Goal: Task Accomplishment & Management: Use online tool/utility

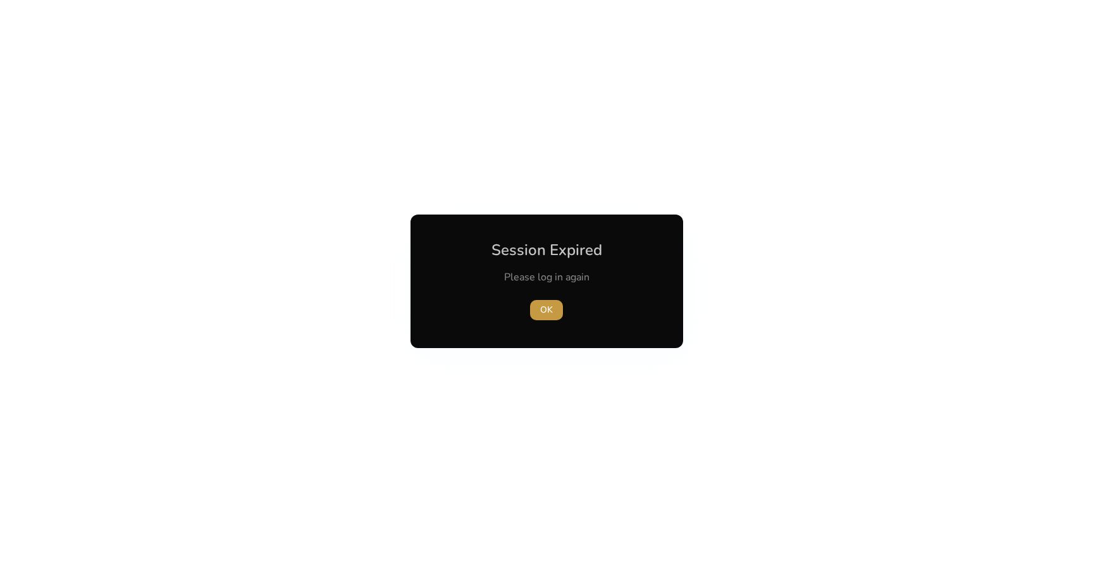
click at [552, 309] on span "OK" at bounding box center [546, 309] width 13 height 13
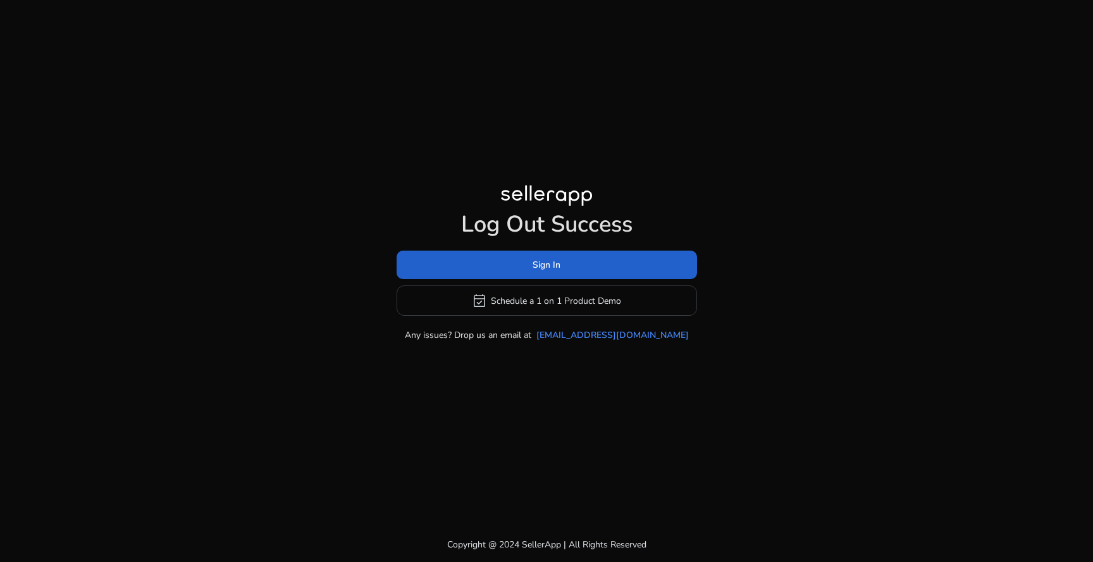
click at [548, 259] on span "Sign In" at bounding box center [547, 264] width 28 height 13
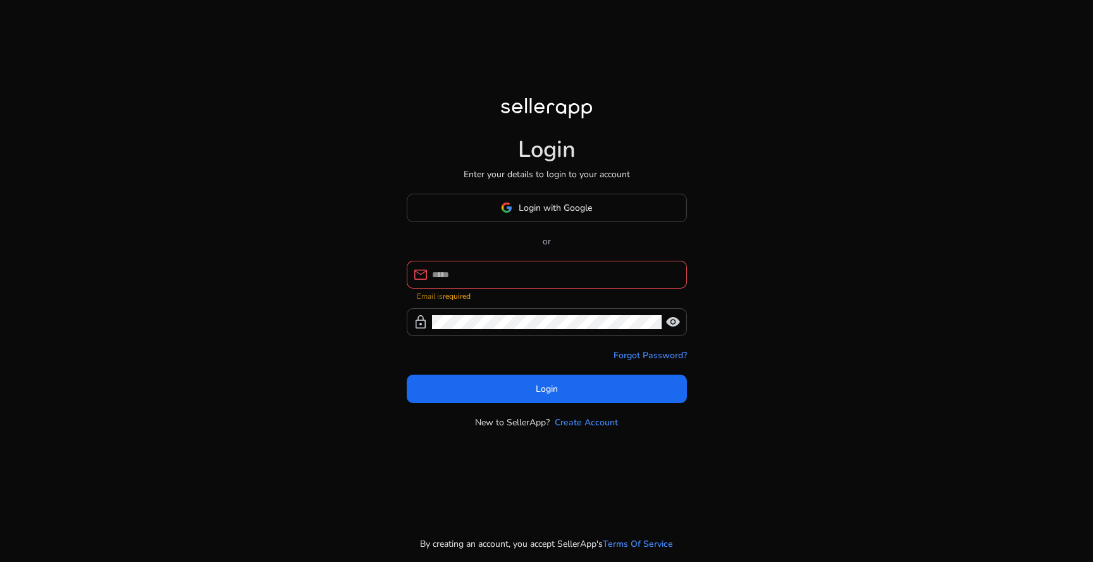
type input "**********"
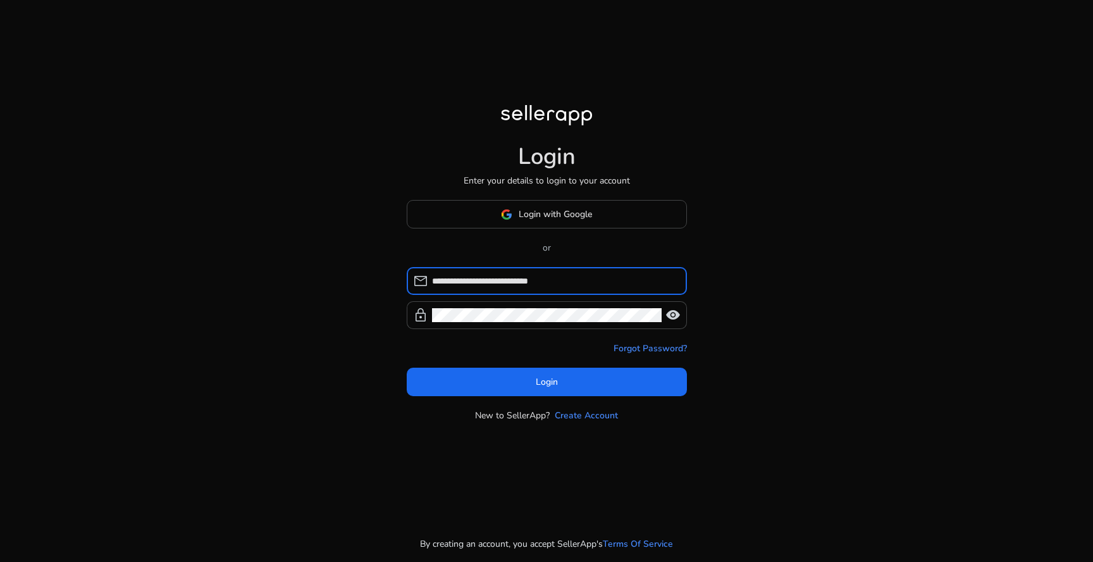
click button "Login" at bounding box center [547, 381] width 280 height 28
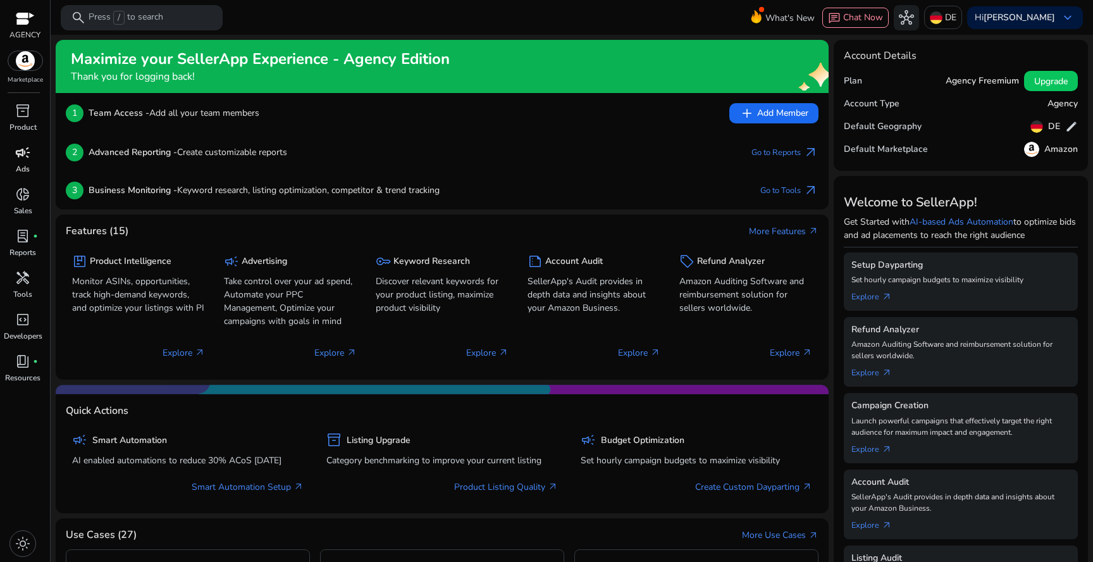
click at [16, 156] on span "campaign" at bounding box center [22, 152] width 15 height 15
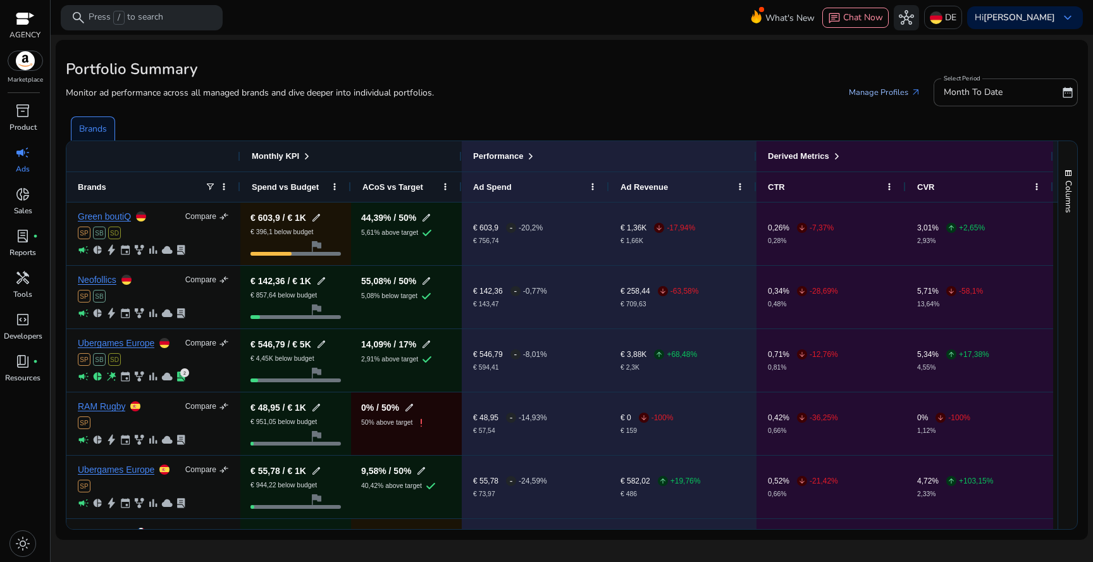
click at [883, 92] on link "Manage Profiles arrow_outward" at bounding box center [885, 92] width 92 height 23
click at [211, 187] on span at bounding box center [210, 187] width 10 height 10
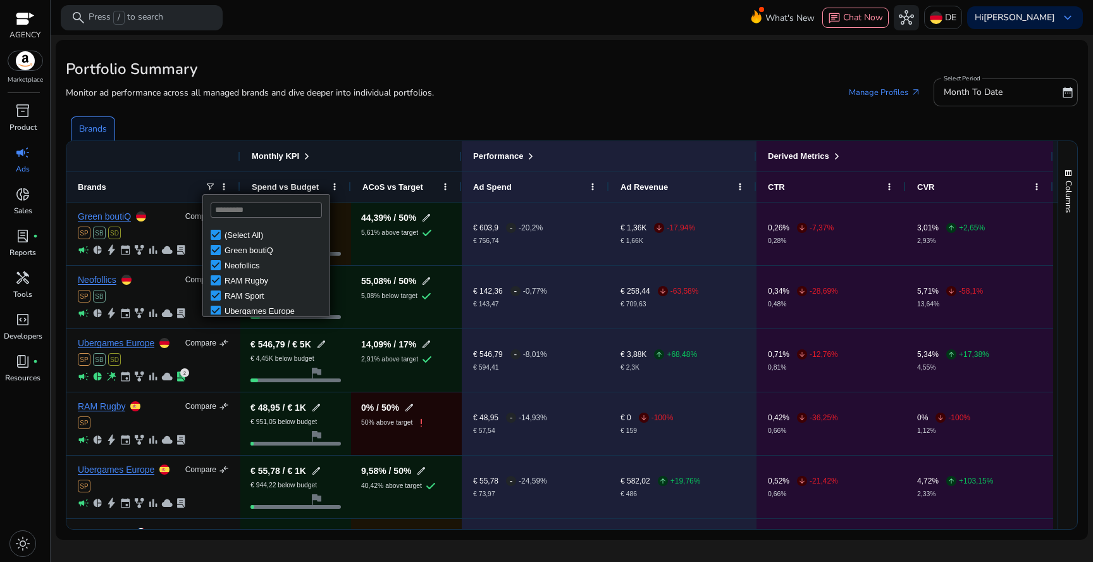
click at [220, 194] on div "Brands" at bounding box center [153, 187] width 151 height 30
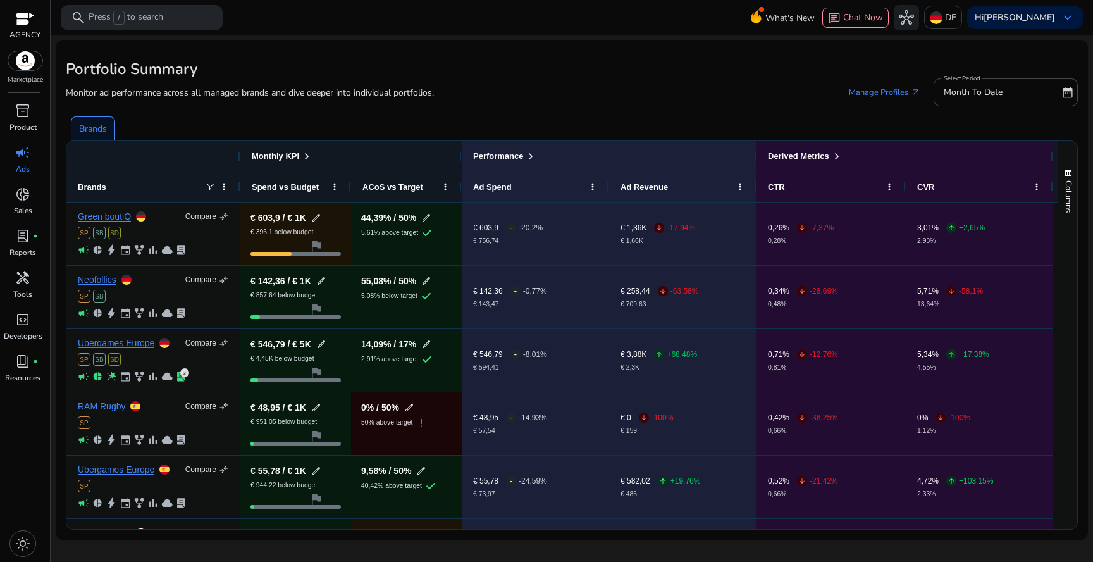
click at [220, 192] on div "Brands" at bounding box center [153, 187] width 151 height 30
click at [223, 188] on span at bounding box center [224, 187] width 10 height 10
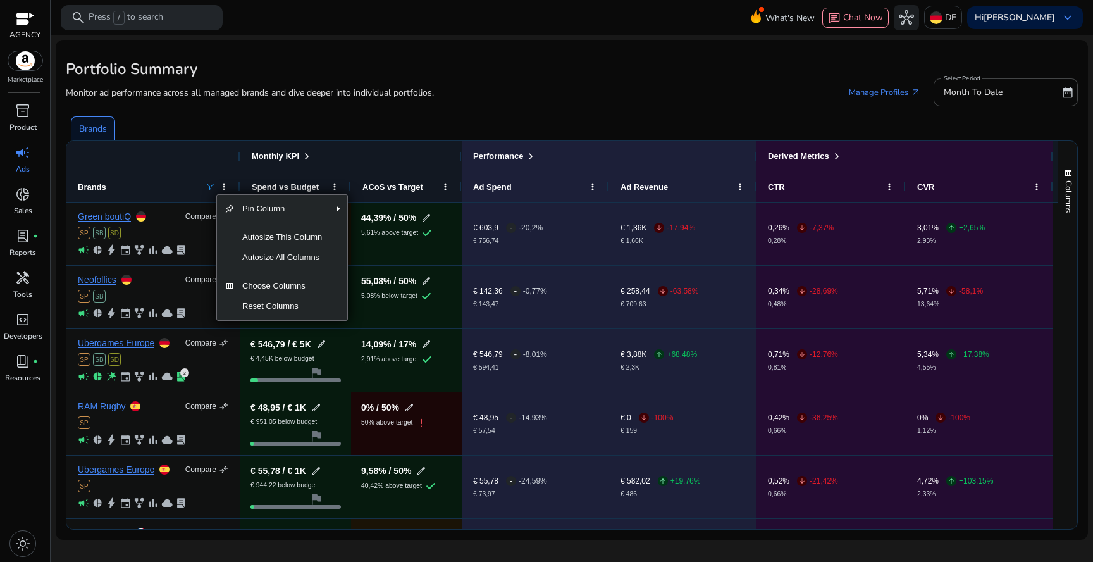
click at [209, 185] on span at bounding box center [210, 187] width 10 height 10
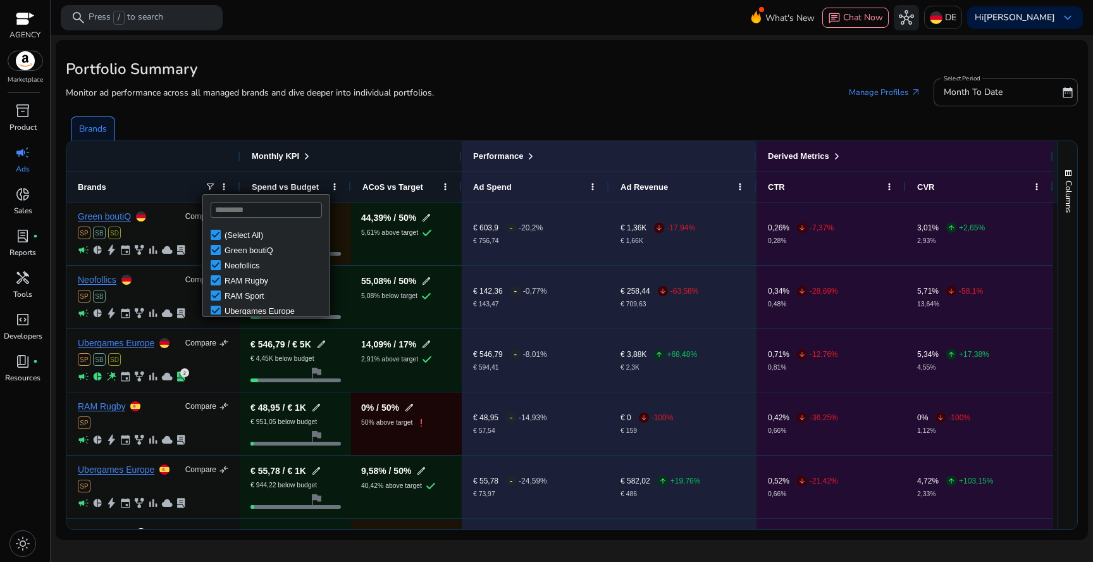
scroll to position [4, 0]
click at [248, 152] on div "Monthly KPI" at bounding box center [350, 156] width 221 height 30
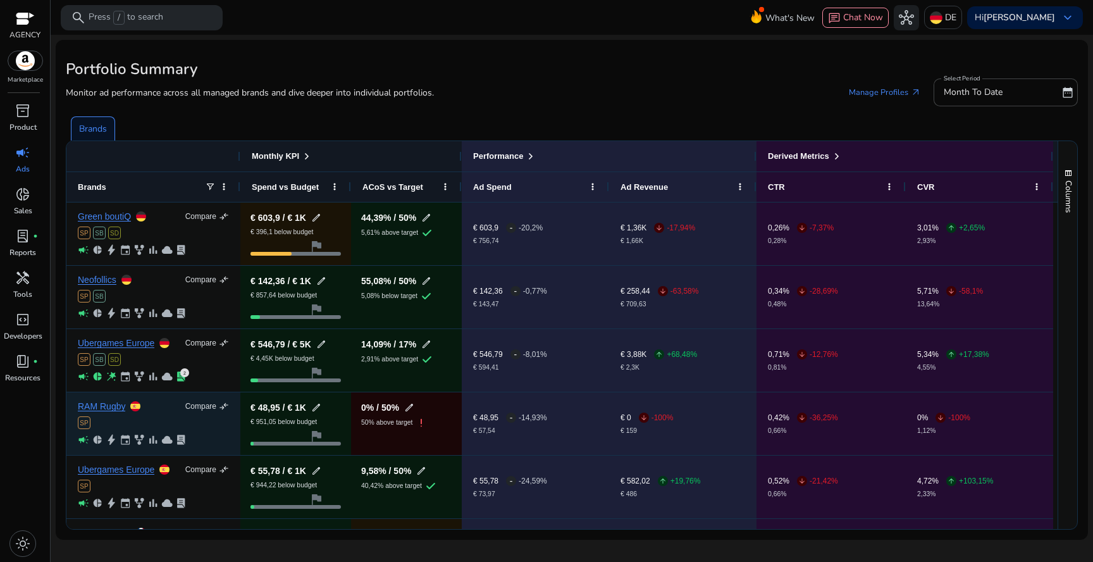
scroll to position [125, 0]
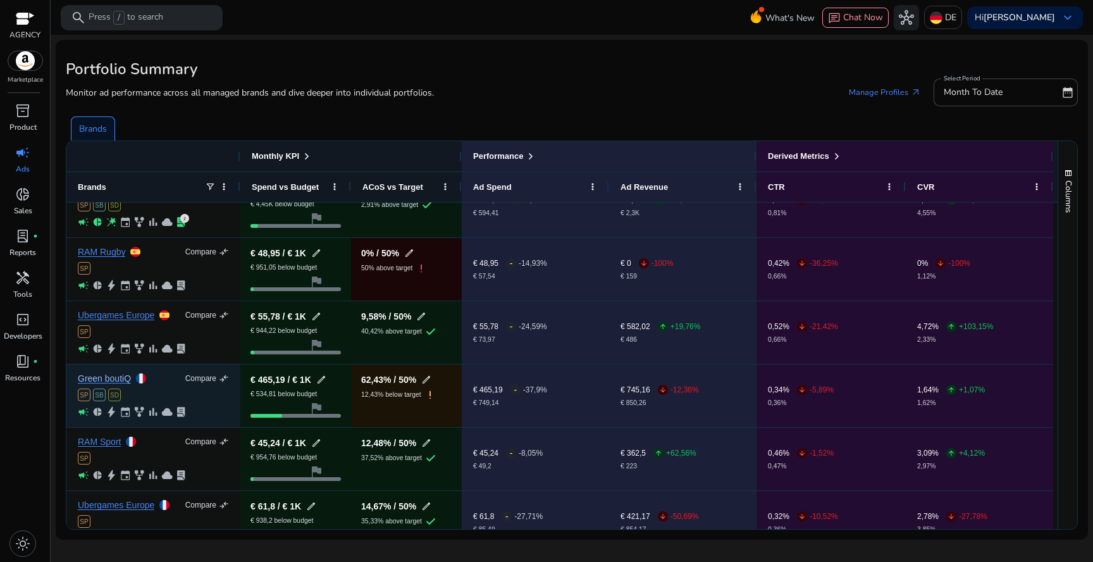
click at [116, 378] on link "Green boutiQ" at bounding box center [104, 378] width 53 height 9
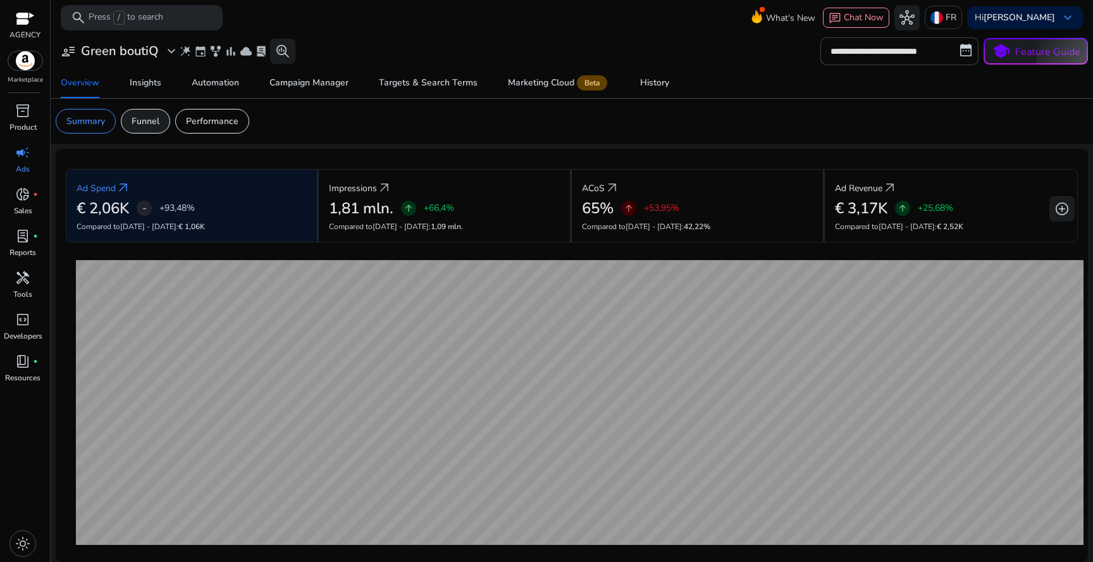
click at [157, 117] on p "Funnel" at bounding box center [146, 120] width 28 height 13
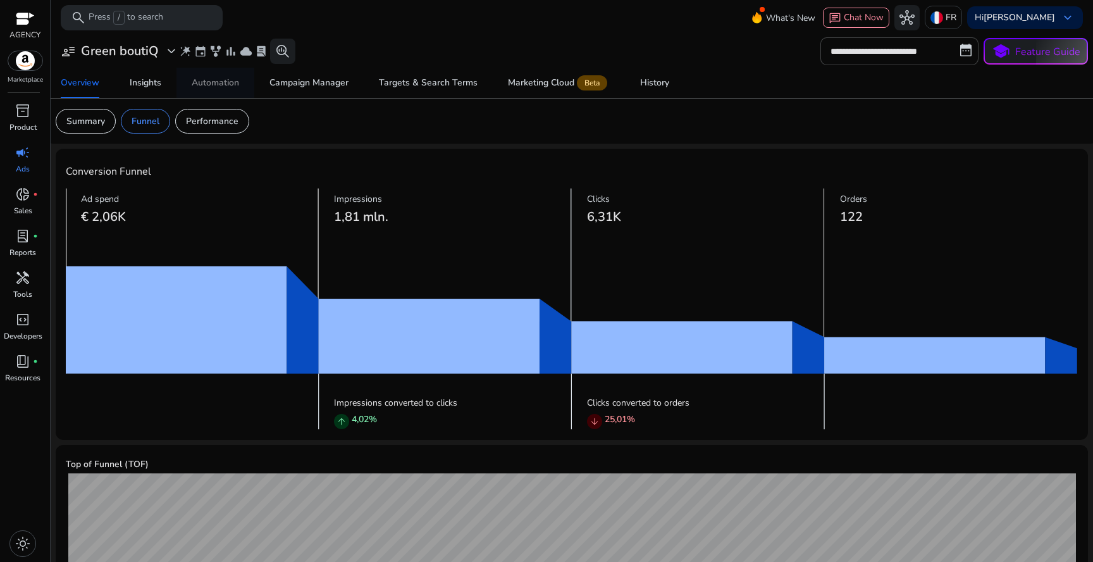
click at [199, 87] on div "Automation" at bounding box center [215, 82] width 47 height 9
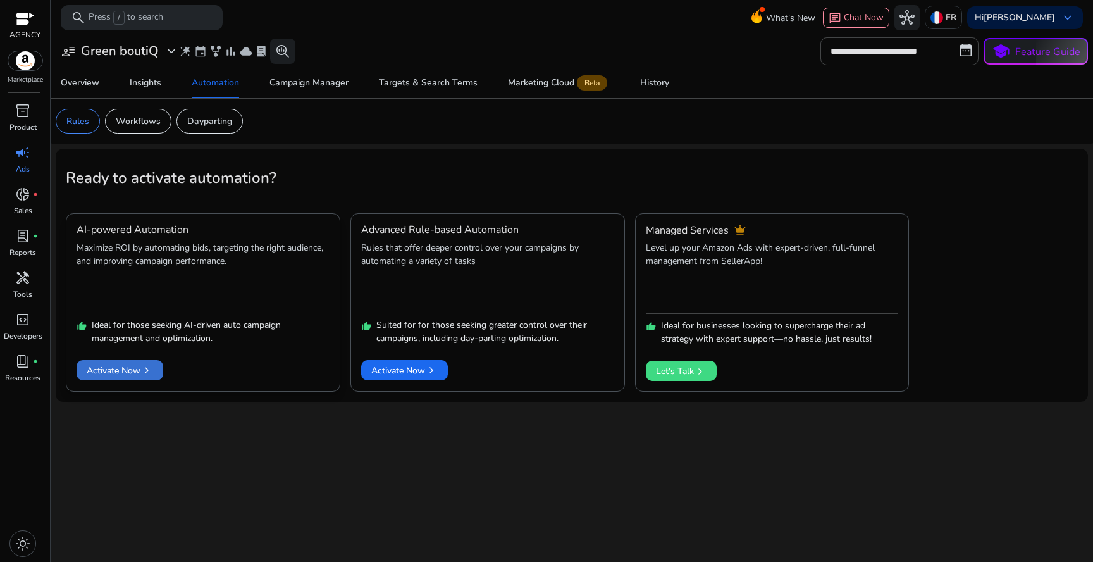
click at [136, 376] on span "Activate Now chevron_right" at bounding box center [120, 370] width 66 height 13
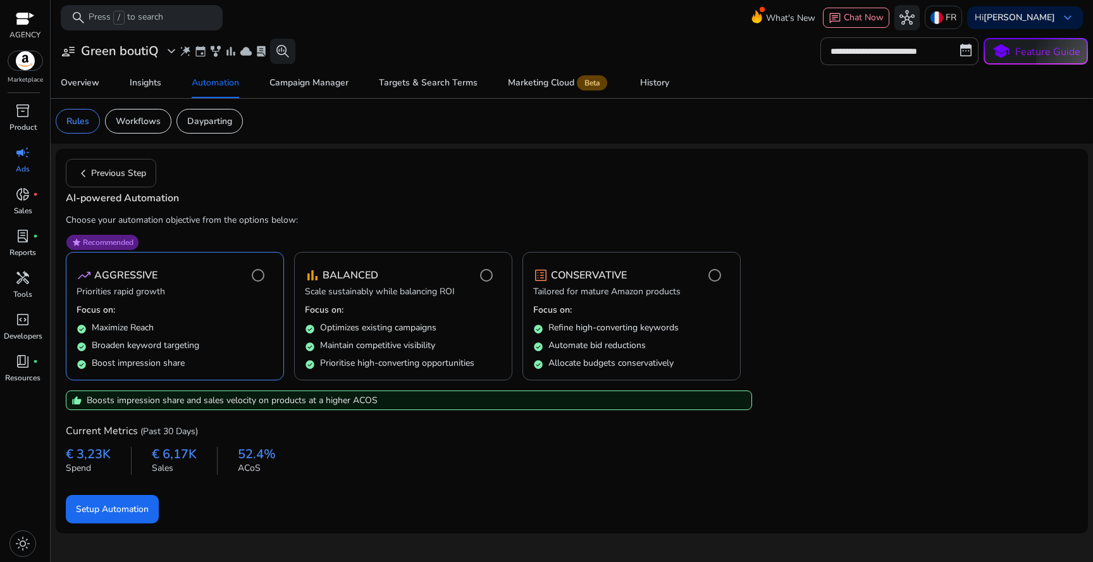
click at [245, 404] on p "Boosts impression share and sales velocity on products at a higher ACOS" at bounding box center [232, 399] width 291 height 13
click at [281, 404] on p "Boosts impression share and sales velocity on products at a higher ACOS" at bounding box center [232, 399] width 291 height 13
drag, startPoint x: 281, startPoint y: 404, endPoint x: 296, endPoint y: 402, distance: 15.3
click at [296, 402] on p "Boosts impression share and sales velocity on products at a higher ACOS" at bounding box center [232, 399] width 291 height 13
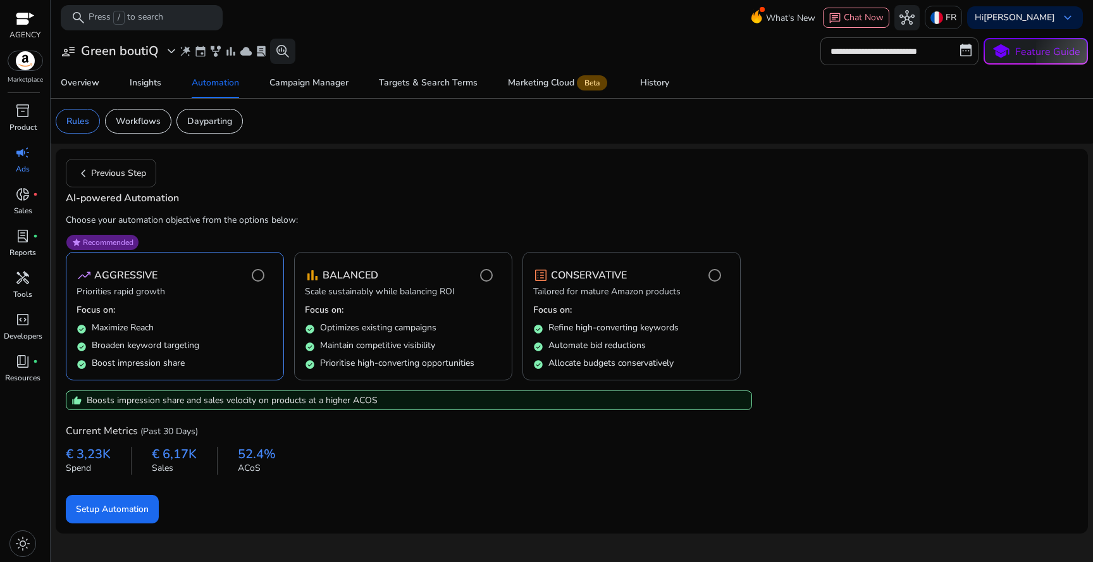
click at [313, 479] on div "Current Metrics (Past 30 Days) € 3,23K Spend € 6,17K Sales 52.4% ACoS" at bounding box center [572, 447] width 1012 height 75
click at [485, 221] on p "Choose your automation objective from the options below:" at bounding box center [572, 219] width 1012 height 13
click at [142, 516] on span "submit" at bounding box center [112, 508] width 93 height 30
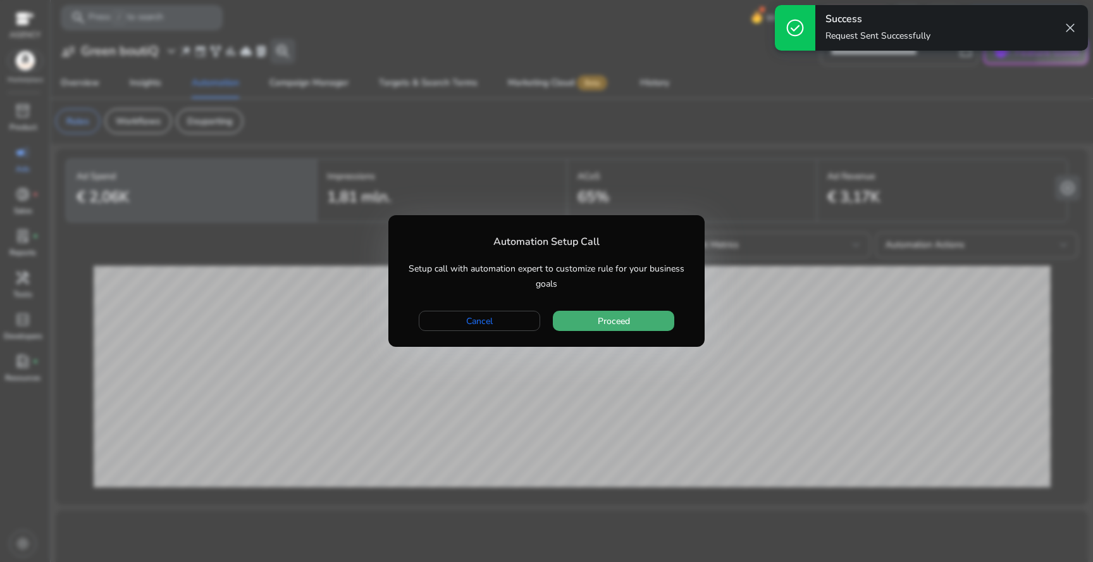
click at [583, 314] on span "button" at bounding box center [613, 320] width 121 height 30
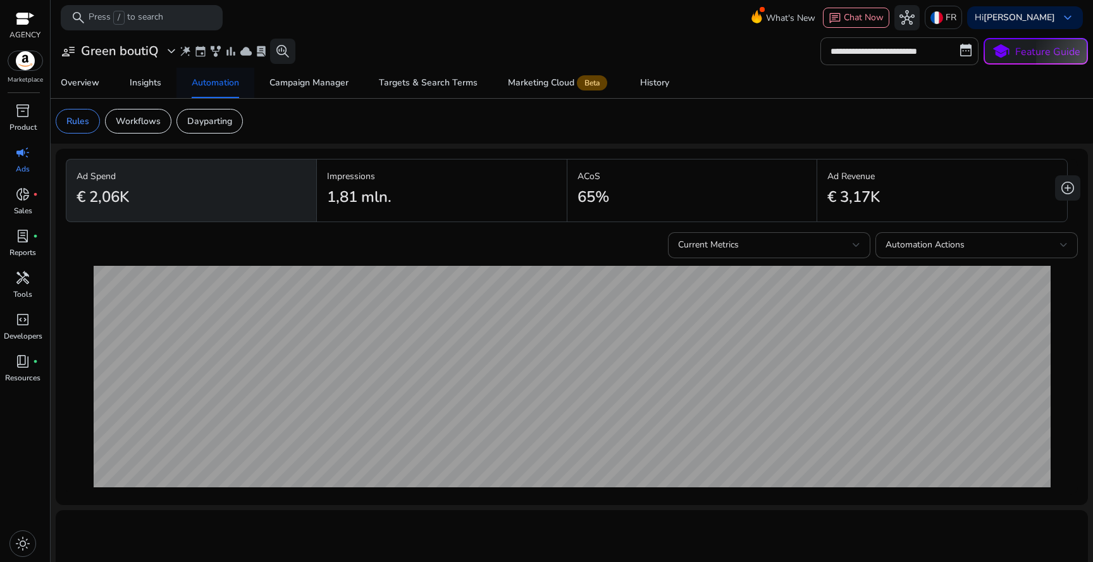
click at [229, 90] on span "Automation" at bounding box center [215, 83] width 47 height 30
click at [98, 84] on div "Overview" at bounding box center [80, 82] width 39 height 9
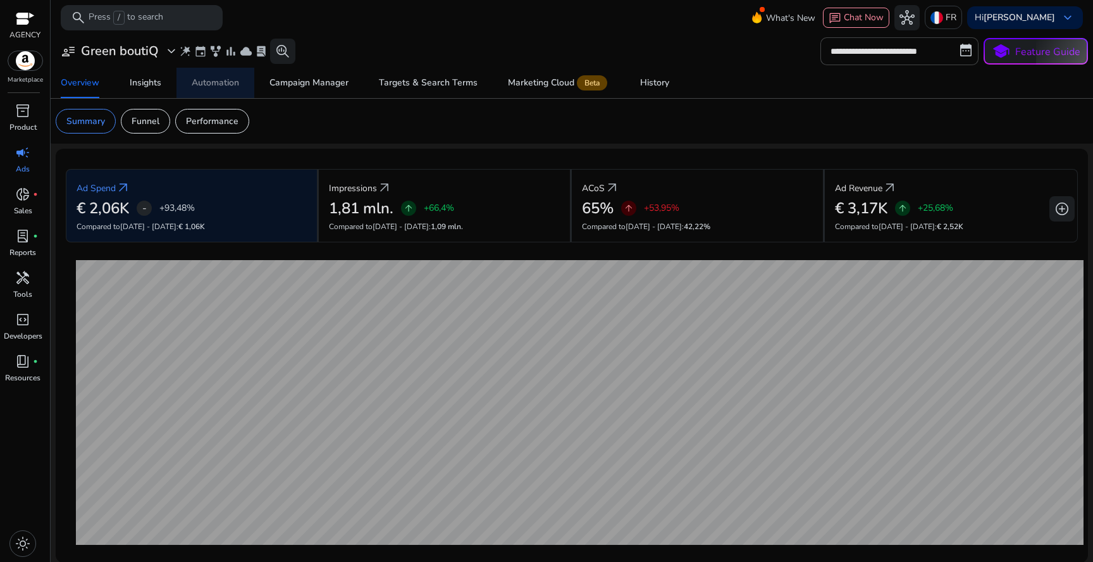
click at [244, 92] on link "Automation" at bounding box center [215, 83] width 78 height 30
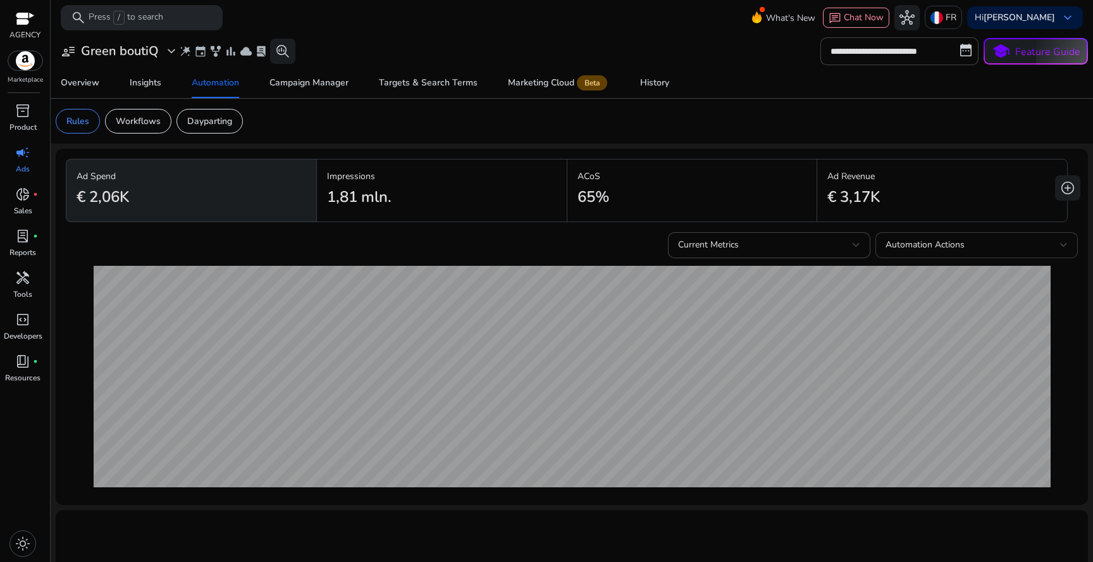
click at [918, 257] on div "Automation Actions" at bounding box center [976, 251] width 182 height 28
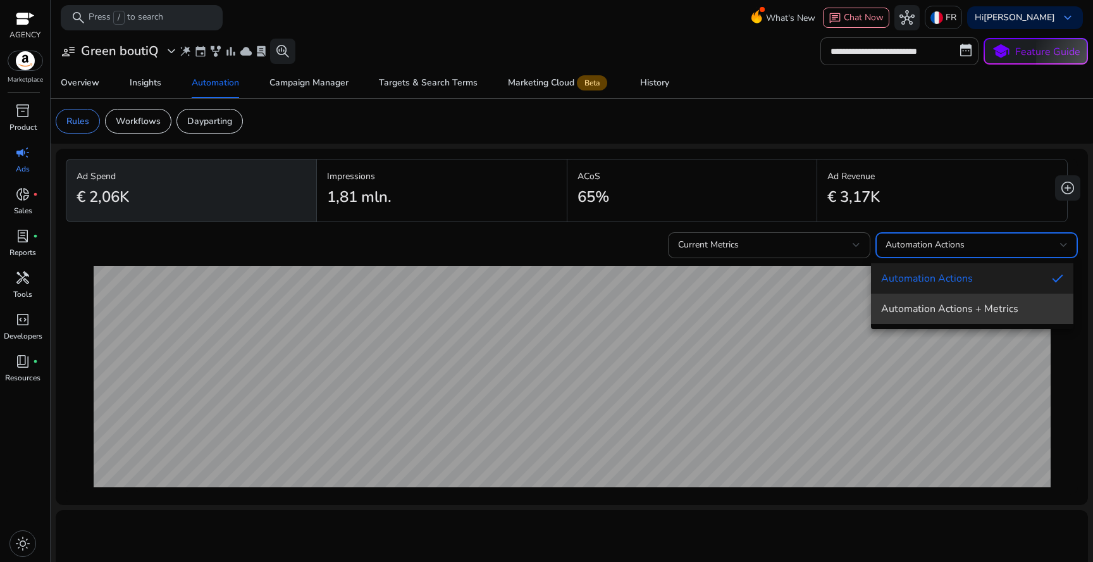
click at [917, 307] on span "Automation Actions + Metrics" at bounding box center [972, 309] width 182 height 14
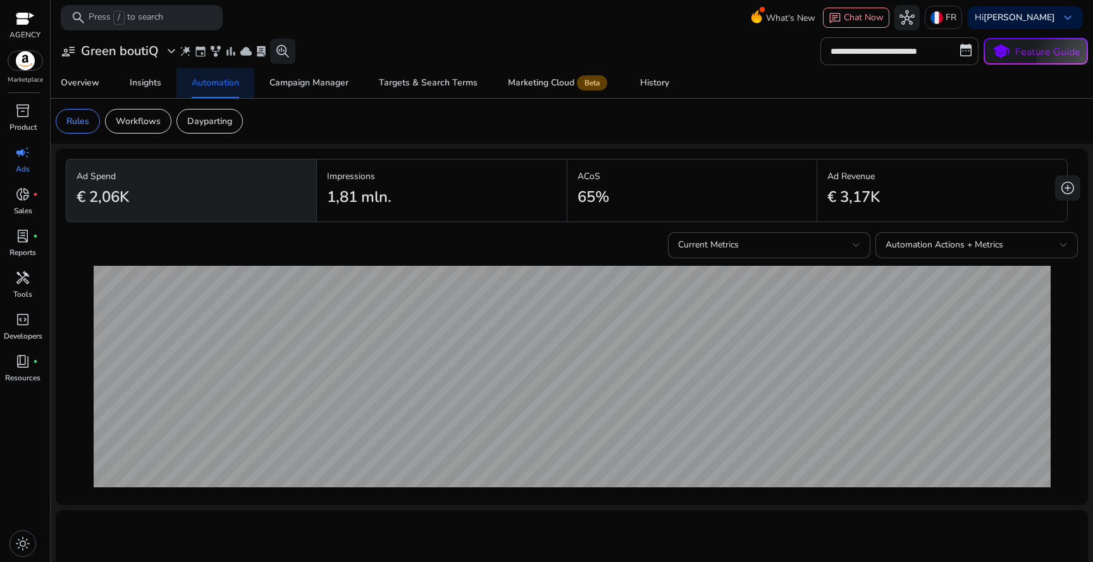
click at [223, 85] on div "Automation" at bounding box center [215, 82] width 47 height 9
click at [156, 126] on p "Workflows" at bounding box center [138, 120] width 45 height 13
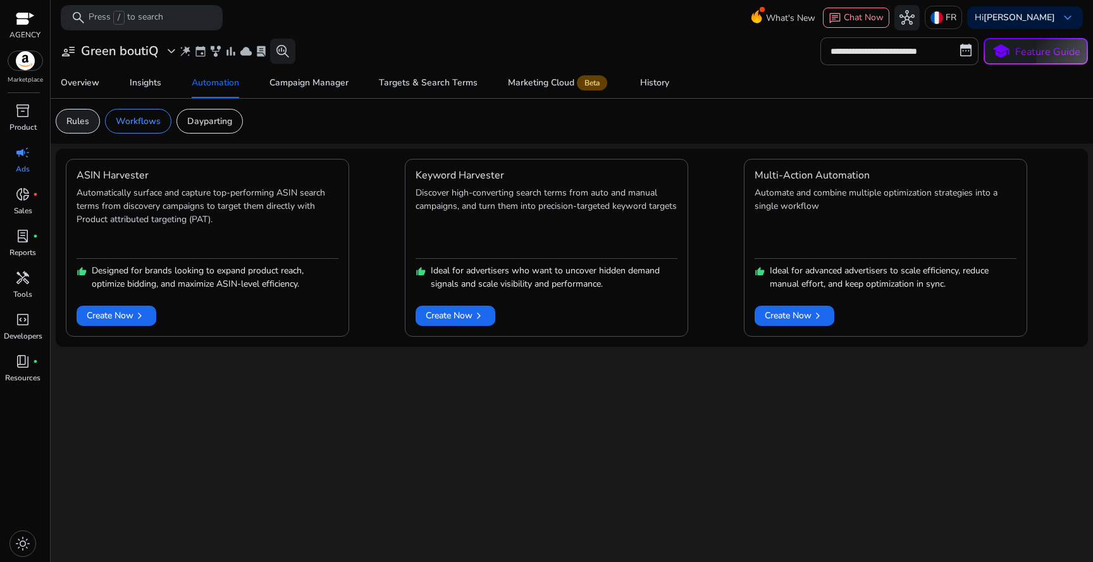
click at [91, 130] on div "Rules" at bounding box center [78, 121] width 44 height 25
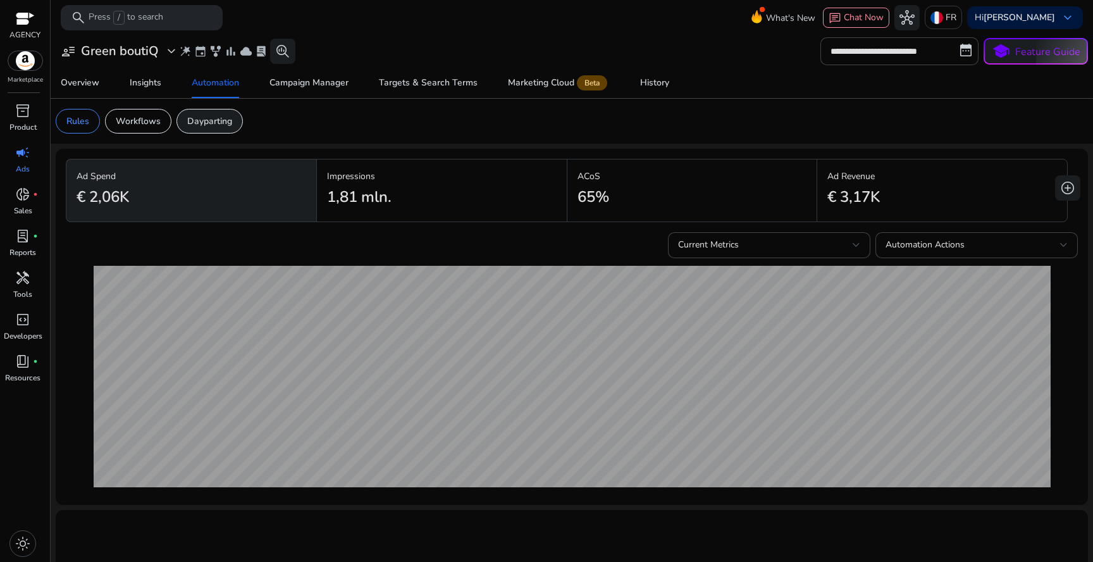
click at [197, 128] on div "Dayparting" at bounding box center [209, 121] width 66 height 25
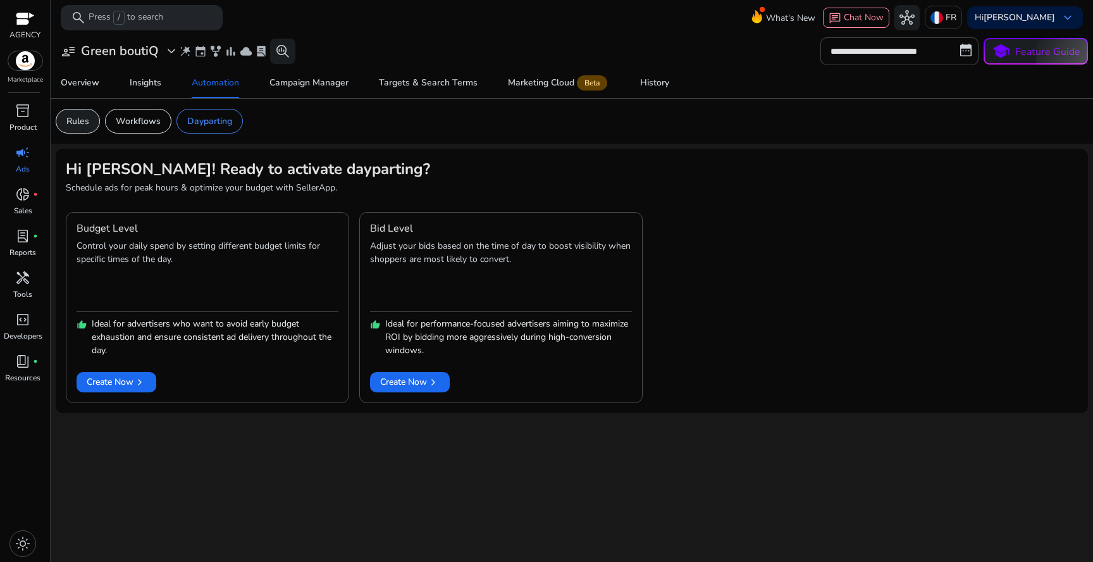
click at [80, 116] on p "Rules" at bounding box center [77, 120] width 23 height 13
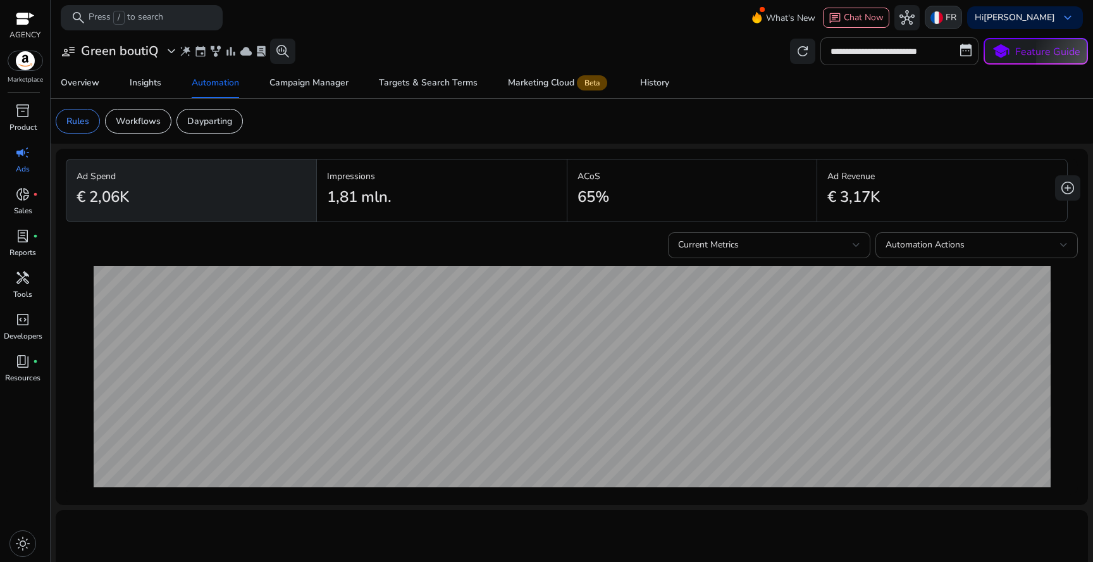
click at [946, 25] on p "FR" at bounding box center [951, 17] width 11 height 22
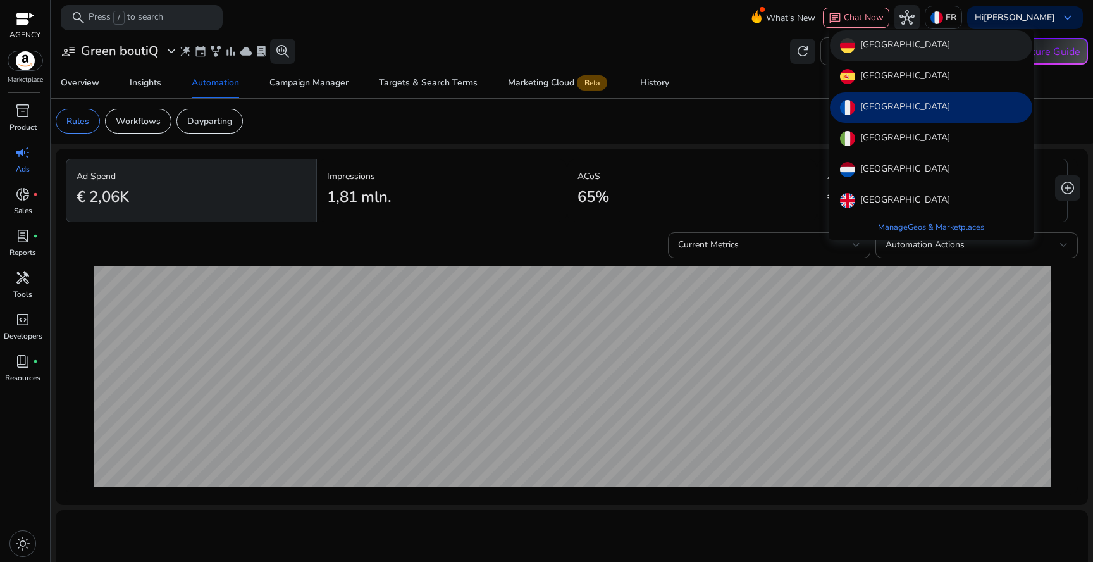
click at [907, 47] on div "[GEOGRAPHIC_DATA]" at bounding box center [931, 45] width 202 height 30
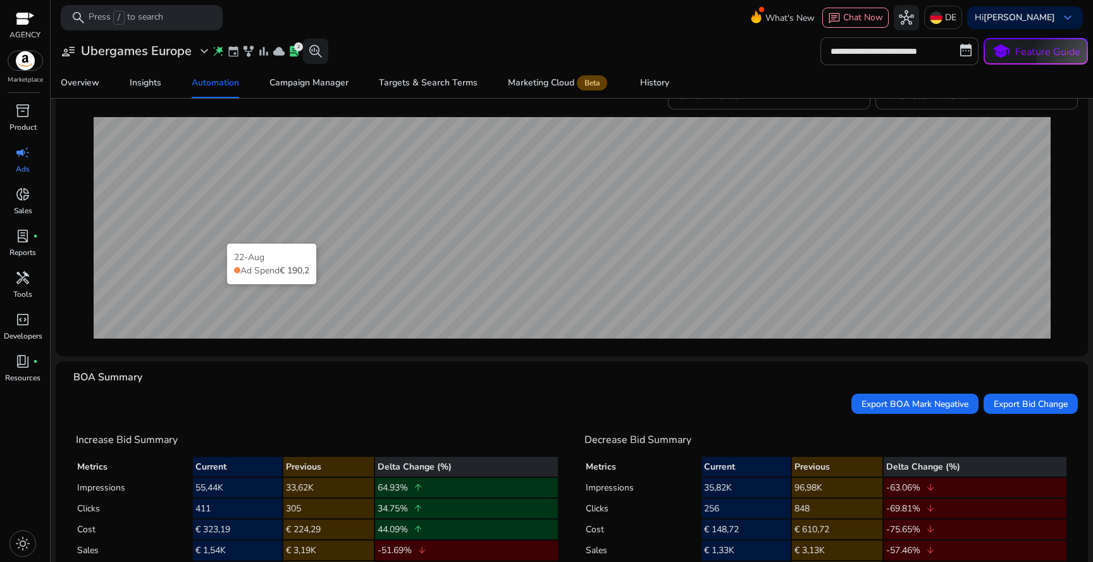
scroll to position [142, 0]
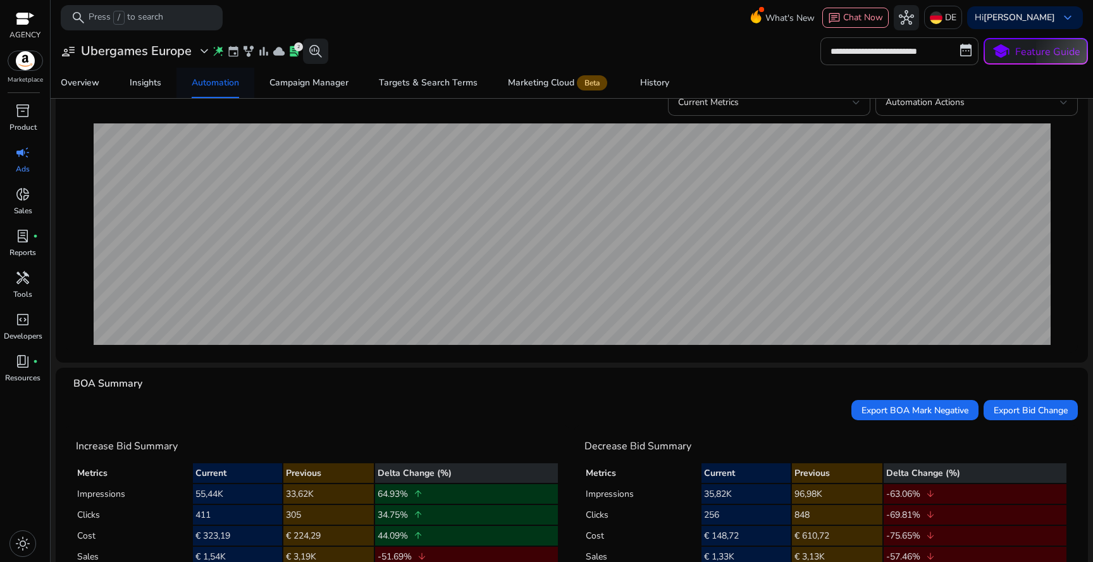
click at [217, 86] on div "Automation" at bounding box center [215, 82] width 47 height 9
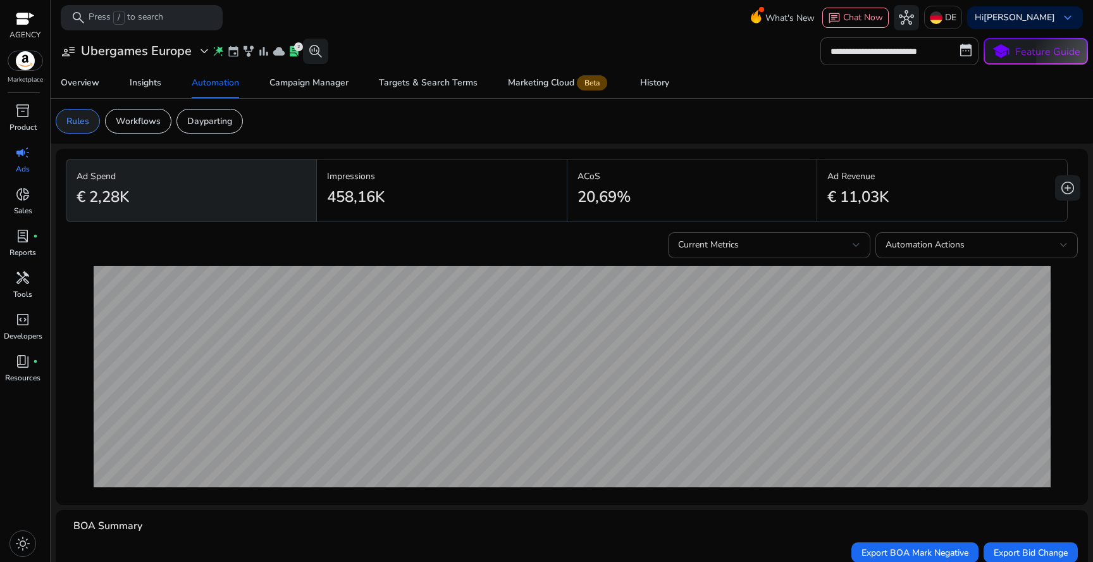
click at [85, 125] on p "Rules" at bounding box center [77, 120] width 23 height 13
click at [930, 20] on img at bounding box center [936, 17] width 13 height 13
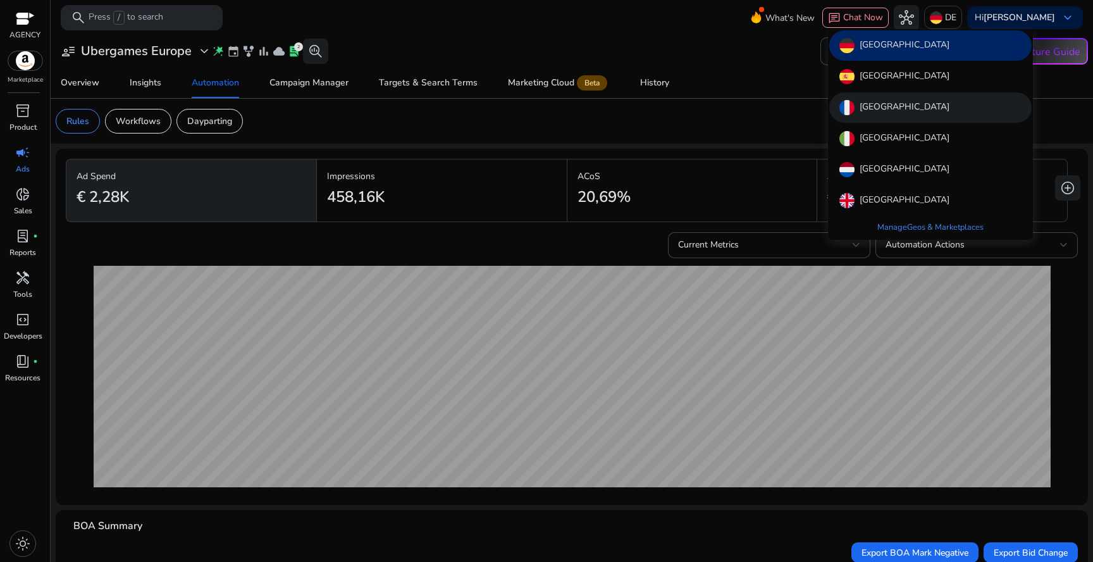
click at [903, 96] on div "[GEOGRAPHIC_DATA]" at bounding box center [930, 107] width 202 height 30
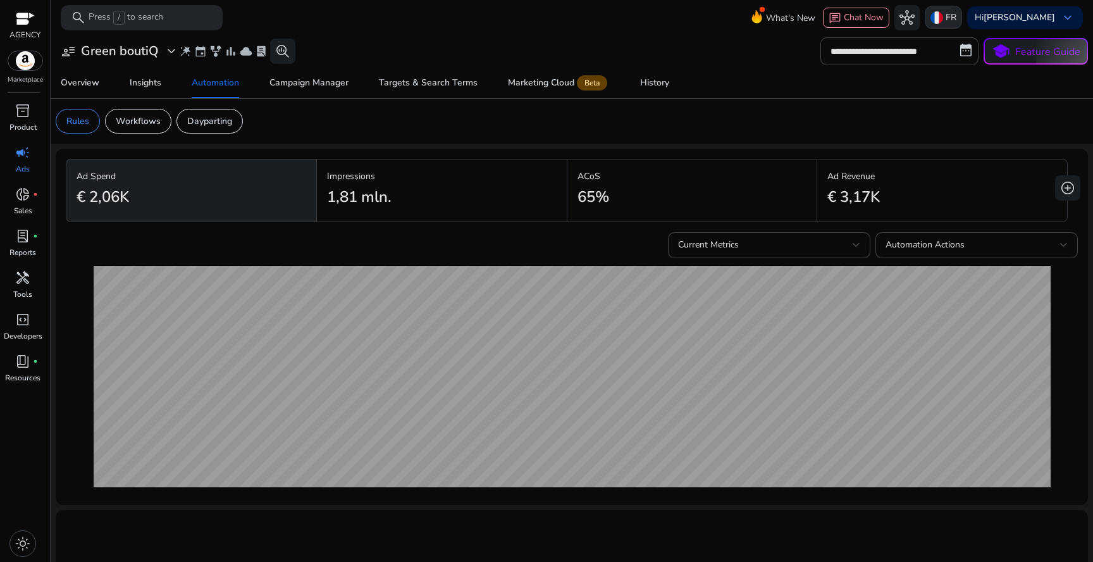
click at [925, 12] on div "FR" at bounding box center [943, 17] width 37 height 23
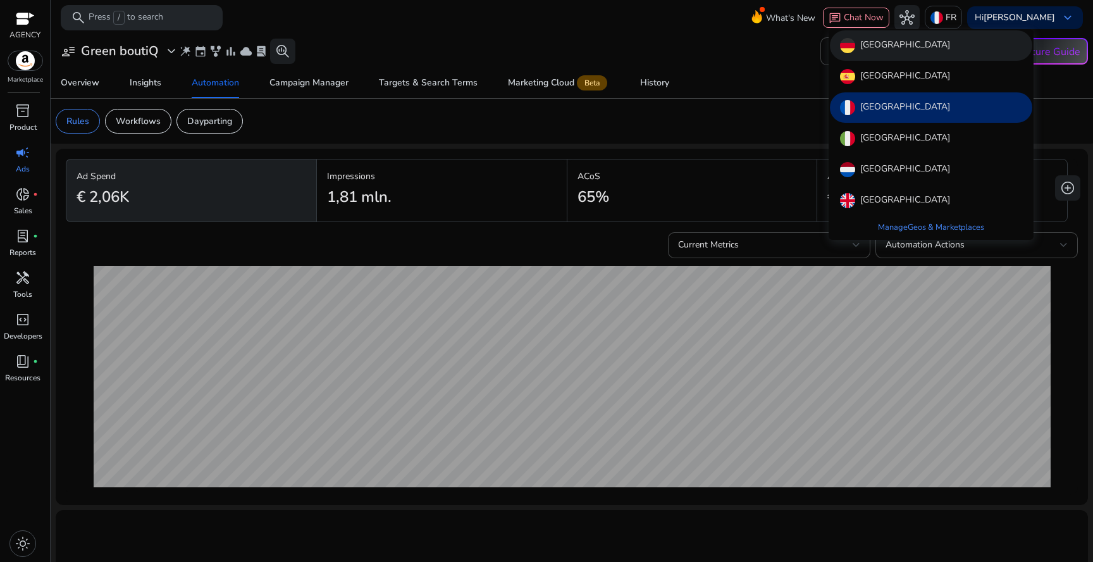
click at [909, 47] on div "[GEOGRAPHIC_DATA]" at bounding box center [931, 45] width 202 height 30
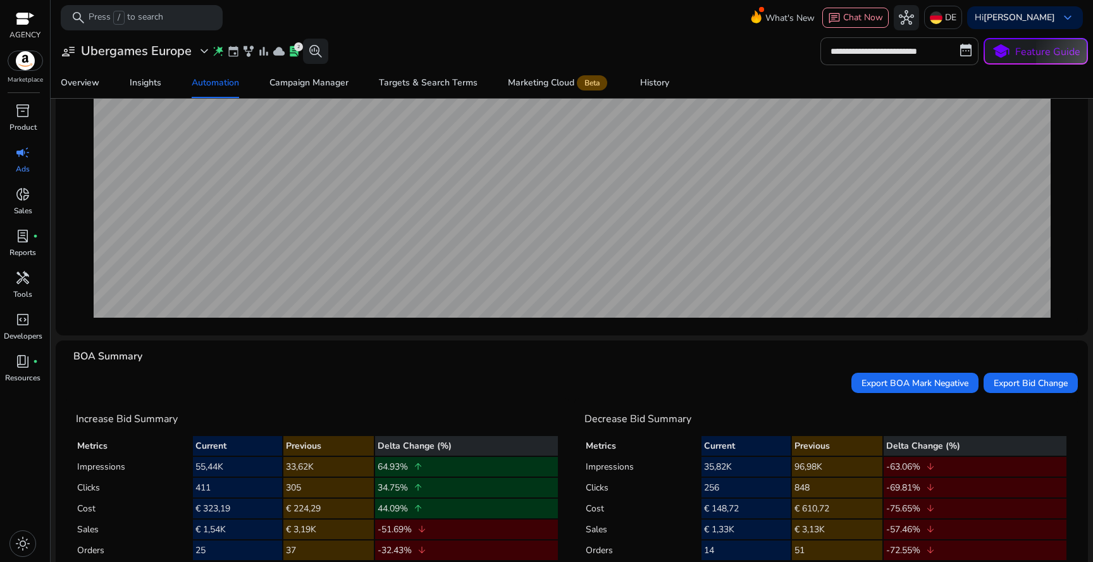
scroll to position [209, 0]
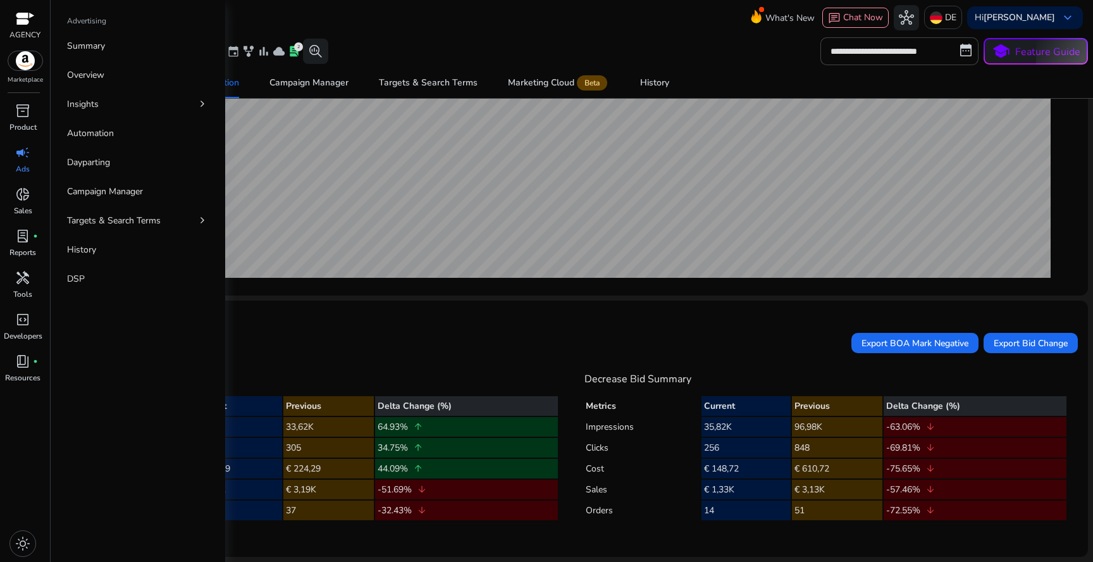
click at [17, 156] on span "campaign" at bounding box center [22, 152] width 15 height 15
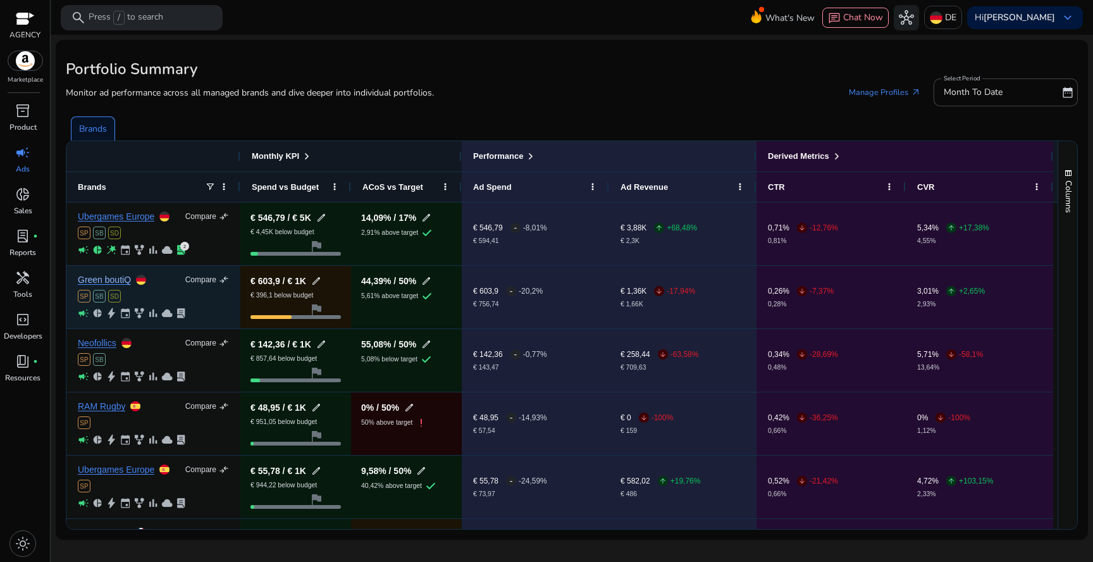
click at [126, 276] on link "Green boutiQ" at bounding box center [104, 279] width 53 height 9
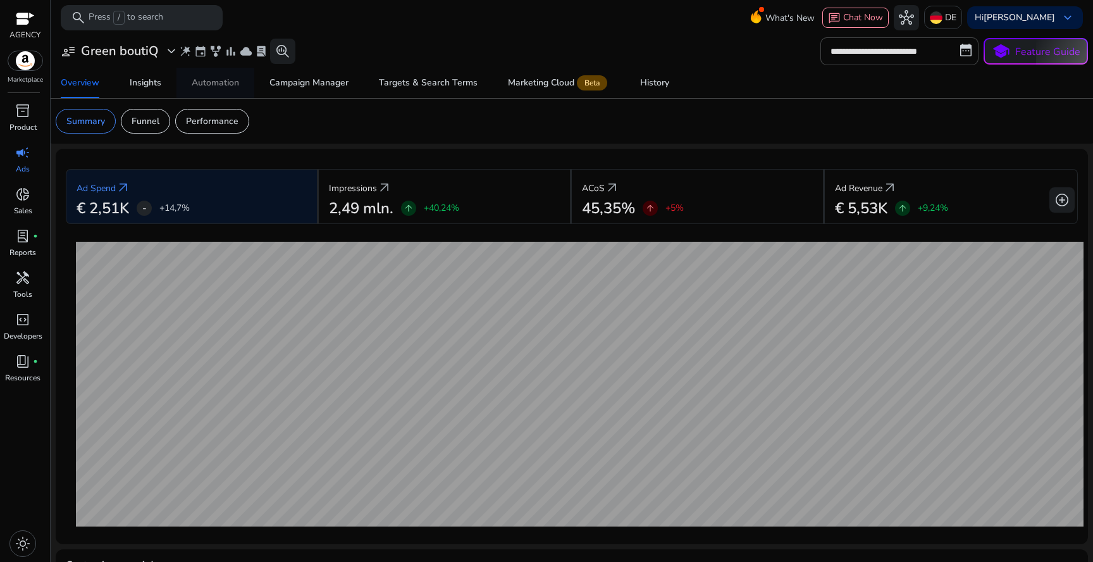
click at [204, 85] on div "Automation" at bounding box center [215, 82] width 47 height 9
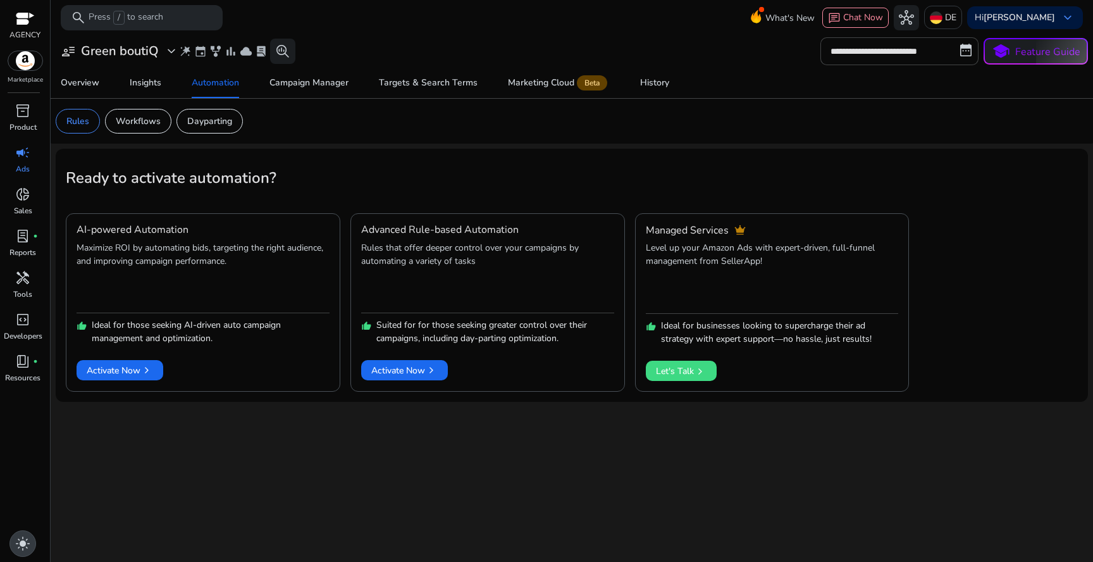
click at [25, 540] on span "light_mode" at bounding box center [22, 543] width 15 height 15
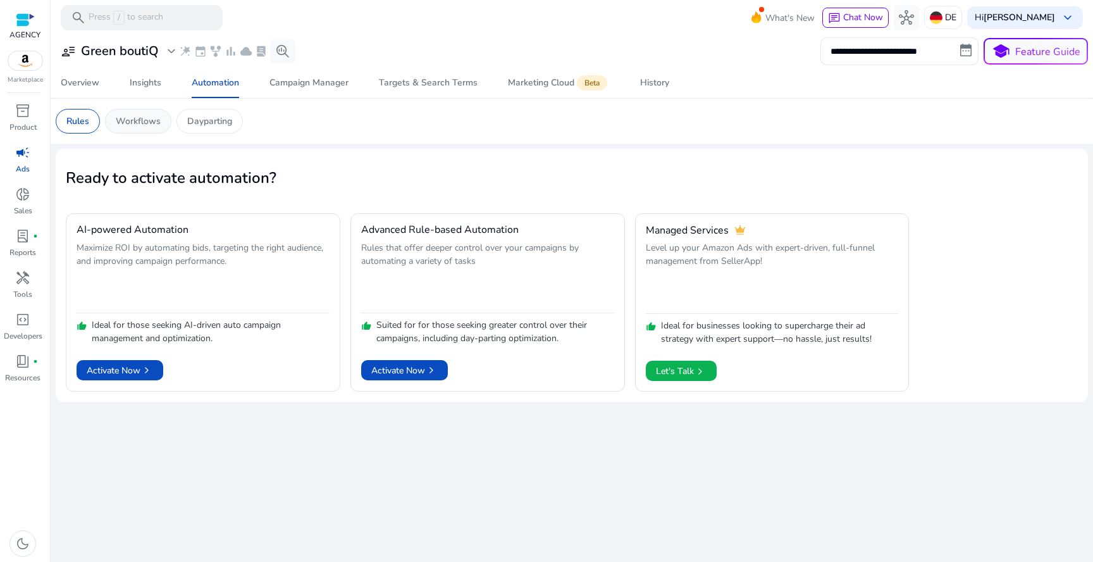
click at [151, 119] on p "Workflows" at bounding box center [138, 120] width 45 height 13
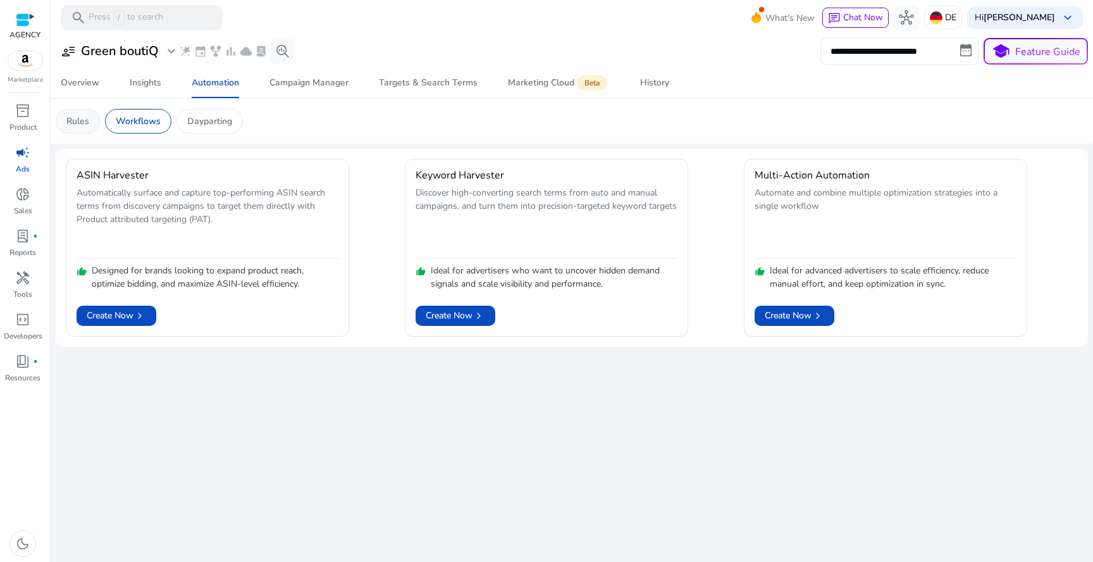
click at [92, 119] on div "Rules" at bounding box center [78, 121] width 44 height 25
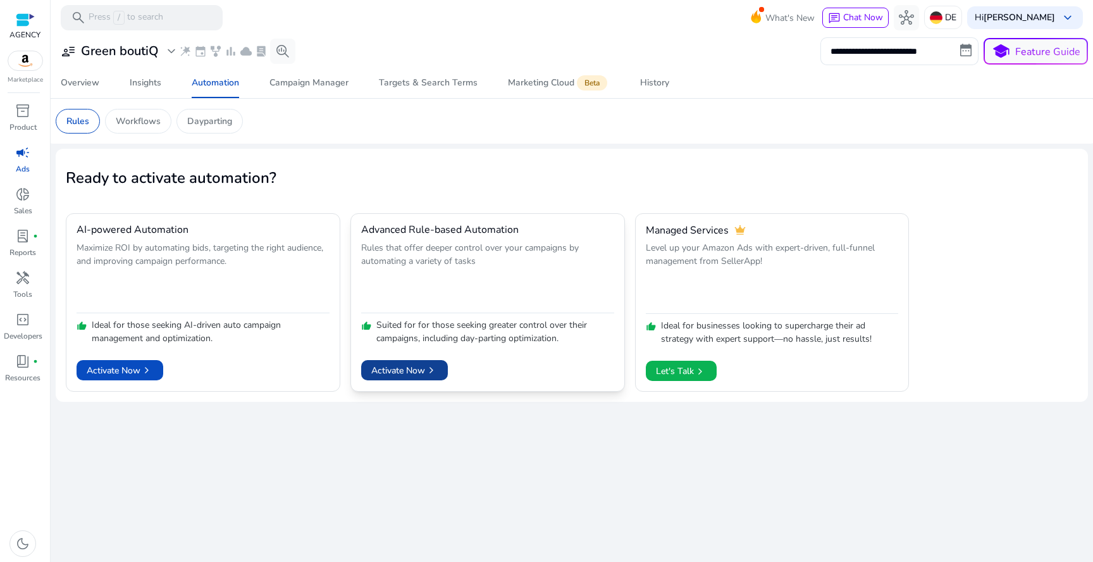
click at [393, 366] on span "Activate Now chevron_right" at bounding box center [404, 370] width 66 height 13
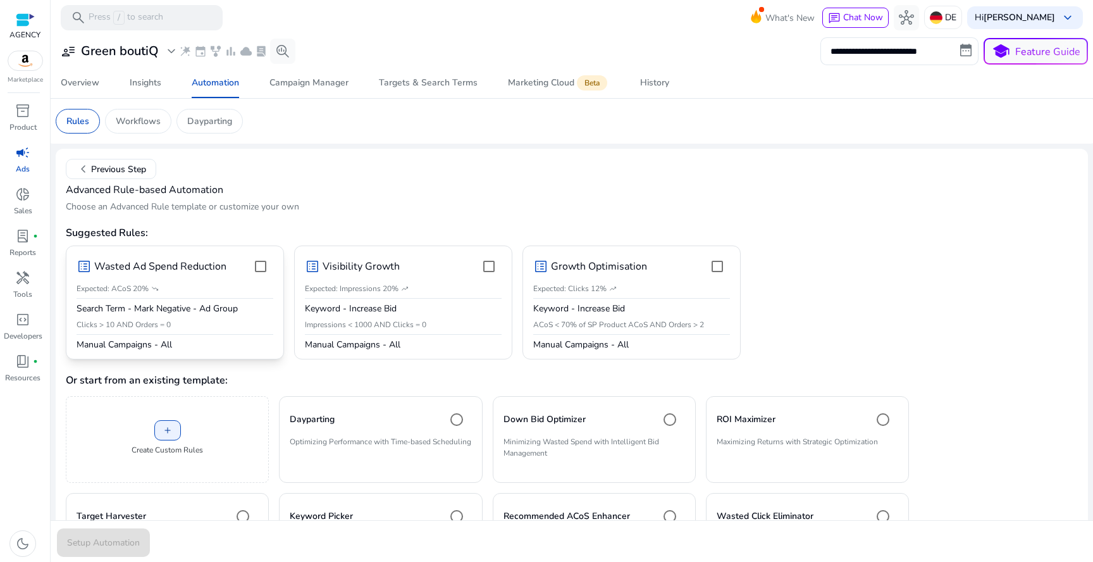
click at [207, 263] on h4 "Wasted Ad Spend Reduction" at bounding box center [160, 267] width 132 height 12
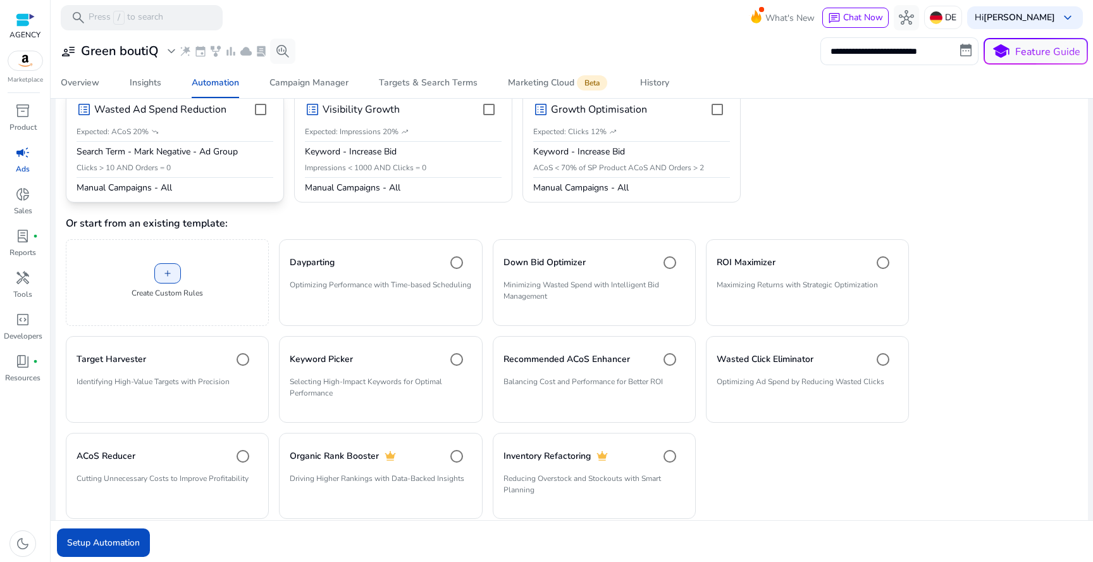
scroll to position [182, 0]
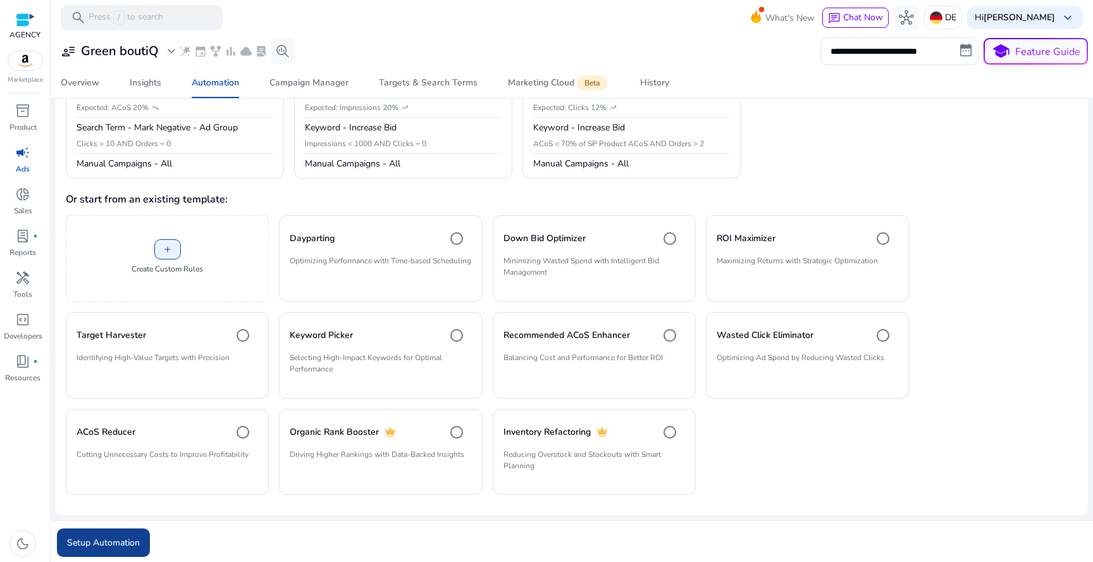
click at [121, 529] on span "submit" at bounding box center [103, 542] width 93 height 30
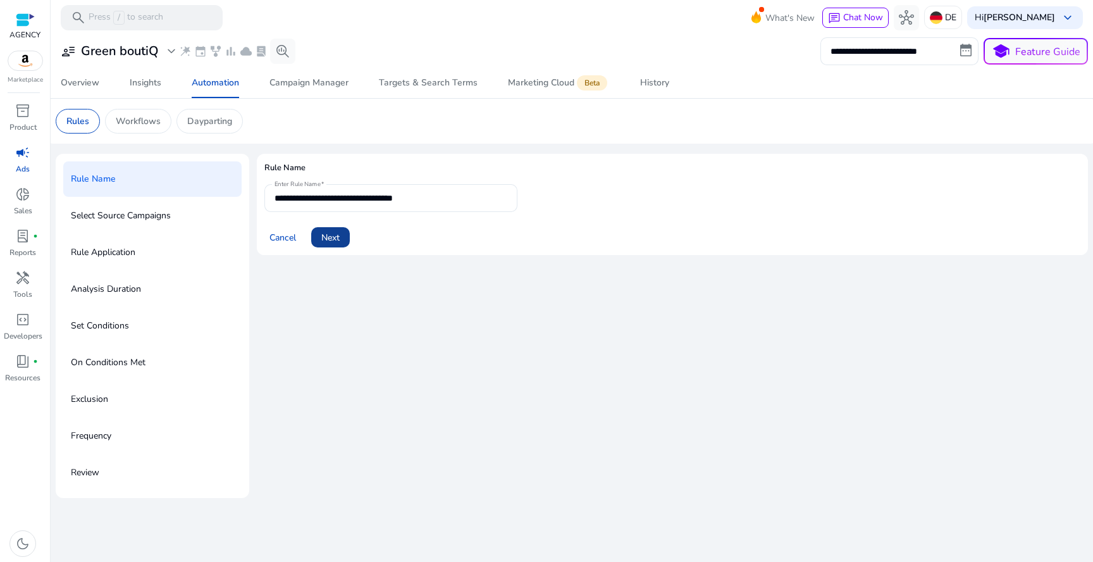
click at [336, 237] on span "Next" at bounding box center [330, 237] width 18 height 13
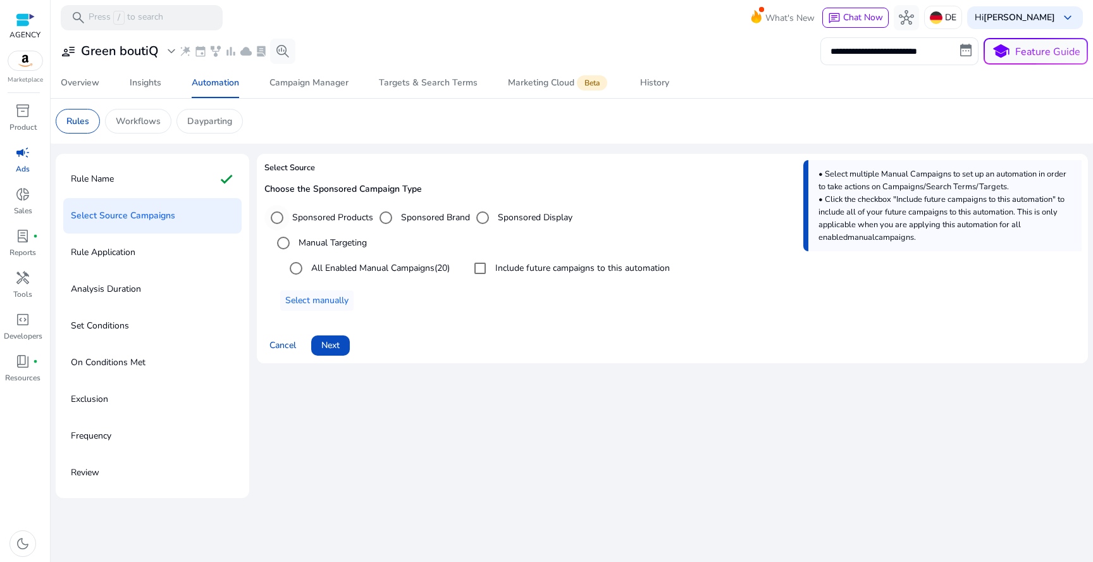
click at [330, 217] on label "Sponsored Products" at bounding box center [331, 217] width 83 height 13
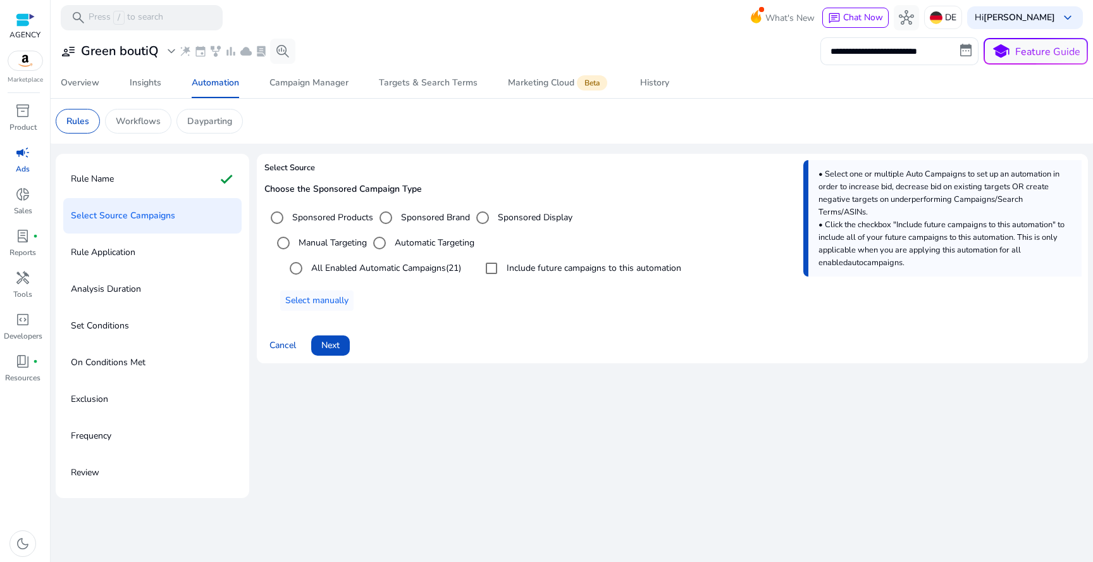
click at [317, 247] on label "Manual Targeting" at bounding box center [331, 242] width 71 height 13
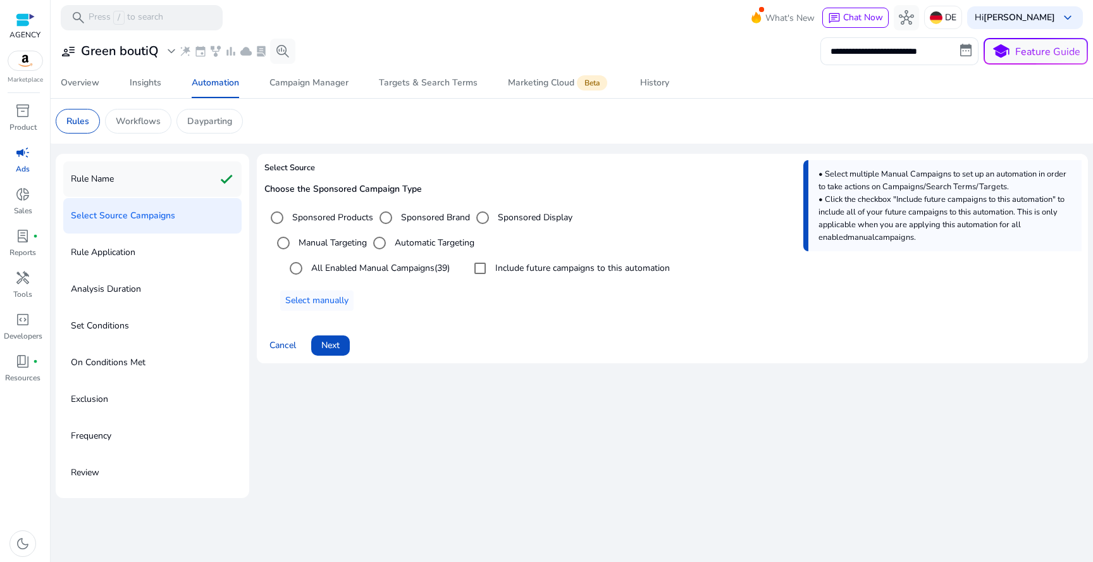
click at [197, 182] on div "Rule Name check" at bounding box center [152, 178] width 178 height 35
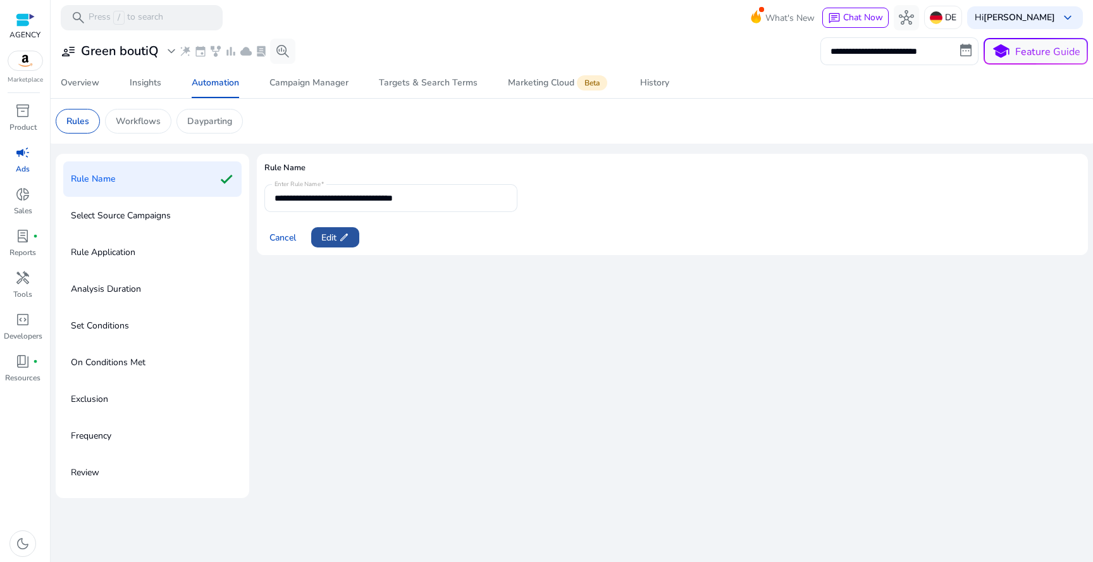
click at [346, 232] on span "edit" at bounding box center [344, 237] width 10 height 10
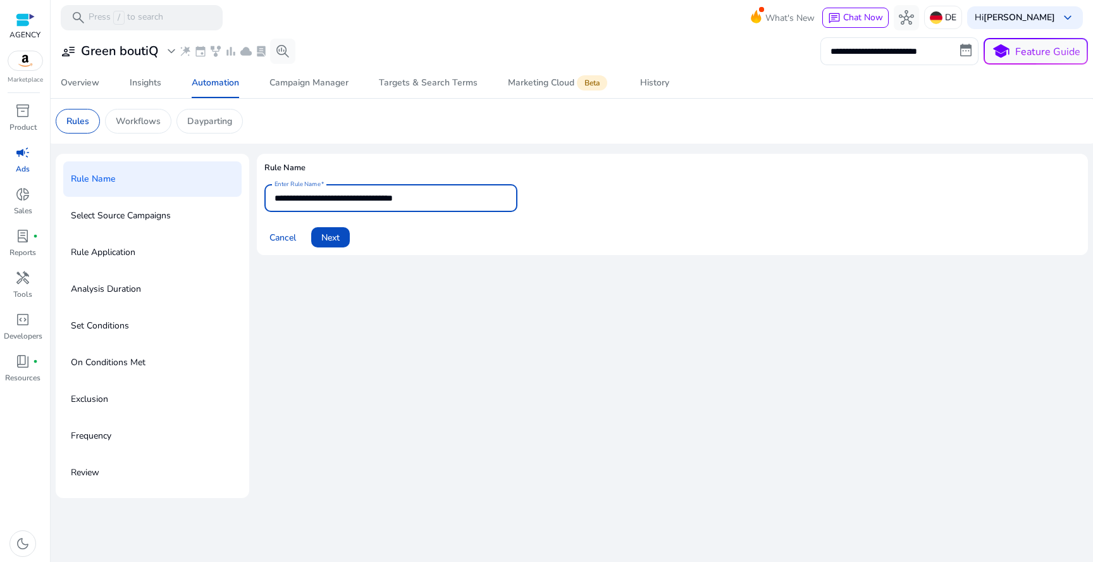
click at [362, 204] on input "**********" at bounding box center [390, 198] width 233 height 14
click at [341, 197] on input "**********" at bounding box center [390, 198] width 233 height 14
type input "**********"
click at [340, 238] on span "Next" at bounding box center [330, 237] width 18 height 13
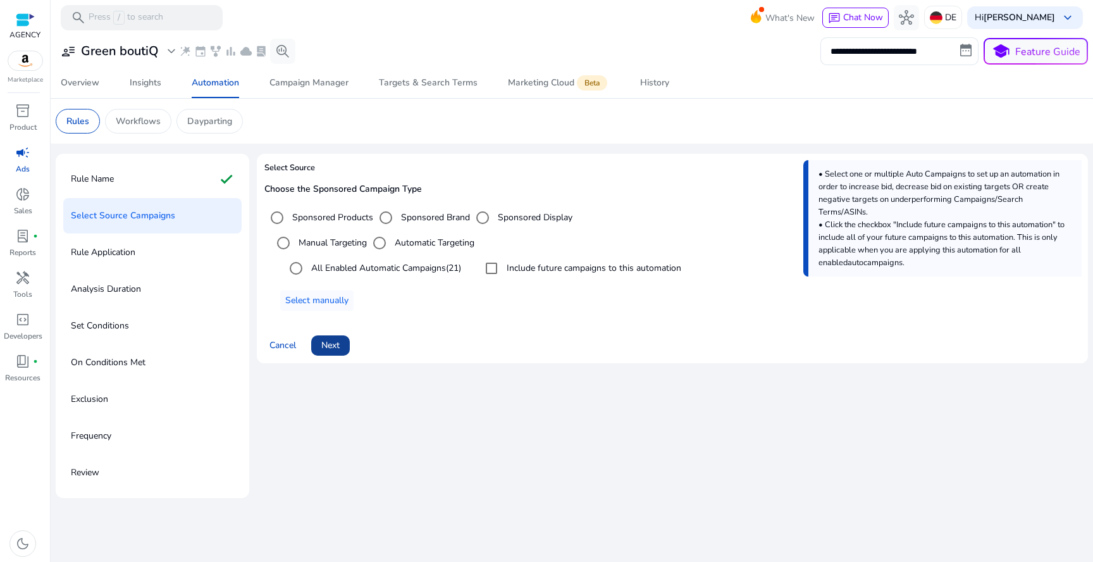
click at [337, 343] on span "Next" at bounding box center [330, 344] width 18 height 13
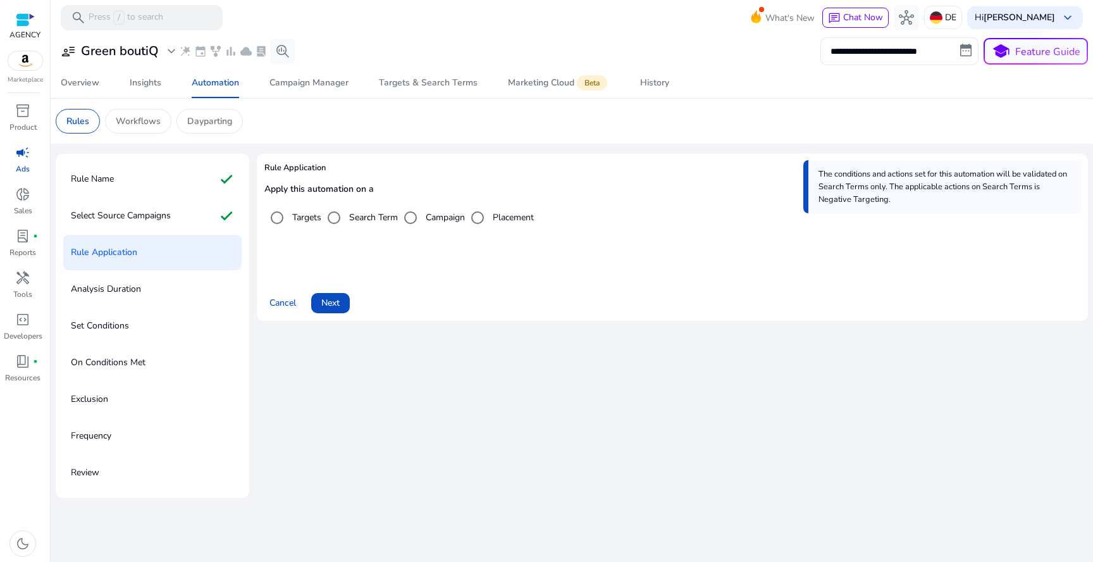
click at [447, 214] on label "Campaign" at bounding box center [444, 217] width 42 height 13
click at [500, 216] on label "Placement" at bounding box center [512, 217] width 44 height 13
click at [303, 217] on label "Targets" at bounding box center [306, 217] width 32 height 13
click at [342, 302] on span at bounding box center [330, 303] width 39 height 30
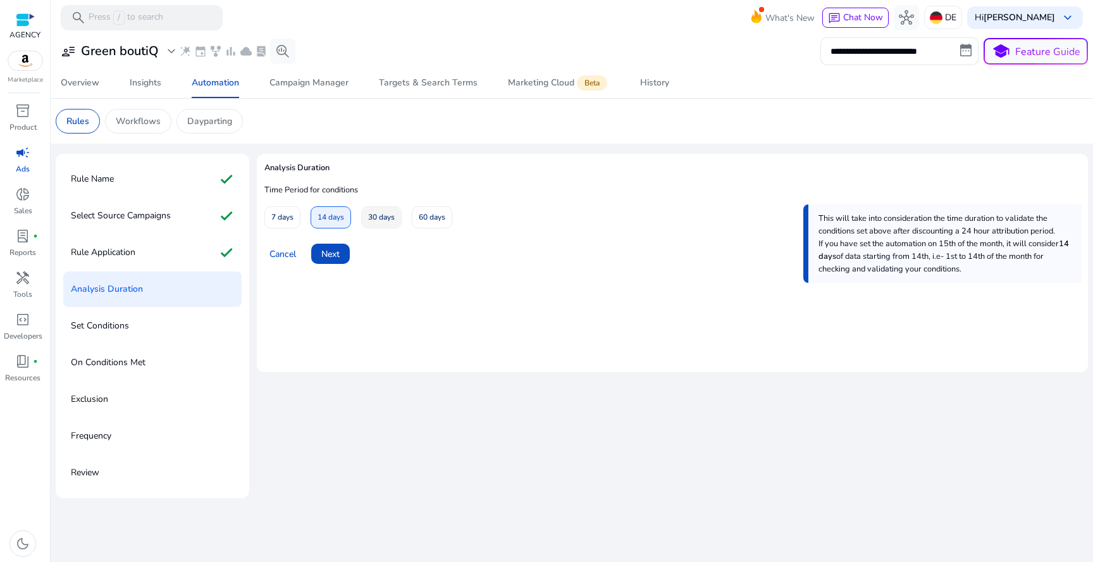
click at [386, 219] on span "30 days" at bounding box center [381, 217] width 27 height 22
click at [333, 220] on span "14 days" at bounding box center [330, 217] width 27 height 22
click at [394, 198] on div "Time Period for conditions 7 days 14 days 30 days 60 days" at bounding box center [410, 206] width 292 height 44
click at [385, 211] on span "30 days" at bounding box center [381, 217] width 27 height 22
click at [344, 251] on span at bounding box center [330, 253] width 39 height 30
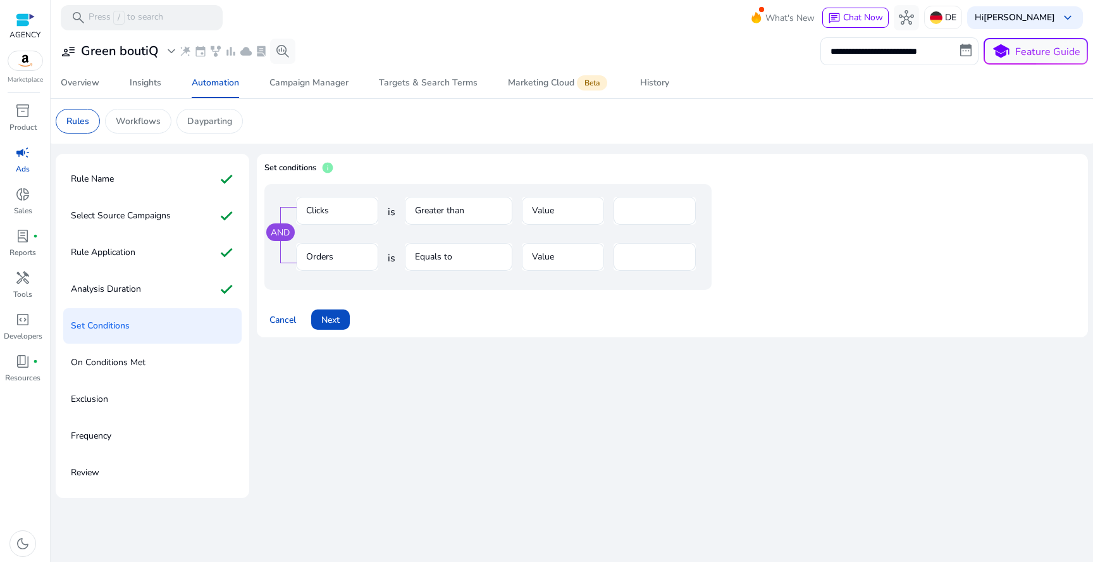
click at [342, 218] on mat-form-field "Clicks" at bounding box center [337, 217] width 82 height 41
click at [442, 223] on mat-form-field "Greater than" at bounding box center [459, 217] width 108 height 41
click at [450, 215] on mat-form-field "Greater than" at bounding box center [459, 217] width 108 height 41
click at [632, 207] on input "**" at bounding box center [655, 211] width 62 height 14
type input "**"
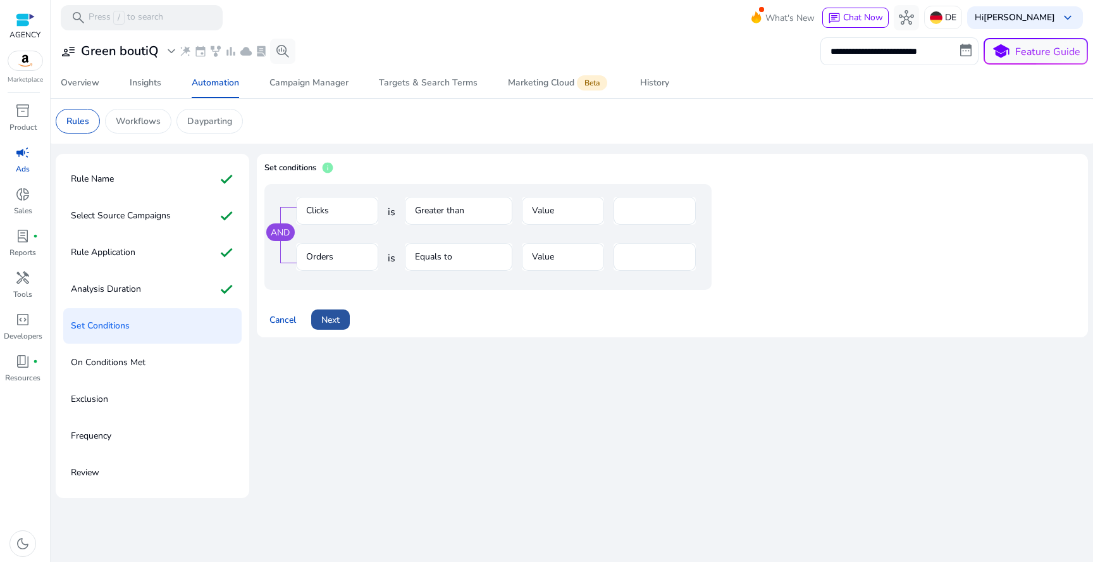
click at [328, 318] on span "Next" at bounding box center [330, 319] width 18 height 13
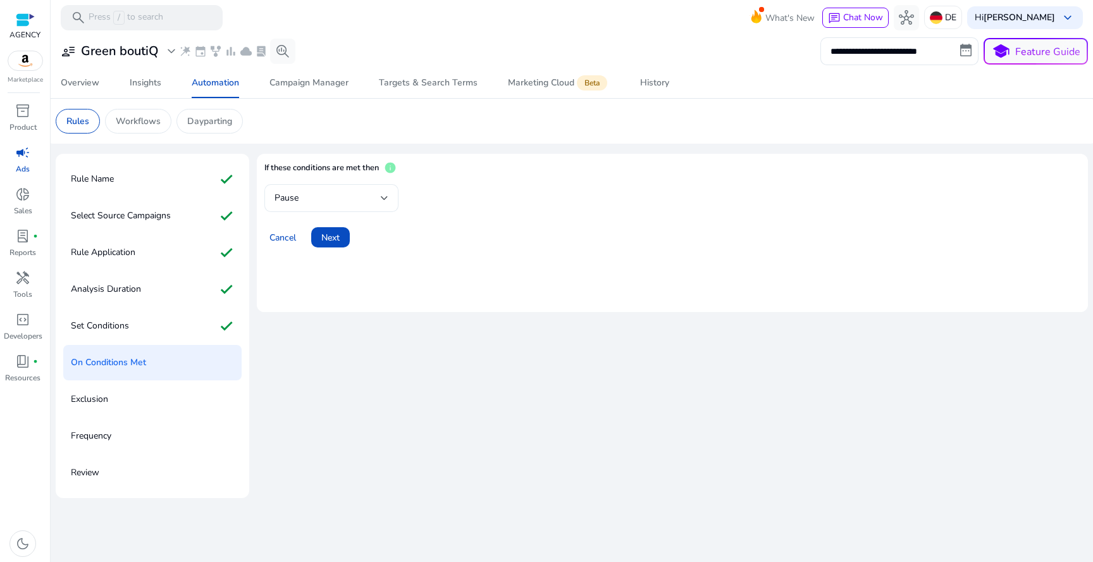
click at [355, 202] on div "Pause" at bounding box center [327, 198] width 106 height 14
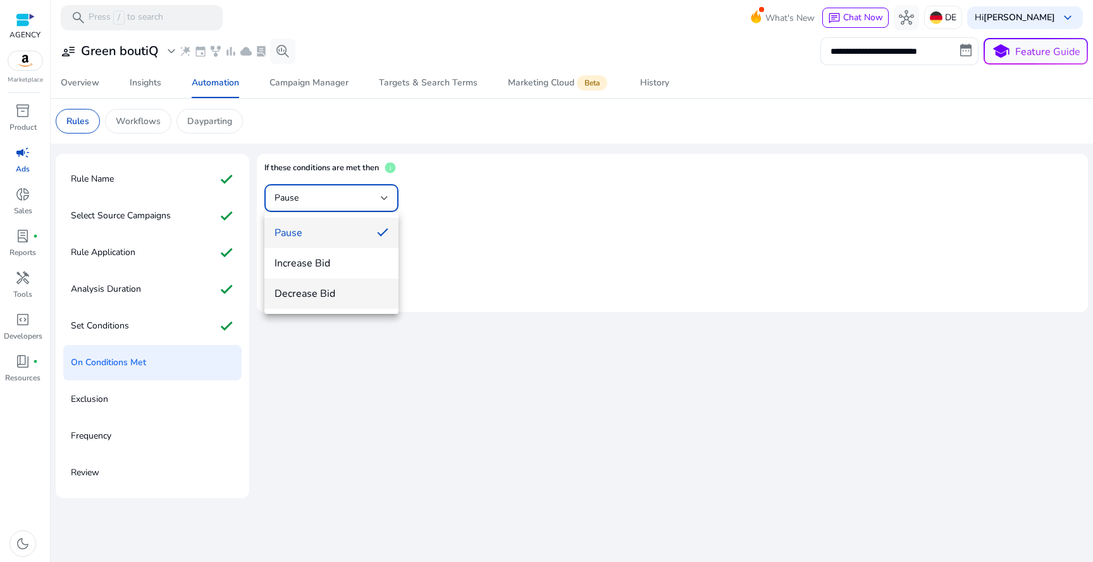
click at [342, 290] on span "Decrease Bid" at bounding box center [331, 294] width 114 height 14
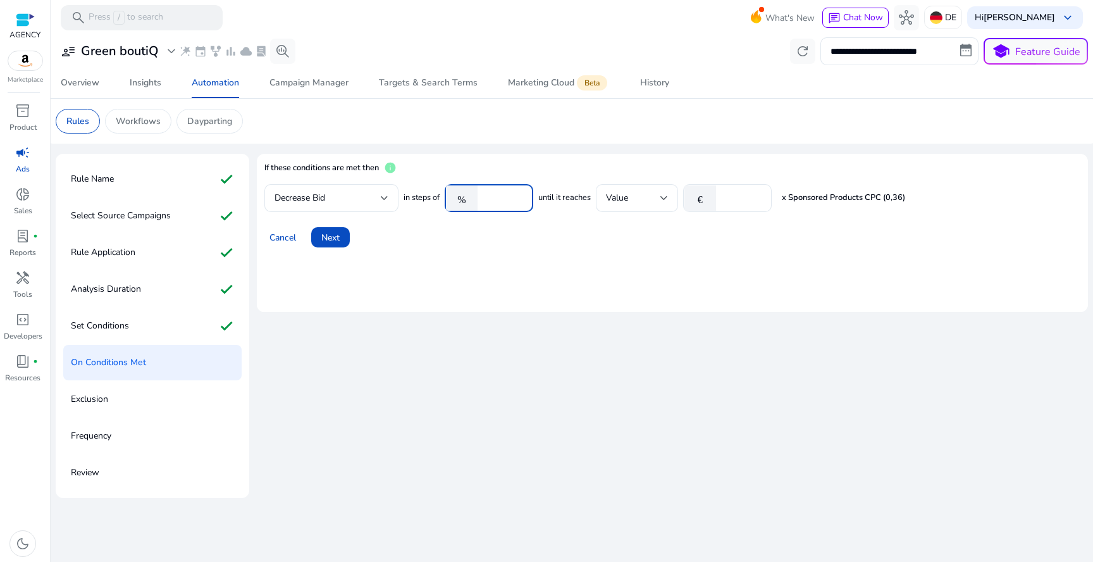
drag, startPoint x: 510, startPoint y: 200, endPoint x: 479, endPoint y: 200, distance: 31.0
click at [479, 200] on div "% ****" at bounding box center [484, 198] width 78 height 28
type input "**"
click at [648, 202] on div "Value" at bounding box center [633, 198] width 54 height 14
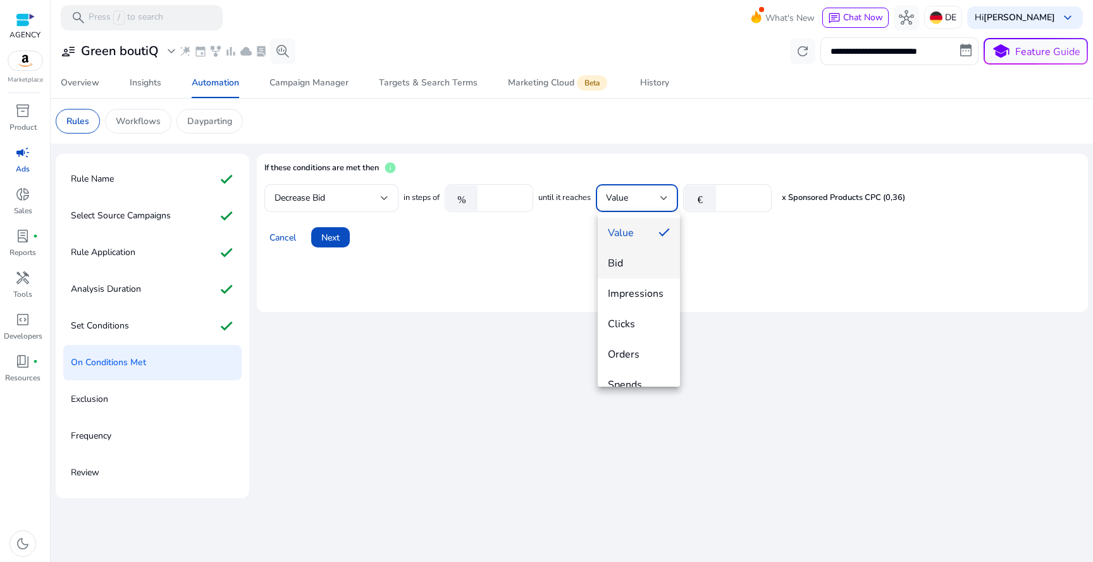
click at [646, 252] on mat-option "Bid" at bounding box center [639, 263] width 82 height 30
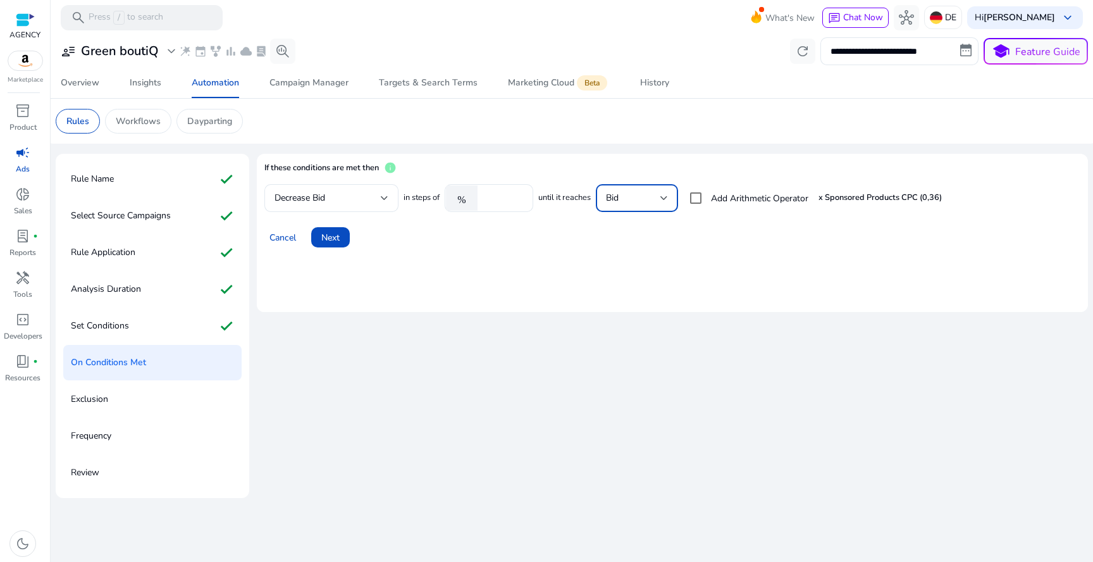
click at [635, 199] on div "Bid" at bounding box center [633, 198] width 54 height 14
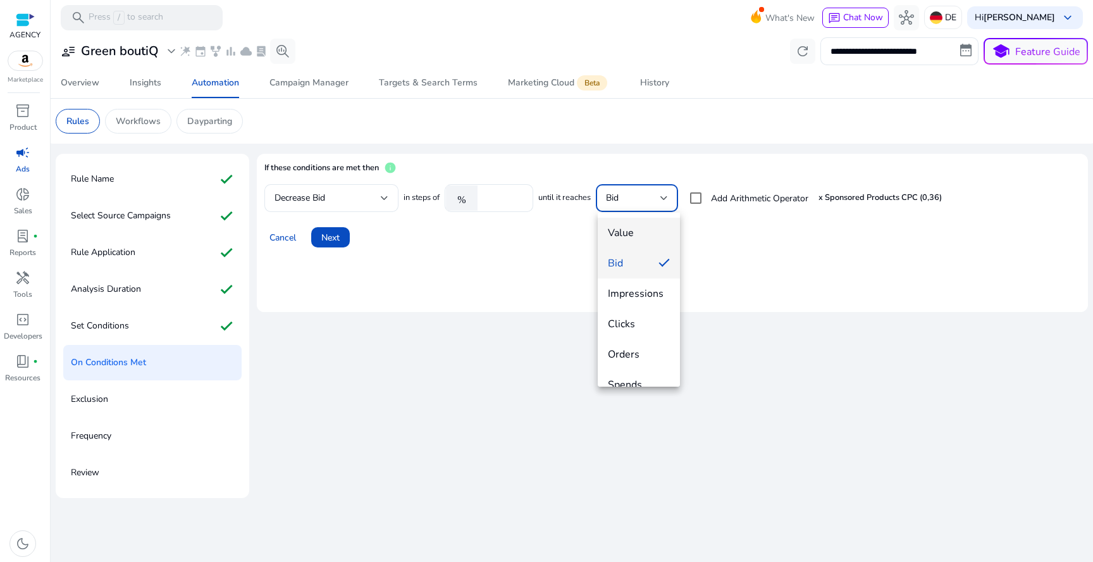
click at [632, 228] on span "Value" at bounding box center [639, 233] width 62 height 14
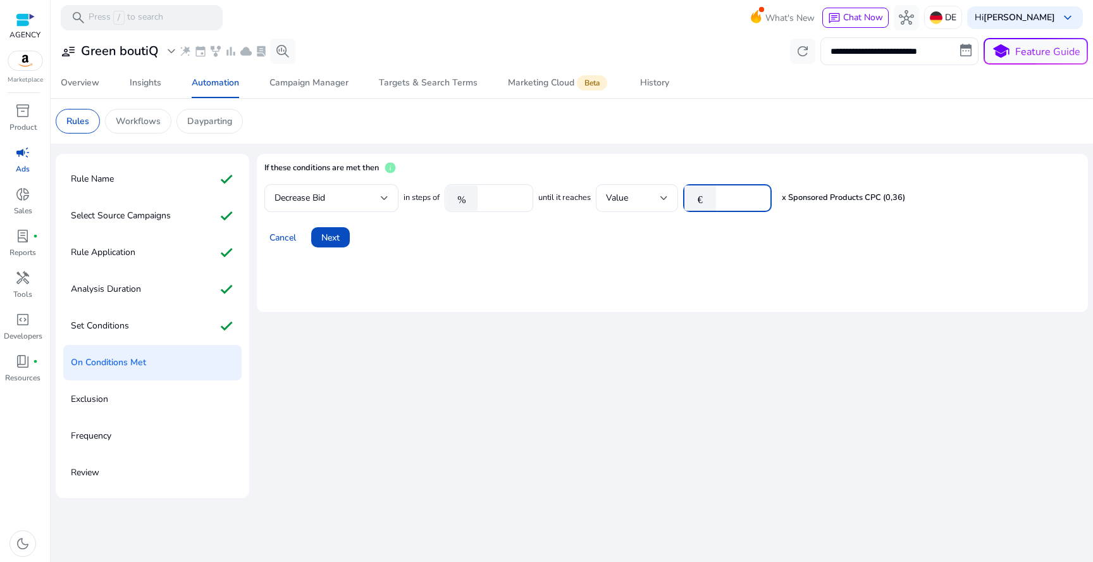
drag, startPoint x: 736, startPoint y: 197, endPoint x: 724, endPoint y: 197, distance: 12.0
click at [724, 197] on div "€ *" at bounding box center [722, 198] width 78 height 28
type input "***"
click at [338, 235] on span "Next" at bounding box center [330, 237] width 18 height 13
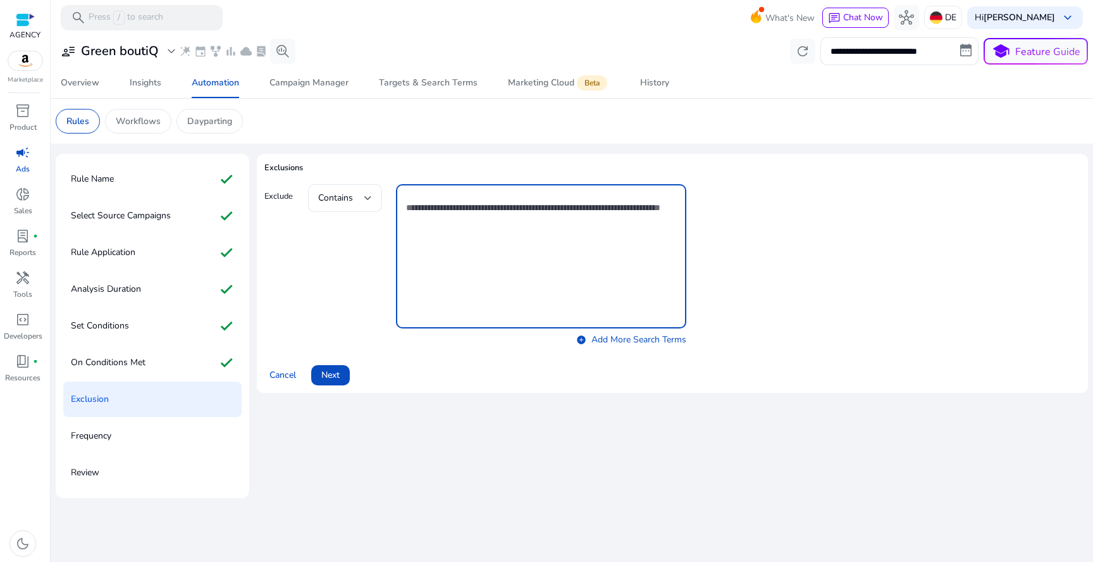
click at [417, 204] on textarea at bounding box center [541, 256] width 270 height 132
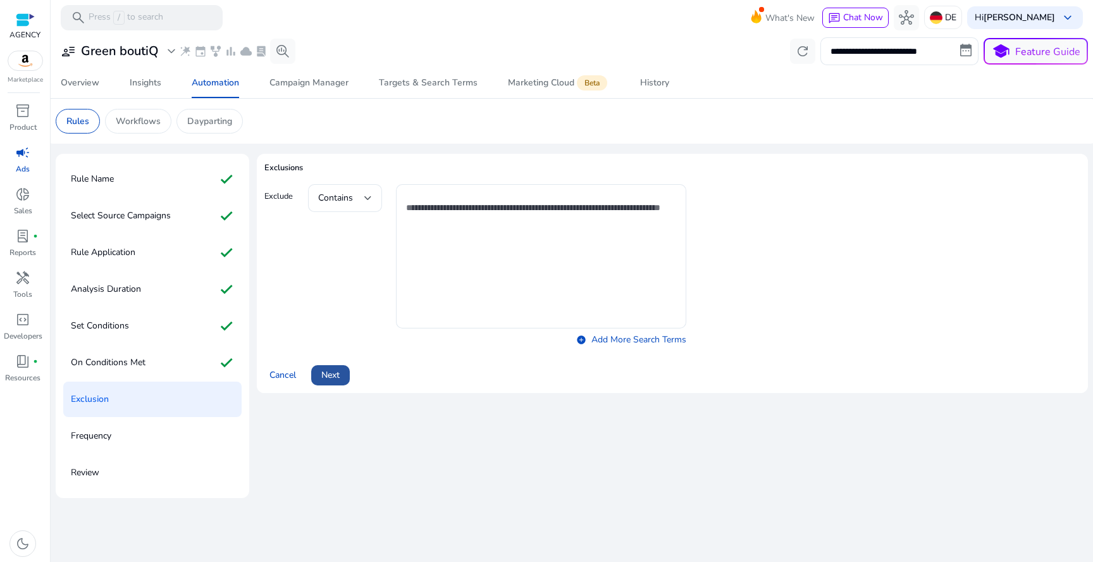
click at [332, 374] on span "Next" at bounding box center [330, 374] width 18 height 13
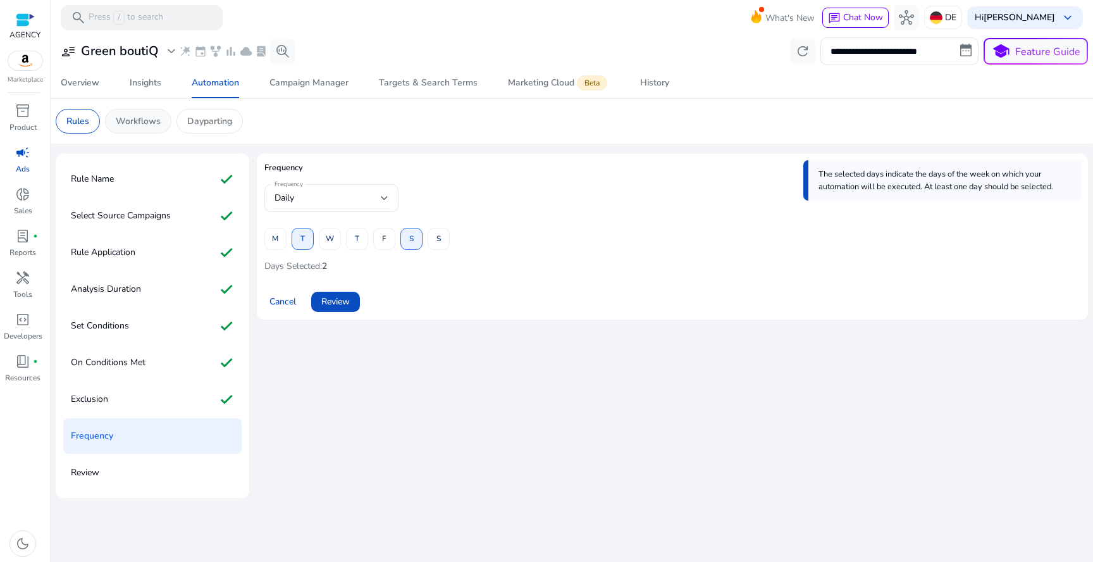
click at [166, 123] on div "Workflows" at bounding box center [138, 121] width 66 height 25
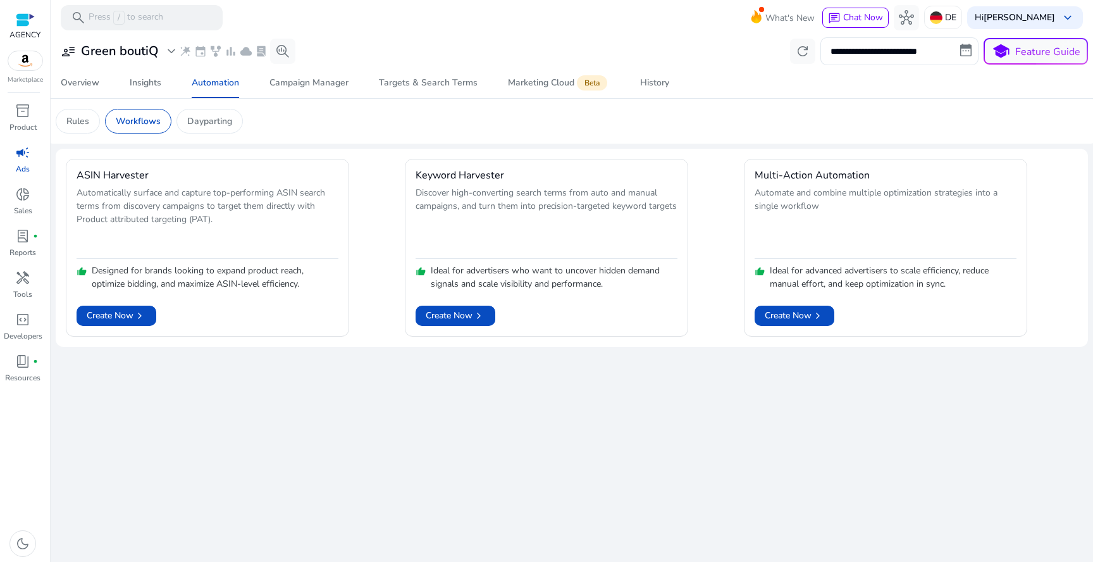
click at [100, 113] on div "Rules Workflows Dayparting" at bounding box center [149, 121] width 187 height 25
click at [86, 114] on p "Rules" at bounding box center [77, 120] width 23 height 13
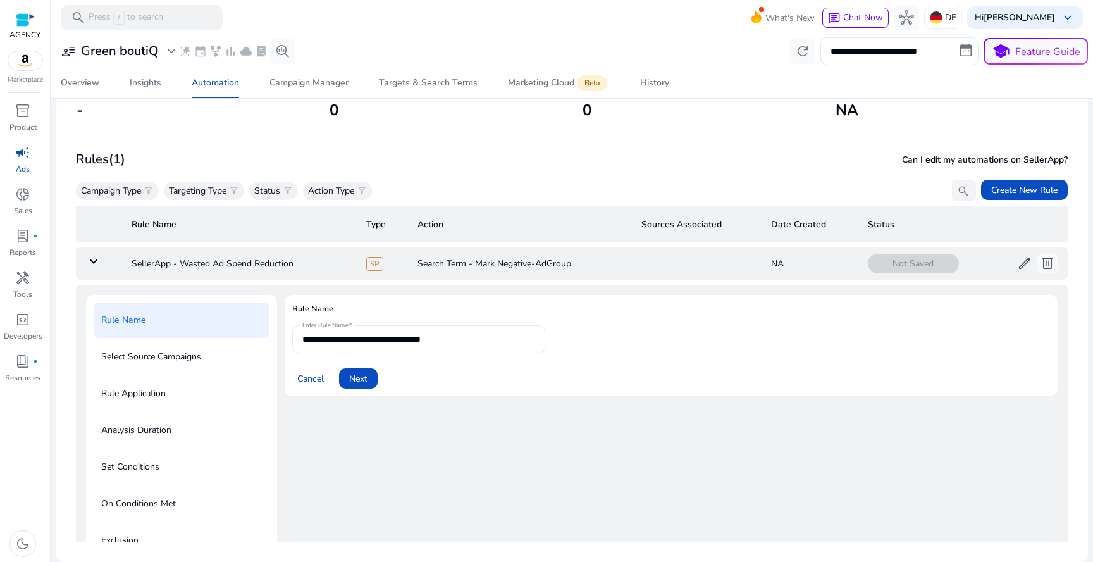
click at [1017, 261] on span "edit" at bounding box center [1024, 263] width 15 height 15
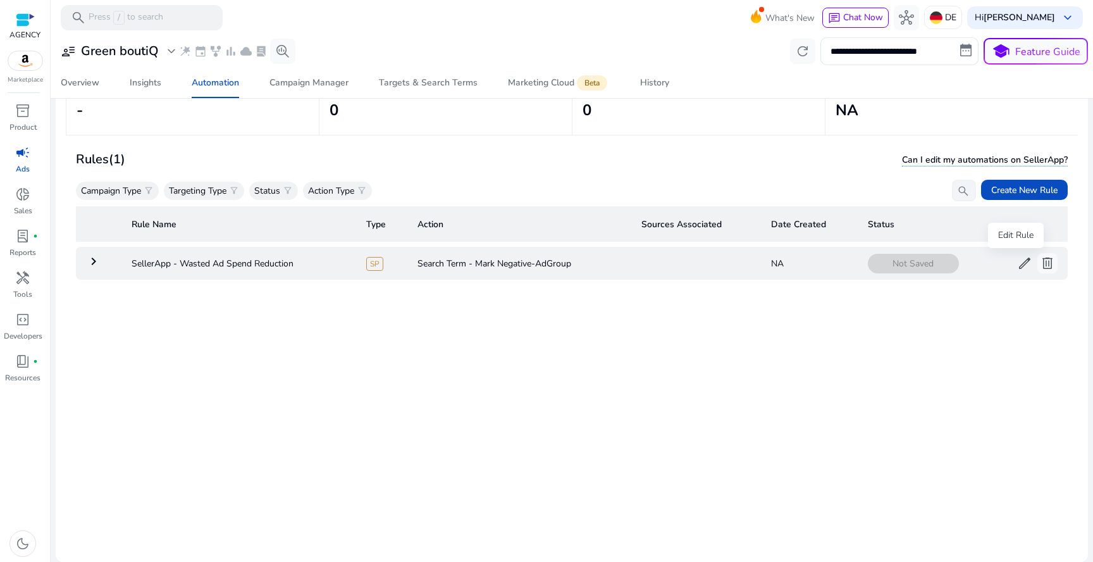
click at [1017, 259] on span "edit" at bounding box center [1024, 263] width 15 height 15
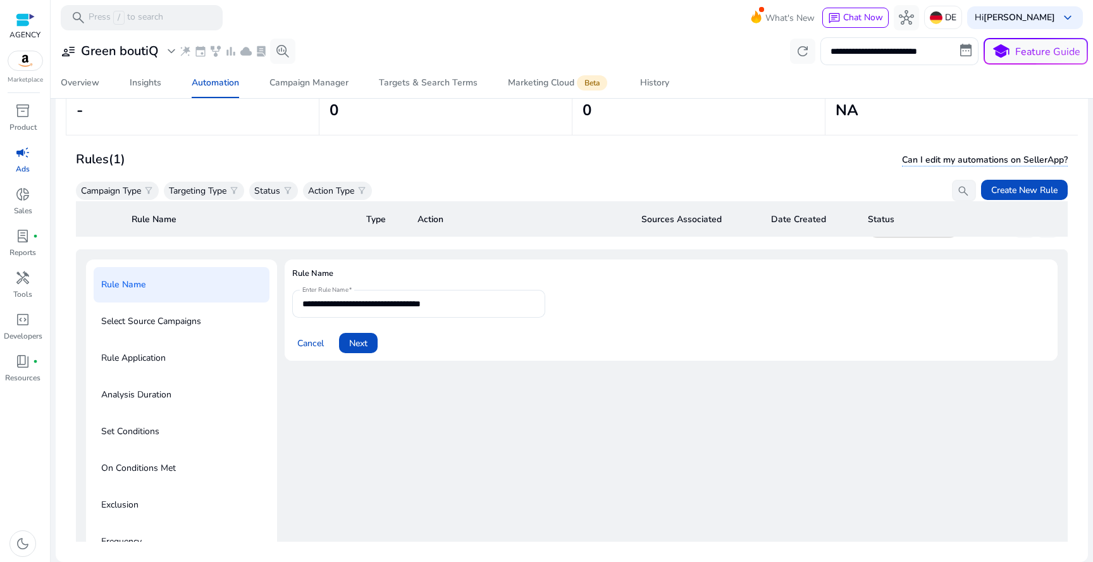
scroll to position [46, 0]
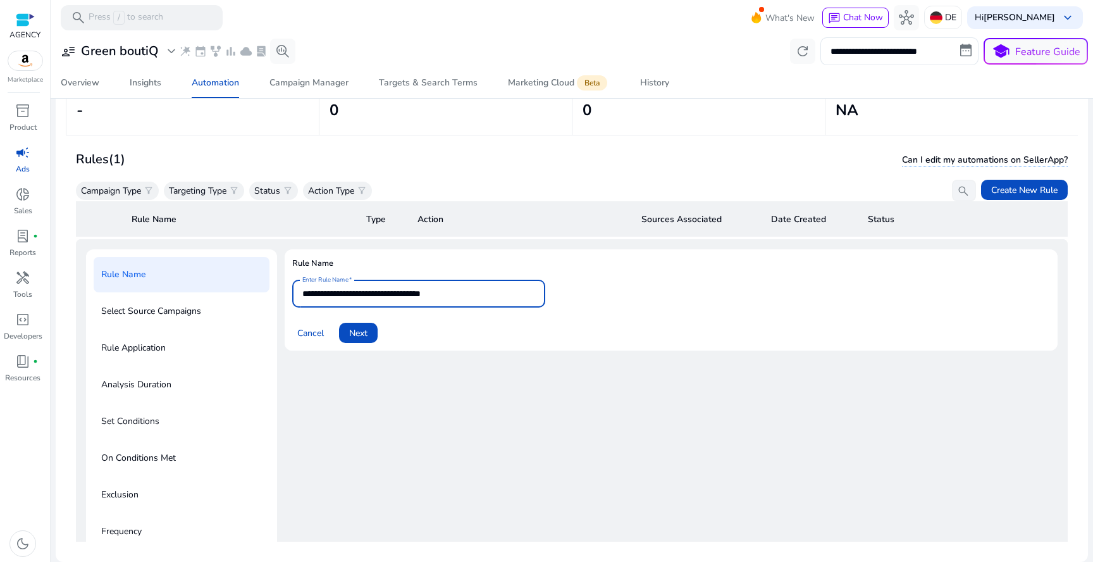
click at [374, 292] on input "**********" at bounding box center [418, 294] width 233 height 14
type input "*"
type input "**********"
click at [365, 328] on span "Next" at bounding box center [358, 332] width 18 height 13
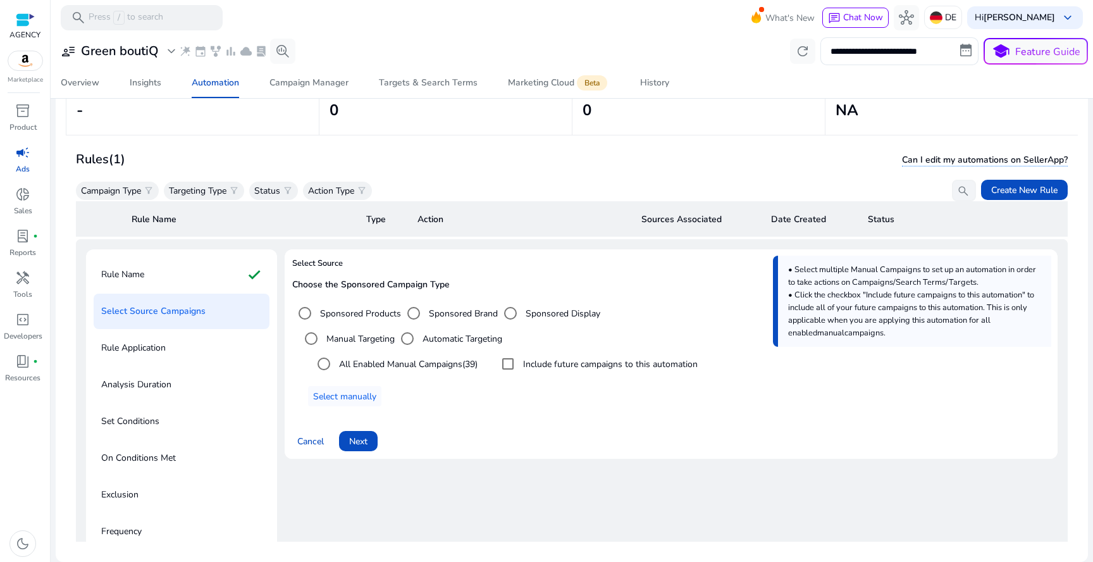
click at [428, 332] on label "Automatic Targeting" at bounding box center [461, 338] width 82 height 13
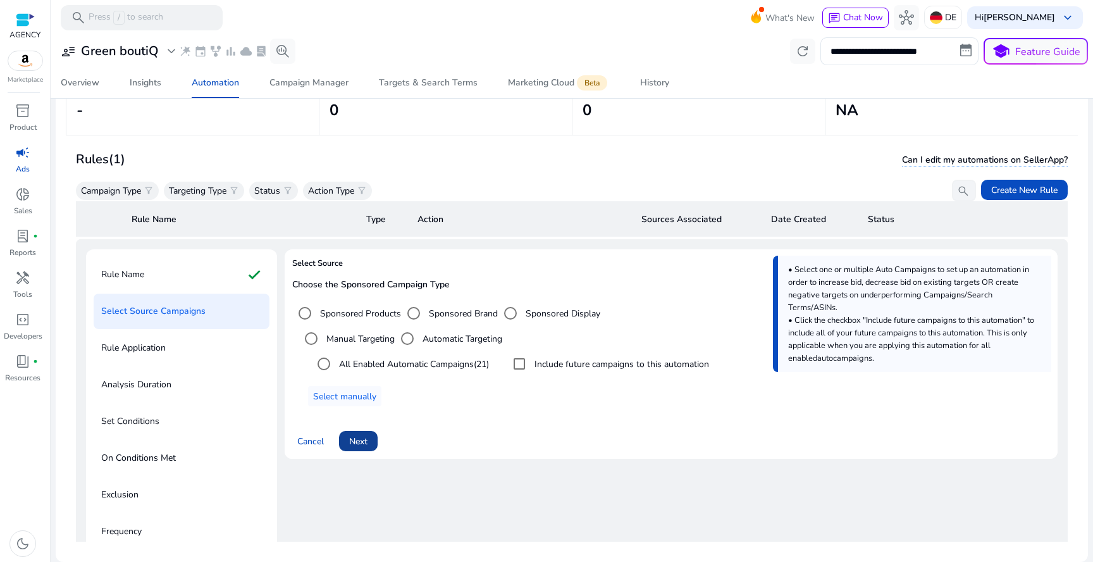
click at [361, 441] on span "Next" at bounding box center [358, 441] width 18 height 13
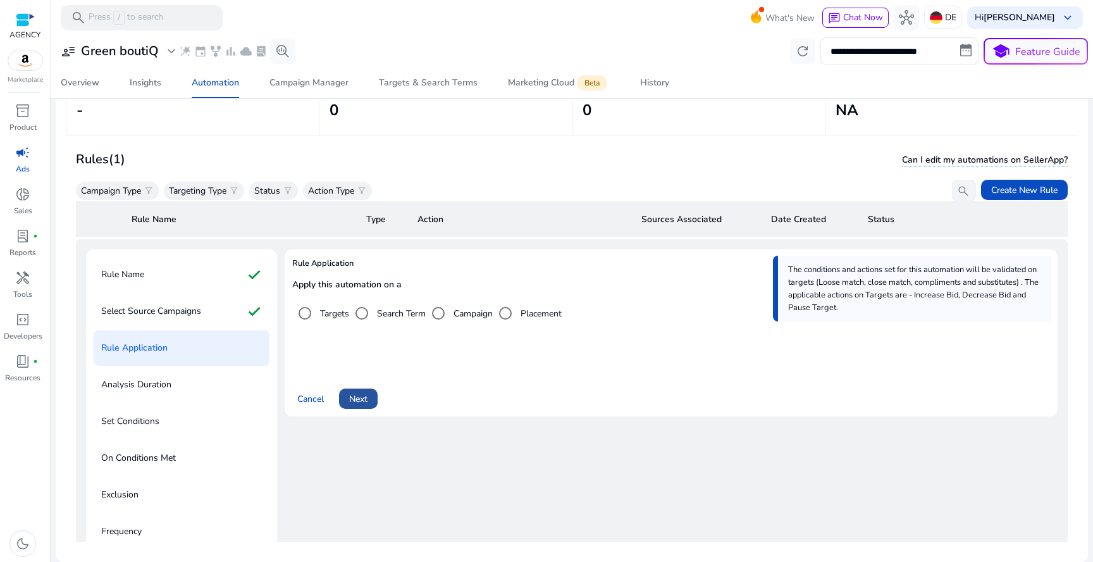
click at [370, 405] on span at bounding box center [358, 398] width 39 height 30
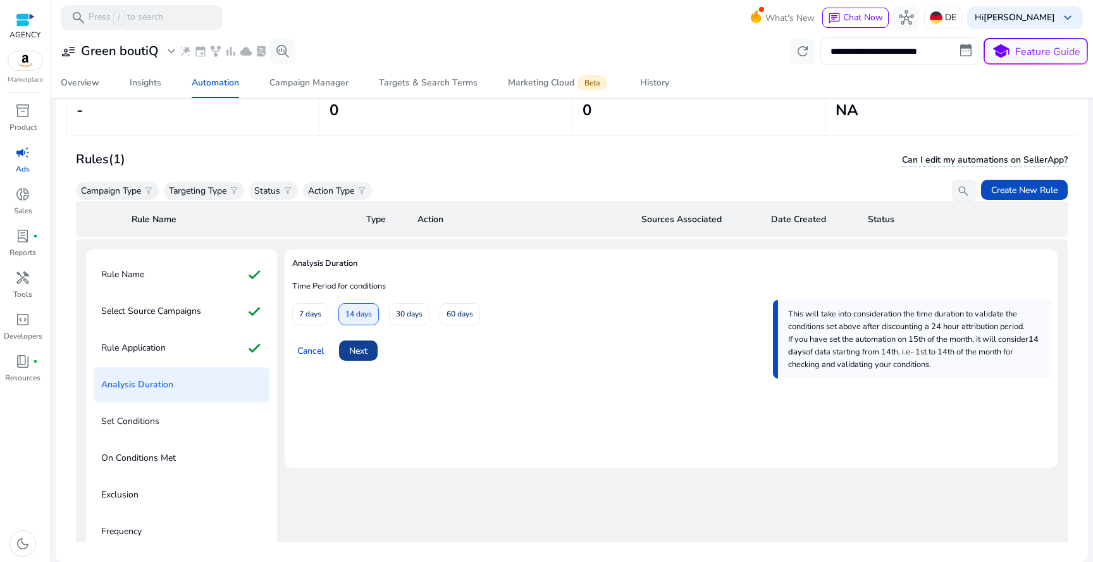
click at [353, 351] on span "Next" at bounding box center [358, 350] width 18 height 13
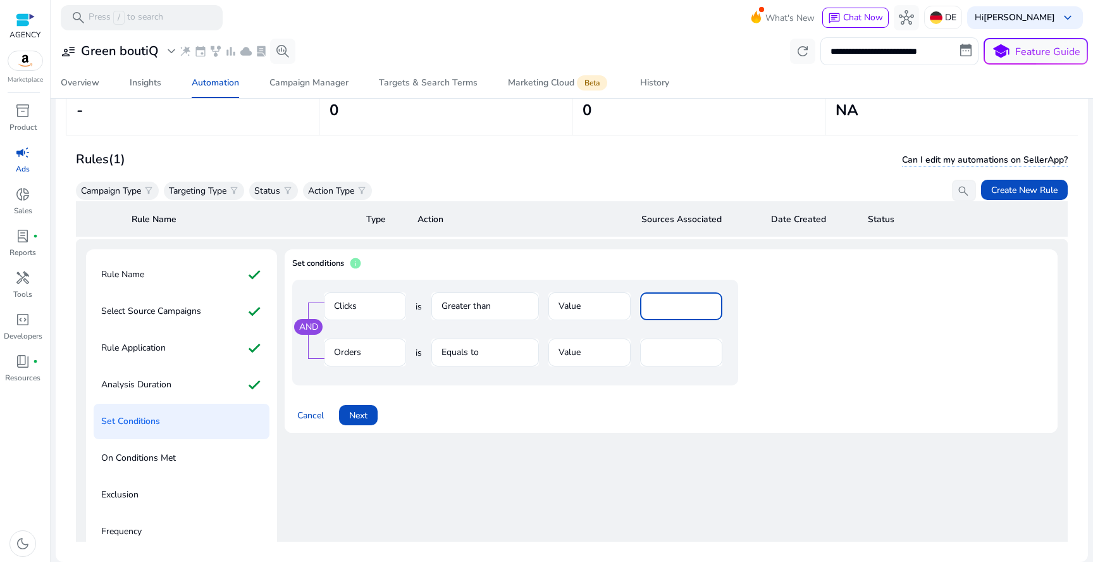
click at [670, 311] on input "**" at bounding box center [681, 306] width 62 height 14
type input "**"
click at [358, 419] on span "Next" at bounding box center [358, 415] width 18 height 13
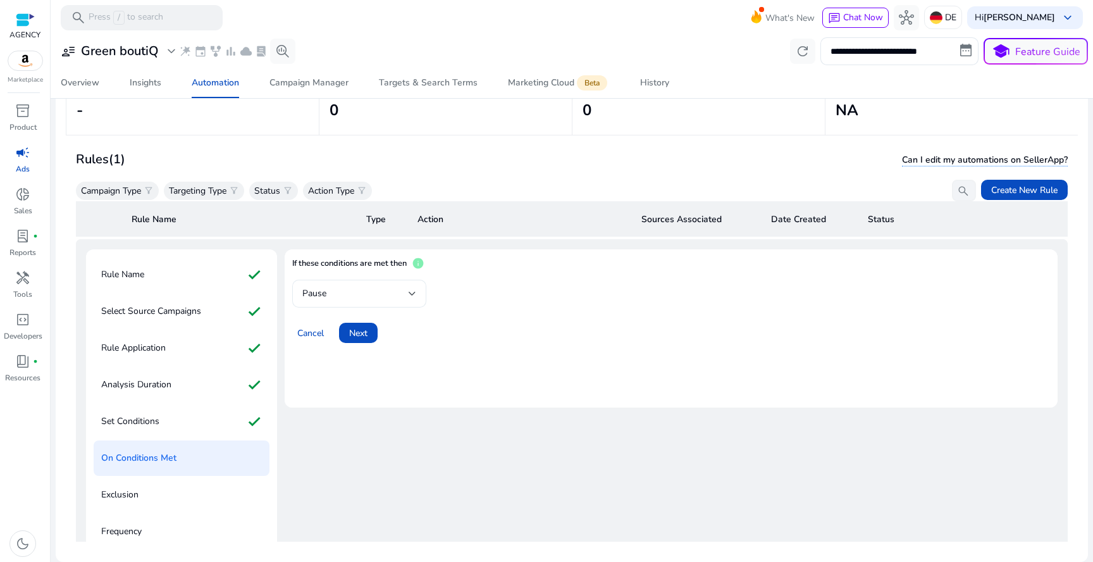
click at [369, 281] on div "Pause" at bounding box center [359, 294] width 114 height 28
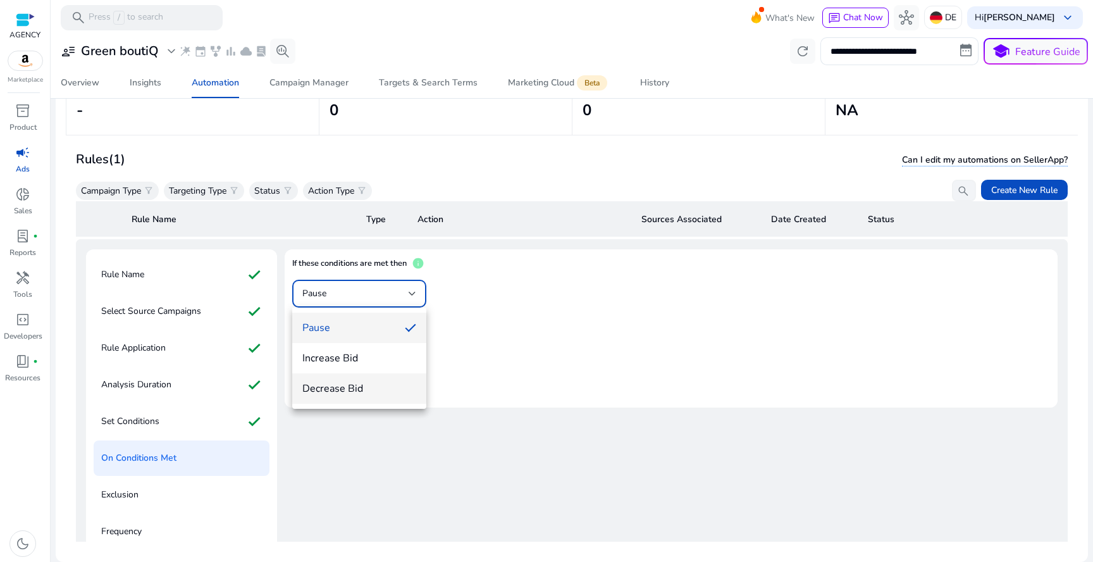
click at [373, 388] on span "Decrease Bid" at bounding box center [359, 388] width 114 height 14
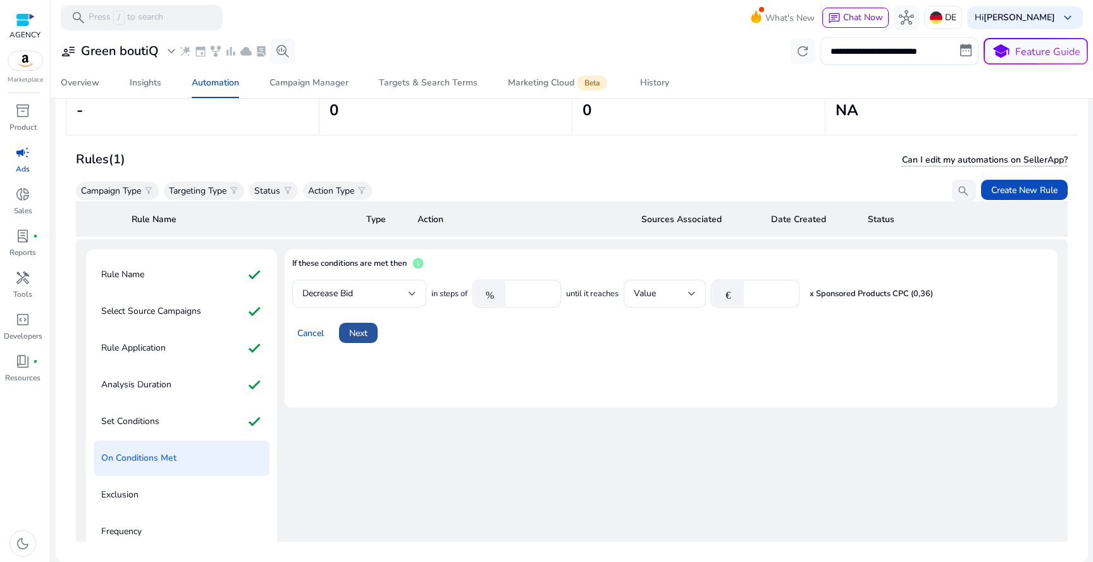
click at [377, 326] on span at bounding box center [358, 332] width 39 height 30
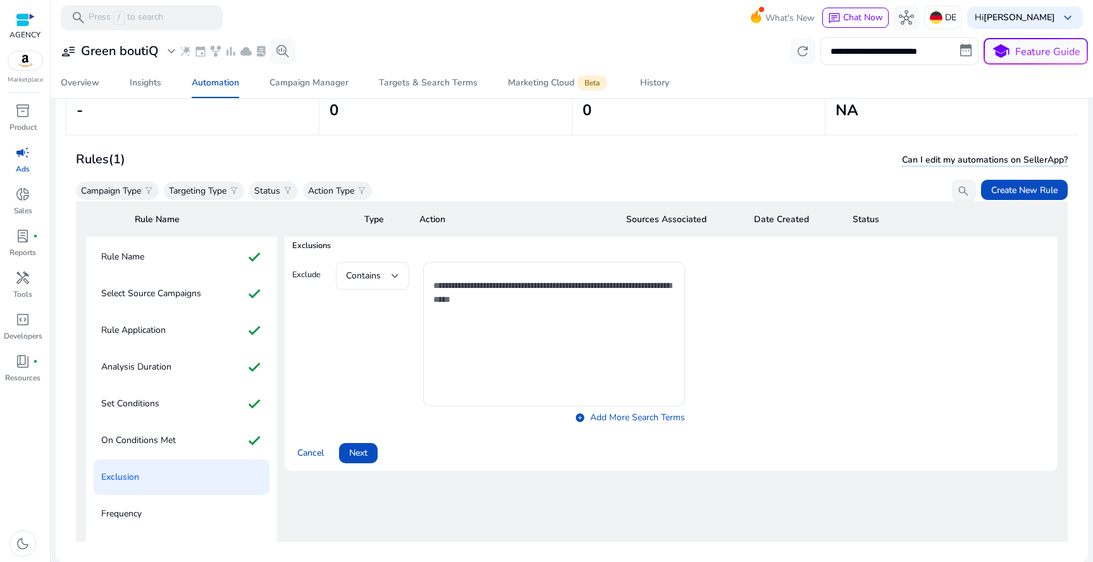
scroll to position [60, 0]
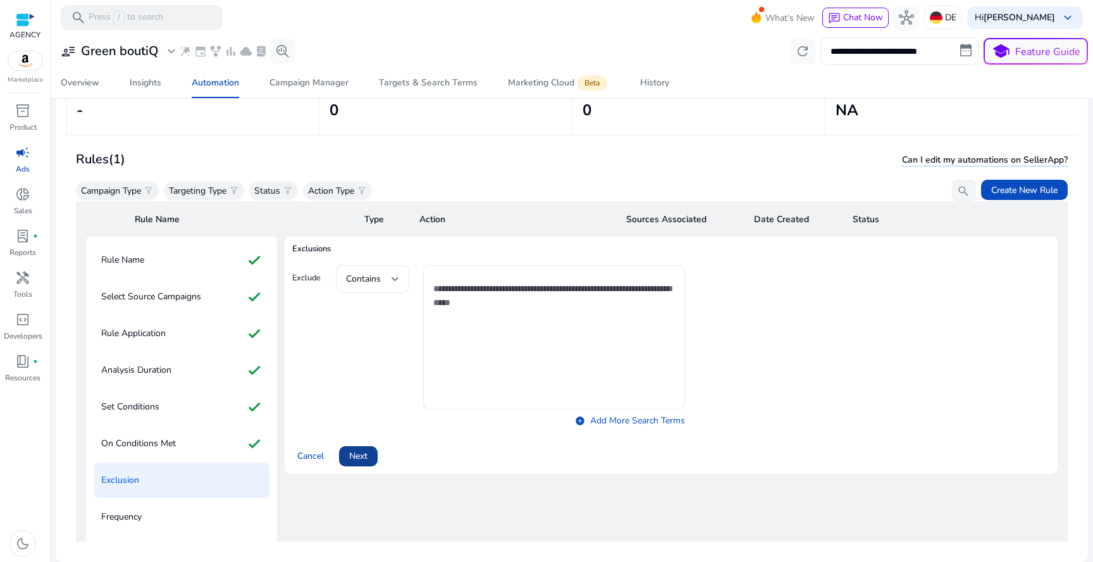
click at [366, 460] on span "Next" at bounding box center [358, 455] width 18 height 13
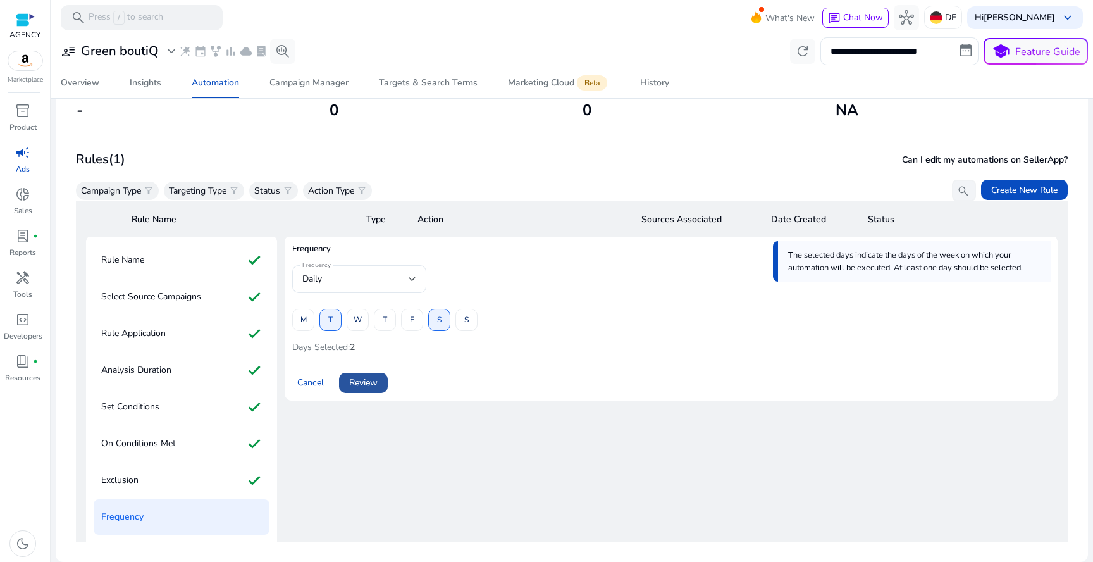
click at [369, 385] on span "Review" at bounding box center [363, 382] width 28 height 13
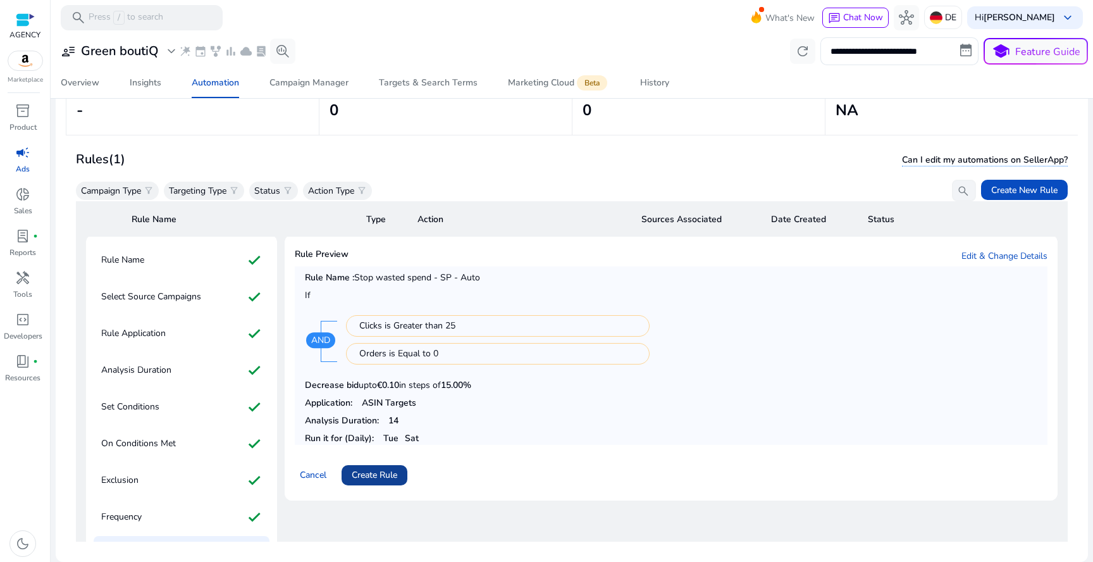
click at [376, 471] on span "Create Rule" at bounding box center [375, 474] width 46 height 13
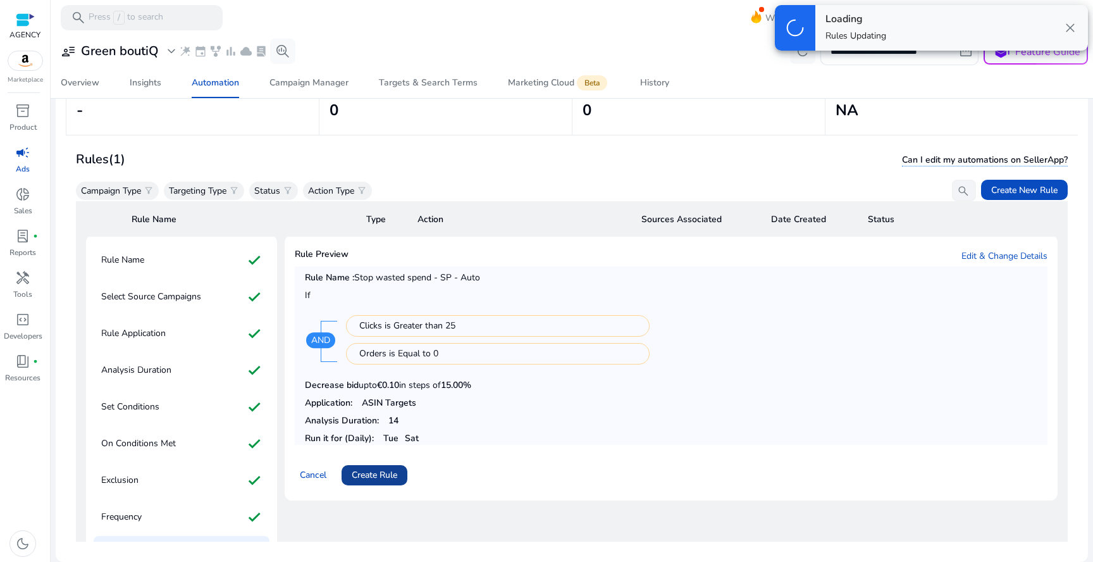
scroll to position [0, 0]
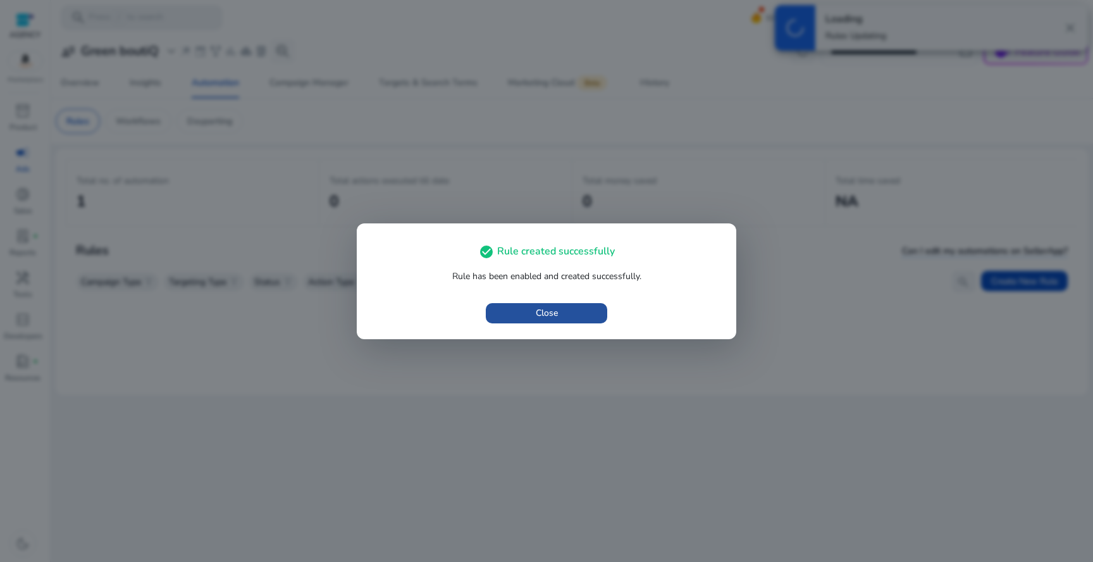
click at [521, 317] on span "button" at bounding box center [546, 313] width 121 height 30
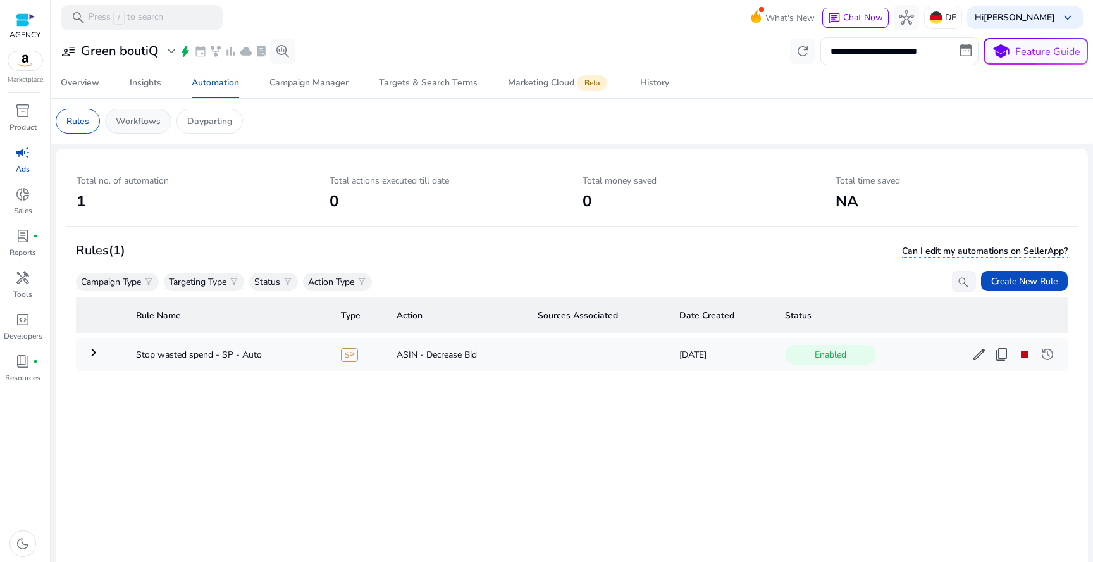
click at [128, 121] on p "Workflows" at bounding box center [138, 120] width 45 height 13
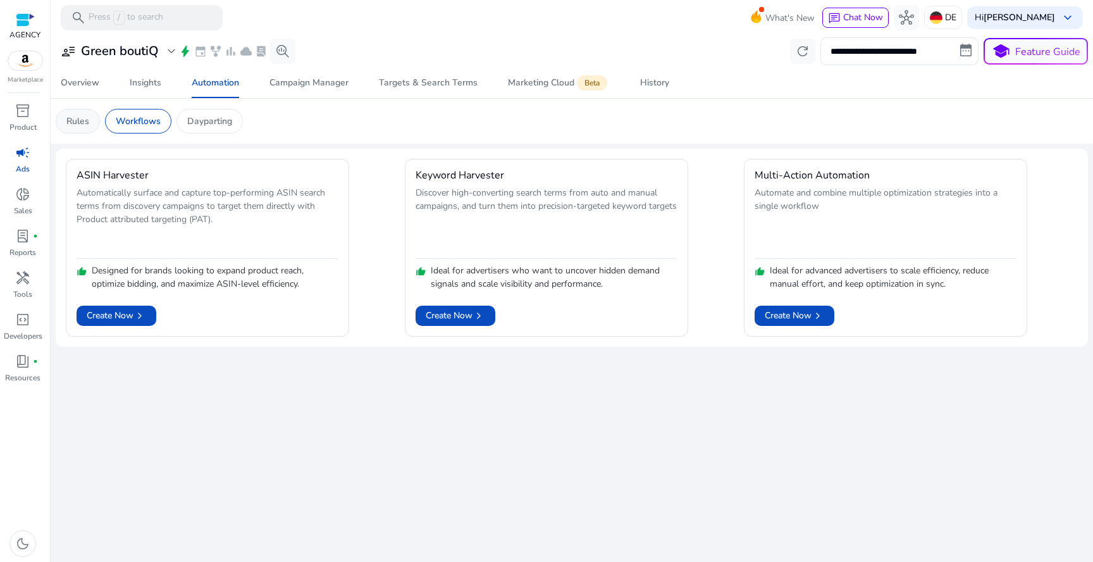
click at [84, 120] on p "Rules" at bounding box center [77, 120] width 23 height 13
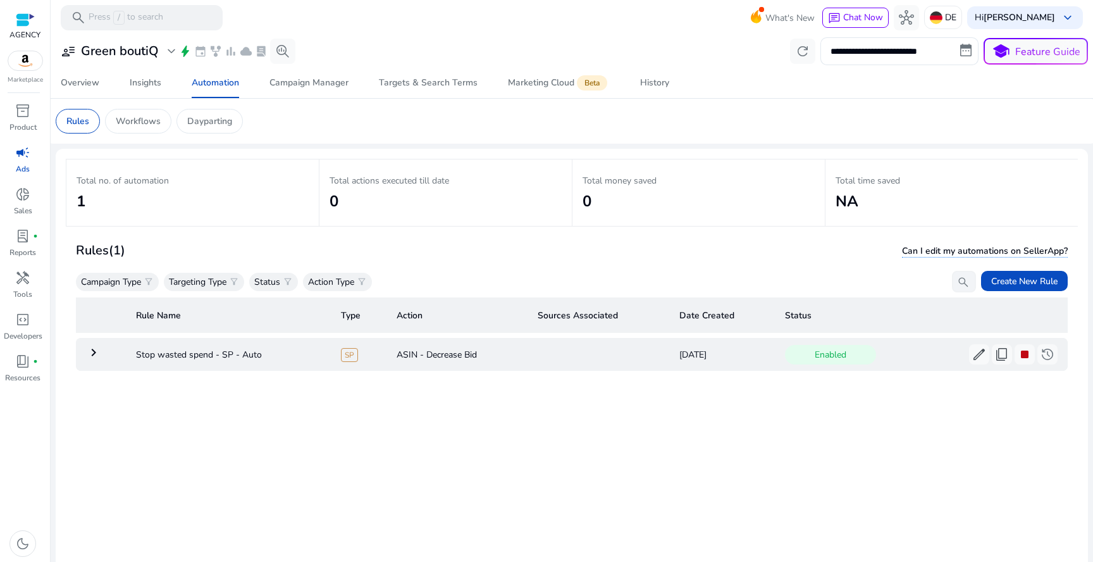
click at [430, 358] on td "ASIN - Decrease Bid" at bounding box center [456, 354] width 141 height 33
click at [85, 354] on td "keyboard_arrow_right" at bounding box center [101, 354] width 50 height 33
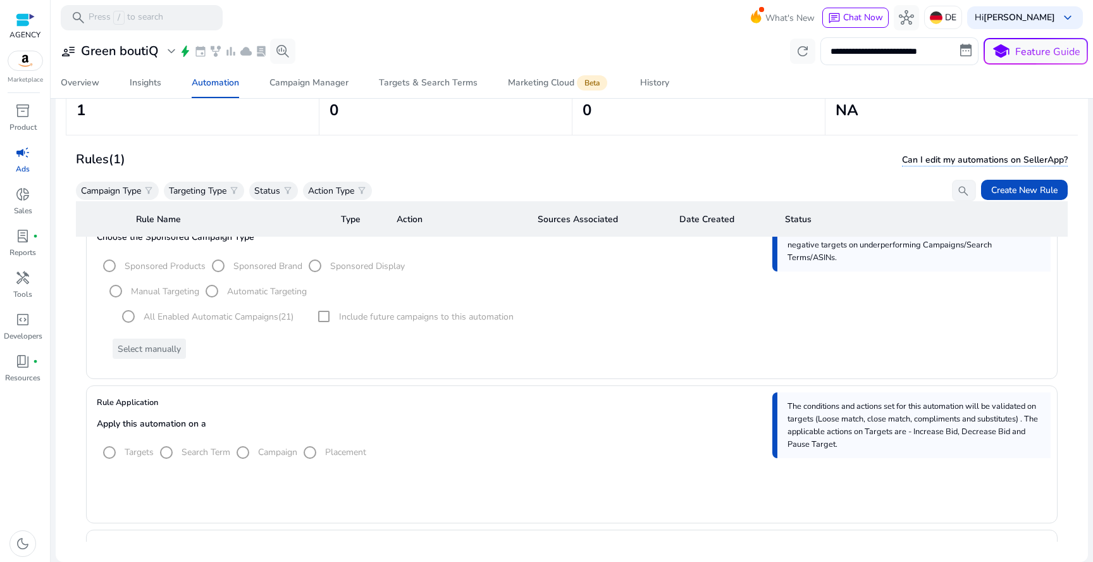
scroll to position [164, 0]
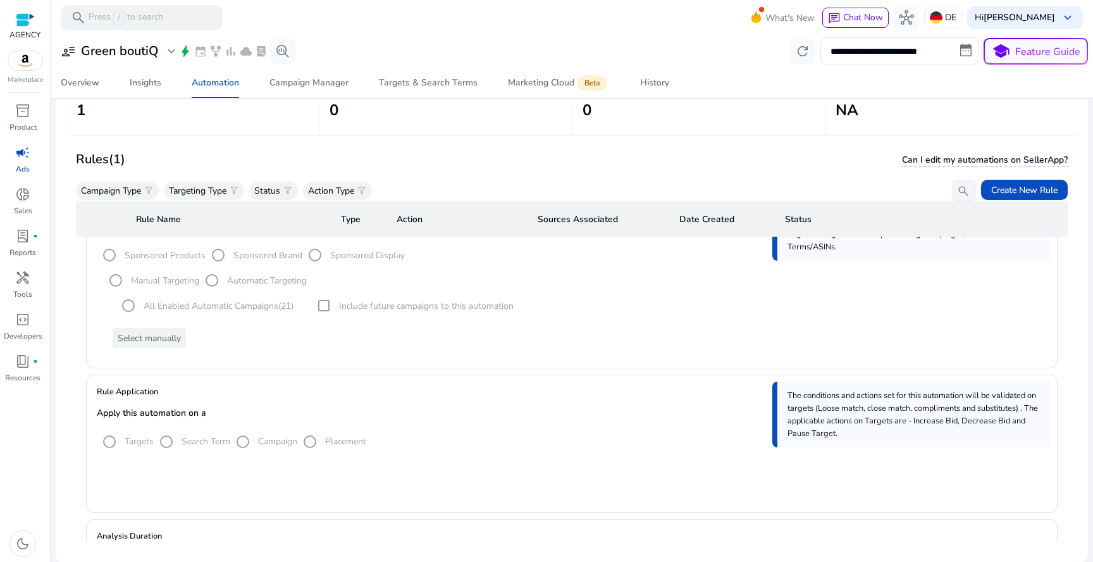
click at [311, 439] on mat-radio-group "Targets Search Term Campaign Placement" at bounding box center [231, 440] width 269 height 11
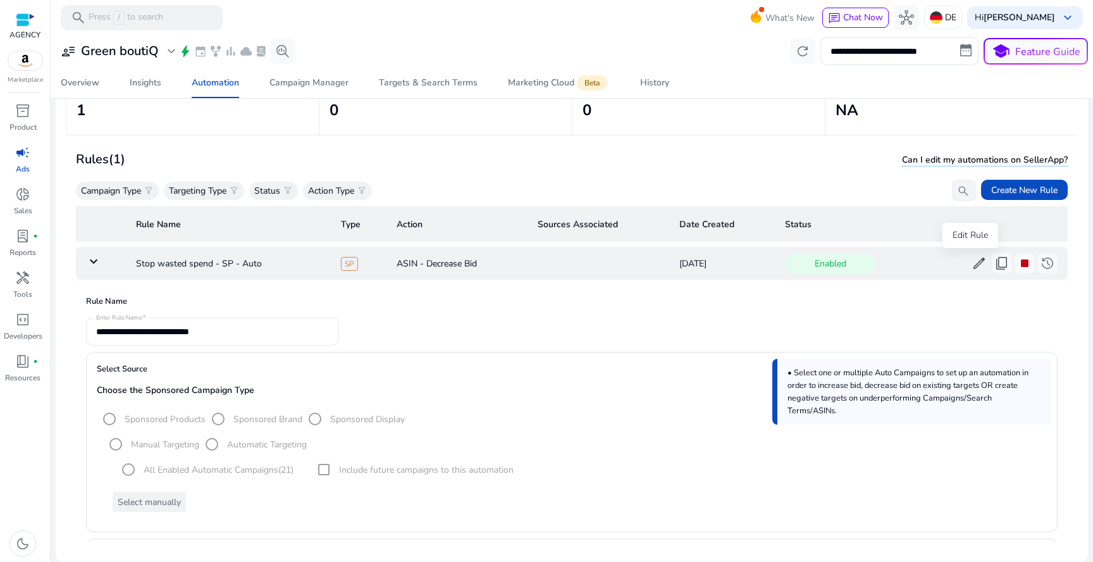
click at [971, 257] on span "edit" at bounding box center [978, 263] width 15 height 15
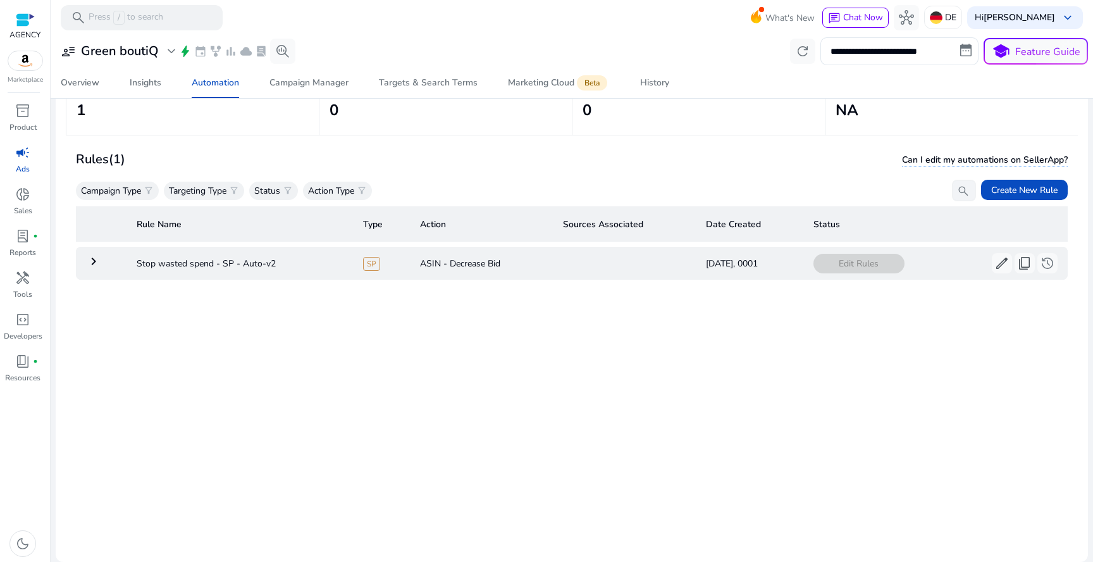
click at [526, 262] on td "ASIN - Decrease Bid" at bounding box center [481, 263] width 143 height 33
click at [994, 260] on span "edit" at bounding box center [1001, 263] width 15 height 15
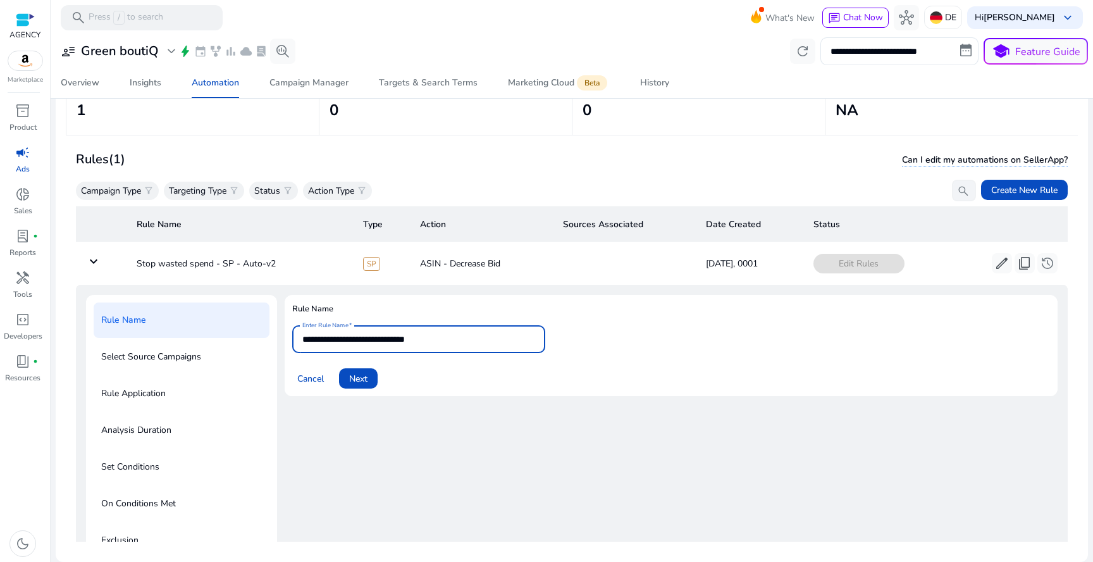
drag, startPoint x: 424, startPoint y: 340, endPoint x: 477, endPoint y: 338, distance: 52.5
click at [476, 340] on input "**********" at bounding box center [418, 339] width 233 height 14
type input "**********"
click at [371, 369] on span at bounding box center [358, 378] width 39 height 30
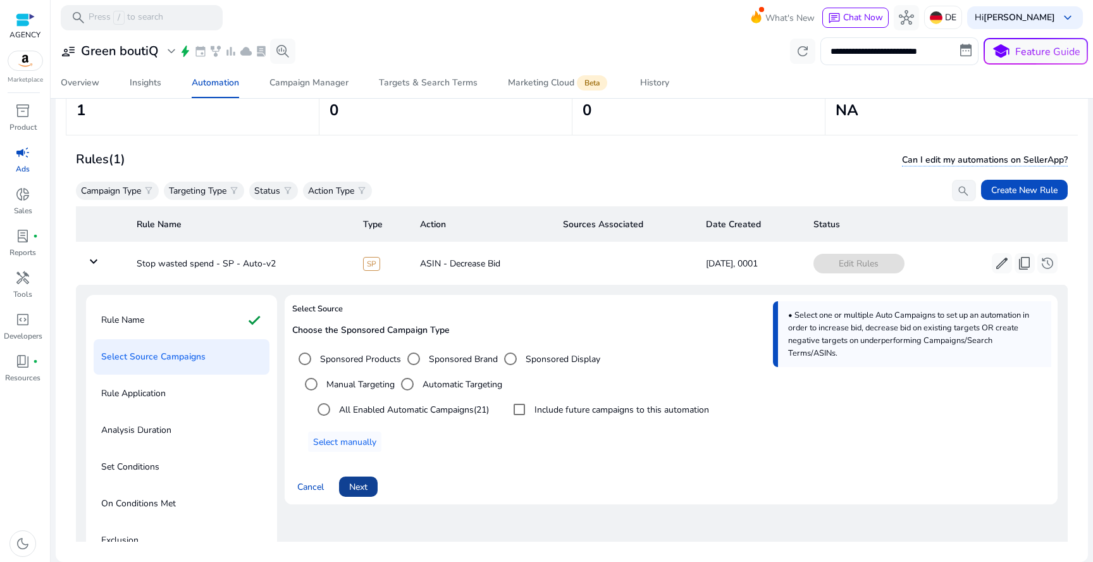
click at [352, 481] on span "Next" at bounding box center [358, 486] width 18 height 13
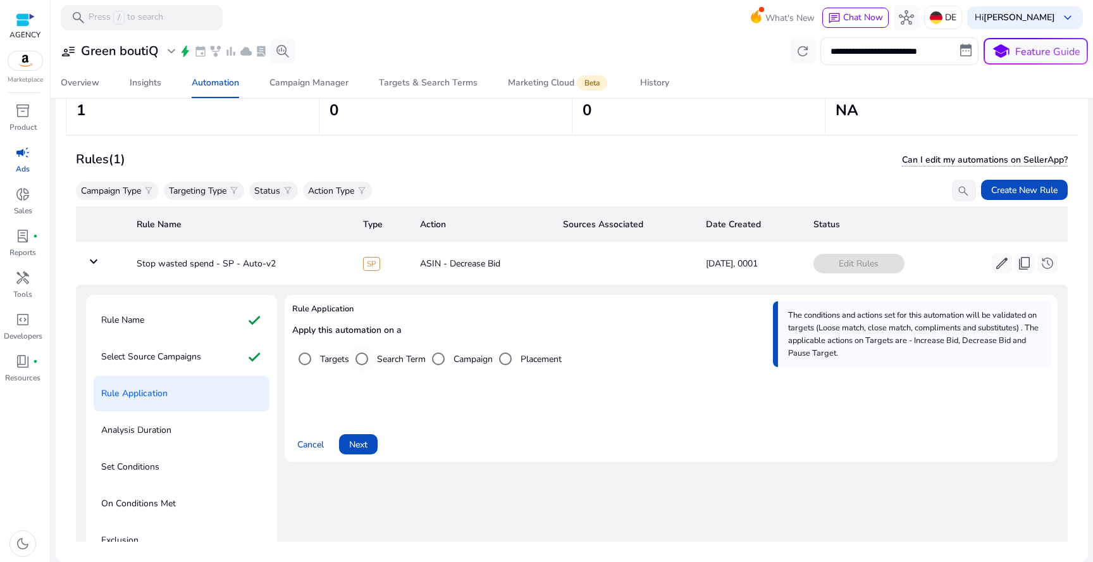
click at [384, 361] on label "Search Term" at bounding box center [399, 358] width 51 height 13
click at [320, 362] on label "Targets" at bounding box center [333, 358] width 32 height 13
click at [351, 442] on span "Next" at bounding box center [358, 444] width 18 height 13
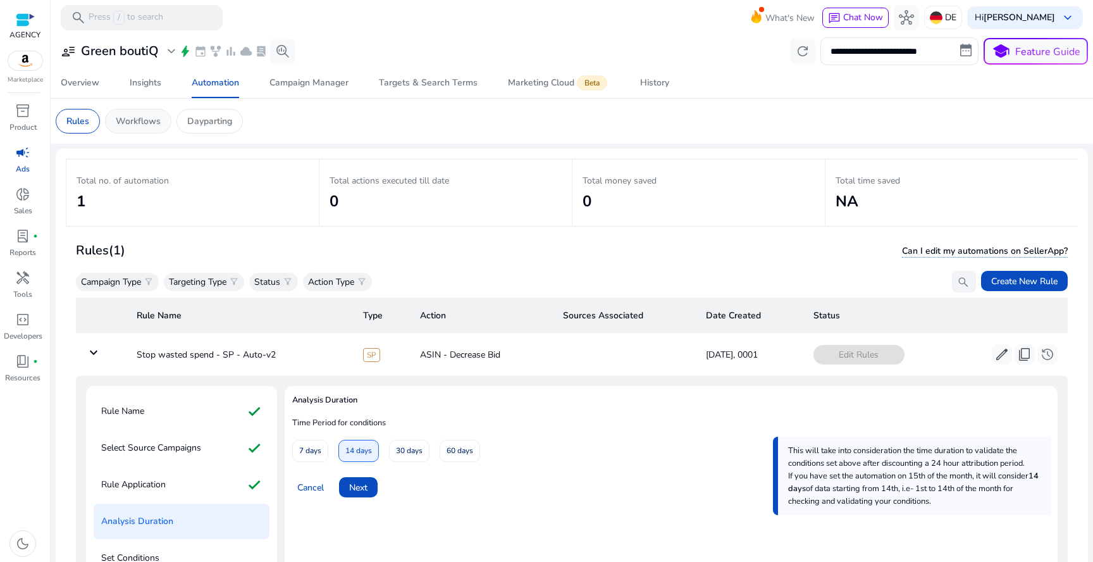
click at [136, 127] on p "Workflows" at bounding box center [138, 120] width 45 height 13
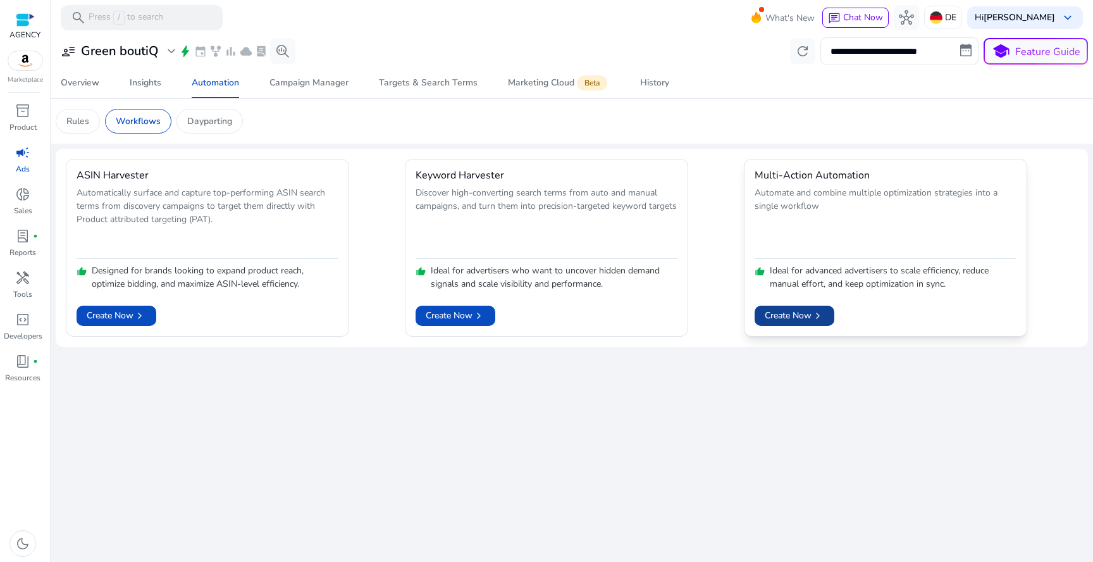
click at [820, 325] on span at bounding box center [795, 315] width 80 height 30
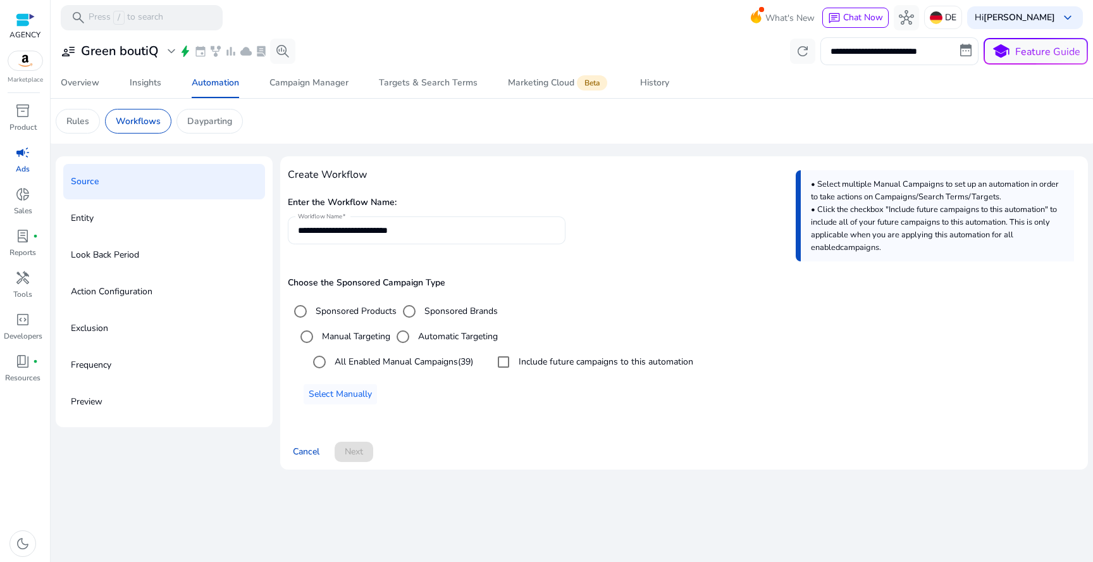
click at [361, 229] on input "**********" at bounding box center [426, 230] width 257 height 14
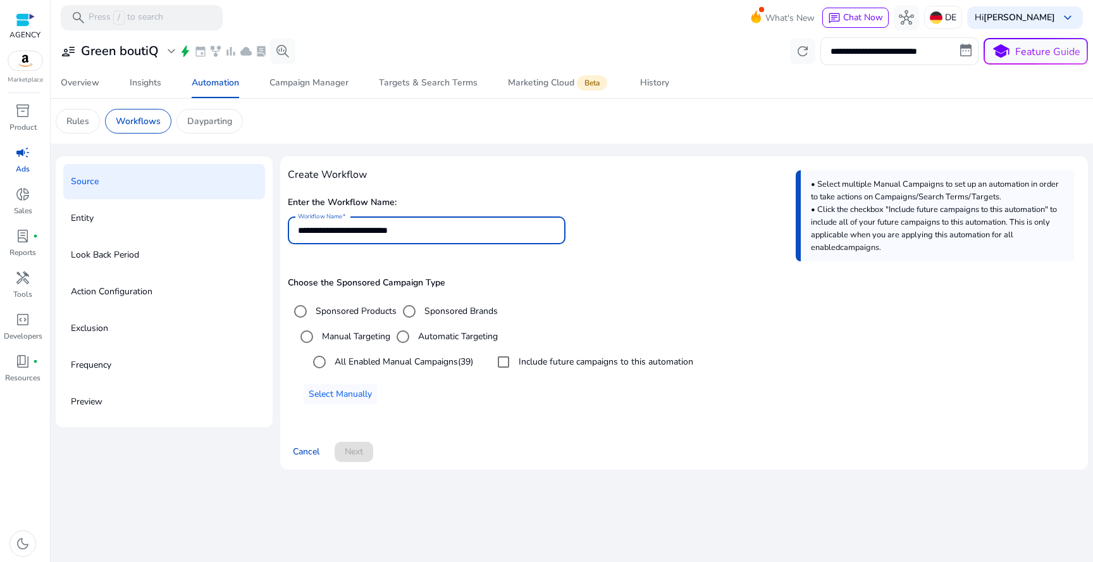
click at [361, 229] on input "**********" at bounding box center [426, 230] width 257 height 14
type input "**********"
click at [307, 441] on span at bounding box center [306, 451] width 37 height 30
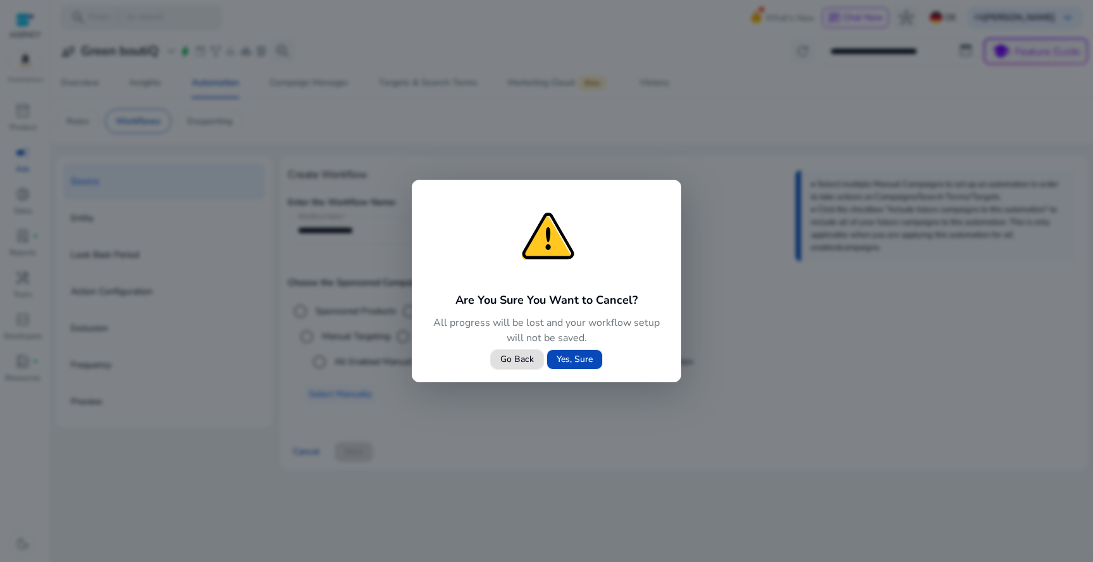
click at [569, 365] on span "Yes, Sure" at bounding box center [575, 358] width 36 height 13
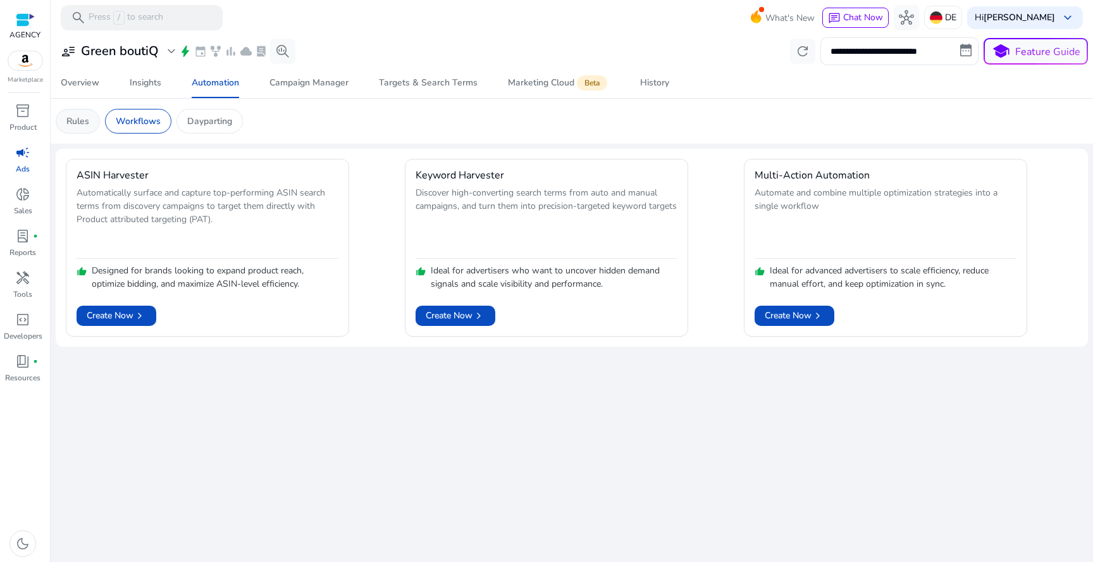
click at [91, 124] on div "Rules" at bounding box center [78, 121] width 44 height 25
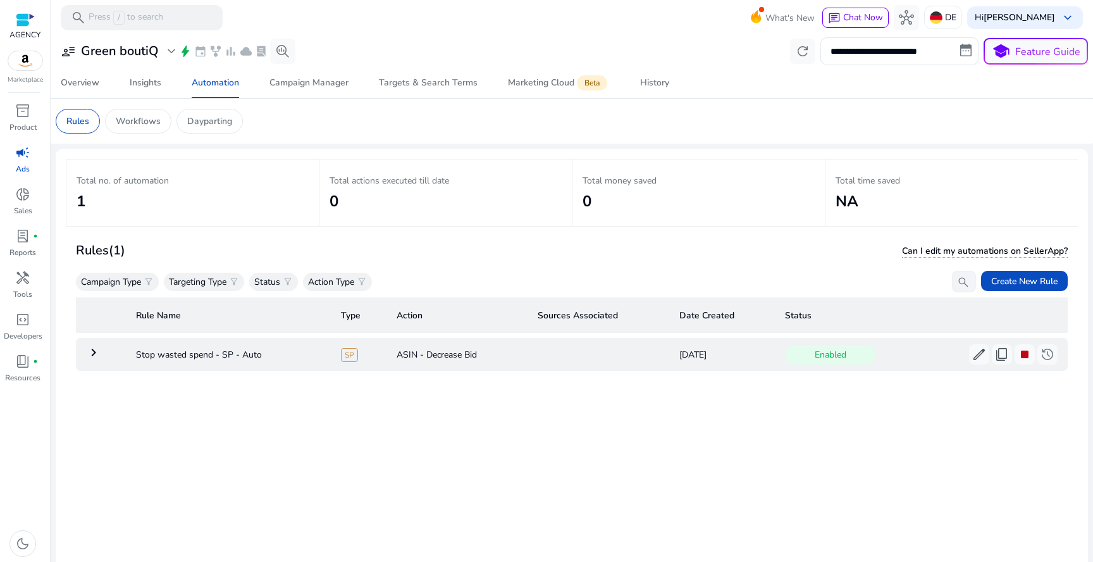
click at [481, 354] on td "ASIN - Decrease Bid" at bounding box center [456, 354] width 141 height 33
click at [1007, 279] on span "Create New Rule" at bounding box center [1024, 280] width 66 height 13
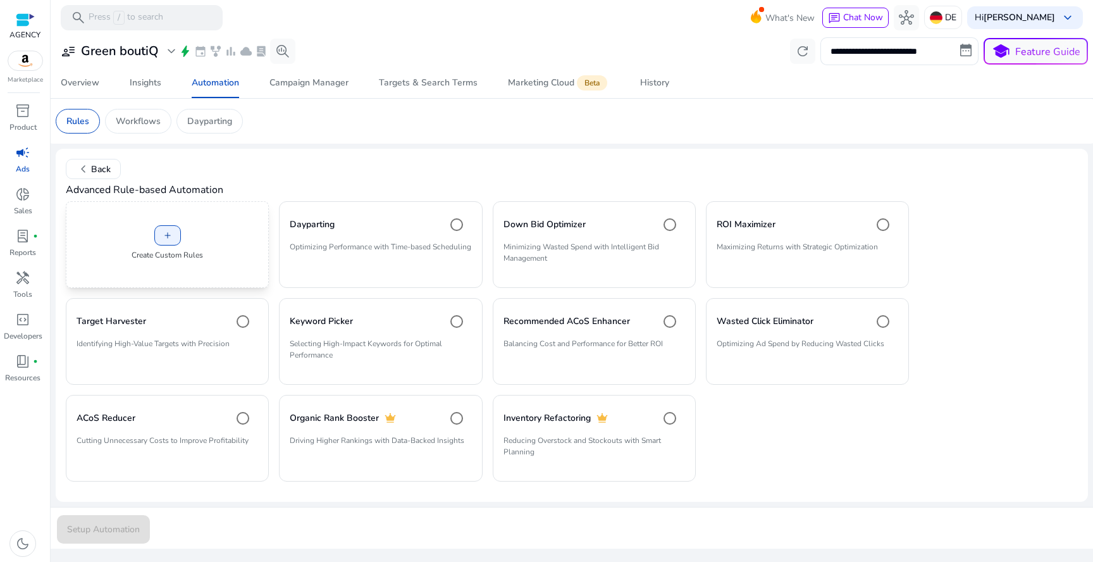
click at [193, 246] on div "add Create Custom Rules" at bounding box center [167, 244] width 203 height 87
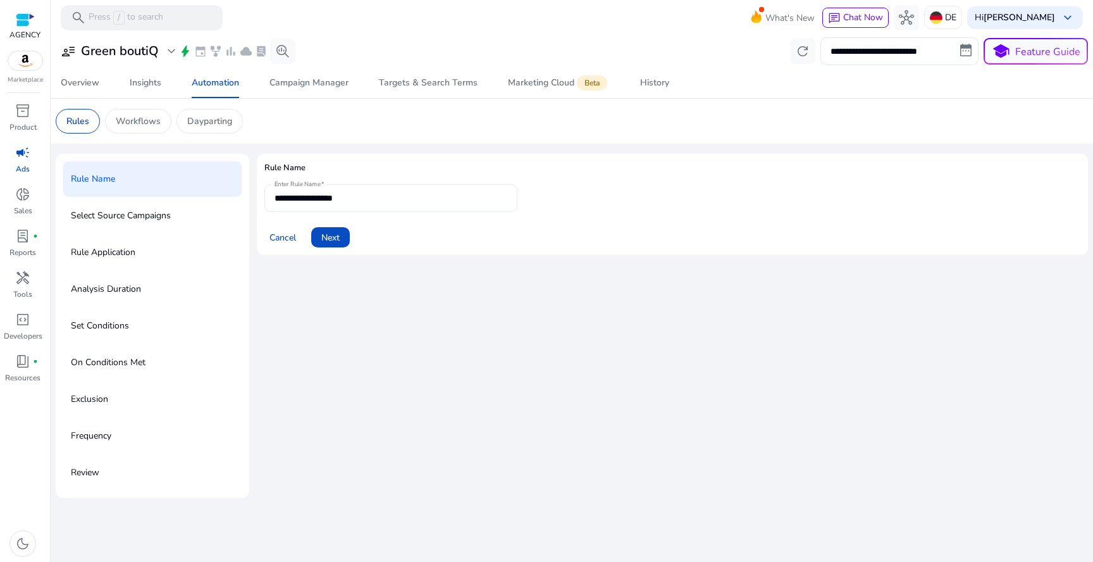
click at [343, 201] on input "**********" at bounding box center [390, 198] width 233 height 14
type input "**********"
click at [347, 240] on span at bounding box center [330, 237] width 39 height 30
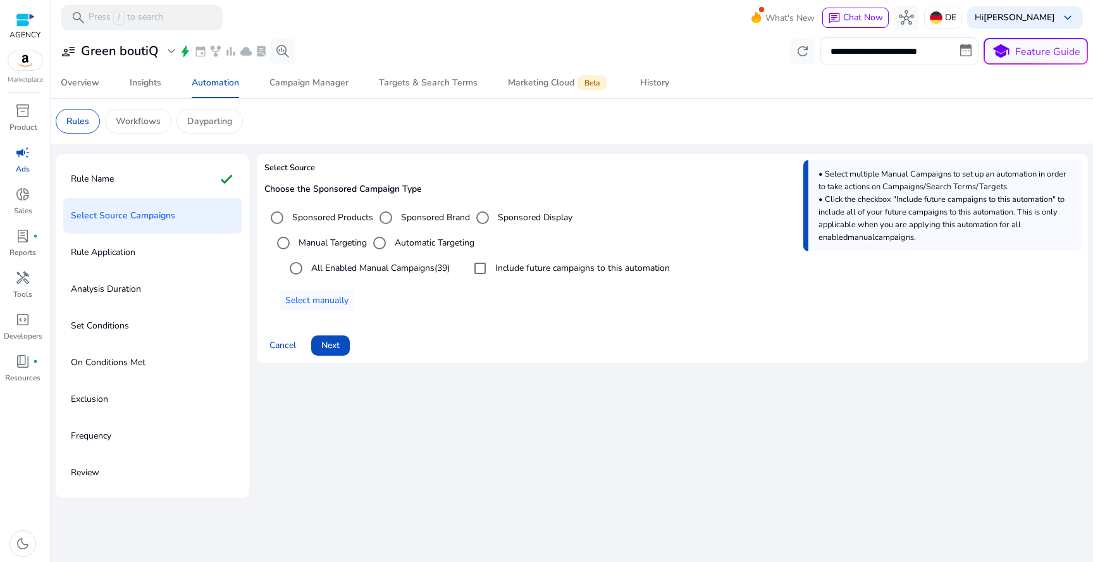
click at [402, 240] on label "Automatic Targeting" at bounding box center [433, 242] width 82 height 13
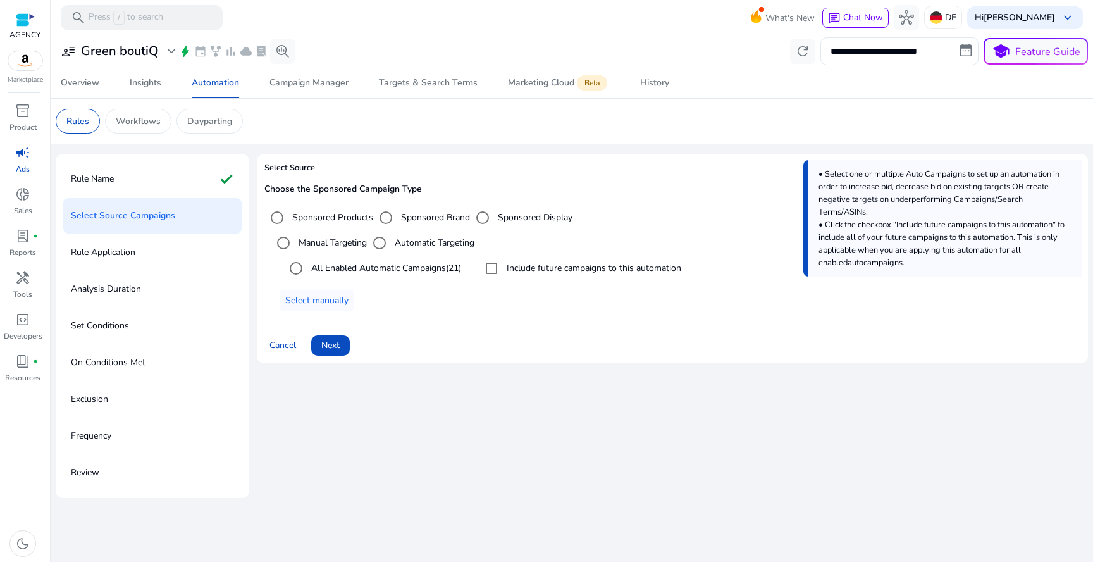
click at [334, 361] on mat-card "Select Source Choose the Sponsored Campaign Type Sponsored Products Sponsored B…" at bounding box center [672, 258] width 831 height 209
click at [335, 347] on span "Next" at bounding box center [330, 344] width 18 height 13
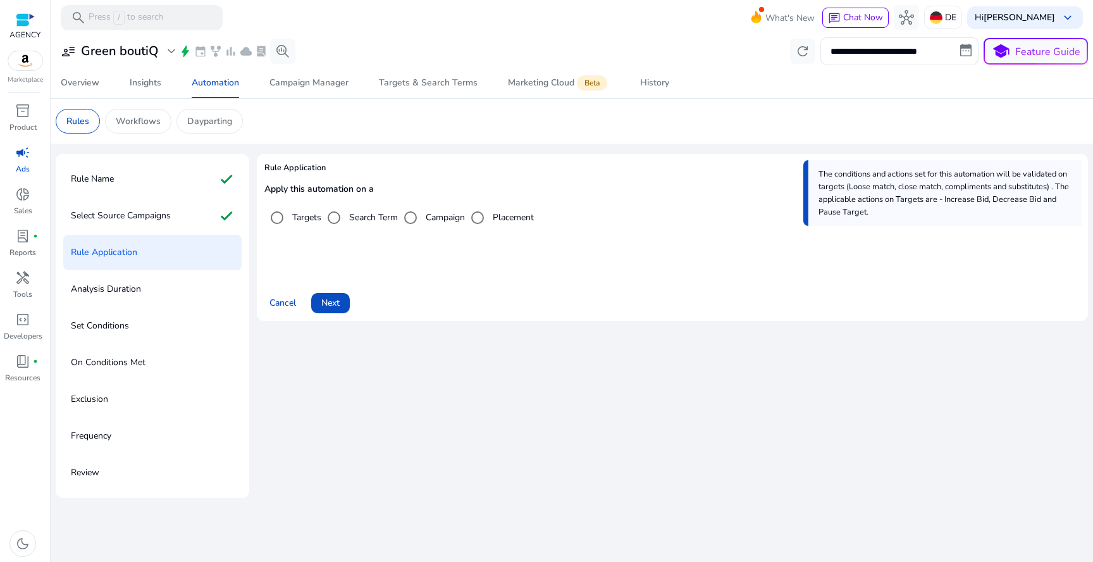
click at [360, 213] on label "Search Term" at bounding box center [372, 217] width 51 height 13
click at [342, 300] on span at bounding box center [330, 303] width 39 height 30
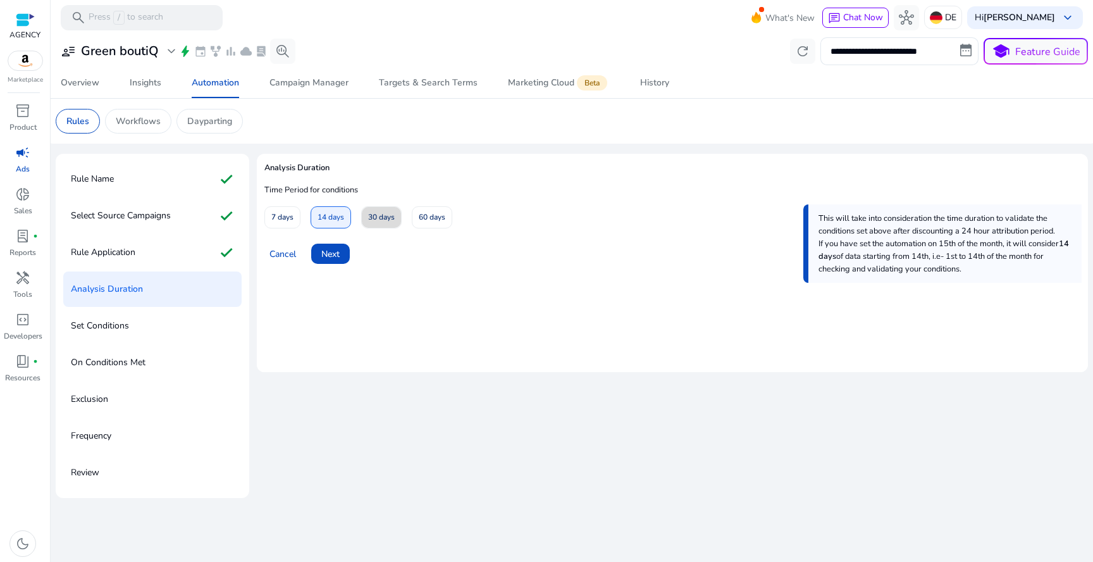
click at [375, 225] on span "30 days" at bounding box center [381, 217] width 27 height 22
click at [333, 256] on span "Next" at bounding box center [330, 253] width 18 height 13
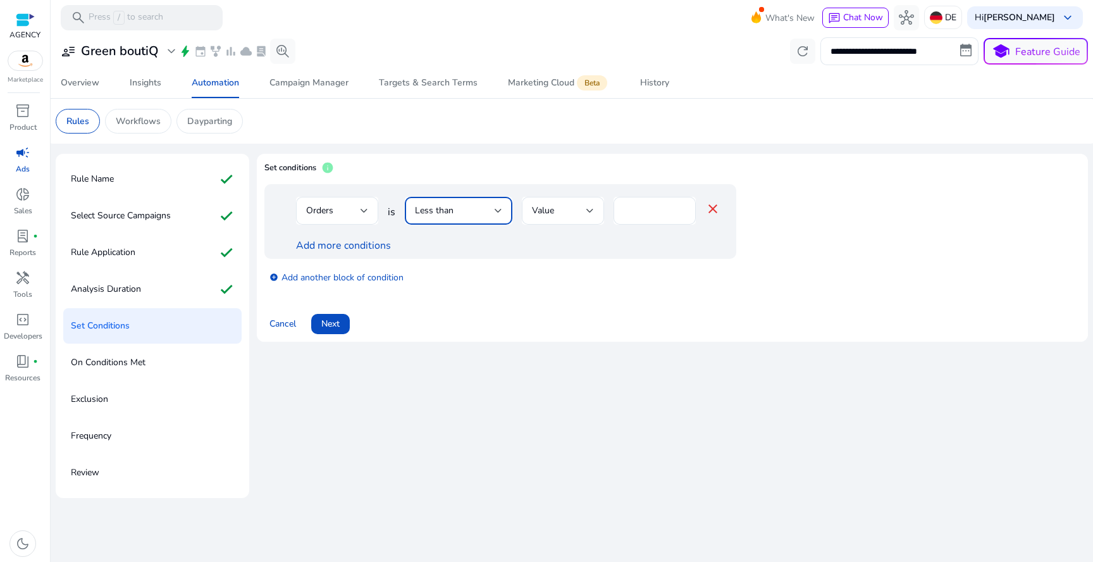
click at [496, 208] on div at bounding box center [499, 210] width 8 height 5
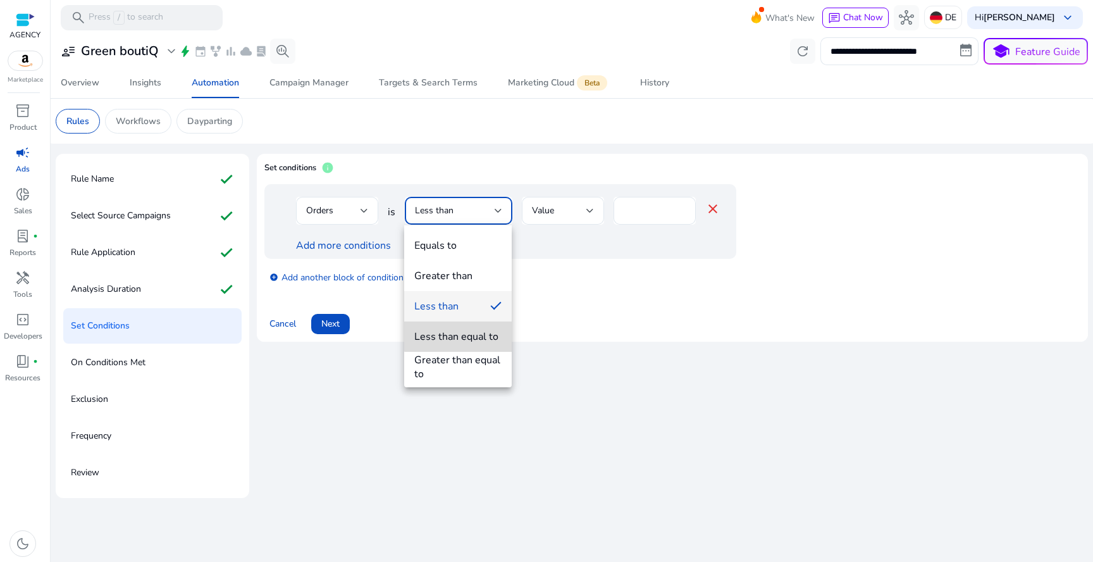
click at [477, 330] on div "Less than equal to" at bounding box center [456, 337] width 84 height 14
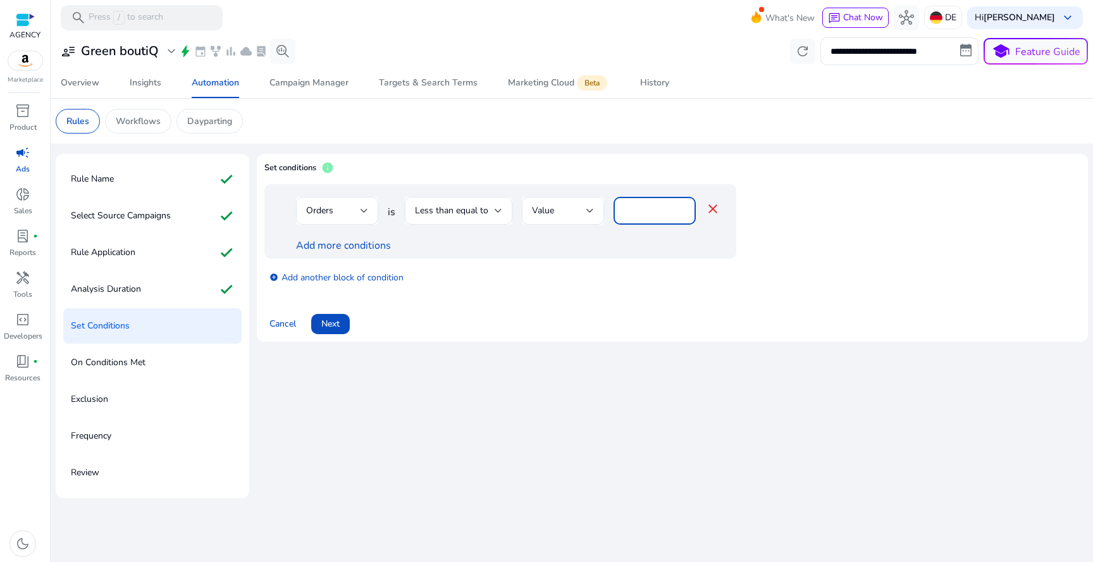
drag, startPoint x: 648, startPoint y: 213, endPoint x: 619, endPoint y: 214, distance: 29.8
click at [619, 214] on div "*" at bounding box center [654, 211] width 82 height 28
type input "*"
click at [341, 275] on link "add_circle Add another block of condition" at bounding box center [336, 276] width 134 height 15
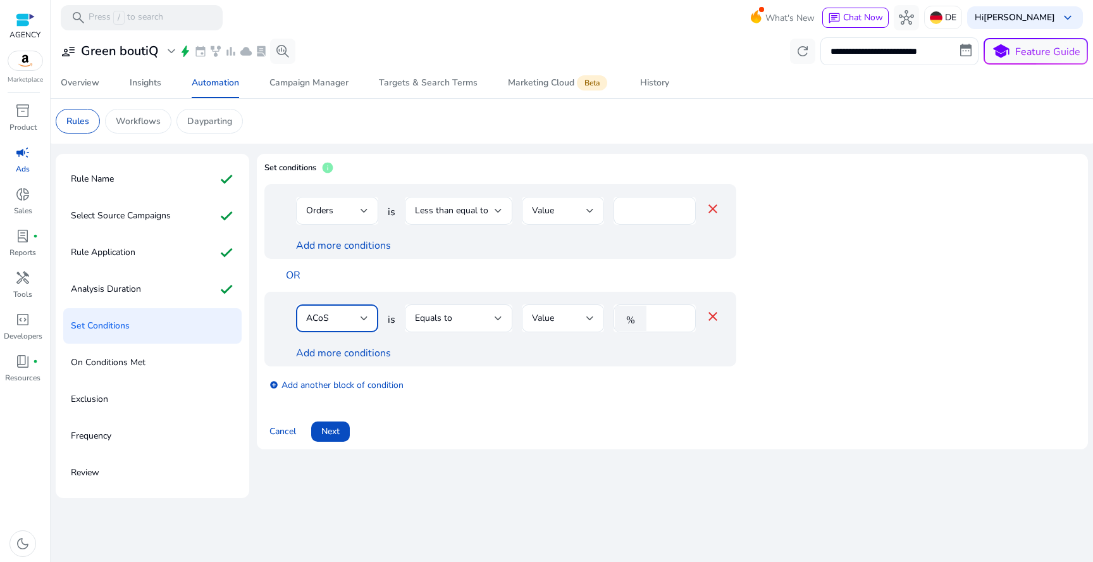
click at [340, 316] on div "ACoS" at bounding box center [333, 318] width 54 height 14
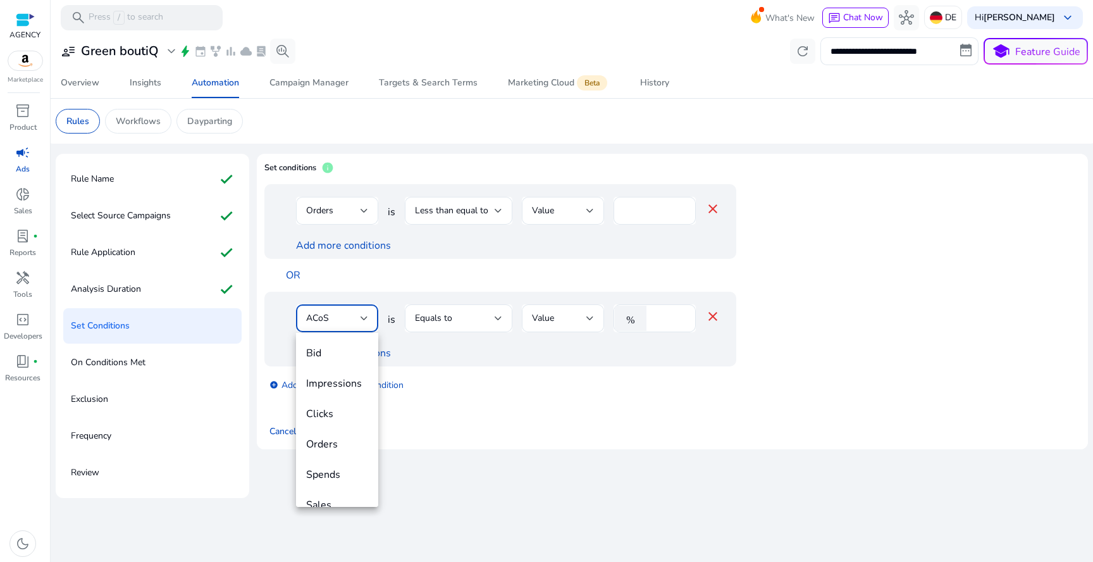
scroll to position [44, 0]
click at [550, 344] on div at bounding box center [546, 281] width 1093 height 562
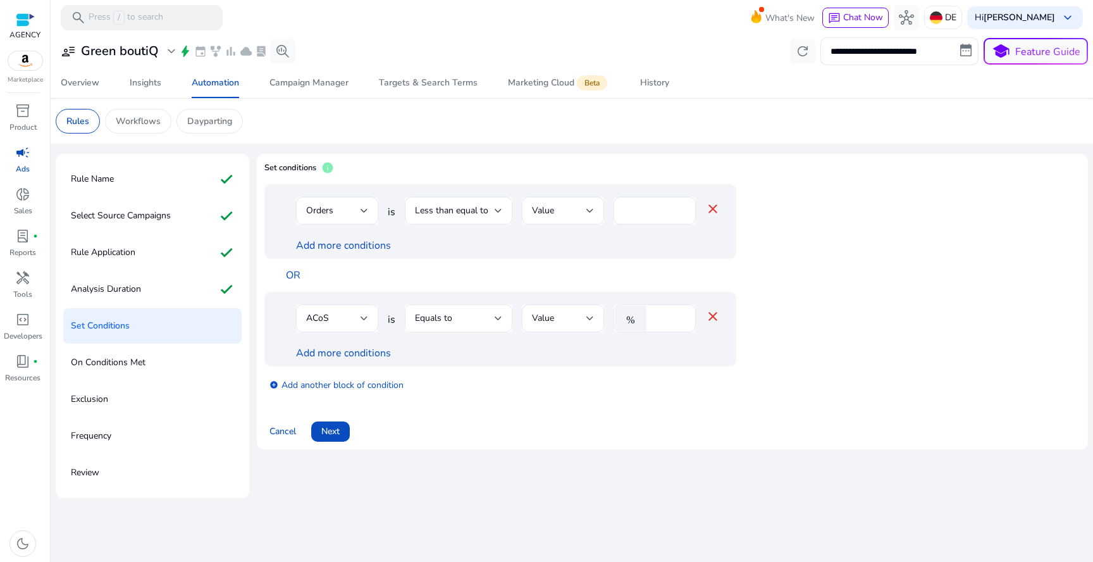
click at [479, 330] on div "Equals to" at bounding box center [458, 318] width 87 height 28
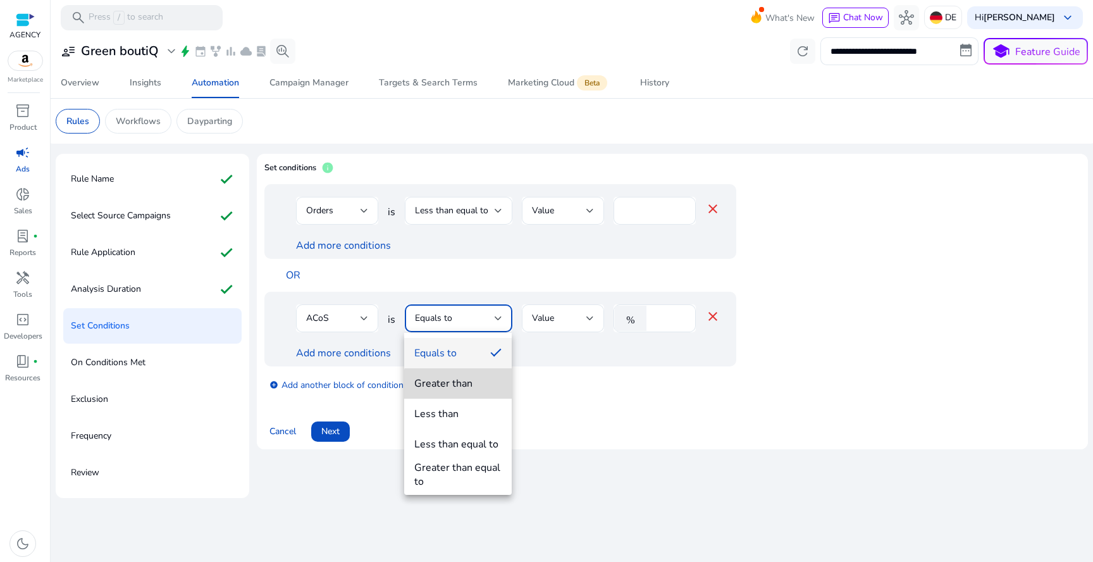
click at [471, 385] on div "Greater than" at bounding box center [443, 383] width 58 height 14
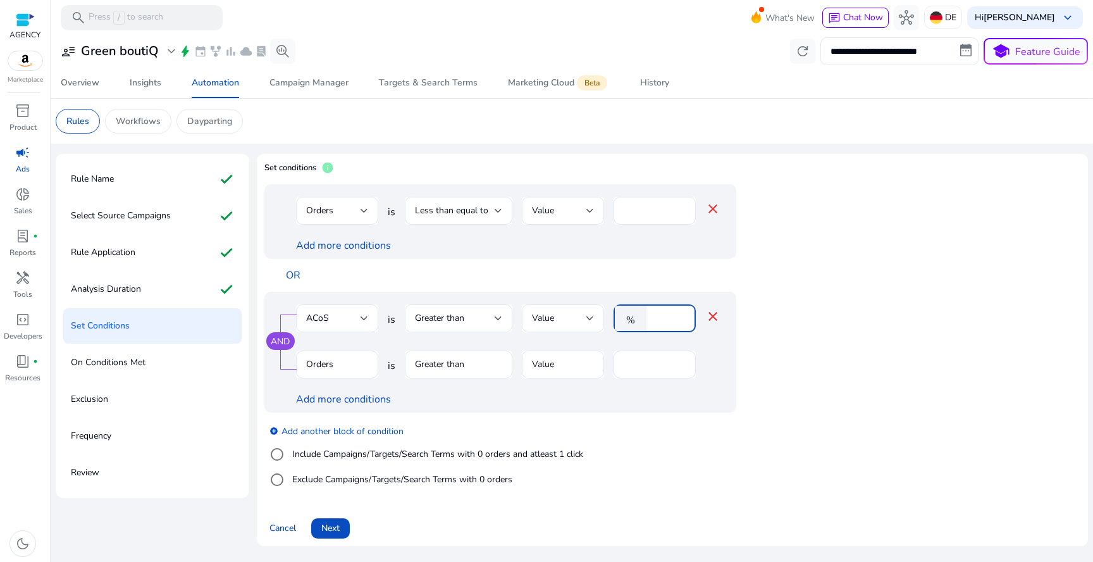
click at [653, 324] on input "****" at bounding box center [669, 318] width 33 height 14
type input "***"
type input "*"
click at [433, 496] on div "add_circle Add another block of condition Include Campaigns/Targets/Search Term…" at bounding box center [525, 455] width 522 height 86
click at [382, 455] on label "Include Campaigns/Targets/Search Terms with 0 orders and atleast 1 click" at bounding box center [436, 453] width 293 height 13
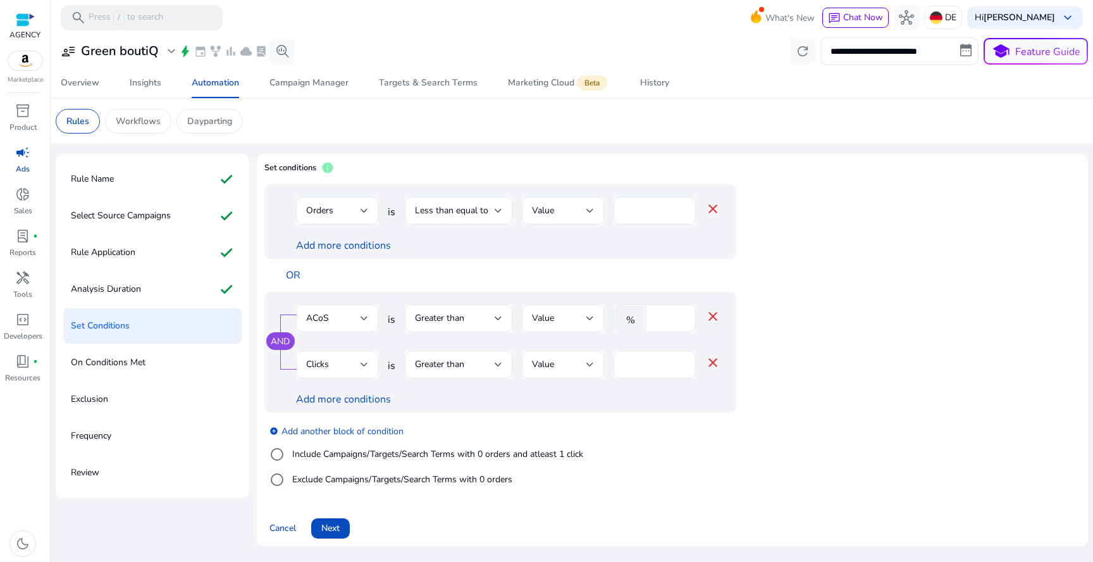
click at [380, 469] on div "Exclude Campaigns/Targets/Search Terms with 0 orders" at bounding box center [388, 479] width 248 height 25
click at [383, 476] on label "Exclude Campaigns/Targets/Search Terms with 0 orders" at bounding box center [401, 478] width 223 height 13
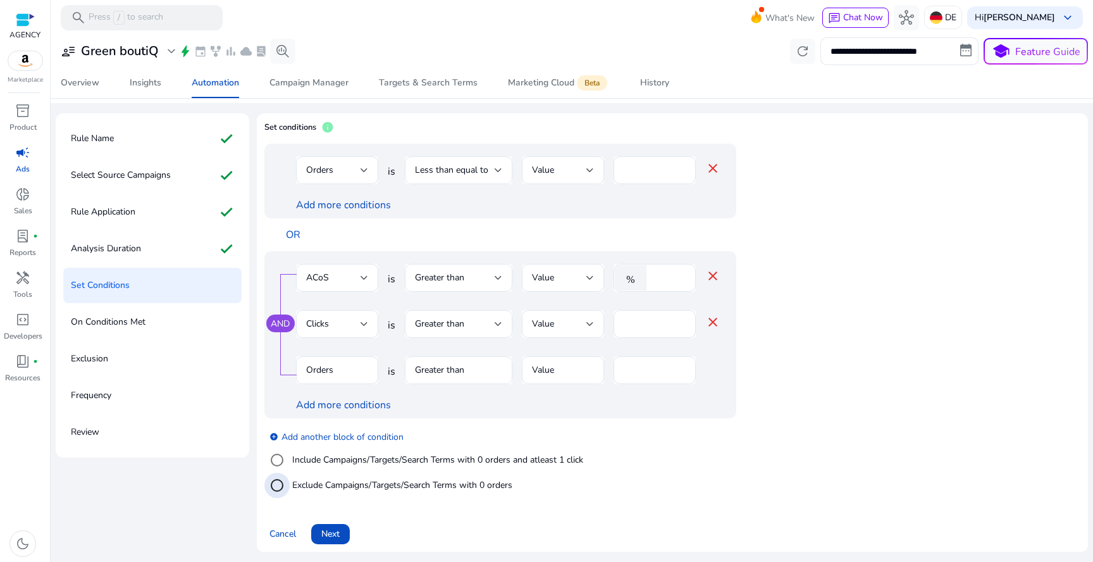
scroll to position [0, 0]
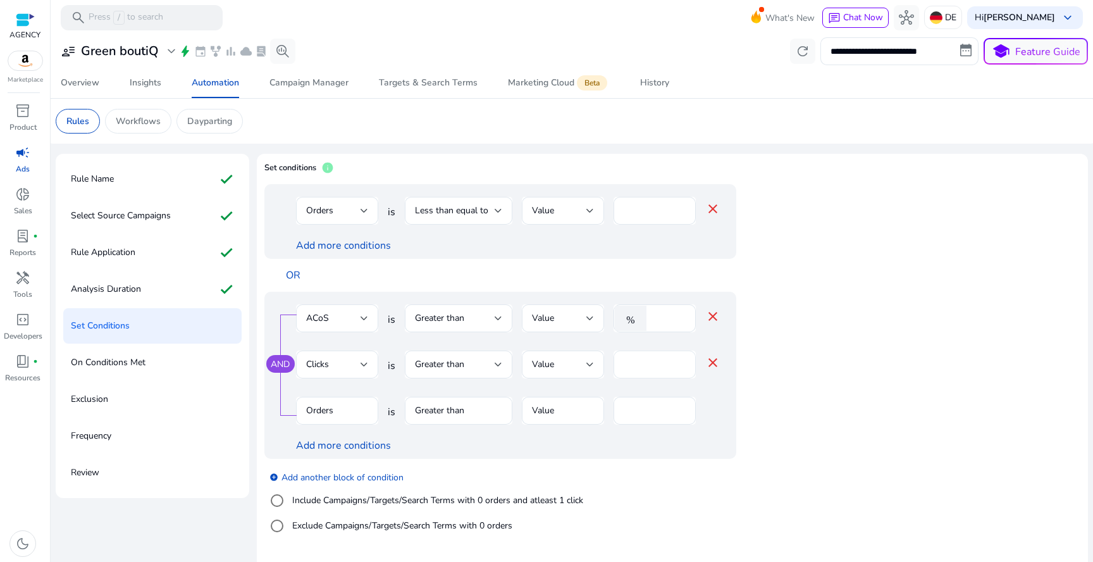
click at [637, 358] on input "*" at bounding box center [655, 364] width 62 height 14
type input "*"
click at [713, 363] on mat-icon "close" at bounding box center [712, 362] width 15 height 15
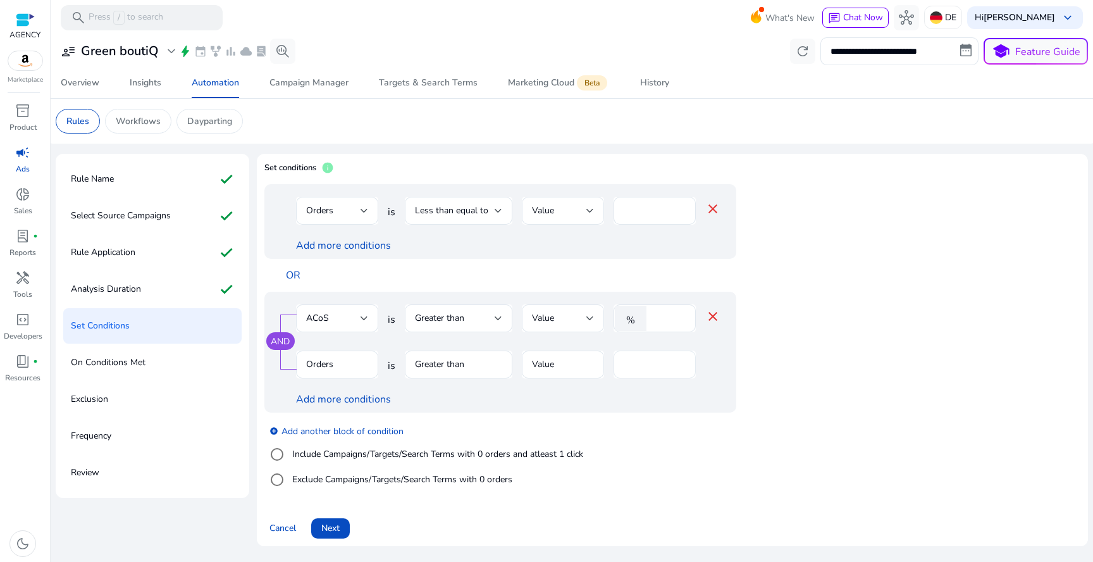
click at [652, 357] on input "*" at bounding box center [655, 364] width 62 height 14
type input "*"
click at [646, 475] on div "add_circle Add another block of condition Include Campaigns/Targets/Search Term…" at bounding box center [525, 455] width 522 height 86
click at [336, 526] on span "Next" at bounding box center [330, 527] width 18 height 13
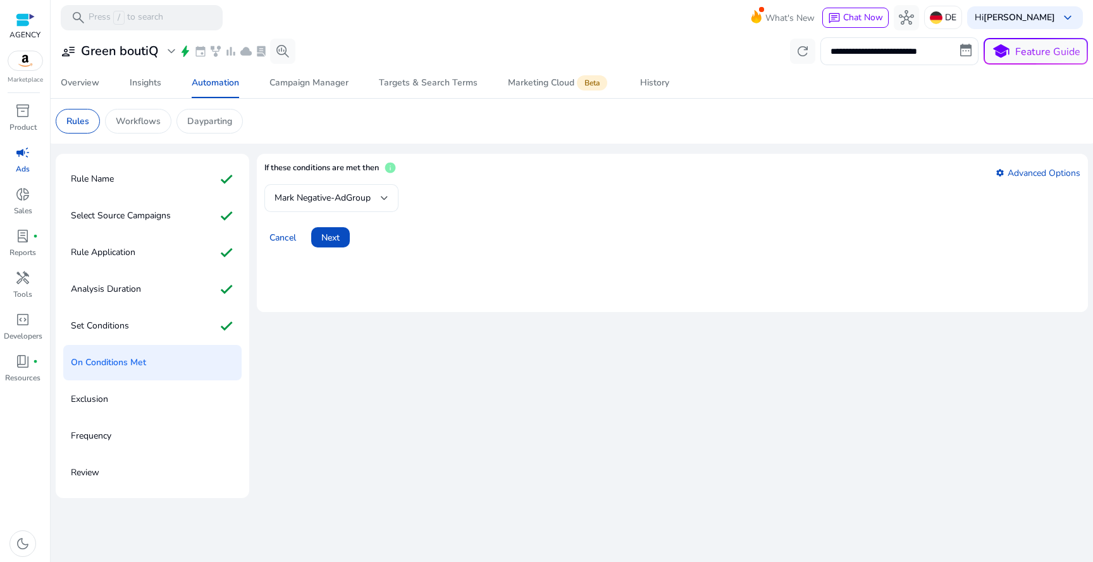
click at [385, 202] on div at bounding box center [385, 197] width 8 height 15
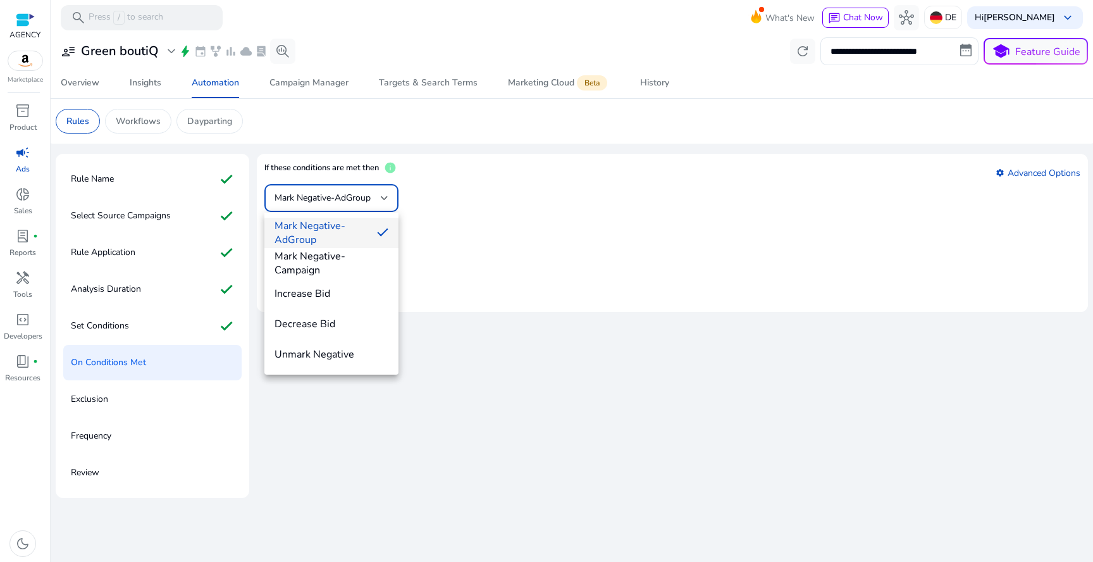
click at [336, 237] on span "Mark Negative-AdGroup" at bounding box center [320, 233] width 92 height 28
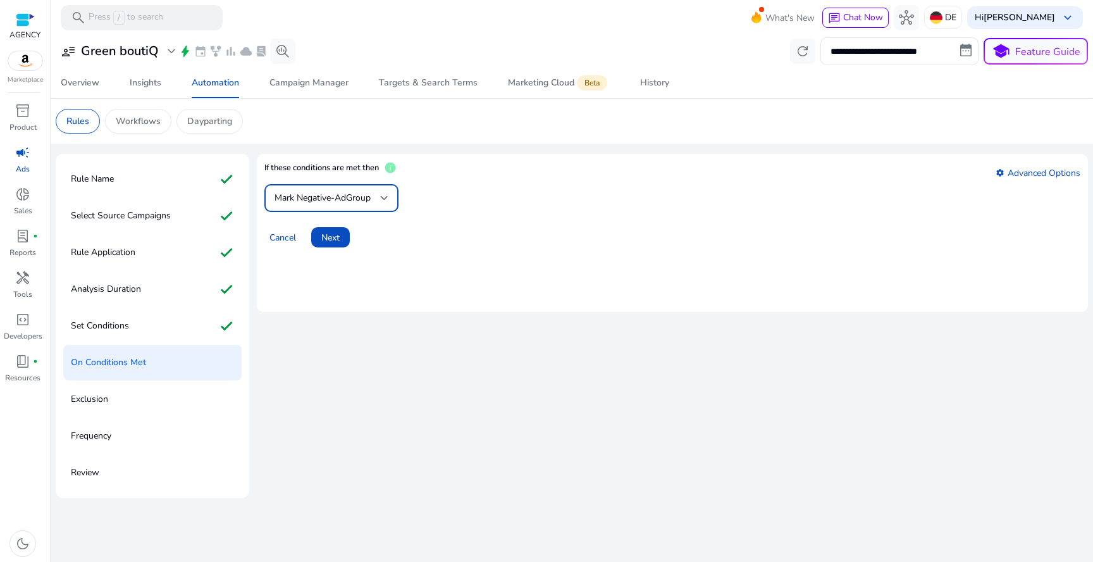
click at [336, 237] on span "Next" at bounding box center [330, 237] width 18 height 13
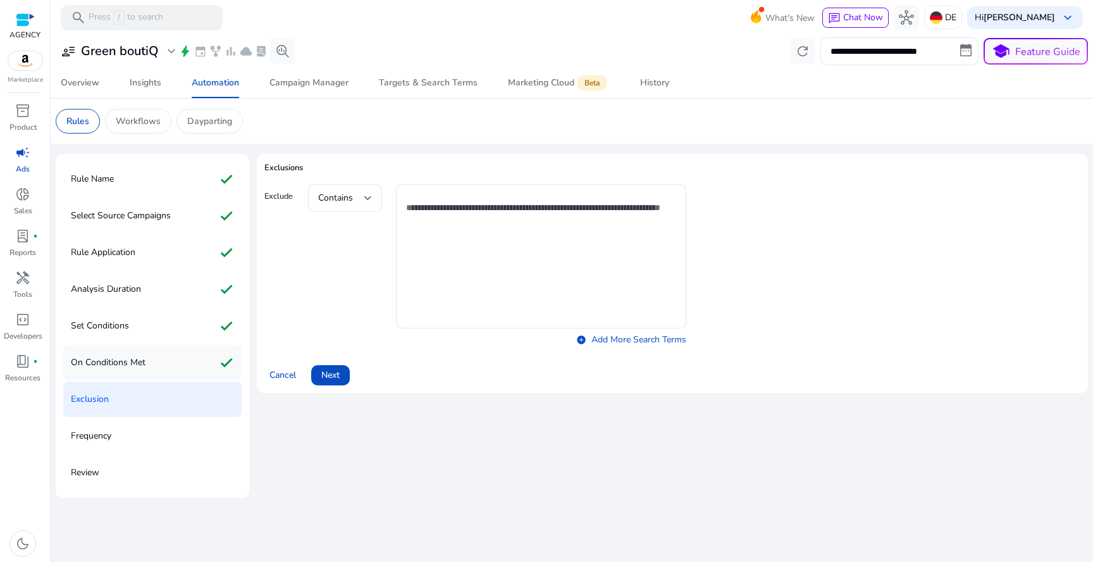
click at [200, 362] on div "On Conditions Met check" at bounding box center [152, 362] width 178 height 35
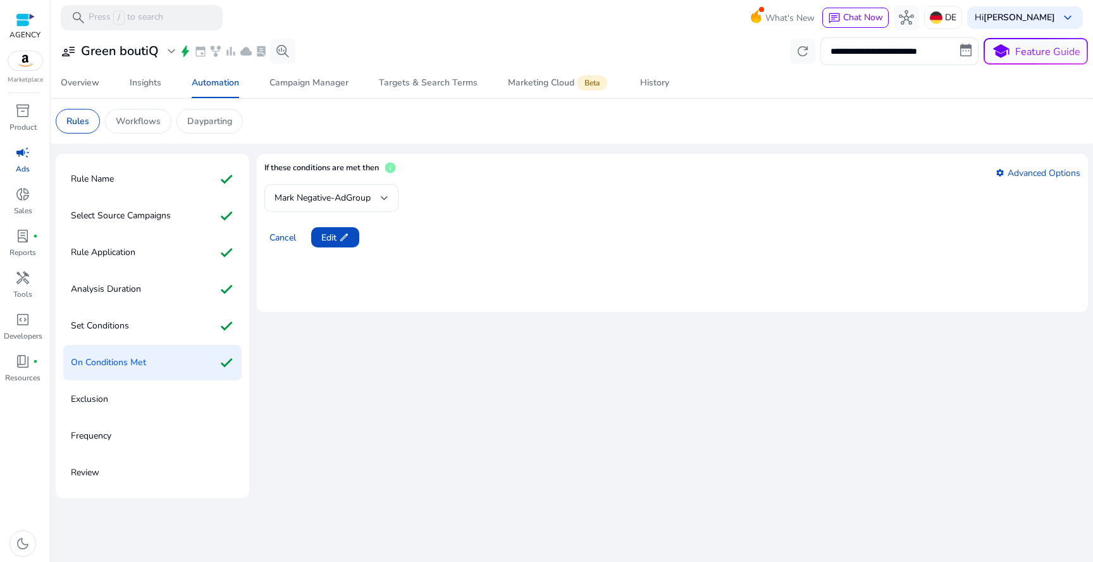
click at [365, 199] on mat-form-field "Mark Negative-AdGroup" at bounding box center [331, 198] width 134 height 28
click at [379, 199] on mat-form-field "Mark Negative-AdGroup" at bounding box center [331, 198] width 134 height 28
click at [316, 245] on span at bounding box center [335, 237] width 48 height 30
click at [354, 206] on div "Mark Negative-AdGroup" at bounding box center [331, 198] width 114 height 28
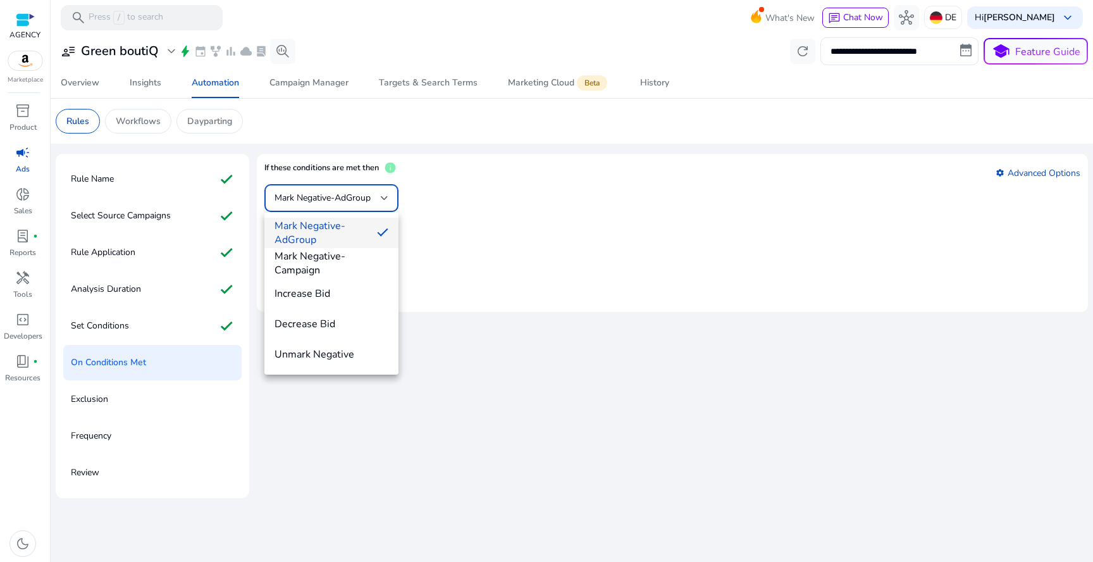
click at [350, 237] on span "Mark Negative-AdGroup" at bounding box center [320, 233] width 92 height 28
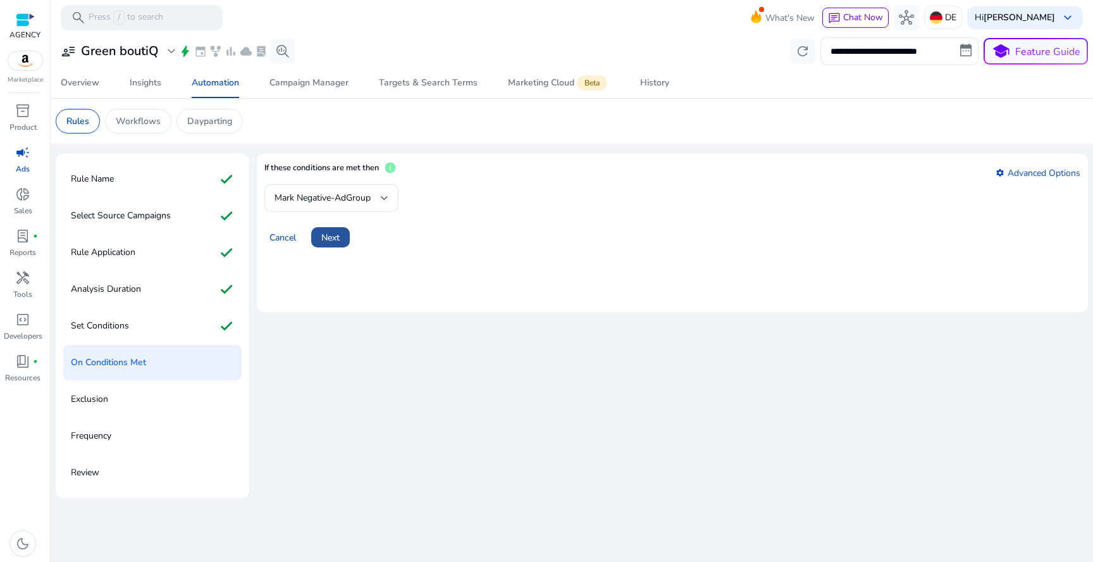
click at [346, 240] on span at bounding box center [330, 237] width 39 height 30
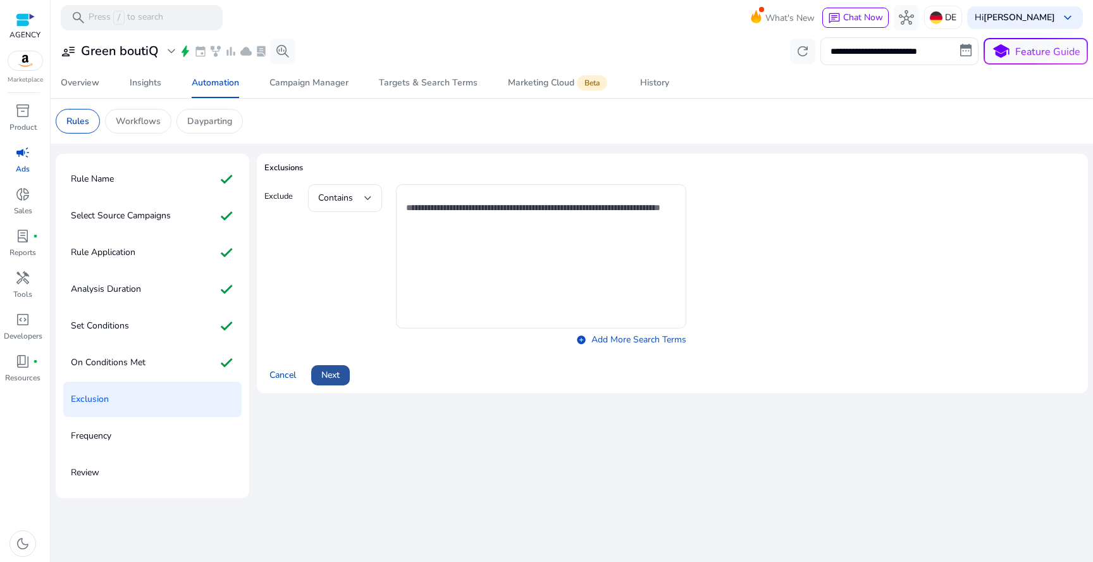
click at [338, 381] on span at bounding box center [330, 375] width 39 height 30
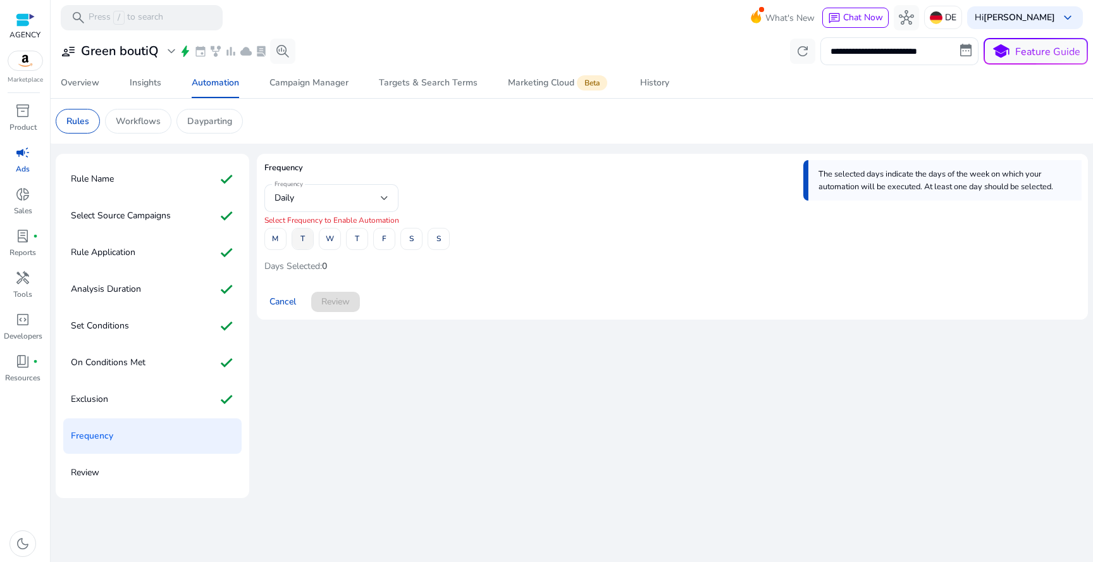
click at [307, 240] on span at bounding box center [302, 239] width 21 height 30
click at [430, 240] on span at bounding box center [438, 239] width 21 height 30
click at [416, 240] on span at bounding box center [411, 239] width 21 height 30
click at [426, 240] on div "M T W T F S S" at bounding box center [356, 239] width 185 height 22
click at [433, 241] on span at bounding box center [438, 239] width 21 height 30
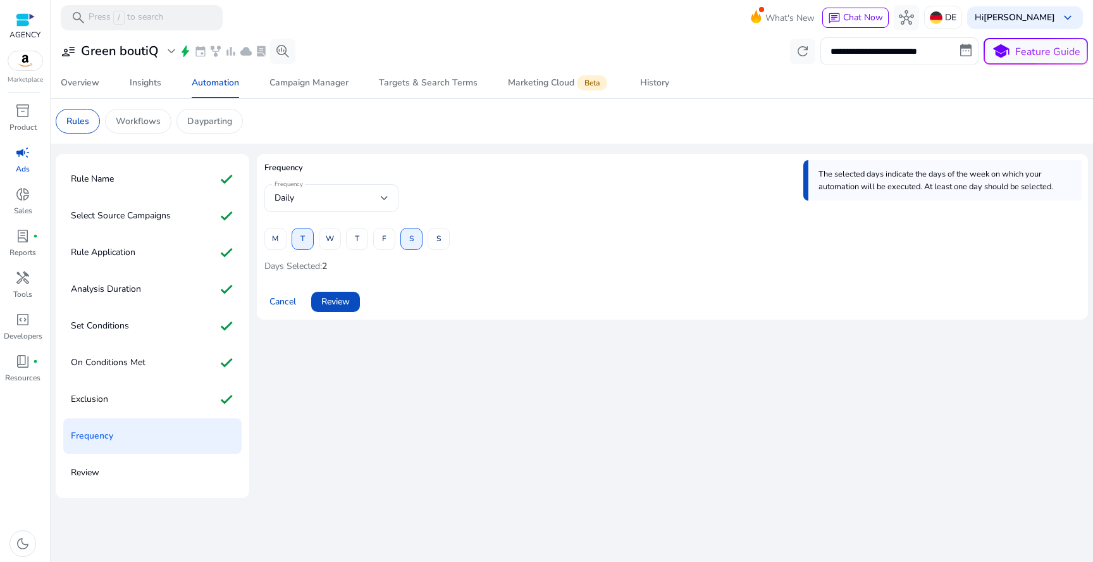
click at [378, 197] on div "Daily" at bounding box center [327, 198] width 106 height 14
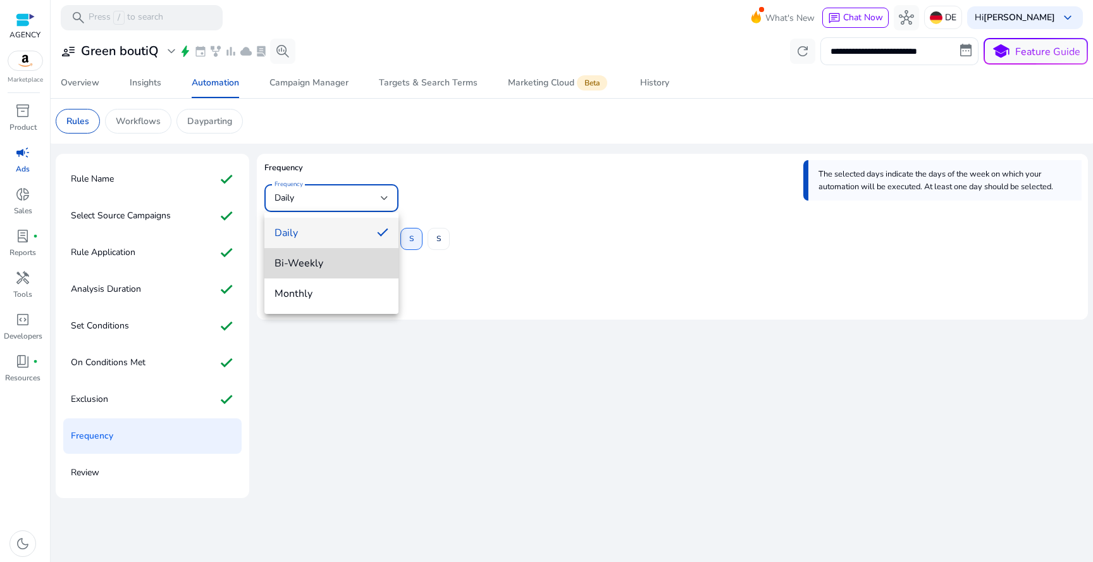
click at [364, 268] on span "Bi-Weekly" at bounding box center [331, 263] width 114 height 14
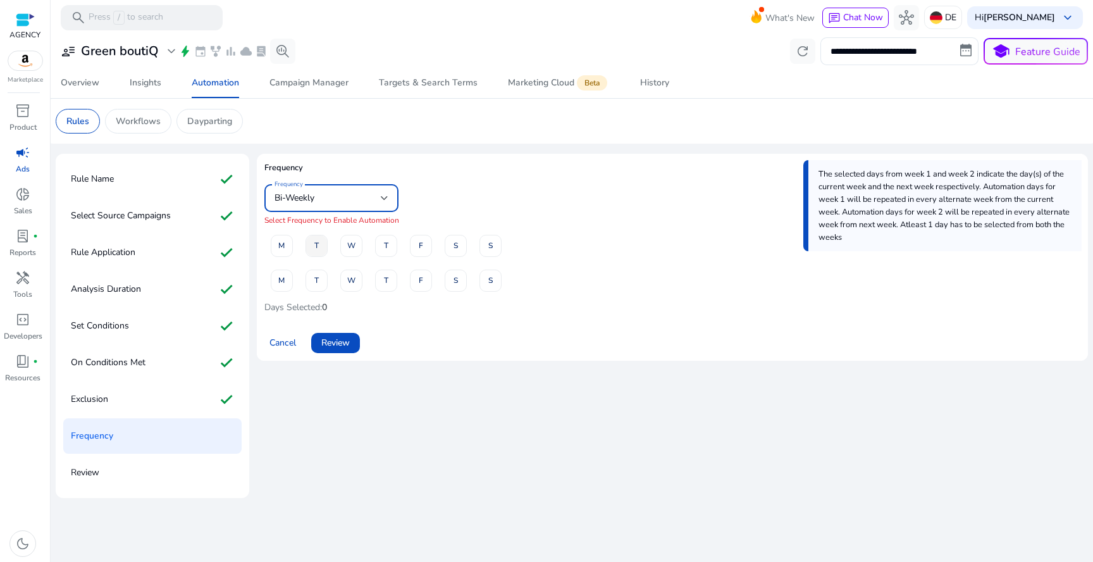
click at [321, 251] on span at bounding box center [316, 245] width 21 height 30
click at [321, 285] on span at bounding box center [316, 280] width 21 height 30
click at [424, 281] on span at bounding box center [420, 280] width 21 height 30
click at [424, 243] on span at bounding box center [420, 245] width 21 height 30
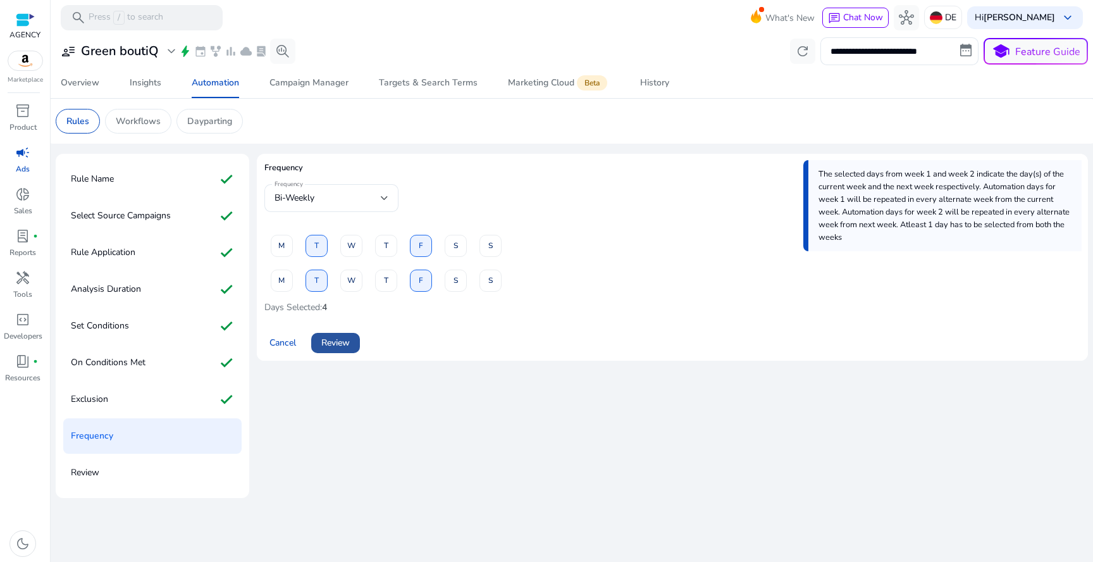
click at [340, 342] on span "Review" at bounding box center [335, 342] width 28 height 13
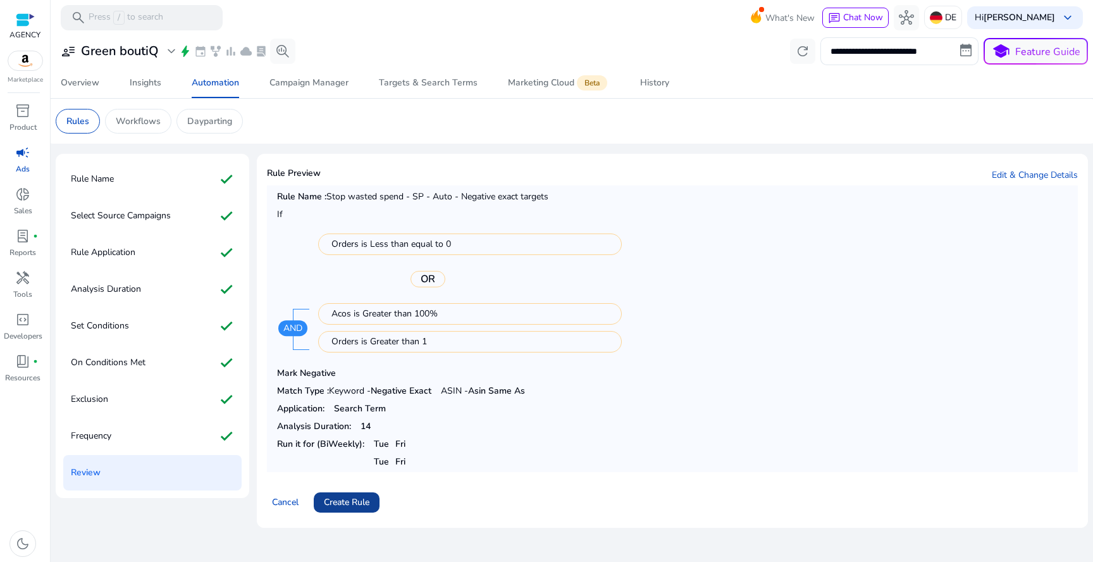
click at [347, 498] on span "Create Rule" at bounding box center [347, 501] width 46 height 13
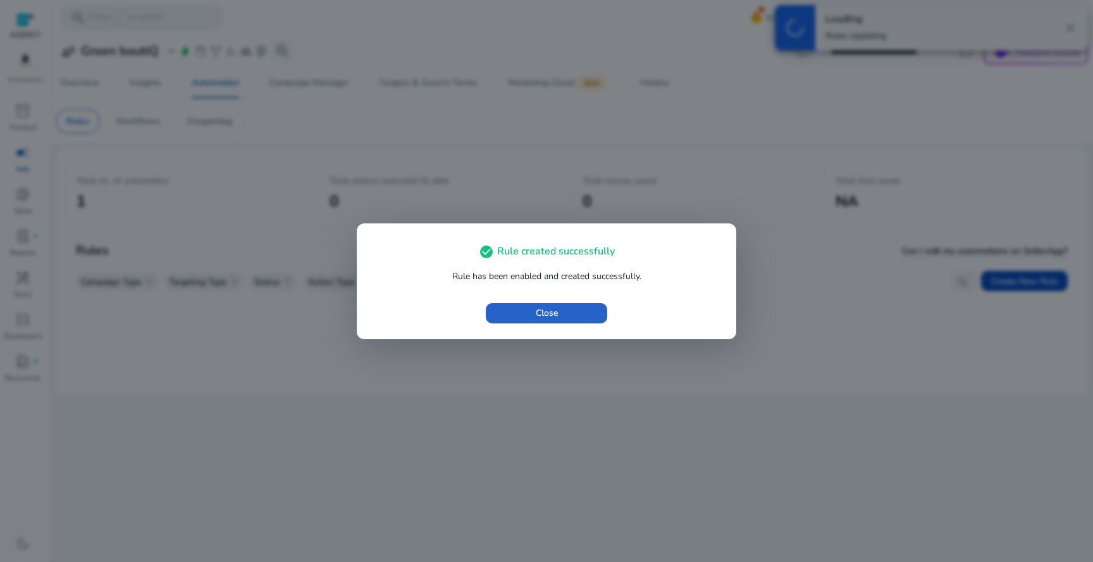
click at [493, 336] on div "check_circle Rule created successfully Rule has been enabled and created succes…" at bounding box center [546, 281] width 379 height 116
click at [505, 323] on span "button" at bounding box center [546, 313] width 121 height 30
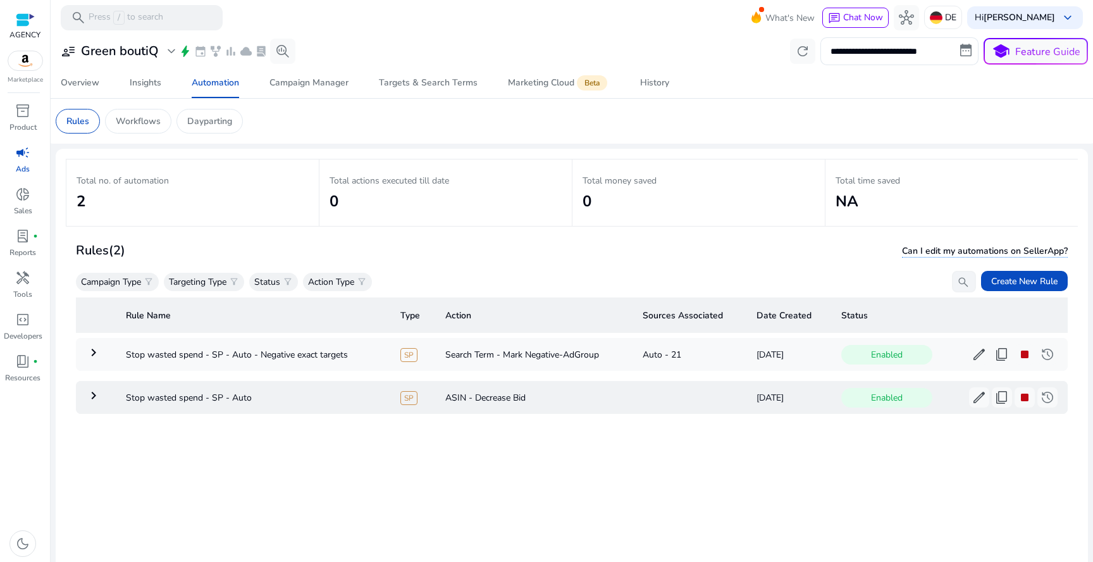
click at [660, 390] on td at bounding box center [689, 397] width 114 height 33
click at [971, 400] on span "edit" at bounding box center [978, 397] width 15 height 15
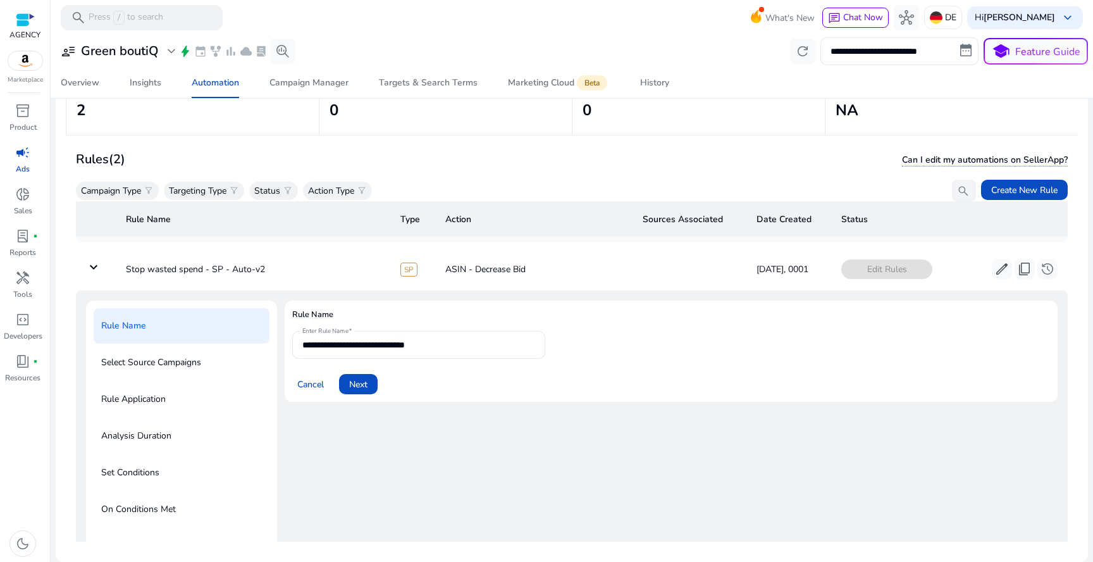
scroll to position [3, 0]
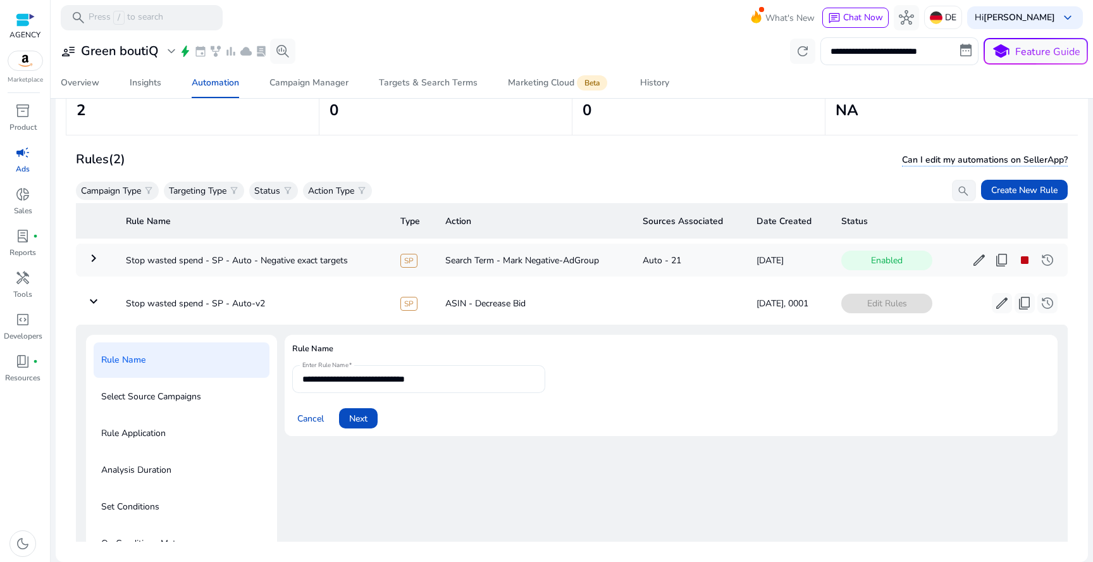
click at [456, 382] on input "**********" at bounding box center [418, 379] width 233 height 14
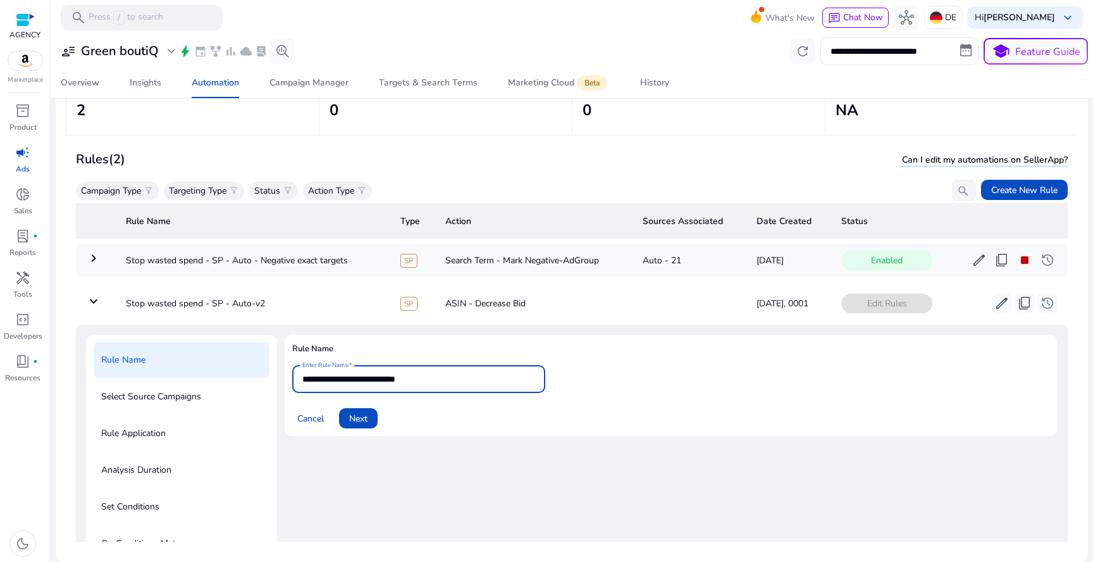
type input "**********"
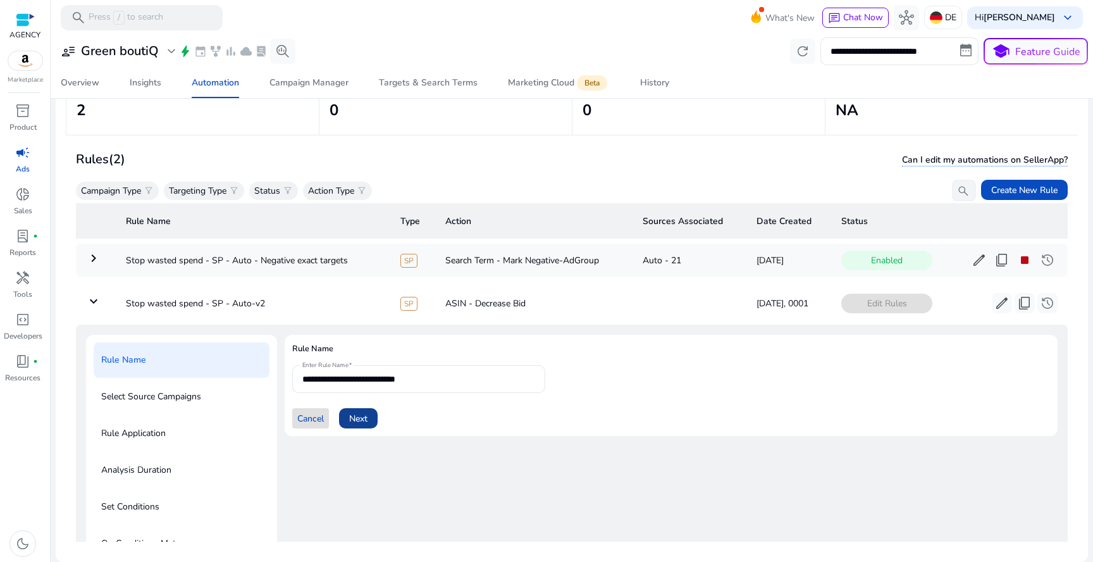
click at [355, 419] on span "Next" at bounding box center [358, 418] width 18 height 13
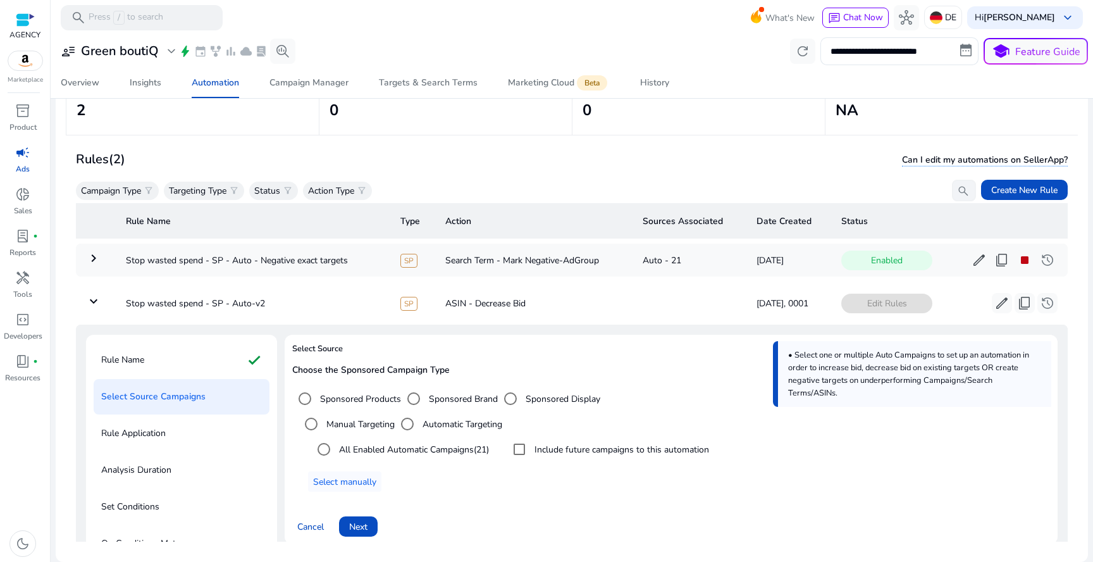
scroll to position [25, 0]
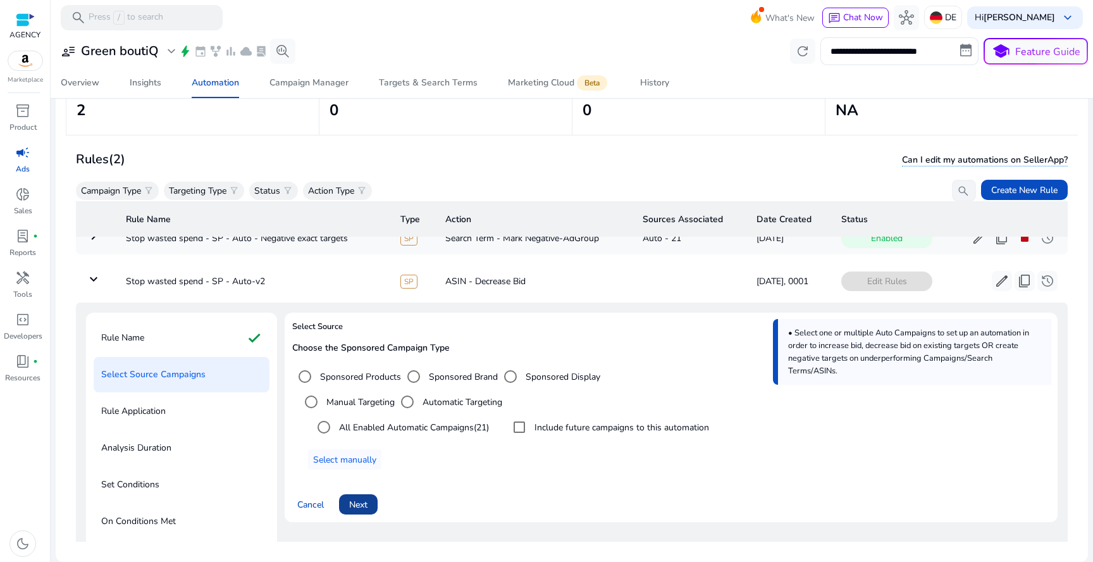
click at [361, 511] on span at bounding box center [358, 504] width 39 height 30
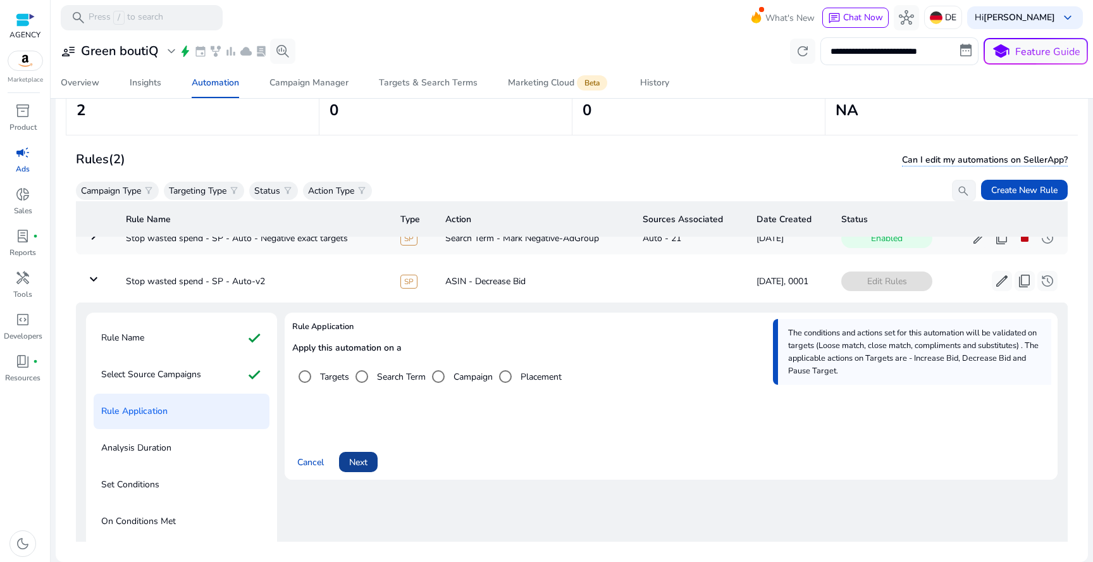
click at [357, 463] on span "Next" at bounding box center [358, 461] width 18 height 13
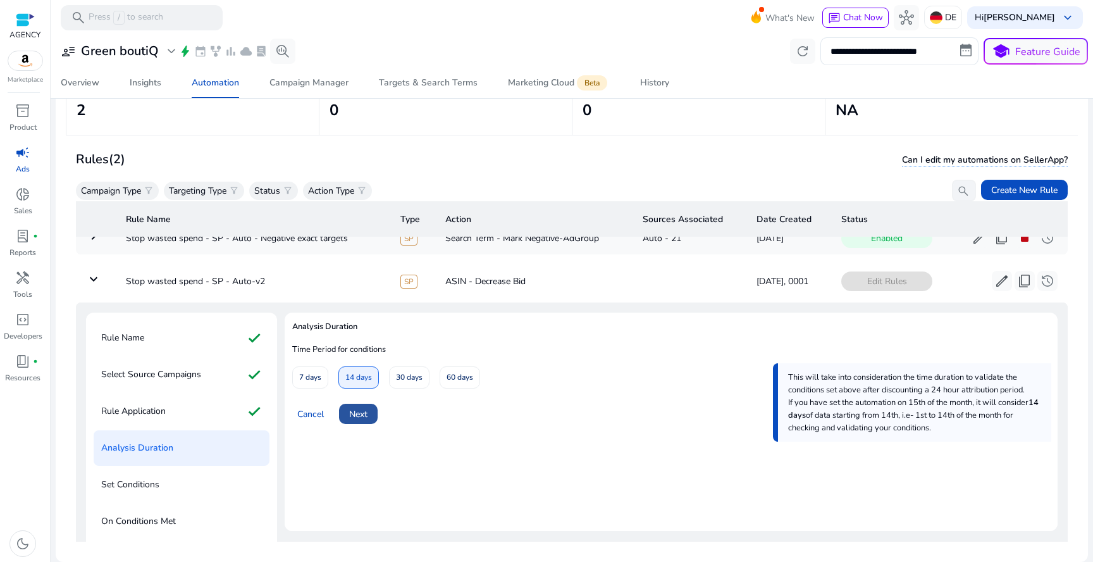
click at [359, 421] on span at bounding box center [358, 413] width 39 height 30
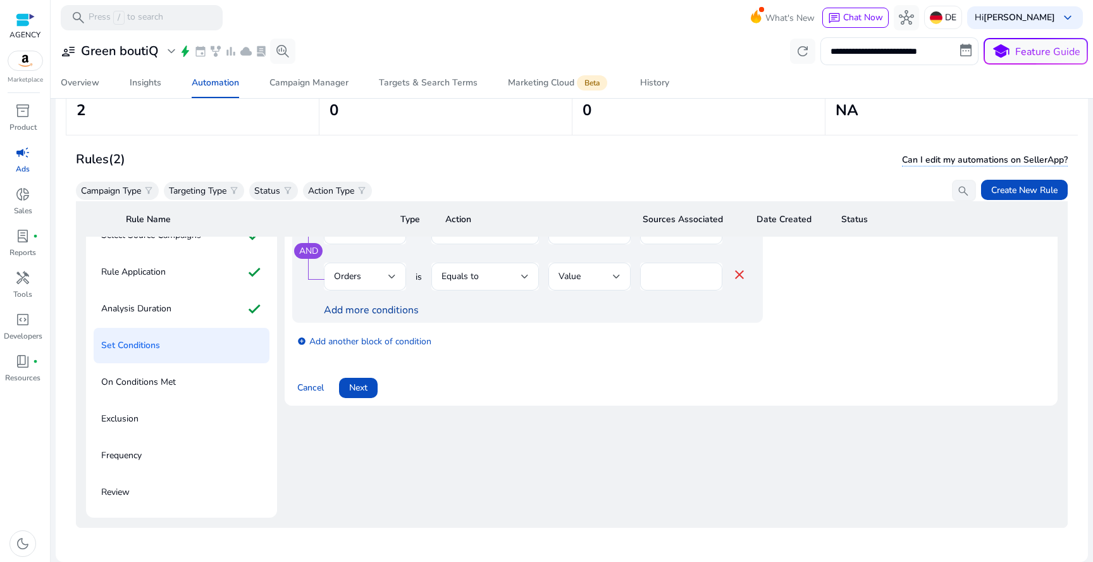
scroll to position [181, 0]
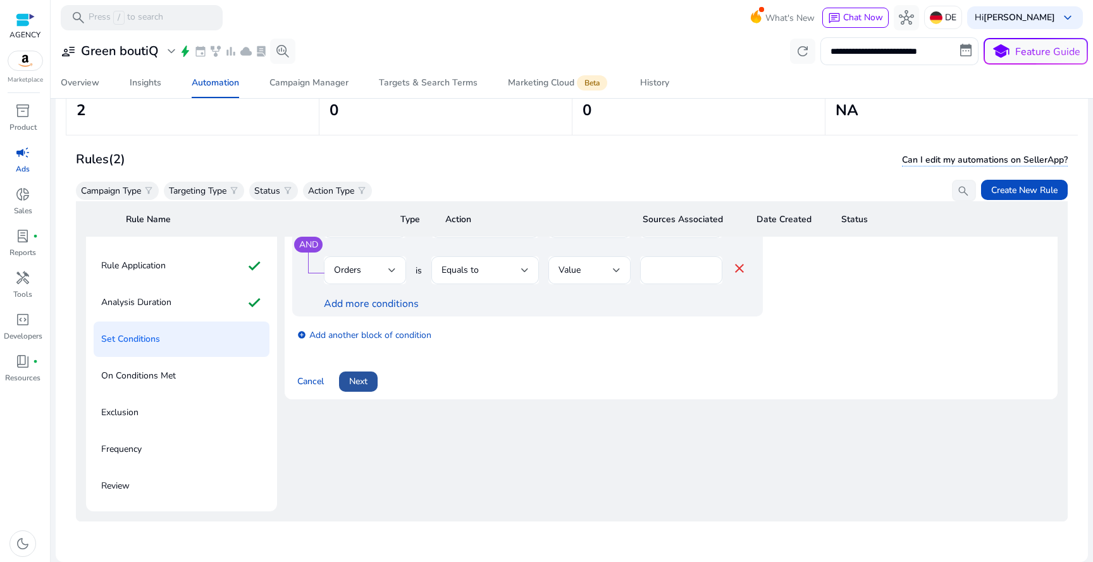
click at [359, 374] on span "Next" at bounding box center [358, 380] width 18 height 13
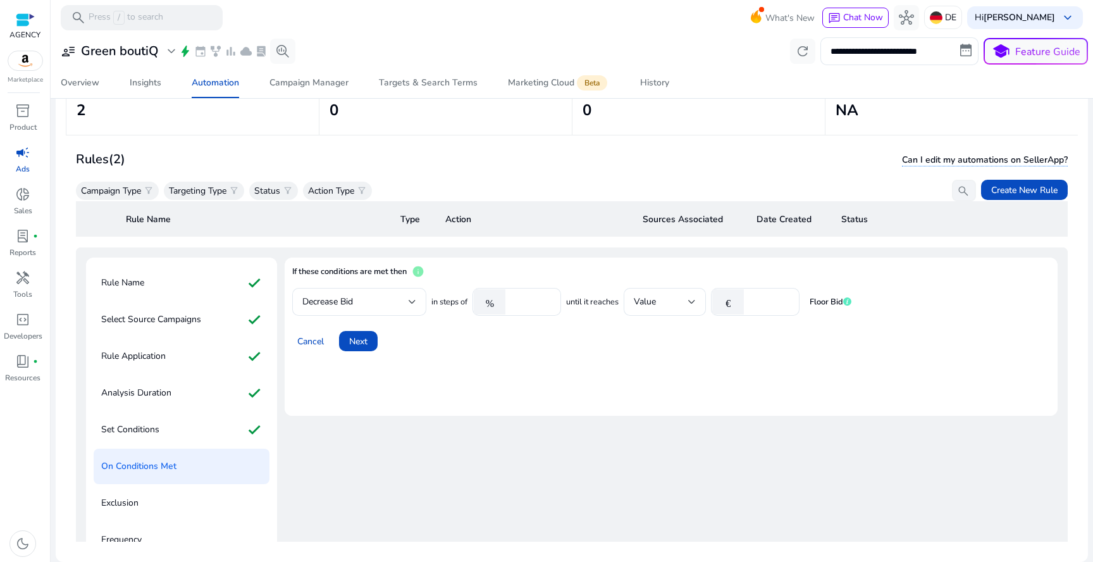
scroll to position [79, 0]
click at [362, 340] on span "Next" at bounding box center [358, 342] width 18 height 13
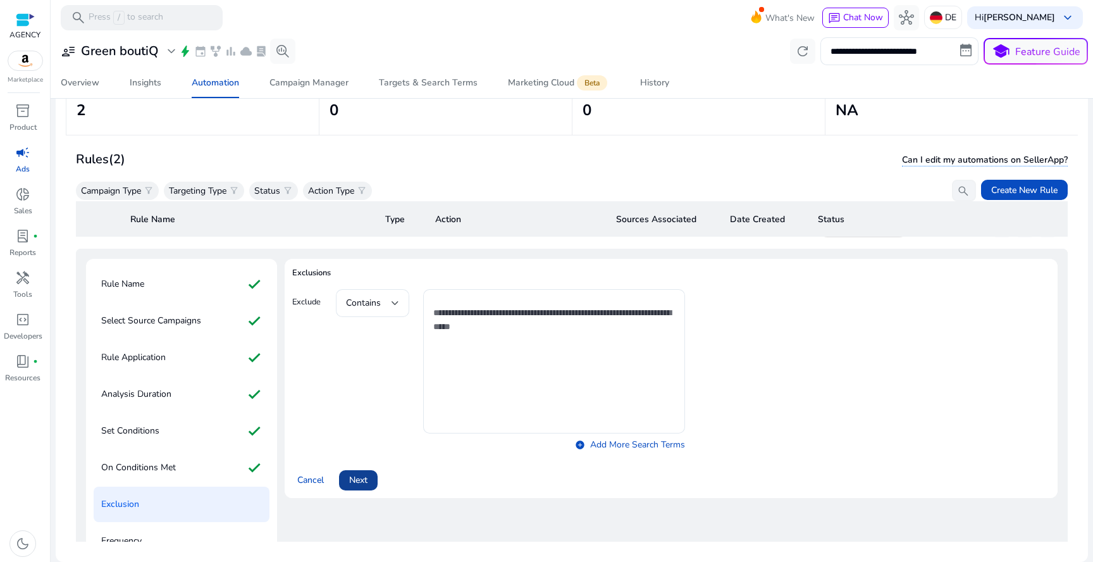
click at [365, 474] on span "Next" at bounding box center [358, 479] width 18 height 13
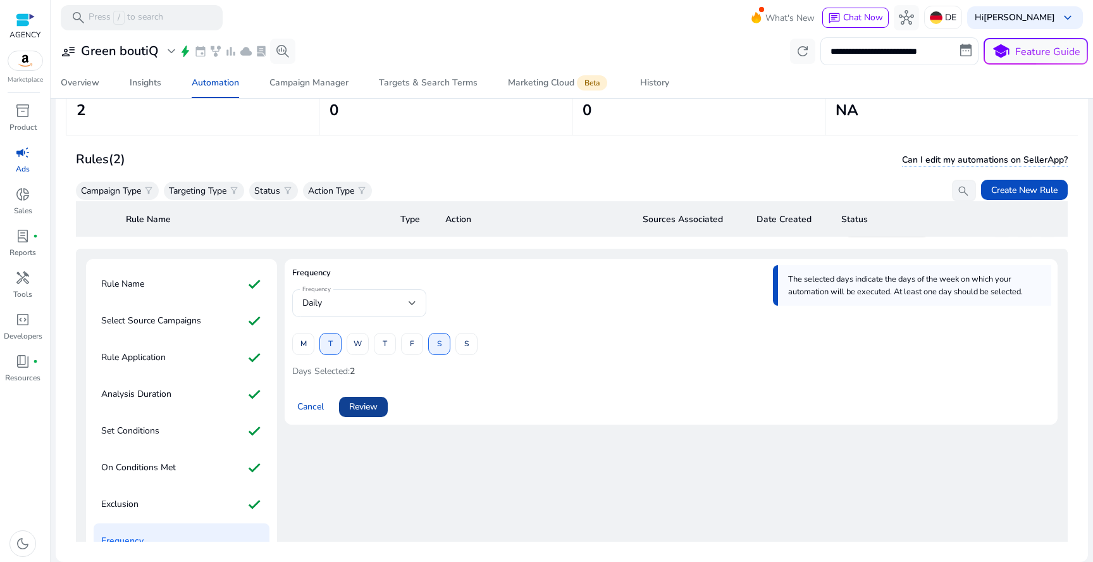
click at [368, 416] on span at bounding box center [363, 406] width 49 height 30
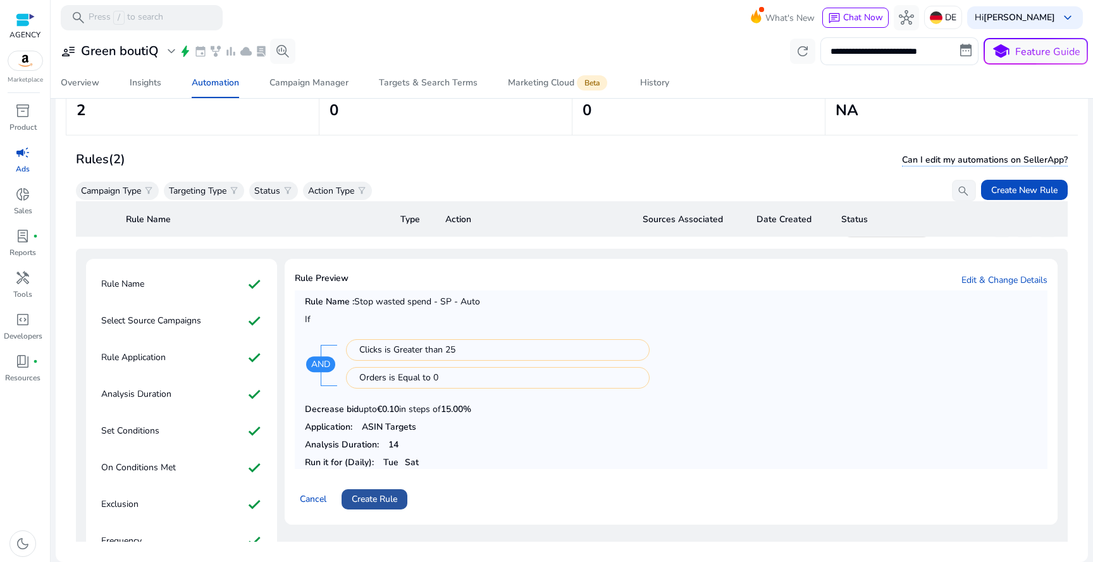
click at [373, 497] on span "Create Rule" at bounding box center [375, 498] width 46 height 13
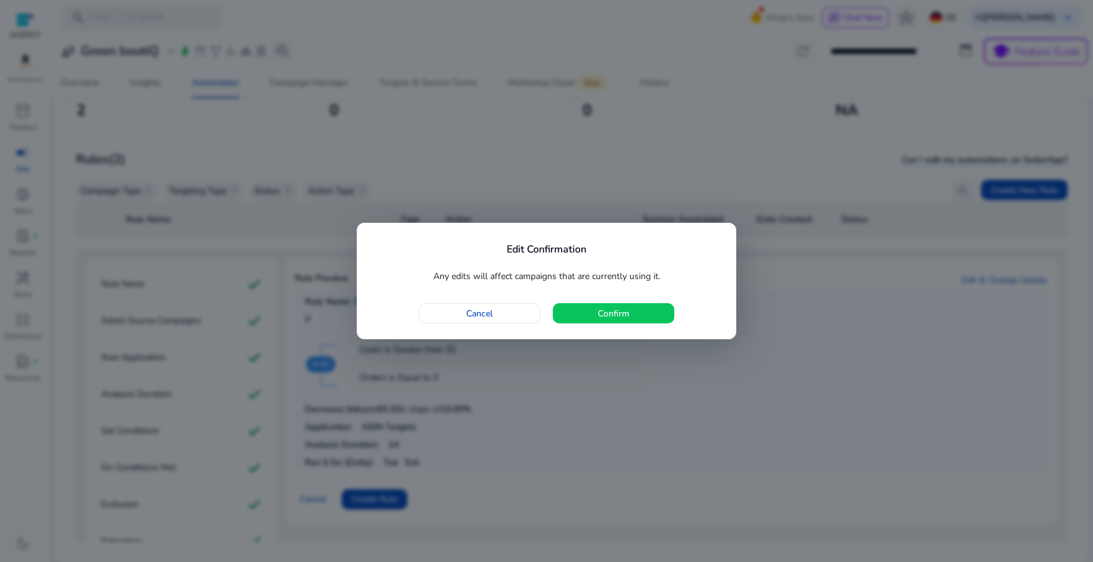
click at [593, 329] on div "Edit Confirmation Any edits will affect campaigns that are currently using it. …" at bounding box center [546, 281] width 379 height 117
click at [595, 321] on span "button" at bounding box center [613, 313] width 121 height 30
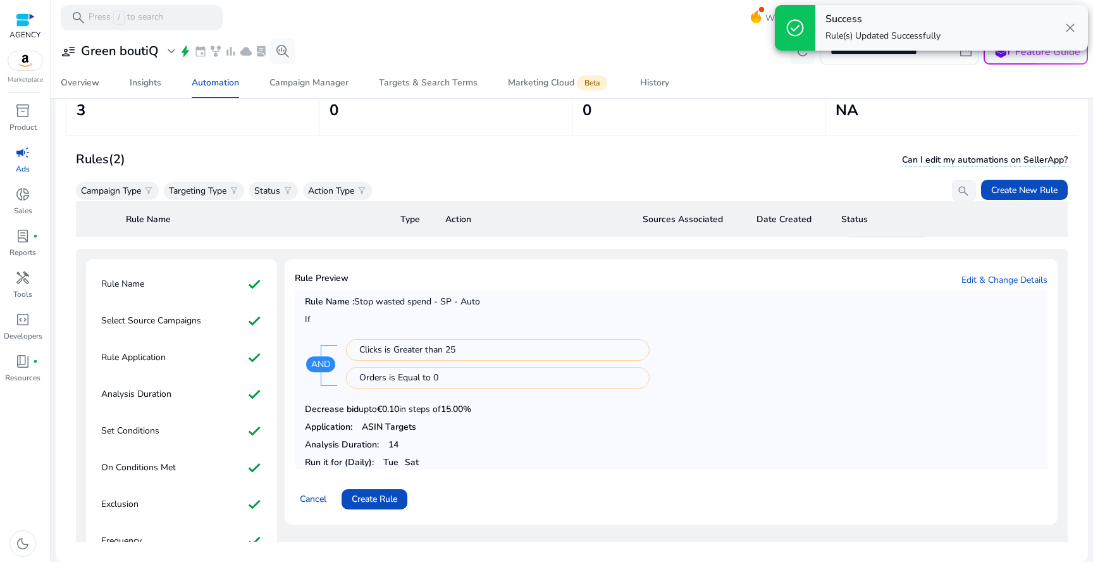
scroll to position [0, 0]
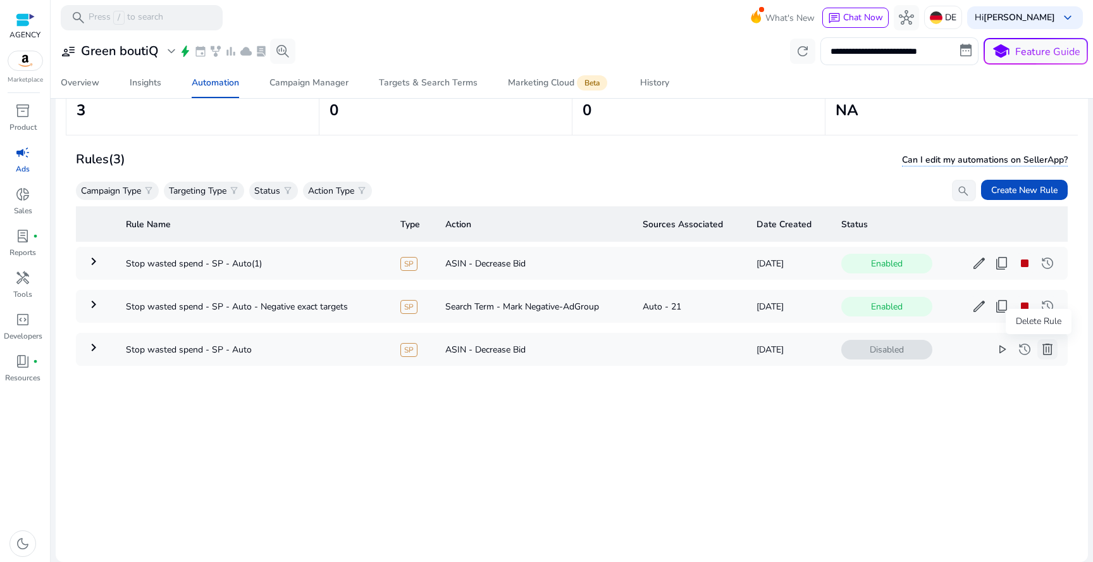
click at [1040, 348] on span "delete" at bounding box center [1047, 349] width 15 height 15
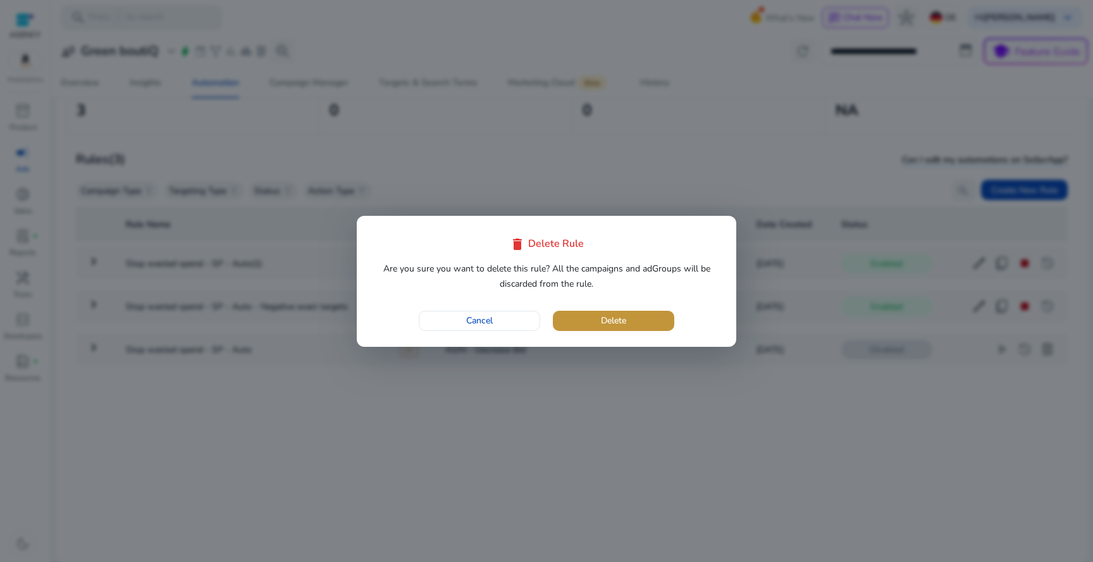
click at [650, 323] on span "button" at bounding box center [613, 320] width 121 height 30
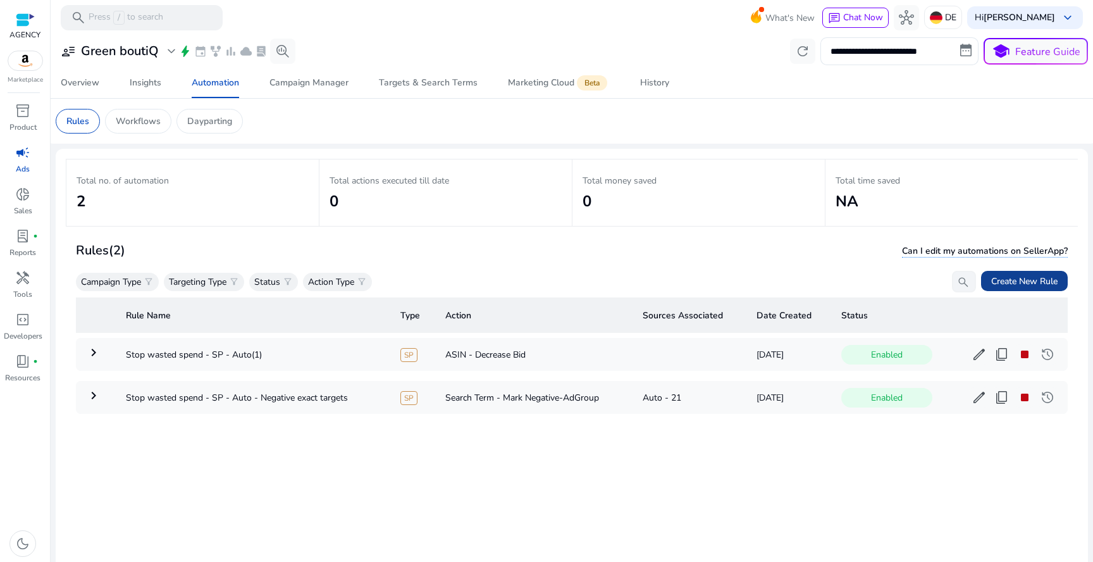
click at [1026, 283] on span "Create New Rule" at bounding box center [1024, 280] width 66 height 13
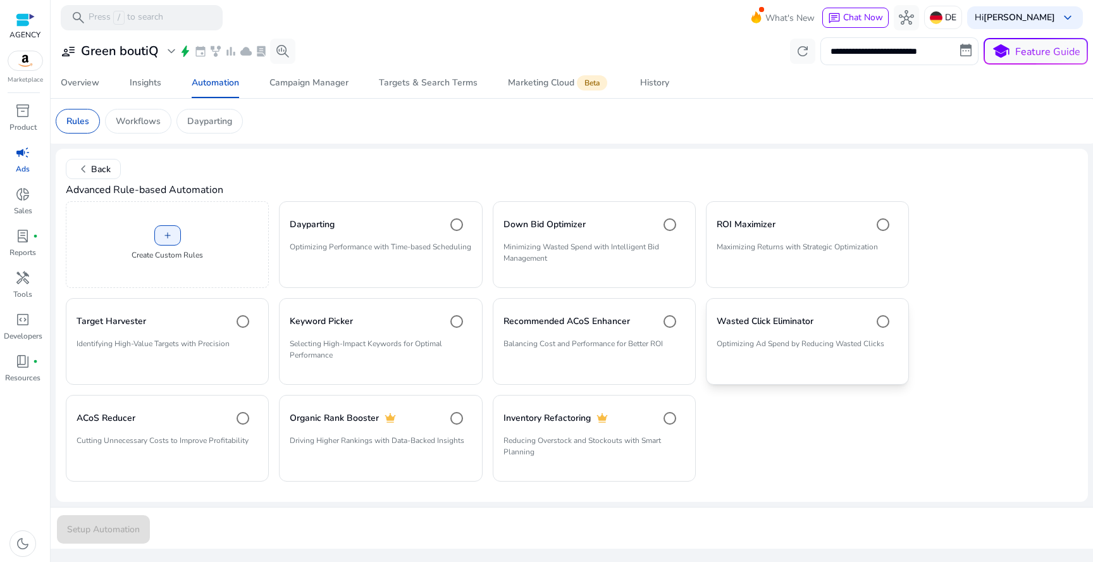
click at [745, 357] on p "Optimizing Ad Spend by Reducing Wasted Clicks" at bounding box center [808, 349] width 182 height 22
click at [113, 528] on span "Setup Automation" at bounding box center [103, 528] width 73 height 13
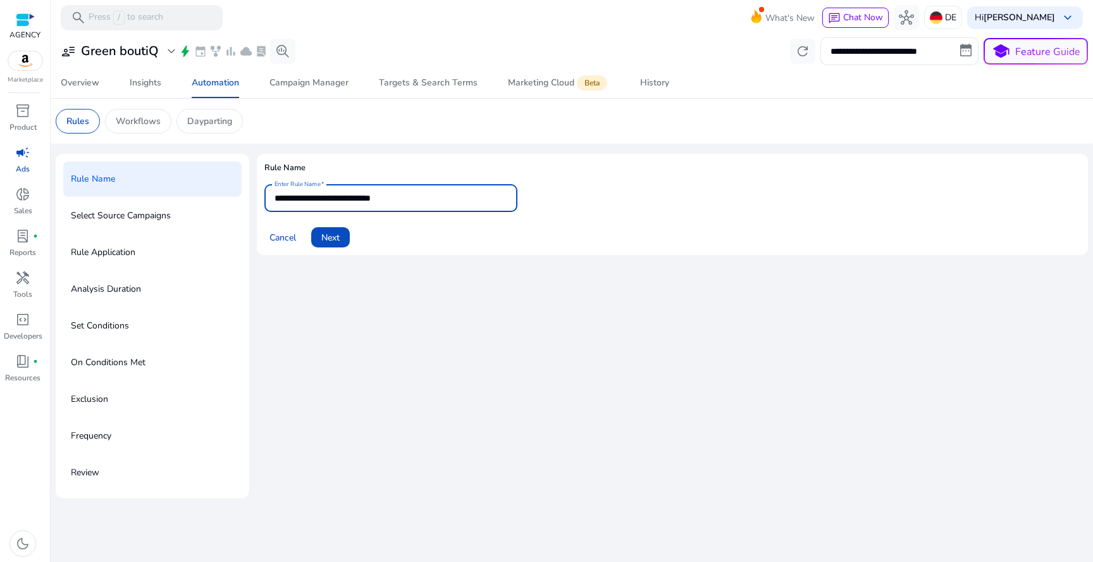
click at [407, 201] on input "**********" at bounding box center [390, 198] width 233 height 14
type input "**********"
click at [340, 238] on span "Next" at bounding box center [330, 237] width 18 height 13
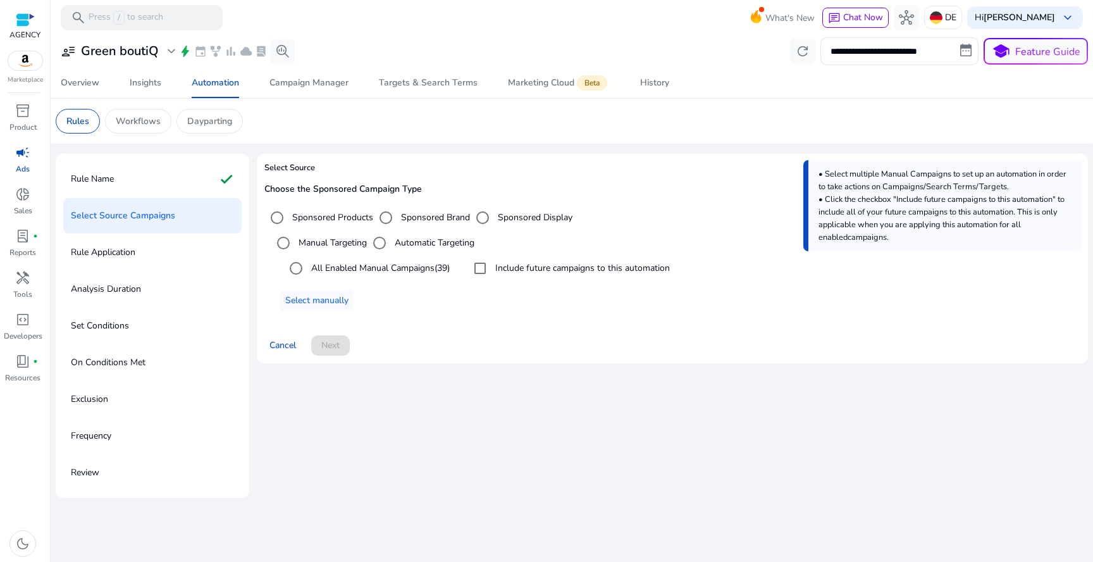
click at [347, 269] on label "All Enabled Manual Campaigns (39)" at bounding box center [379, 267] width 141 height 13
click at [364, 267] on label "All Enabled Manual Campaigns (39)" at bounding box center [379, 267] width 141 height 13
click at [339, 295] on span "Select manually" at bounding box center [316, 299] width 63 height 13
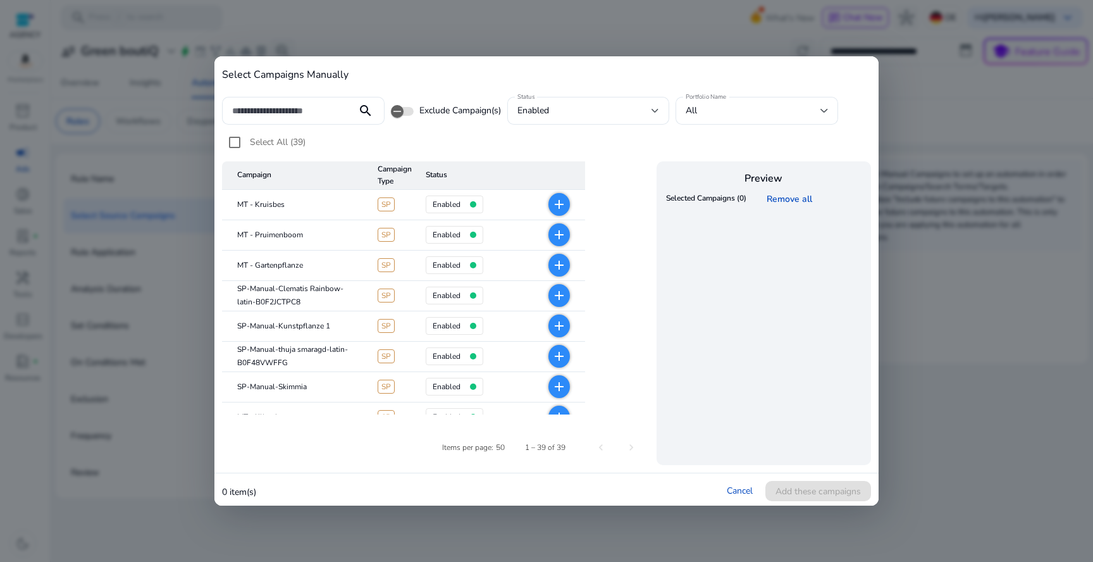
click at [505, 206] on mat-cell "enabled" at bounding box center [464, 205] width 97 height 30
click at [584, 113] on div "enabled" at bounding box center [584, 111] width 135 height 14
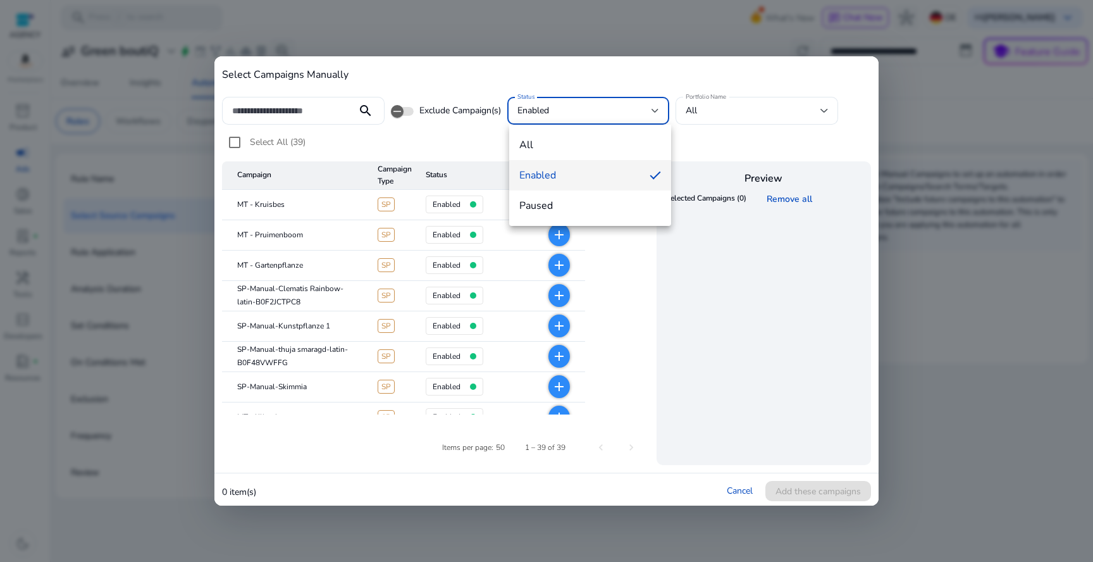
click at [584, 113] on div at bounding box center [546, 281] width 1093 height 562
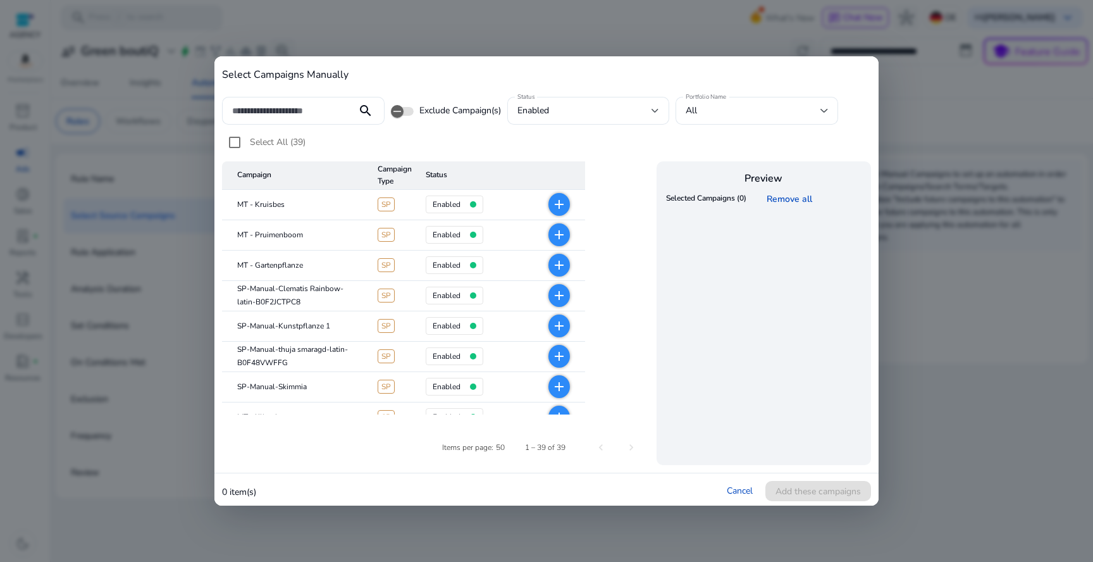
click at [563, 206] on mat-icon "add" at bounding box center [559, 204] width 15 height 15
click at [773, 218] on link "✕" at bounding box center [777, 219] width 13 height 12
click at [733, 496] on link "Cancel" at bounding box center [740, 490] width 26 height 12
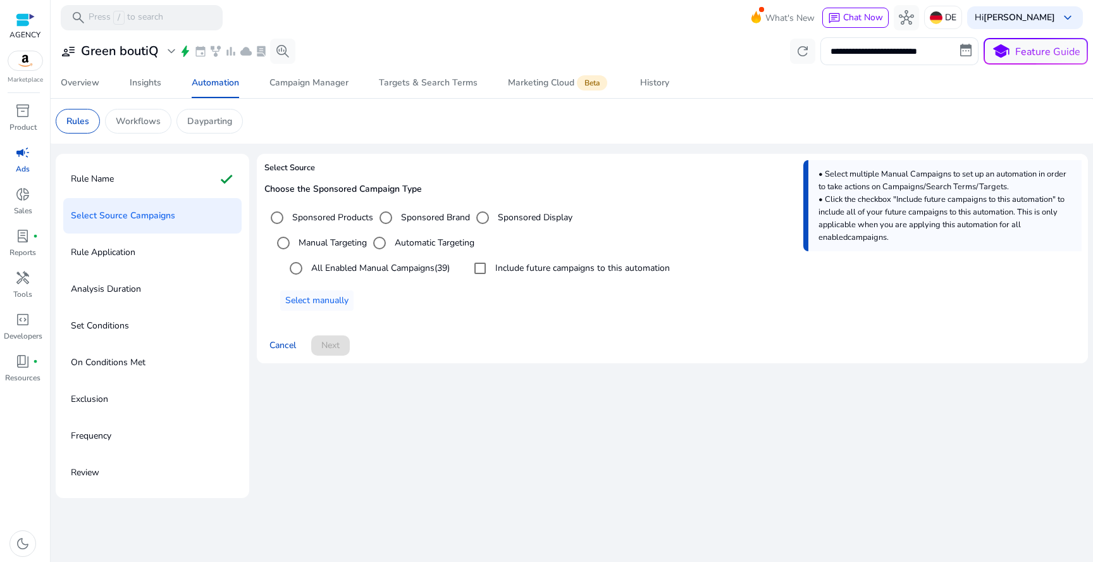
click at [356, 267] on label "All Enabled Manual Campaigns (39)" at bounding box center [379, 267] width 141 height 13
click at [335, 343] on span "Next" at bounding box center [330, 344] width 18 height 13
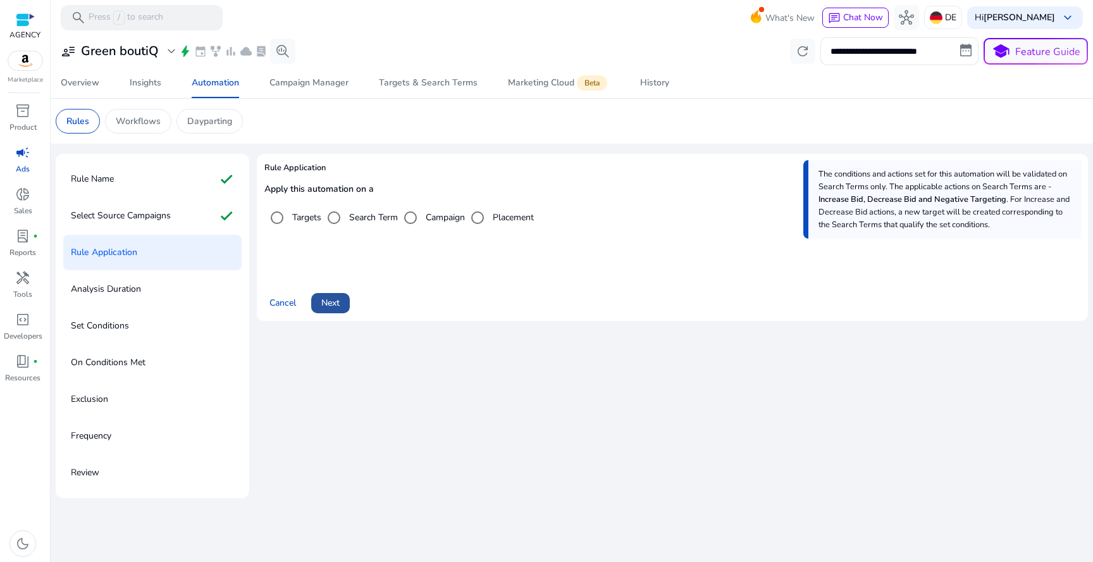
click at [341, 306] on span at bounding box center [330, 303] width 39 height 30
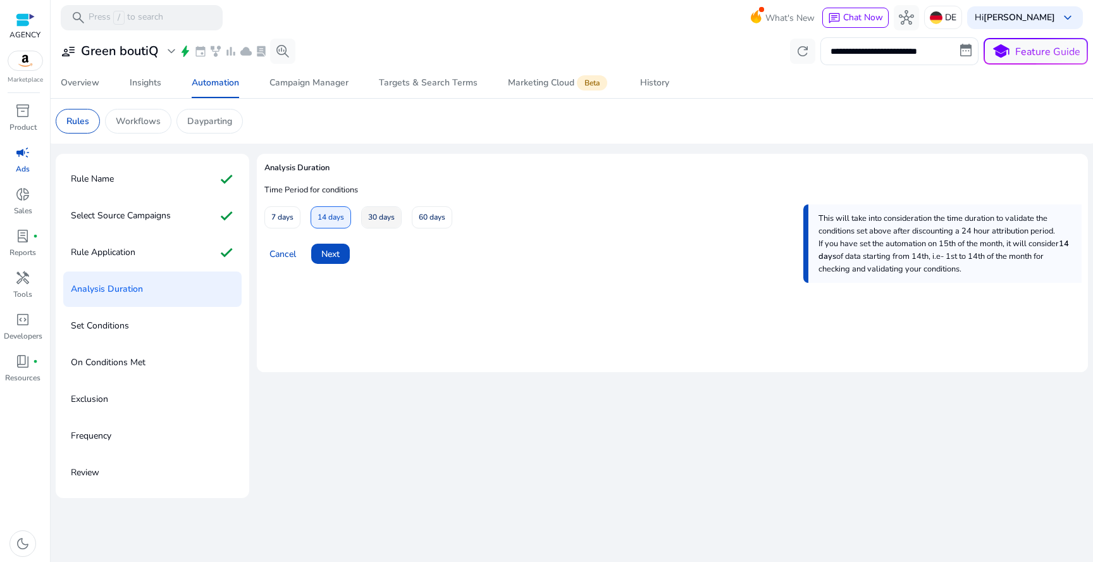
click at [374, 225] on span "30 days" at bounding box center [381, 217] width 27 height 22
click at [341, 257] on span at bounding box center [330, 253] width 39 height 30
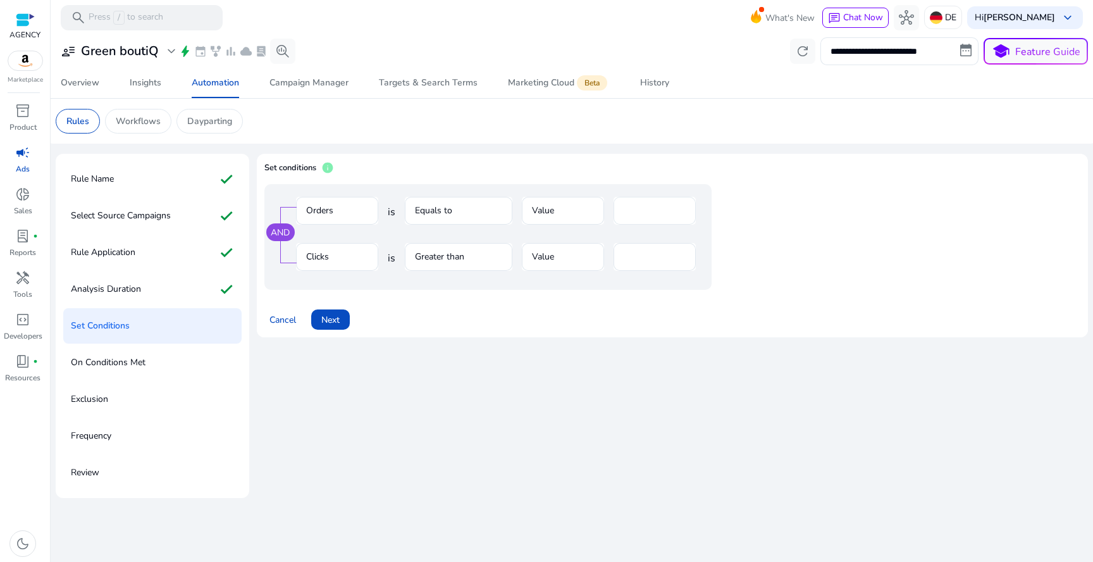
click at [639, 205] on input "*" at bounding box center [655, 211] width 62 height 14
click at [290, 229] on div "AND" at bounding box center [280, 232] width 28 height 18
click at [283, 230] on div "AND" at bounding box center [280, 232] width 28 height 18
click at [545, 205] on mat-form-field "Value" at bounding box center [563, 217] width 82 height 41
click at [437, 203] on mat-form-field "Equals to" at bounding box center [459, 217] width 108 height 41
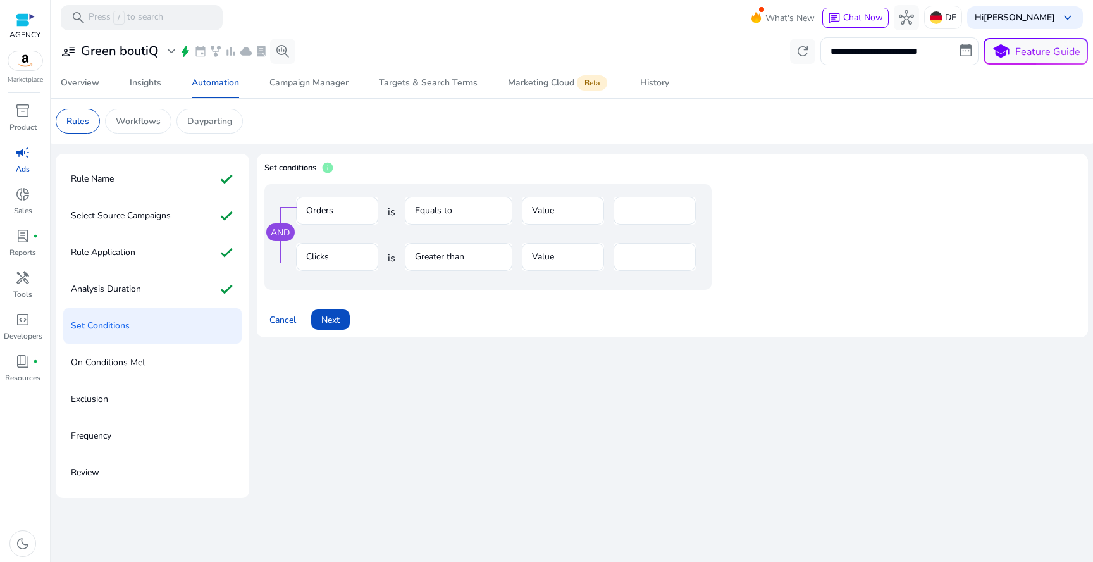
click at [289, 229] on div "AND" at bounding box center [280, 232] width 28 height 18
click at [283, 230] on div "AND" at bounding box center [280, 232] width 28 height 18
click at [438, 205] on mat-form-field "Equals to" at bounding box center [459, 217] width 108 height 41
click at [627, 212] on input "number" at bounding box center [655, 211] width 62 height 14
type input "*"
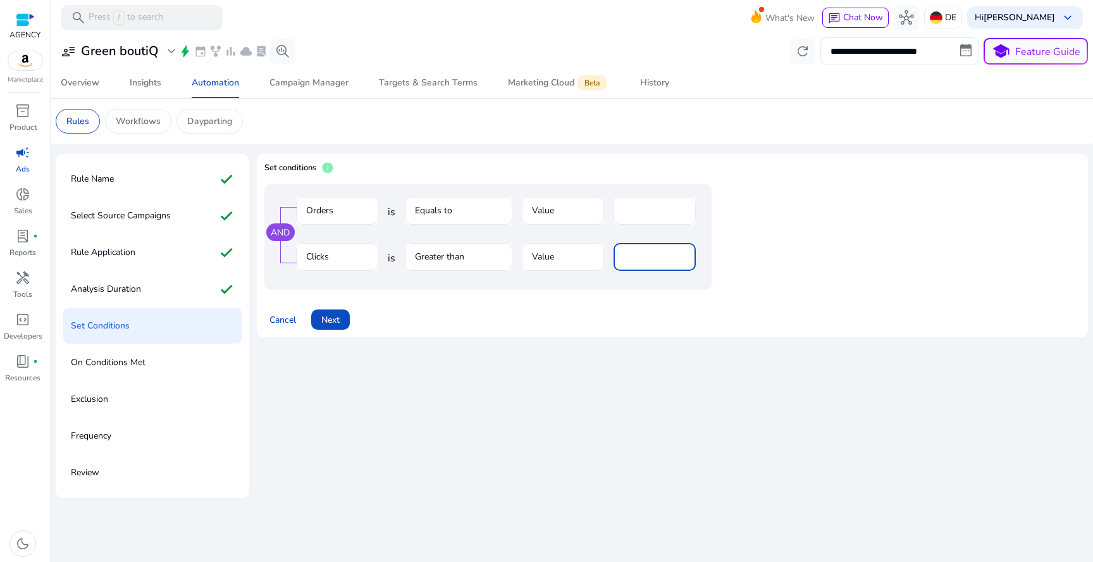
click at [355, 251] on mat-form-field "Clicks" at bounding box center [337, 263] width 82 height 41
click at [317, 257] on mat-form-field "Clicks" at bounding box center [337, 263] width 82 height 41
click at [323, 226] on div at bounding box center [337, 231] width 82 height 13
click at [331, 208] on mat-form-field "Orders" at bounding box center [337, 217] width 82 height 41
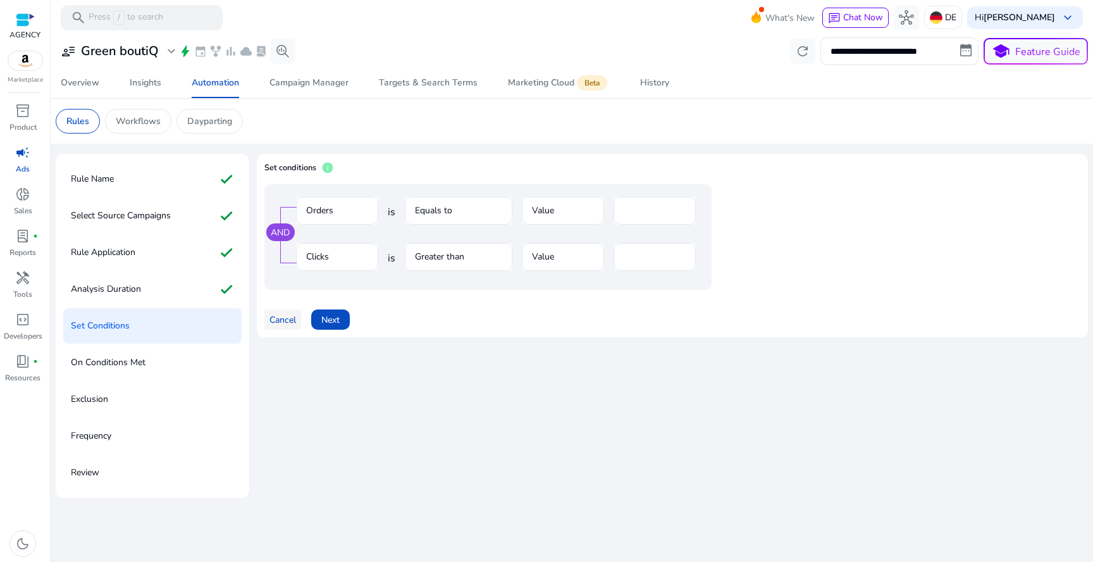
click at [284, 324] on span "Cancel" at bounding box center [282, 319] width 27 height 13
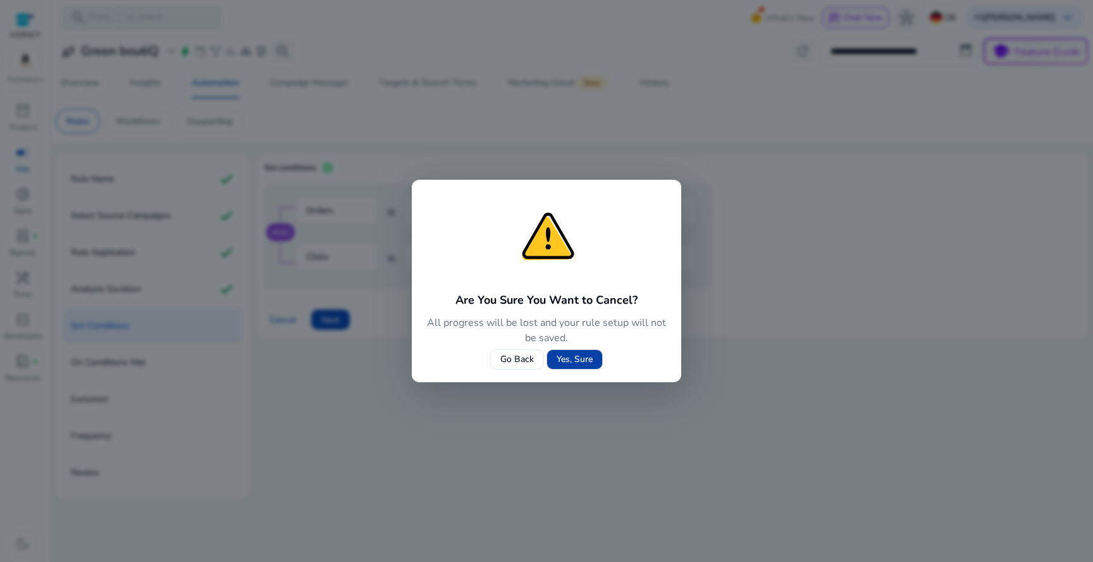
click at [569, 354] on span "Yes, Sure" at bounding box center [575, 358] width 36 height 13
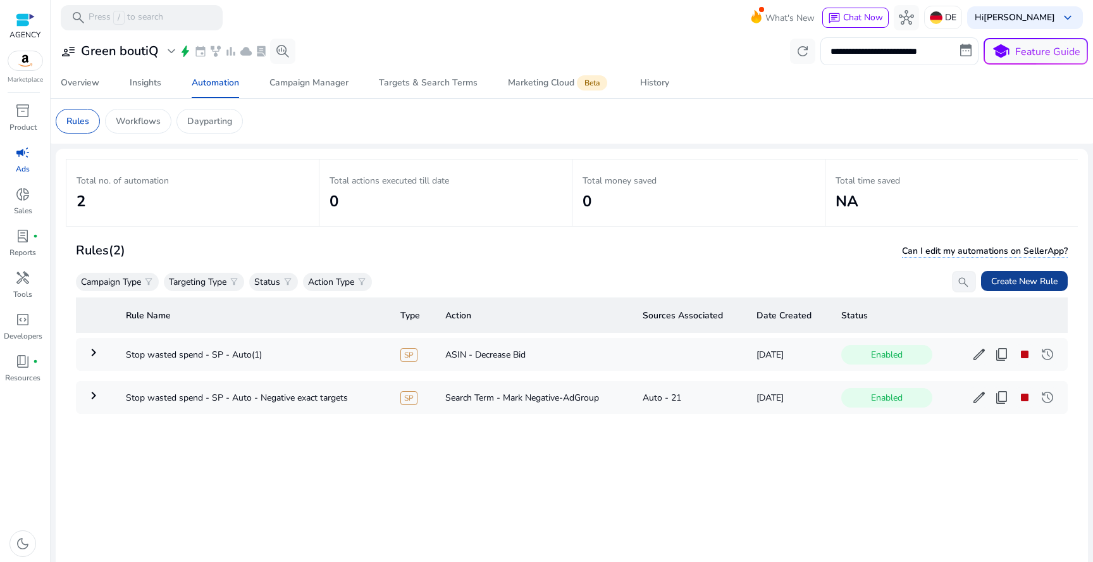
click at [1037, 287] on span "Create New Rule" at bounding box center [1024, 280] width 66 height 13
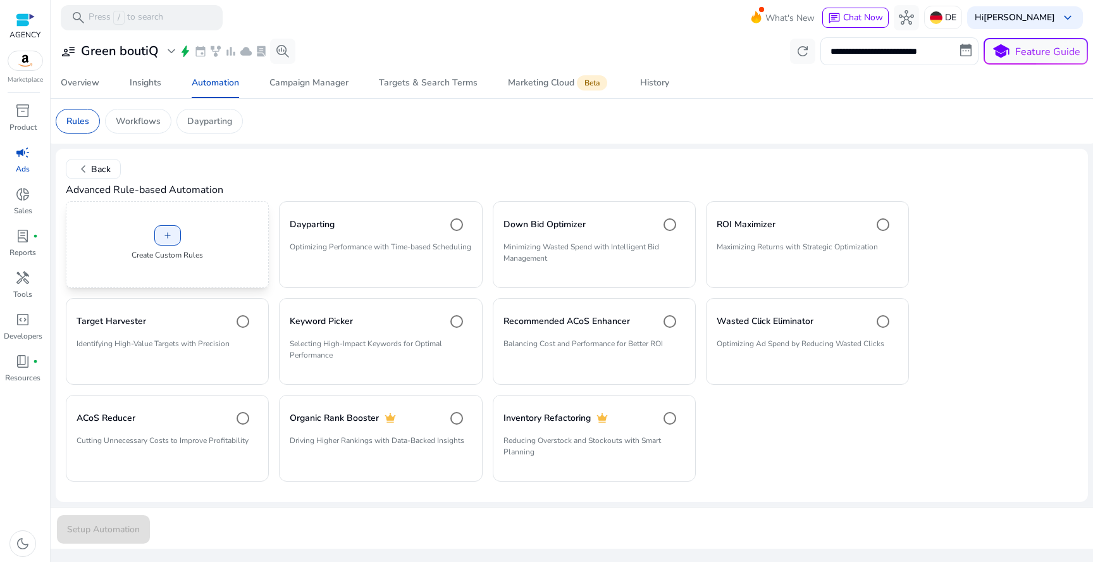
click at [192, 245] on div "add Create Custom Rules" at bounding box center [167, 244] width 203 height 87
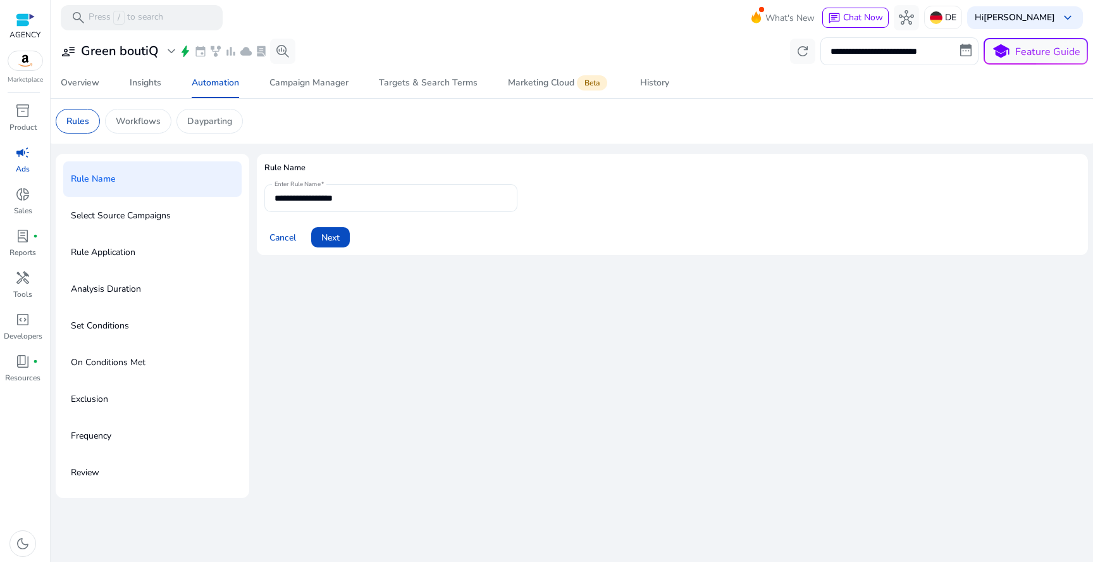
click at [313, 191] on input "**********" at bounding box center [390, 198] width 233 height 14
type input "**********"
click at [333, 236] on span "Next" at bounding box center [330, 237] width 18 height 13
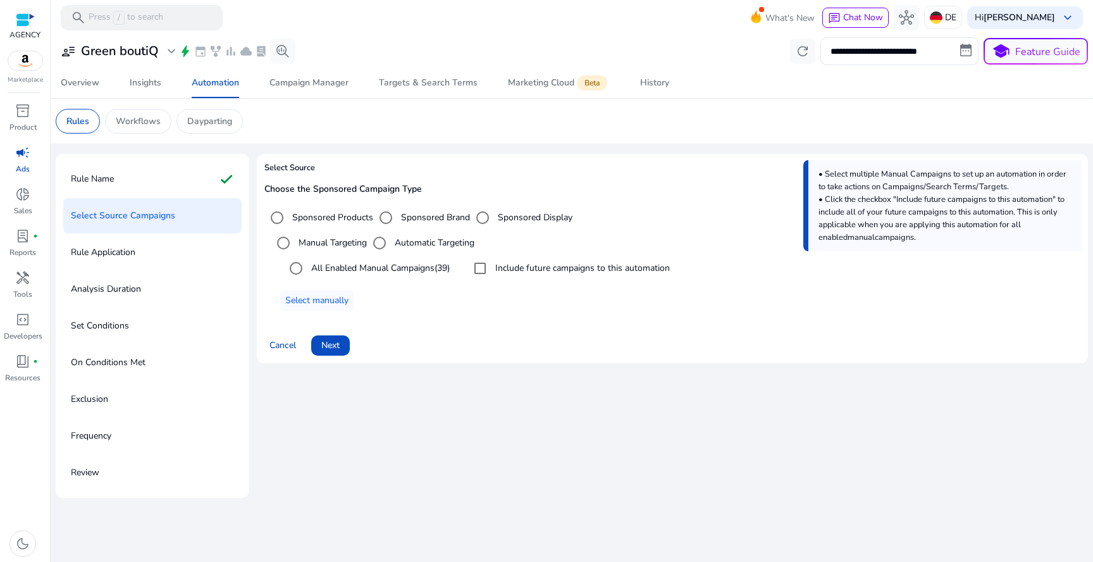
click at [417, 245] on label "Automatic Targeting" at bounding box center [433, 242] width 82 height 13
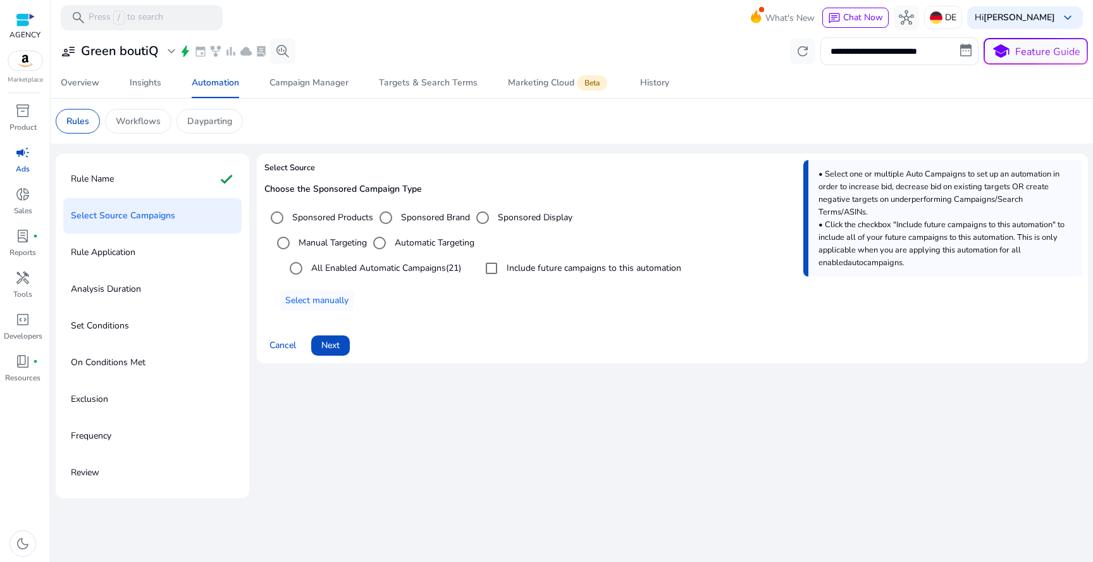
click at [340, 240] on label "Manual Targeting" at bounding box center [331, 242] width 71 height 13
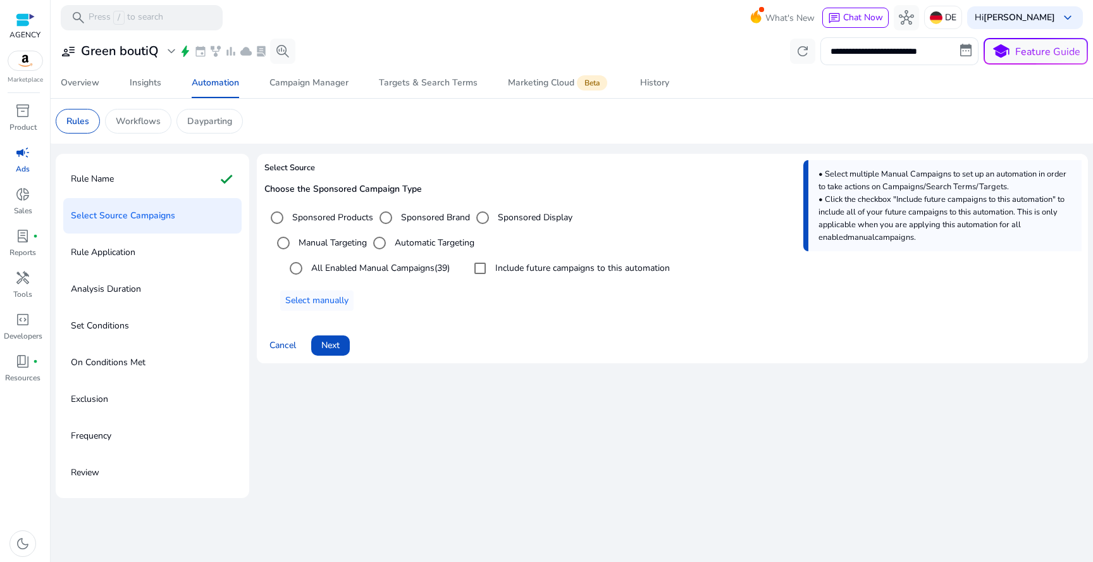
click at [493, 252] on div "Manual Targeting Automatic Targeting All Enabled Manual Campaigns (39) Include …" at bounding box center [672, 270] width 816 height 80
click at [330, 345] on span "Next" at bounding box center [330, 344] width 18 height 13
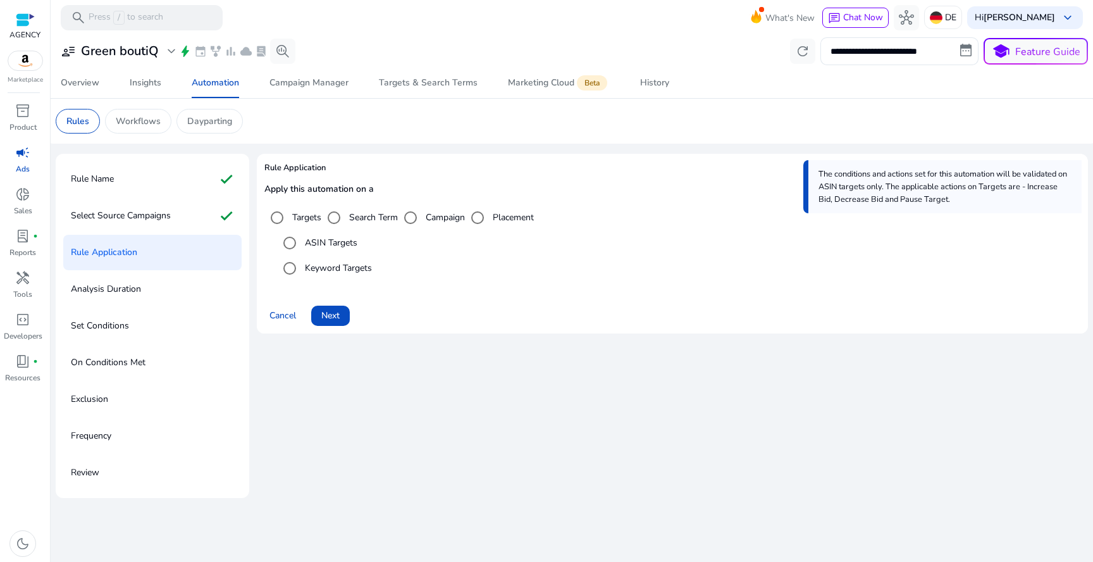
click at [335, 268] on label "Keyword Targets" at bounding box center [337, 267] width 70 height 13
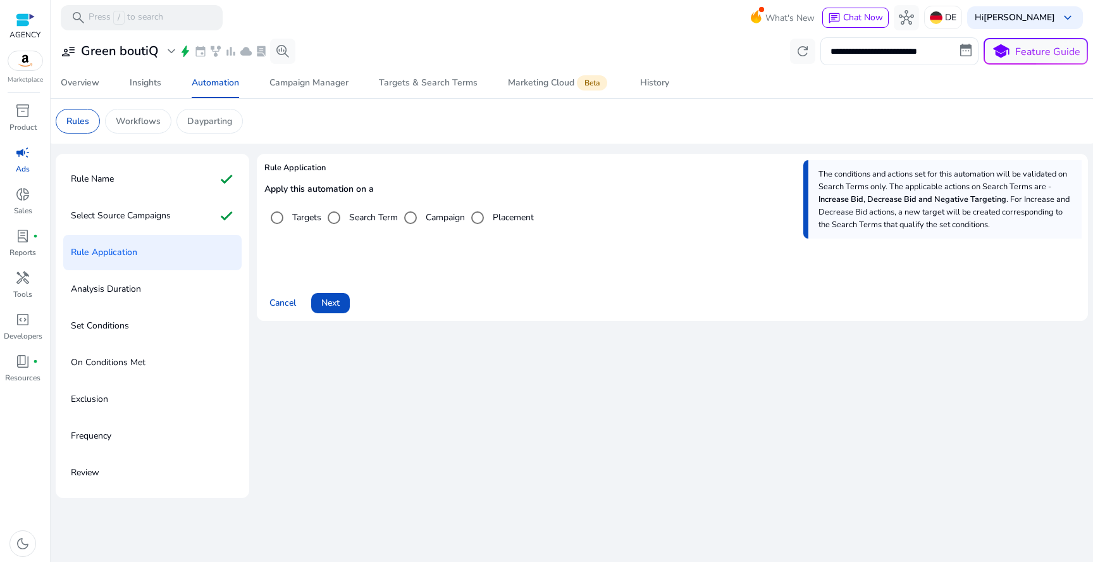
click at [300, 209] on div "Targets" at bounding box center [292, 217] width 57 height 25
click at [300, 214] on label "Targets" at bounding box center [306, 217] width 32 height 13
click at [335, 300] on span "Next" at bounding box center [330, 302] width 18 height 13
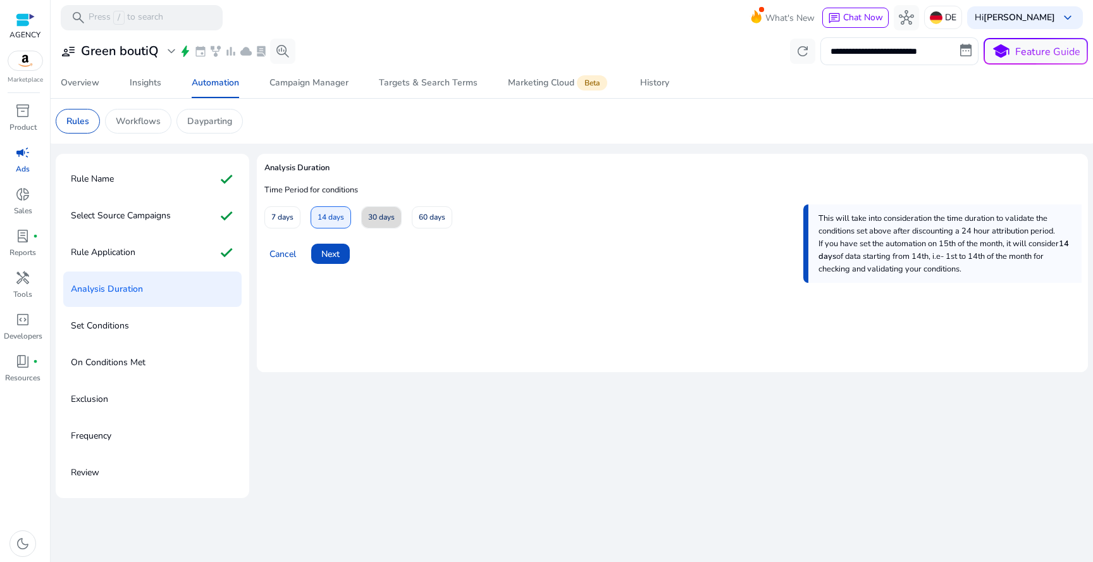
click at [381, 220] on span "30 days" at bounding box center [381, 217] width 27 height 22
click at [338, 251] on span "Next" at bounding box center [330, 253] width 18 height 13
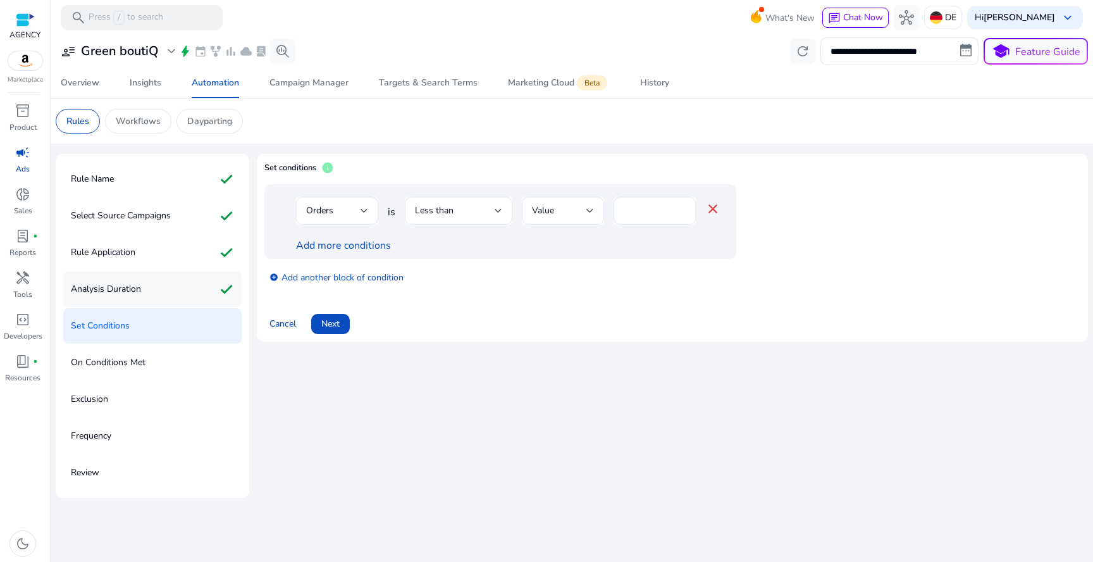
click at [207, 281] on div "Analysis Duration check" at bounding box center [152, 288] width 178 height 35
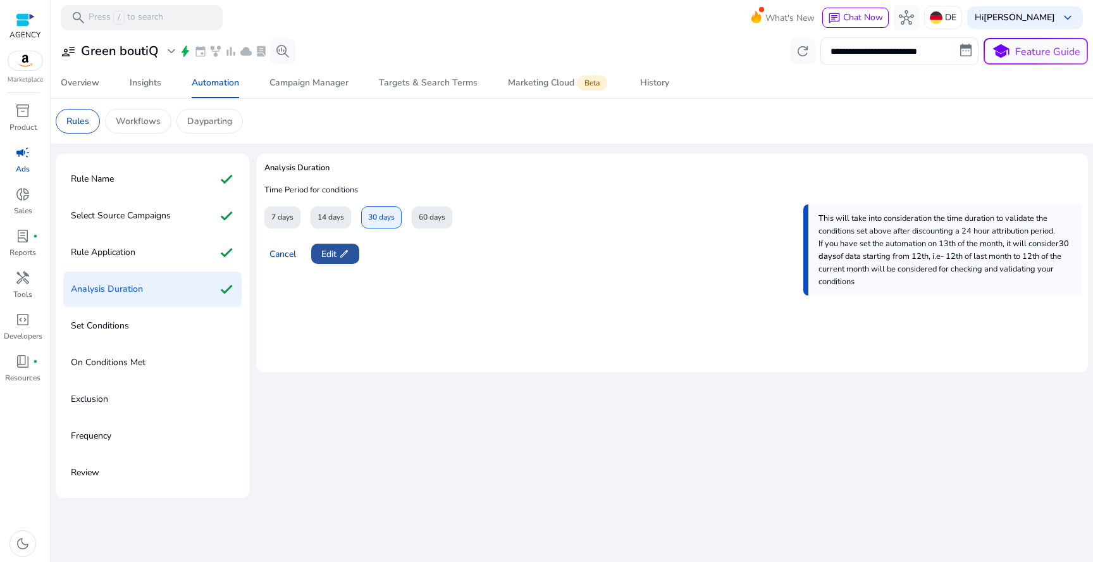
click at [322, 249] on span "Edit edit" at bounding box center [335, 253] width 28 height 13
click at [327, 262] on span at bounding box center [330, 253] width 39 height 30
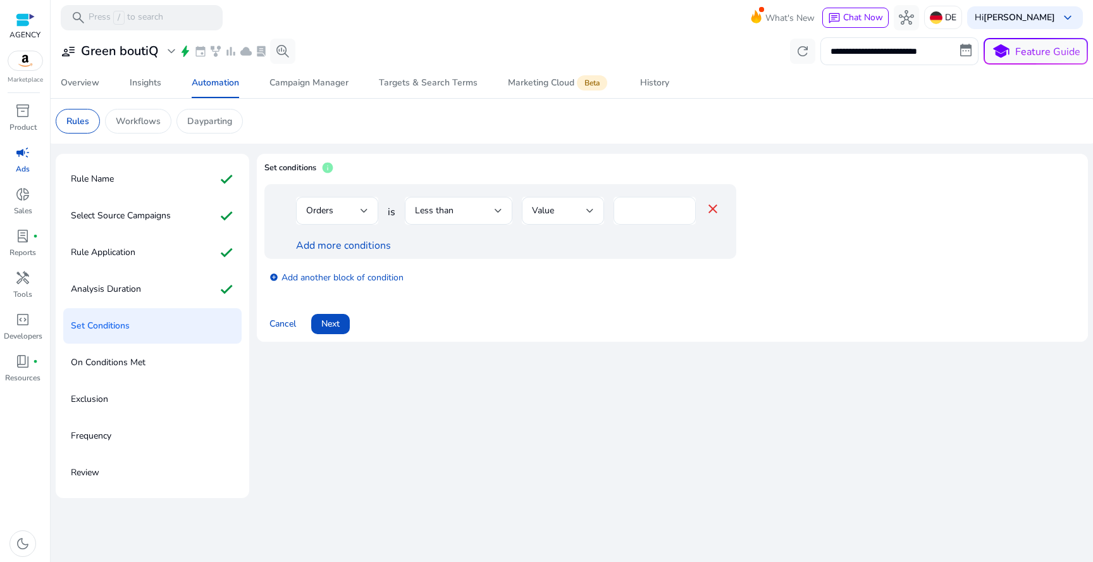
click at [652, 211] on input "*" at bounding box center [655, 211] width 62 height 14
type input "*"
click at [454, 207] on div "Less than" at bounding box center [455, 211] width 80 height 14
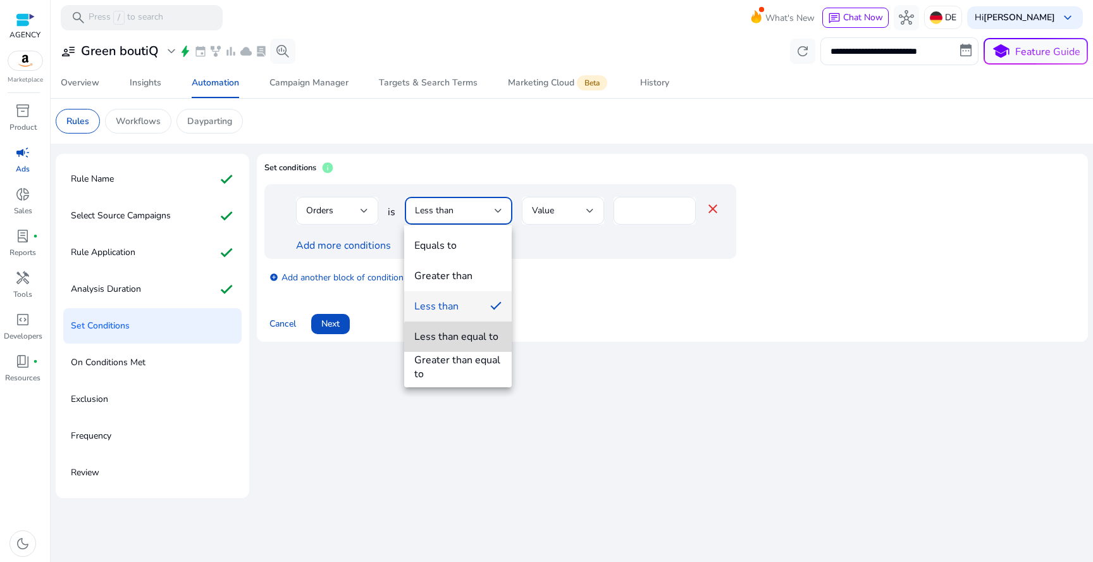
click at [476, 340] on div "Less than equal to" at bounding box center [456, 337] width 84 height 14
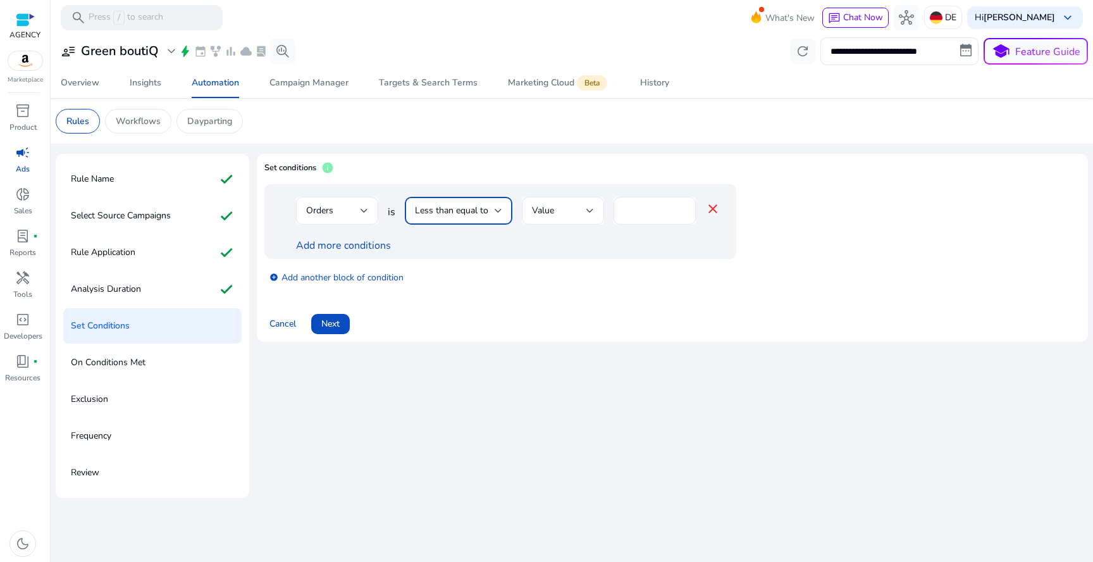
click at [469, 216] on span "Less than equal to" at bounding box center [451, 210] width 73 height 12
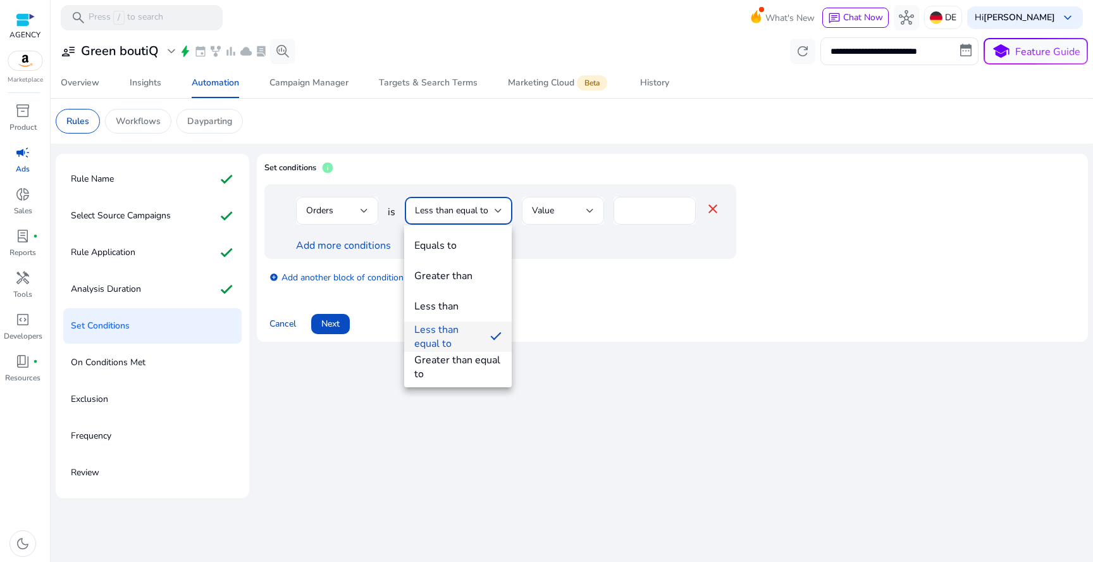
click at [342, 263] on div at bounding box center [546, 281] width 1093 height 562
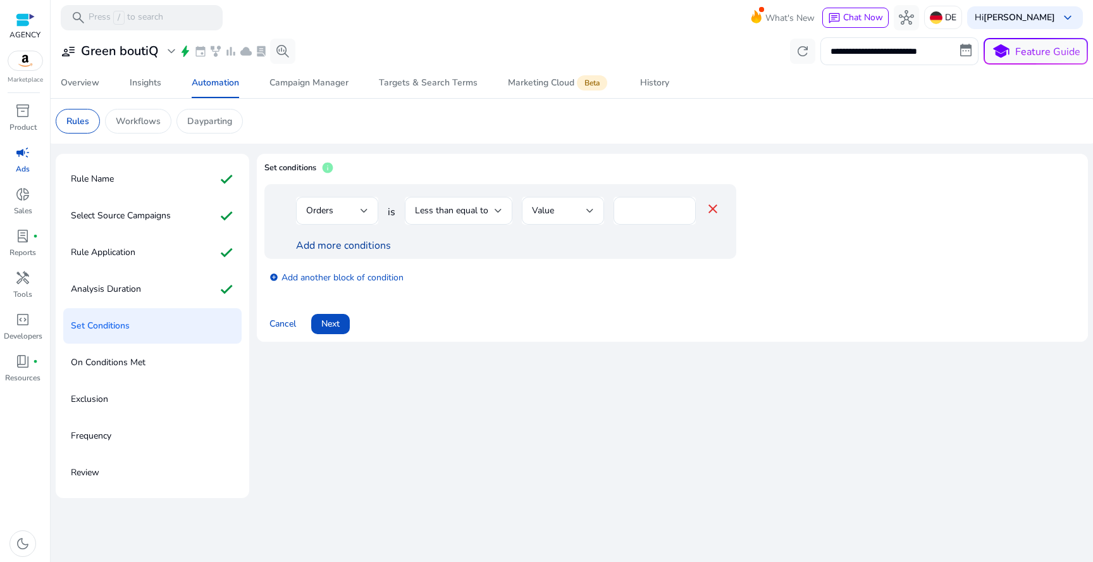
click at [342, 249] on link "Add more conditions" at bounding box center [343, 245] width 95 height 14
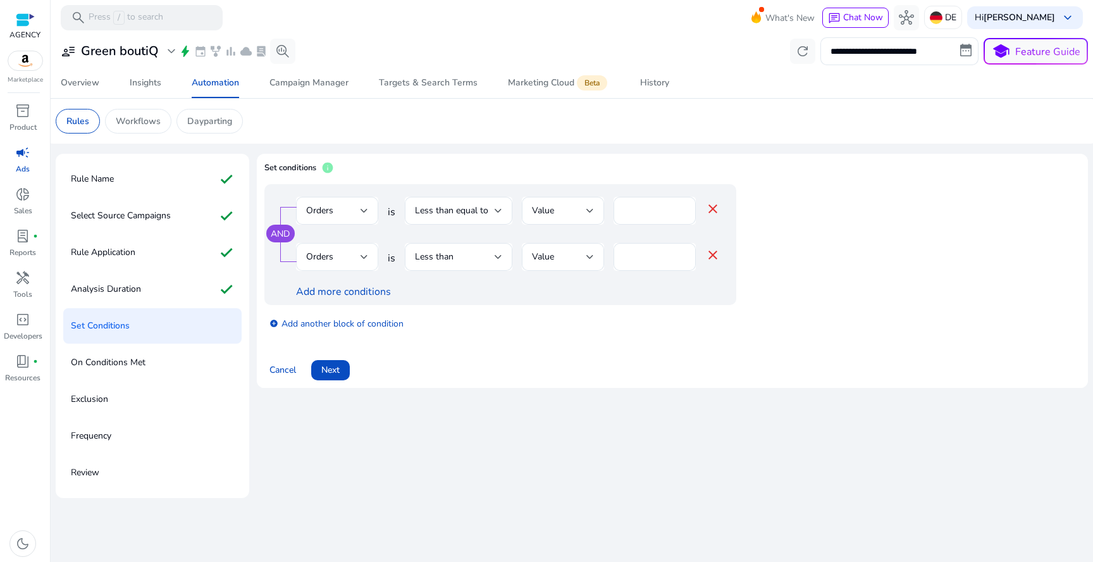
click at [361, 257] on div at bounding box center [365, 256] width 8 height 5
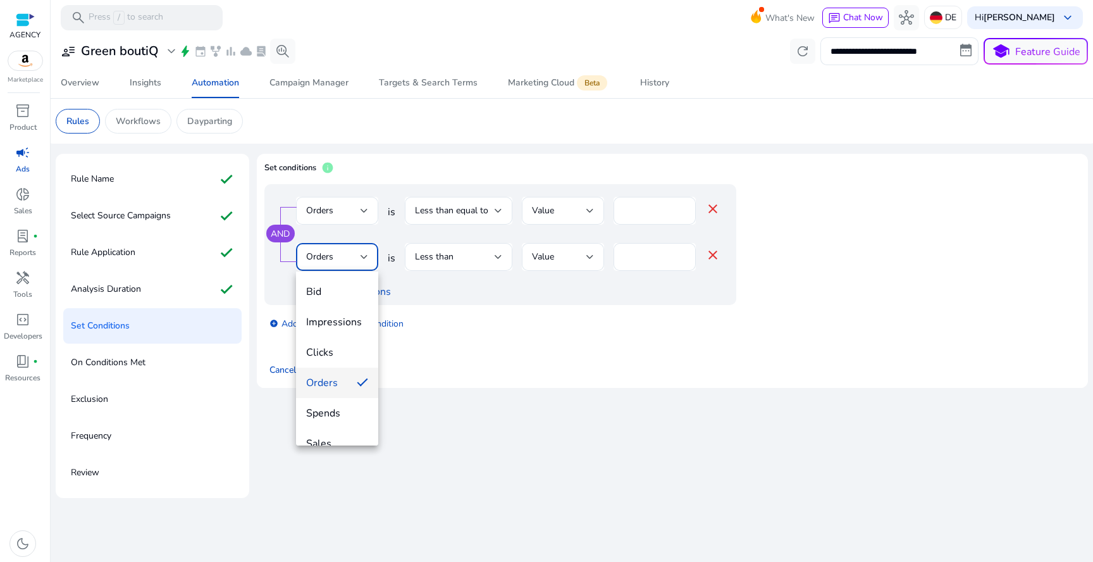
scroll to position [44, 0]
click at [340, 417] on mat-option "ACoS" at bounding box center [337, 430] width 82 height 30
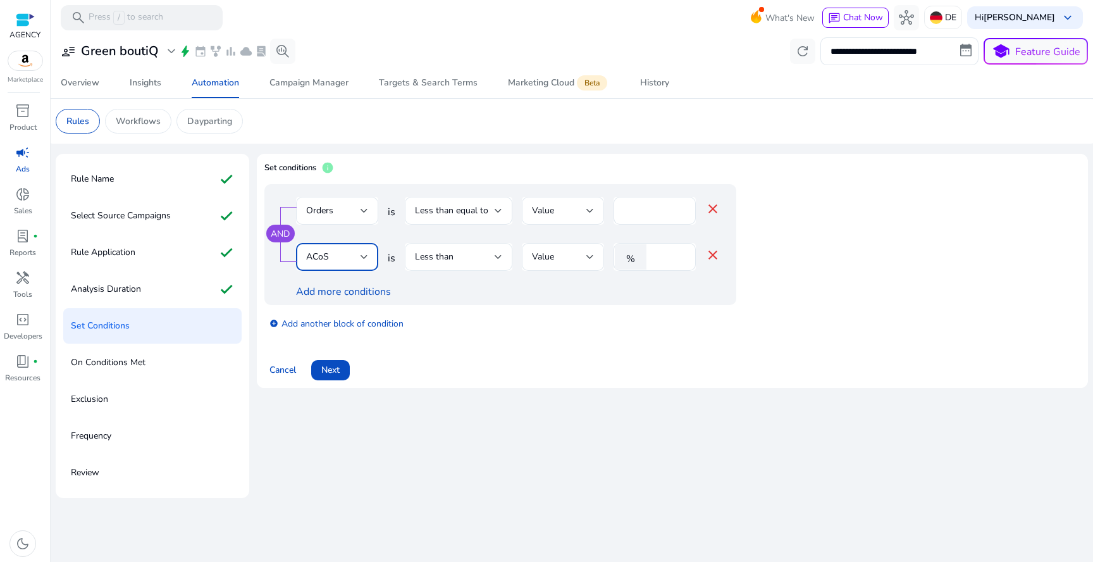
click at [474, 250] on div "Less than" at bounding box center [455, 257] width 80 height 14
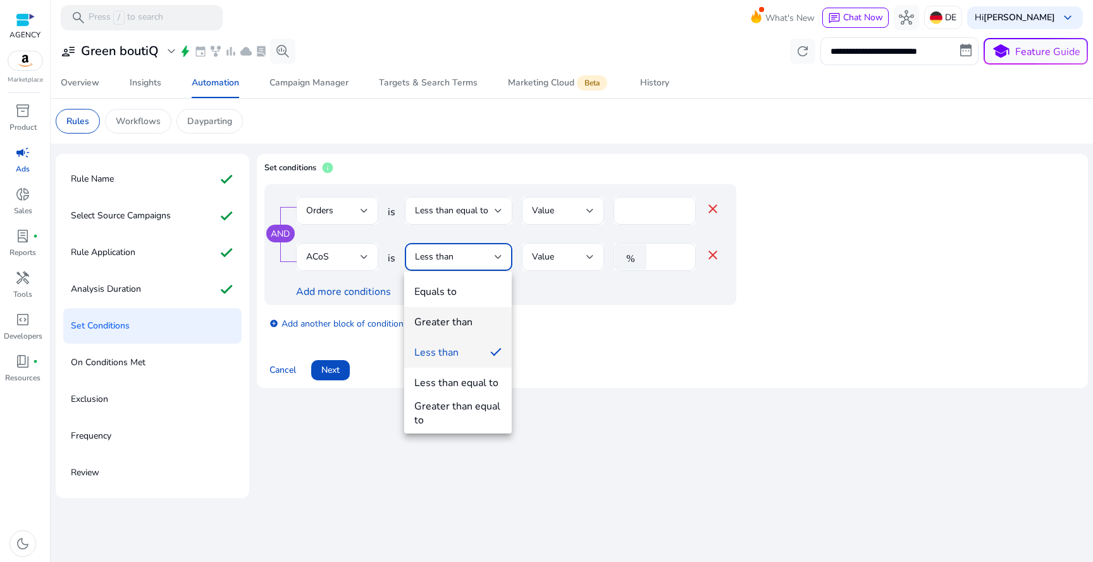
click at [468, 315] on div "Greater than" at bounding box center [443, 322] width 58 height 14
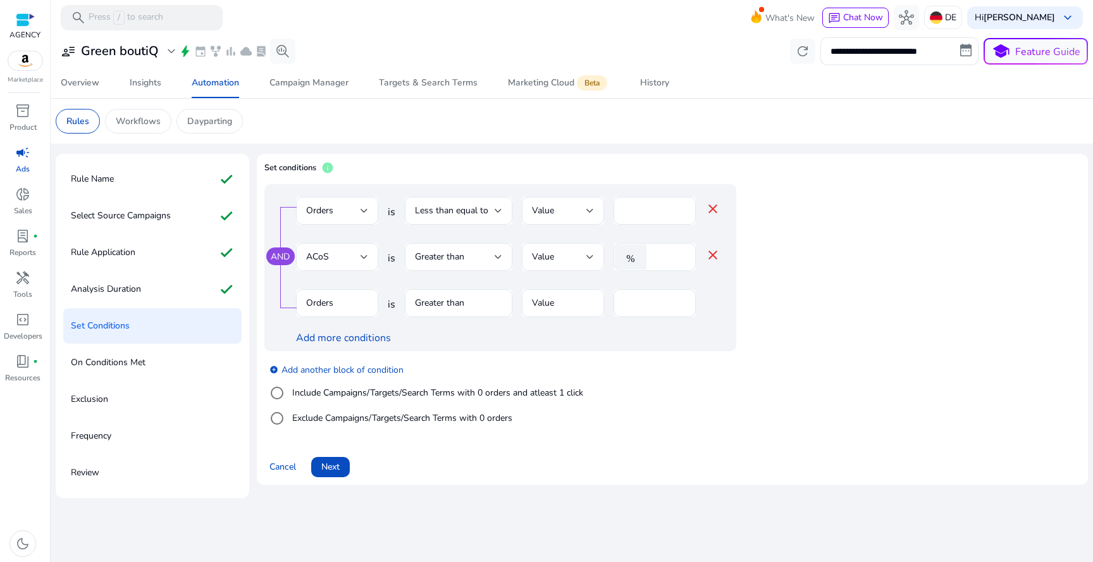
click at [650, 262] on div "%" at bounding box center [632, 256] width 39 height 25
type input "***"
click at [474, 295] on mat-form-field "Greater than" at bounding box center [459, 309] width 108 height 41
click at [469, 296] on mat-form-field "Greater than" at bounding box center [459, 309] width 108 height 41
click at [455, 307] on mat-form-field "Greater than" at bounding box center [459, 309] width 108 height 41
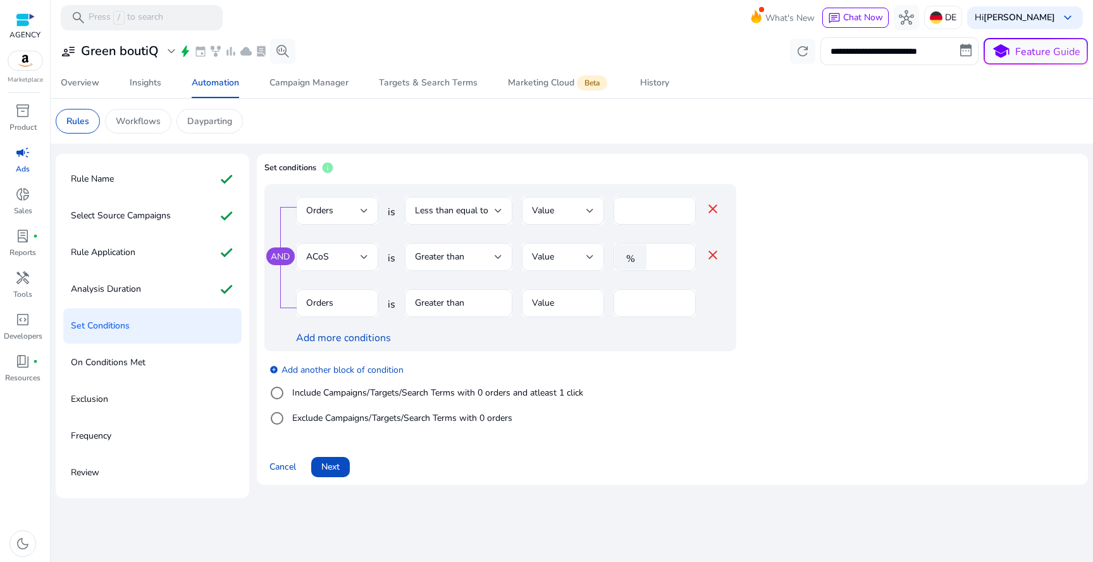
click at [455, 307] on mat-form-field "Greater than" at bounding box center [459, 309] width 108 height 41
click at [492, 214] on div "Less than equal to" at bounding box center [455, 211] width 80 height 14
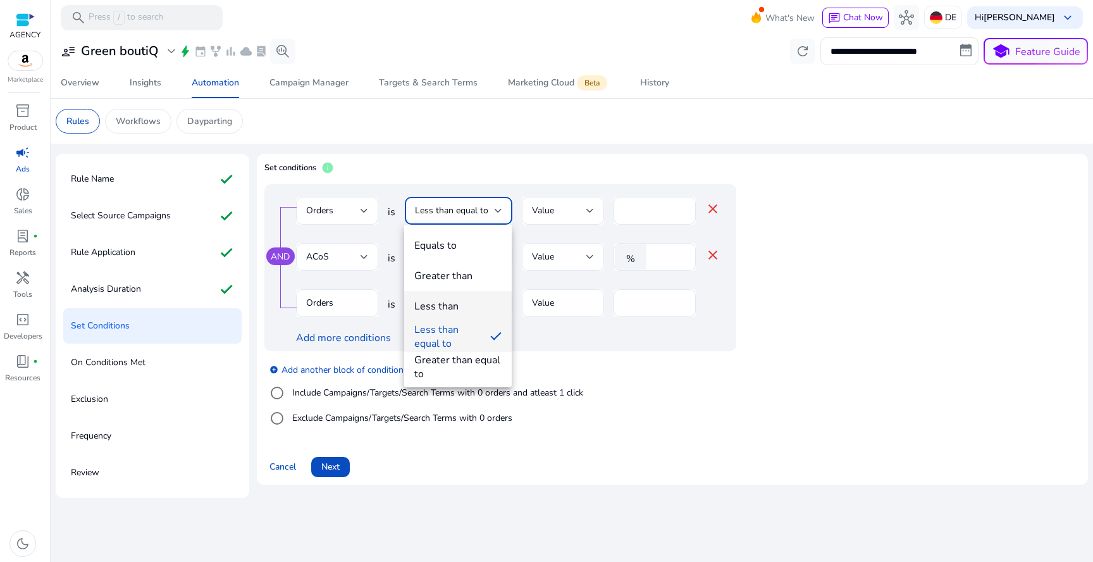
click at [478, 296] on mat-option "Less than" at bounding box center [458, 306] width 108 height 30
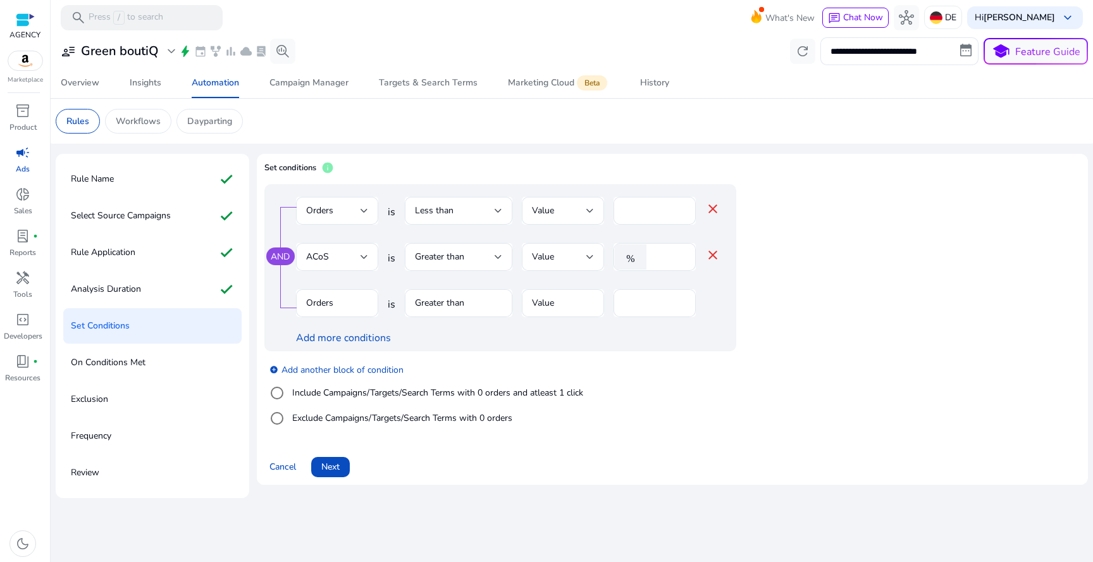
click at [361, 306] on mat-form-field "Orders" at bounding box center [337, 309] width 82 height 41
click at [498, 215] on div at bounding box center [499, 210] width 8 height 15
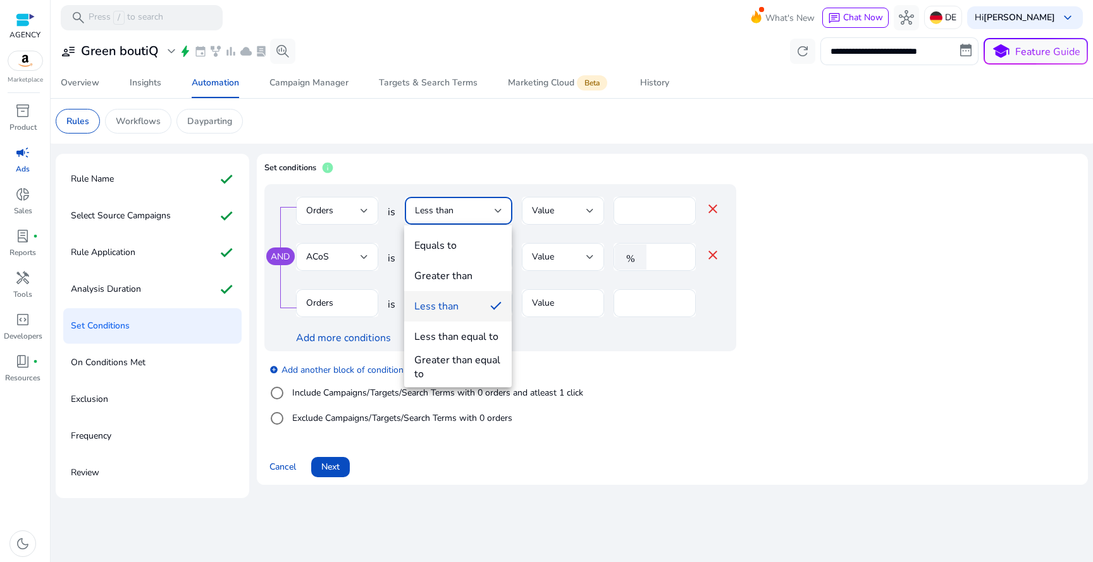
click at [484, 305] on mat-option "Less than" at bounding box center [458, 306] width 108 height 30
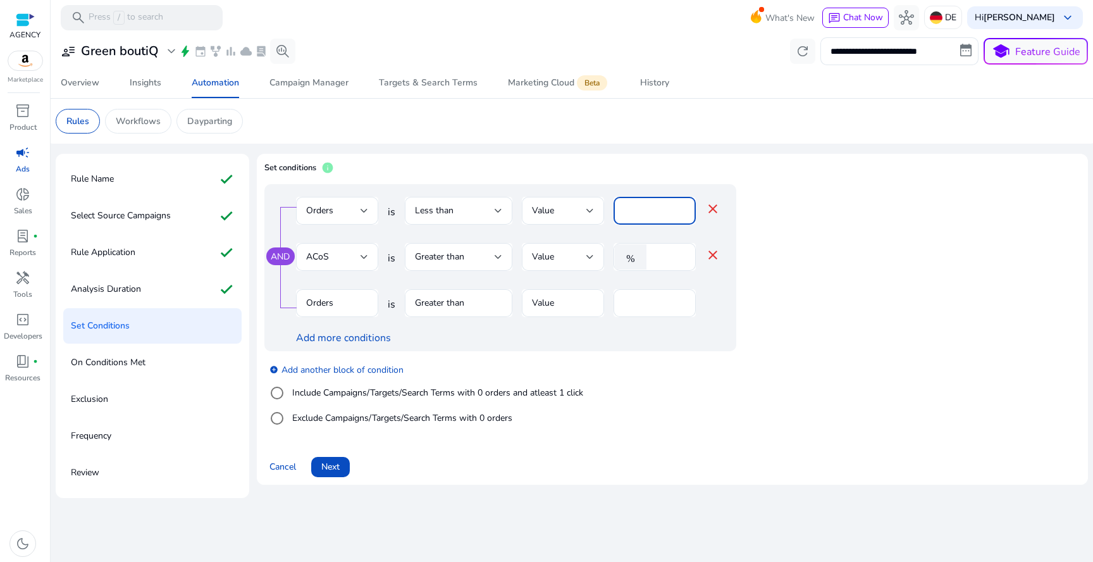
click at [642, 209] on input "*" at bounding box center [655, 211] width 62 height 14
type input "*"
click at [655, 304] on input "*" at bounding box center [655, 303] width 62 height 14
type input "*"
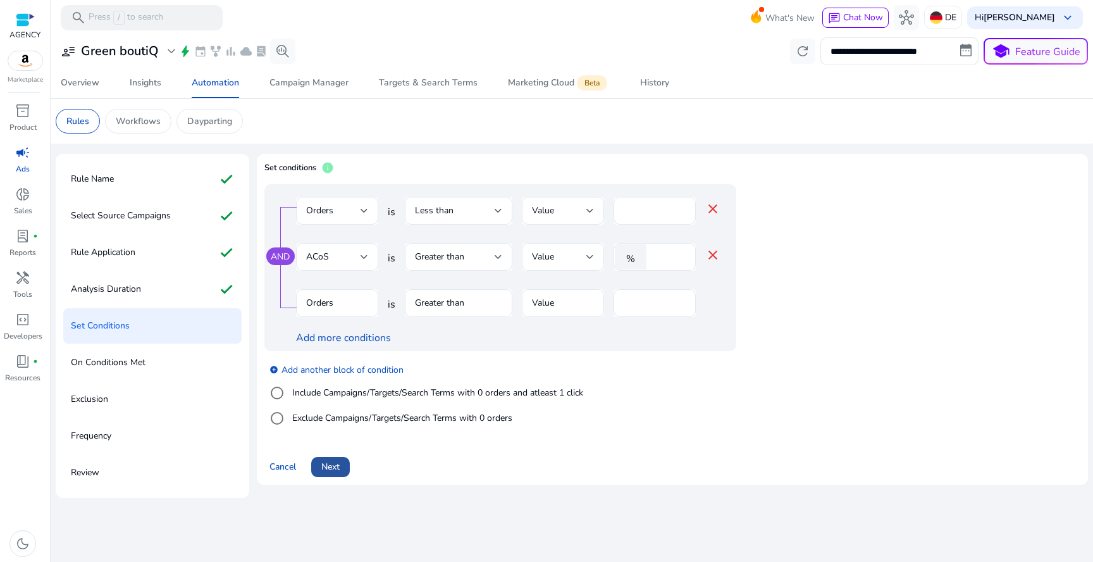
click at [335, 471] on span "Next" at bounding box center [330, 466] width 18 height 13
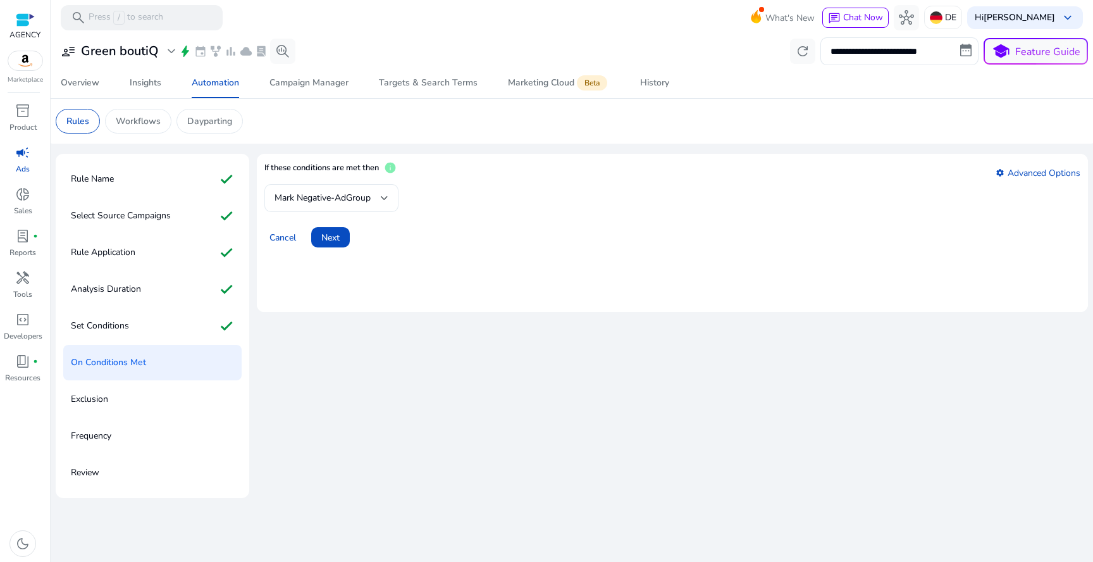
click at [342, 204] on span "Mark Negative-AdGroup" at bounding box center [322, 198] width 96 height 12
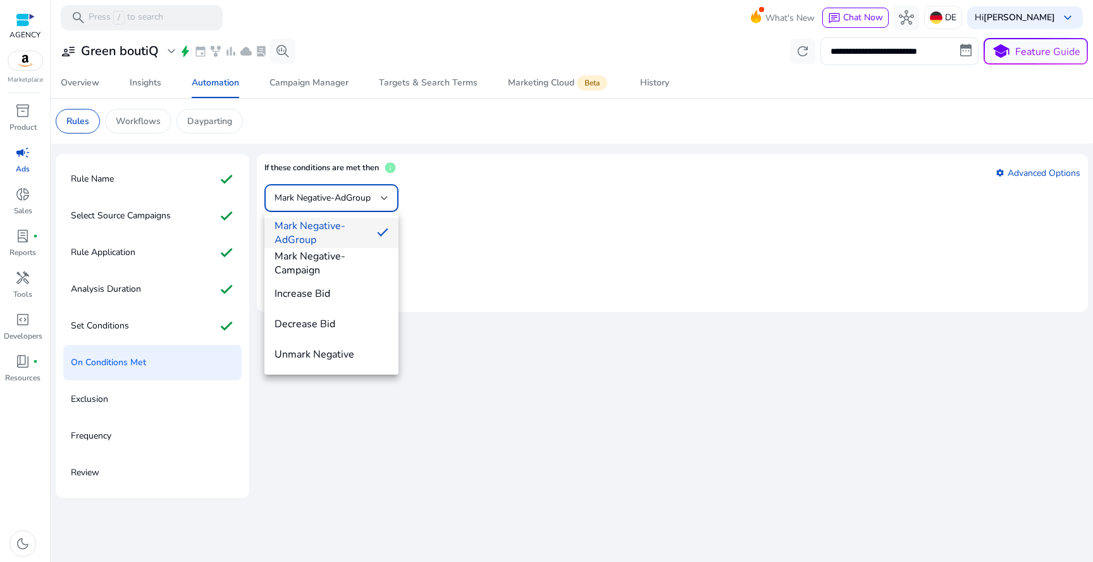
click at [333, 235] on span "Mark Negative-AdGroup" at bounding box center [320, 233] width 92 height 28
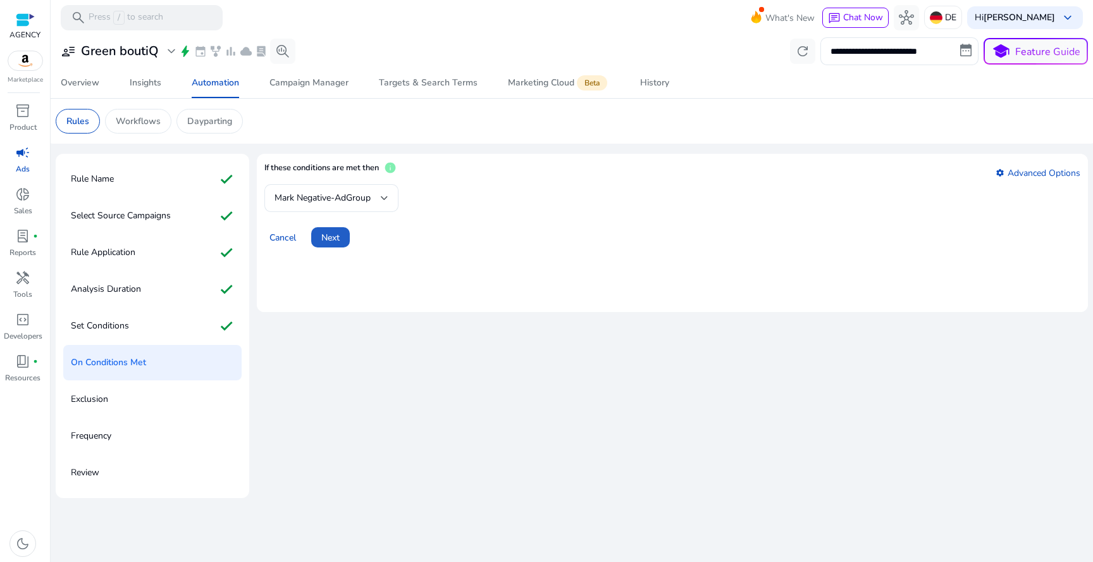
click at [333, 235] on span "Next" at bounding box center [330, 237] width 18 height 13
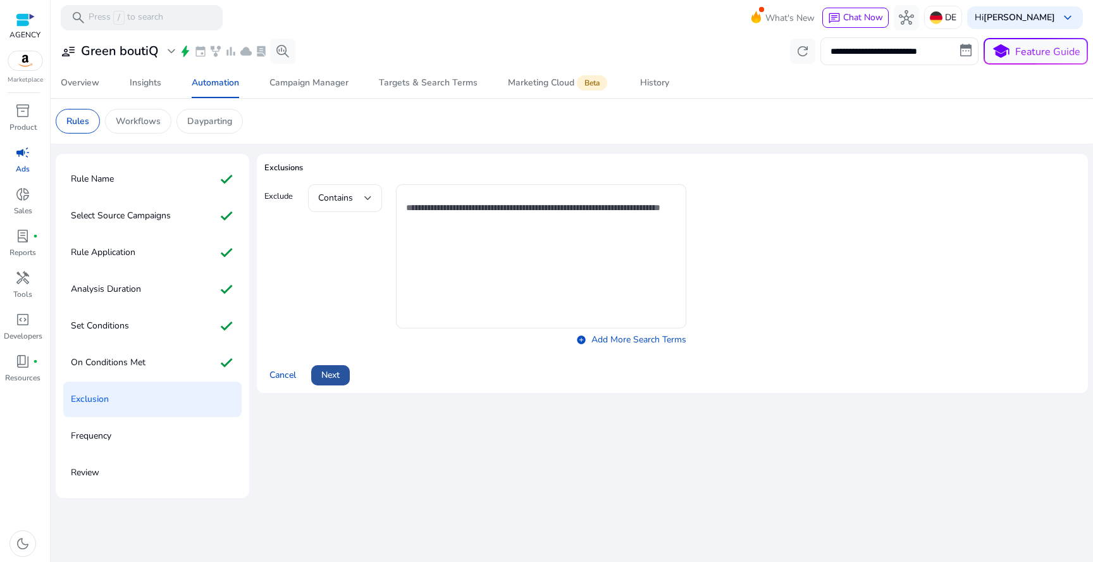
click at [333, 376] on span "Next" at bounding box center [330, 374] width 18 height 13
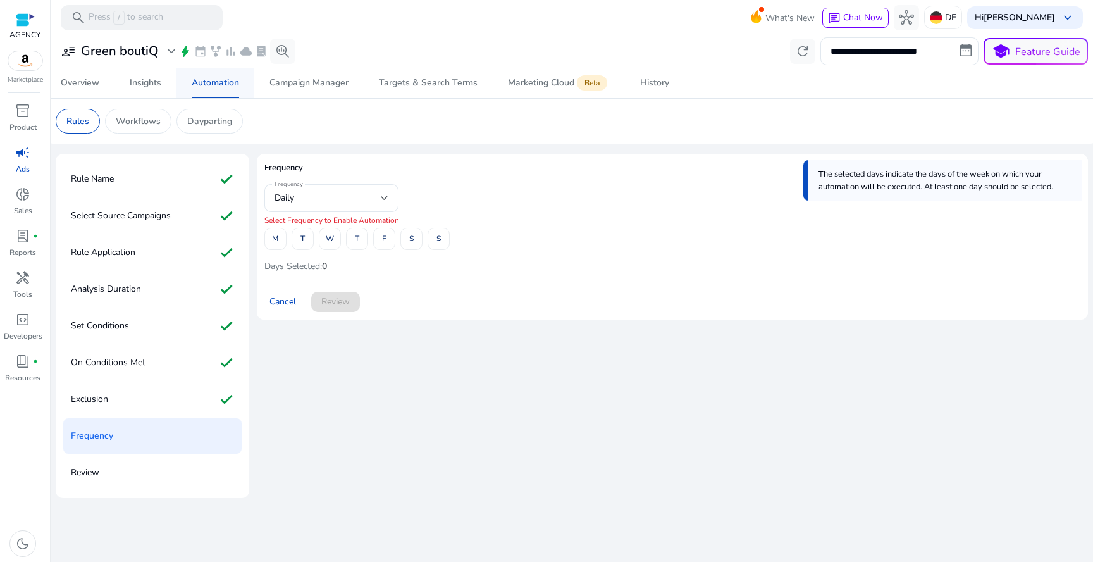
click at [217, 78] on div "Automation" at bounding box center [215, 82] width 47 height 9
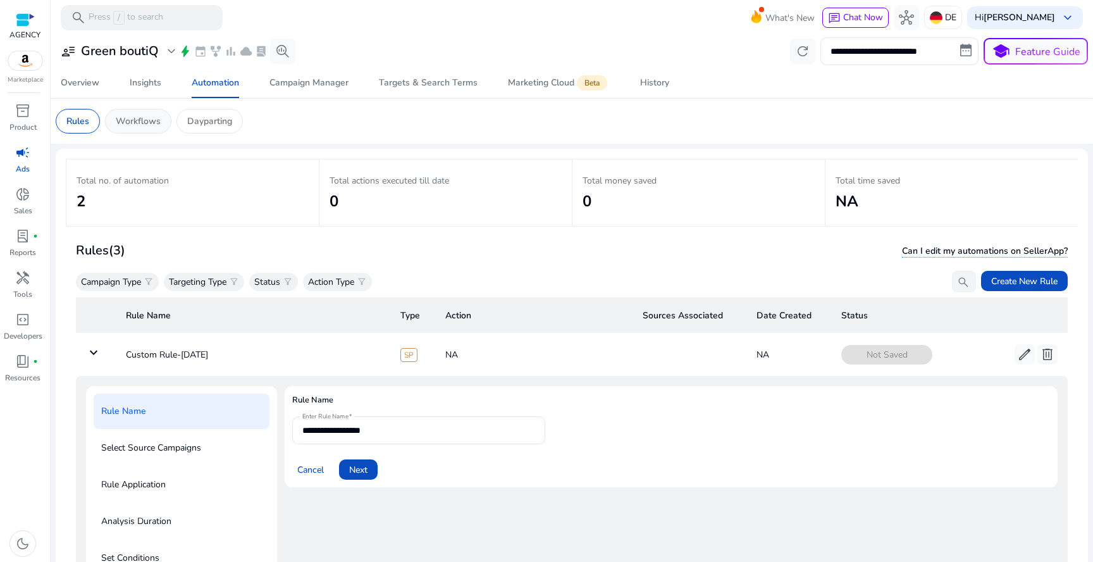
click at [140, 125] on p "Workflows" at bounding box center [138, 120] width 45 height 13
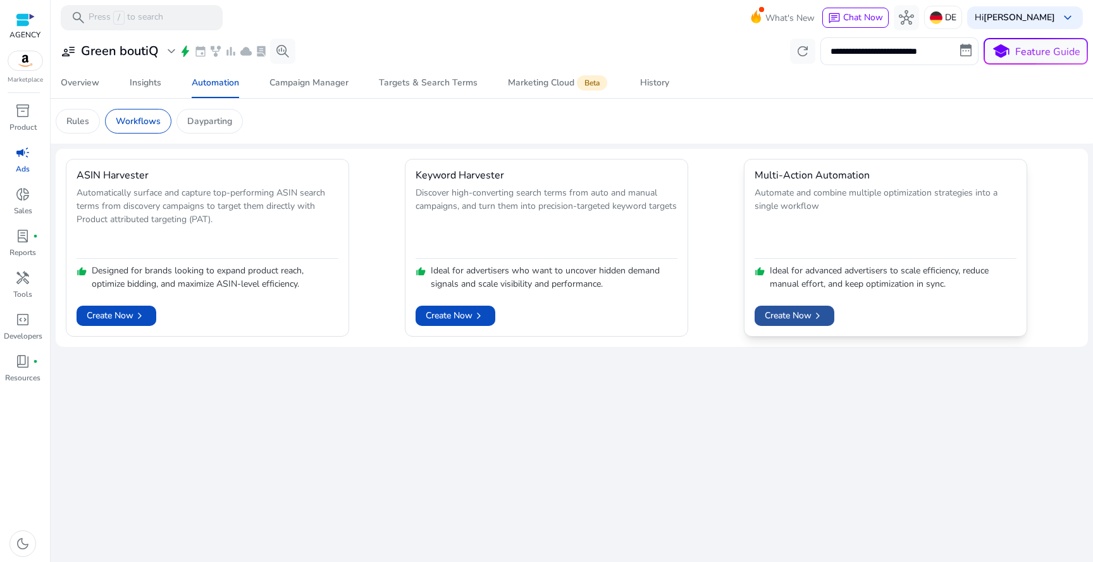
click at [787, 311] on span "Create Now chevron_right" at bounding box center [794, 315] width 59 height 13
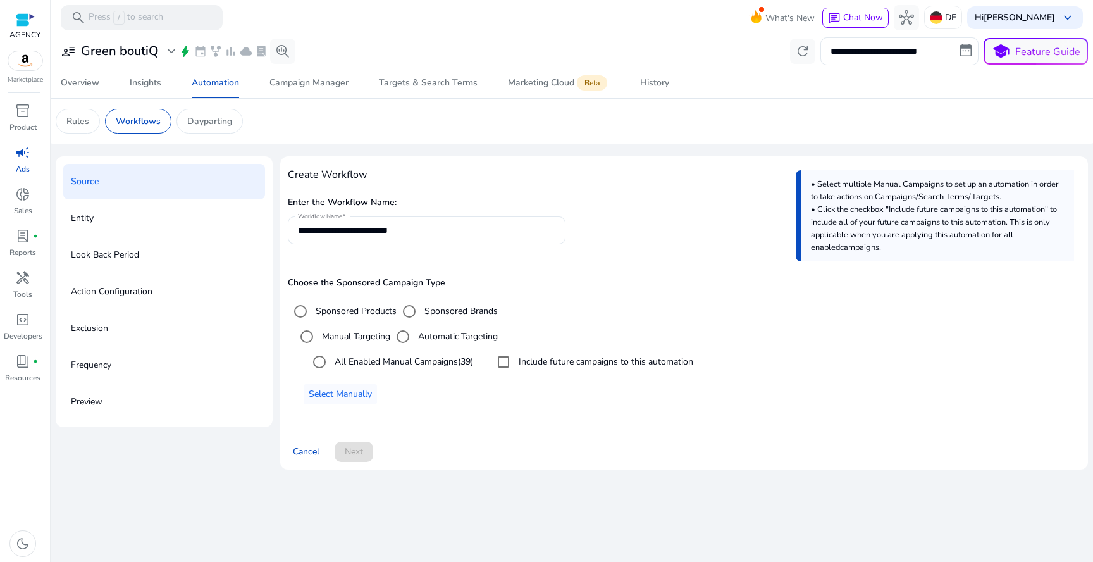
click at [366, 362] on label "All Enabled Manual Campaigns (39)" at bounding box center [402, 361] width 141 height 13
click at [533, 365] on label "Include future campaigns to this automation" at bounding box center [604, 361] width 177 height 13
click at [366, 451] on span at bounding box center [354, 451] width 39 height 30
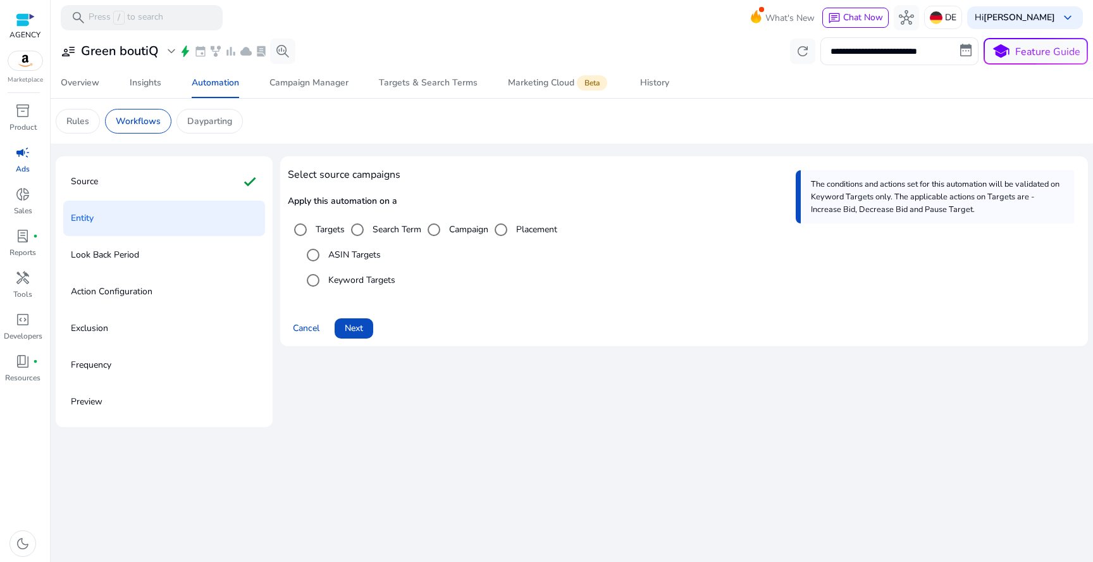
click at [374, 231] on label "Search Term" at bounding box center [395, 229] width 51 height 13
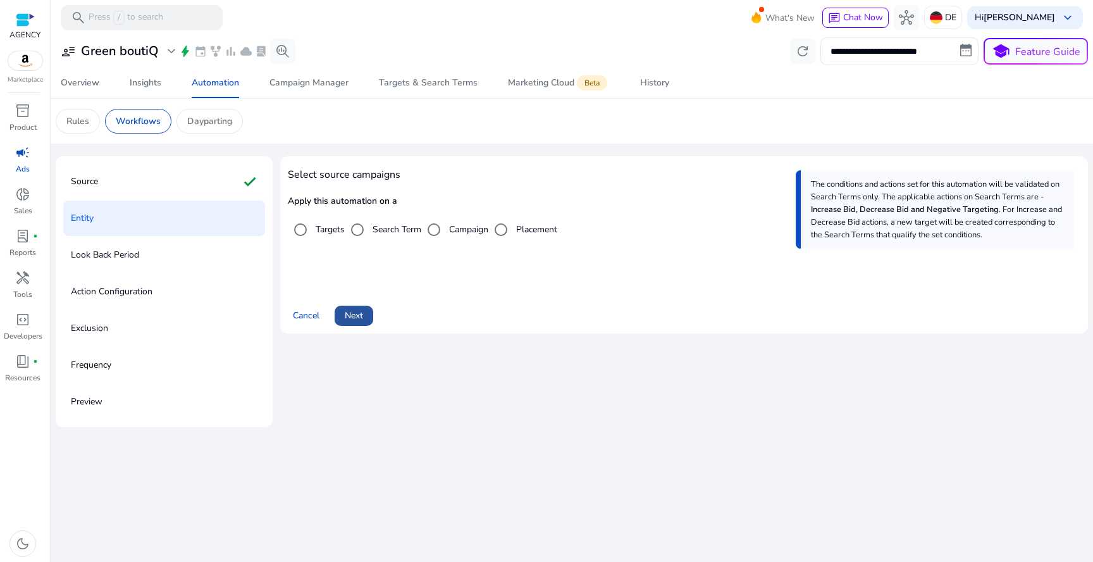
click at [359, 324] on span at bounding box center [354, 315] width 39 height 30
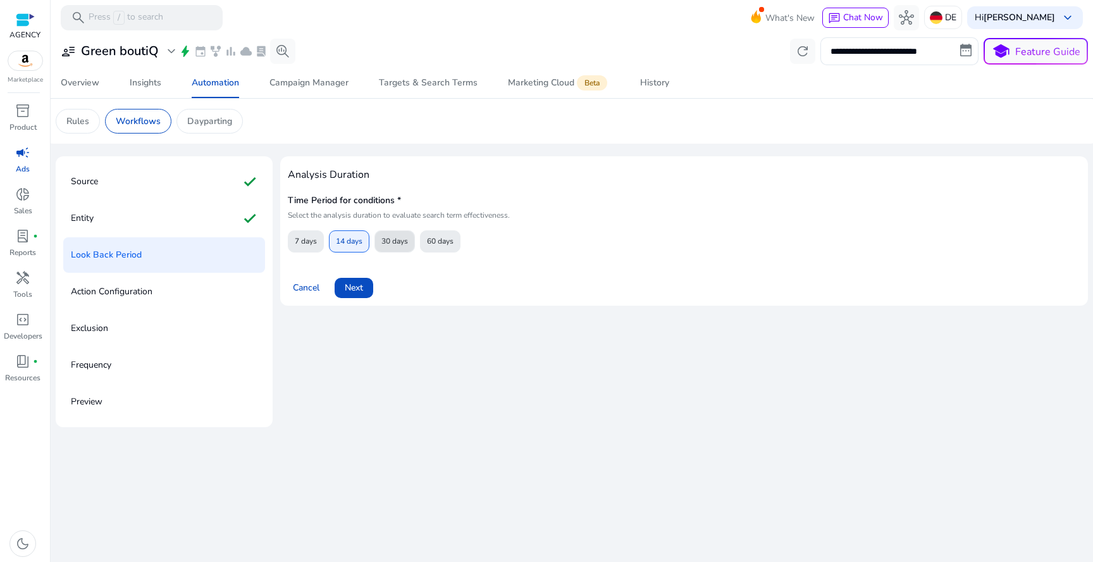
click at [399, 242] on span "30 days" at bounding box center [394, 241] width 27 height 22
click at [346, 301] on span at bounding box center [354, 288] width 39 height 30
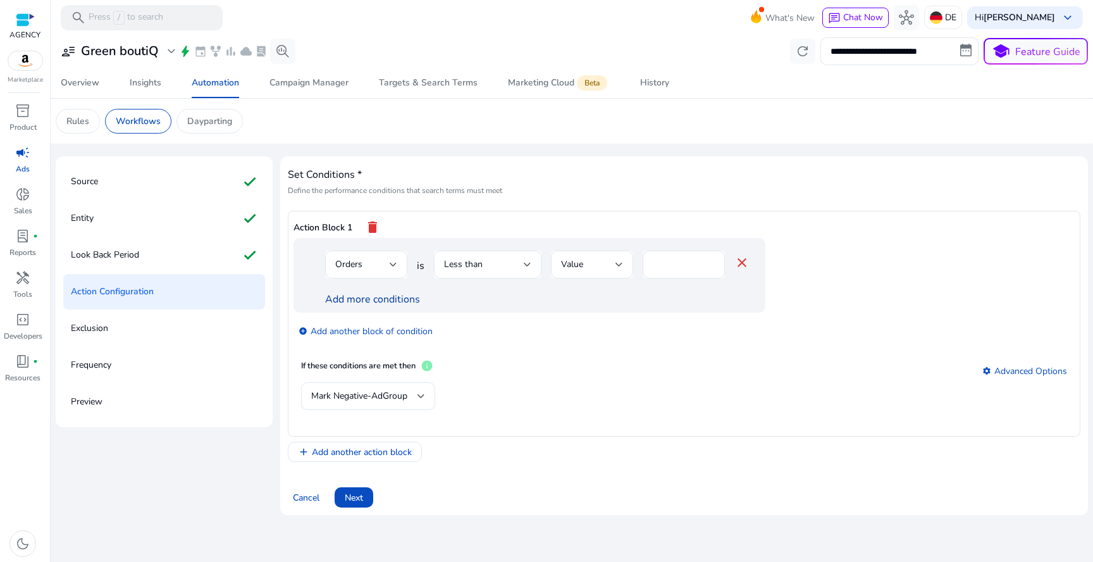
click at [348, 292] on link "Add more conditions" at bounding box center [372, 299] width 95 height 14
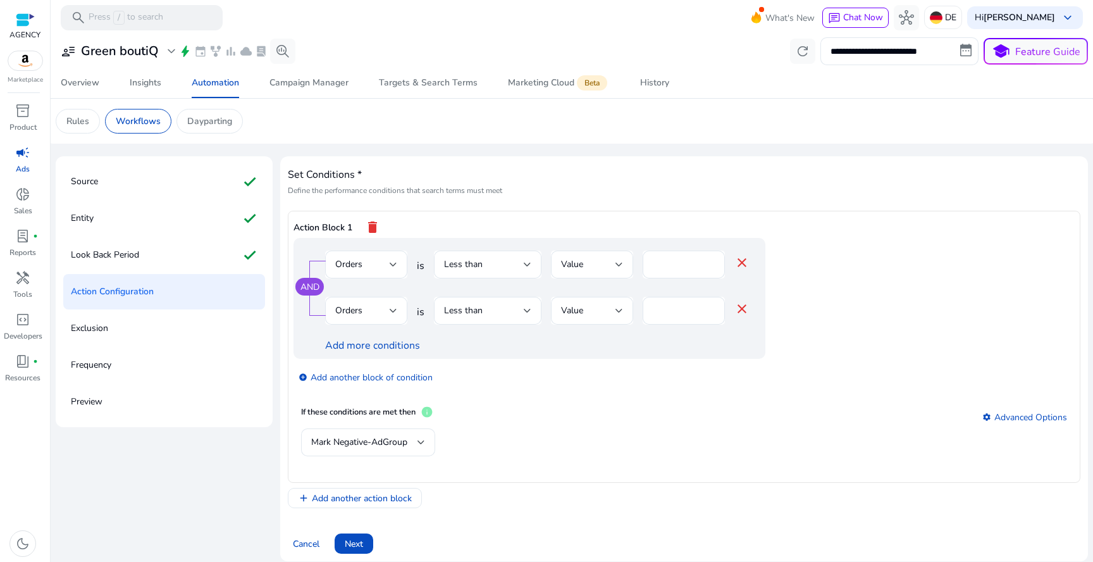
scroll to position [10, 0]
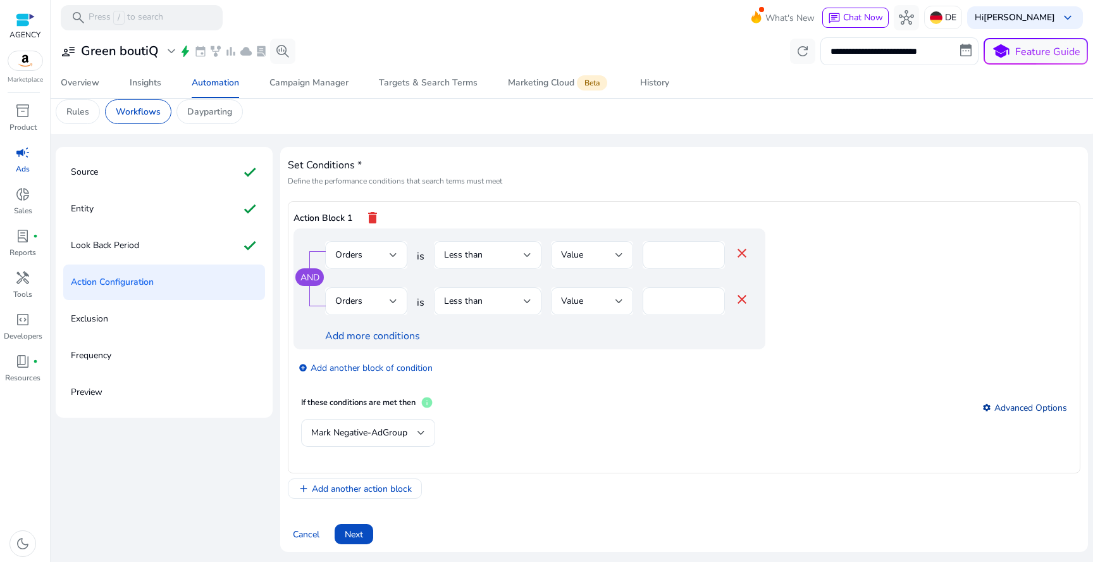
click at [1030, 412] on link "settings Advanced Options" at bounding box center [1024, 408] width 85 height 12
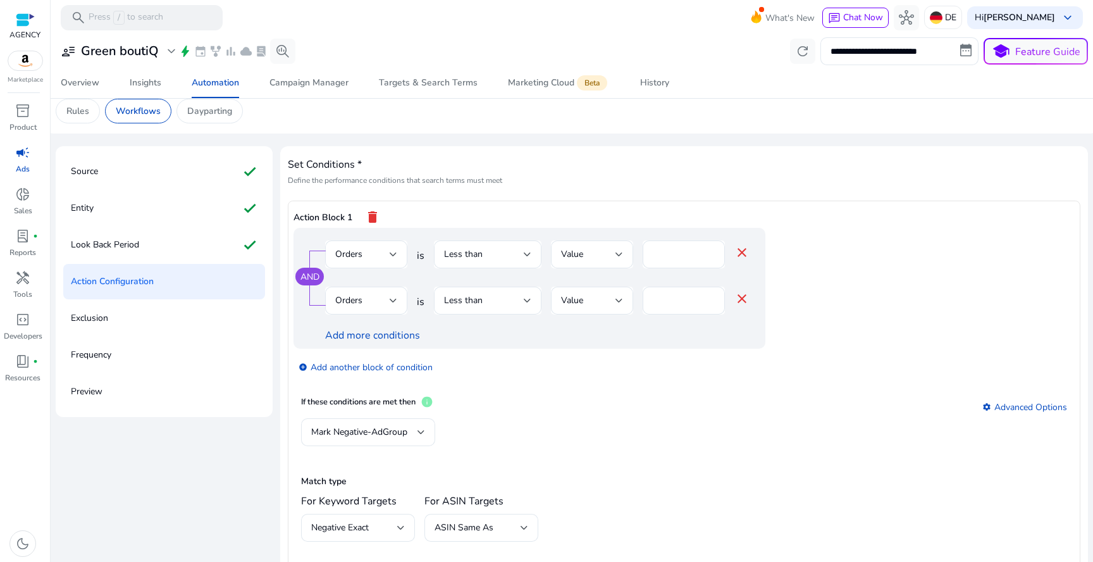
scroll to position [106, 0]
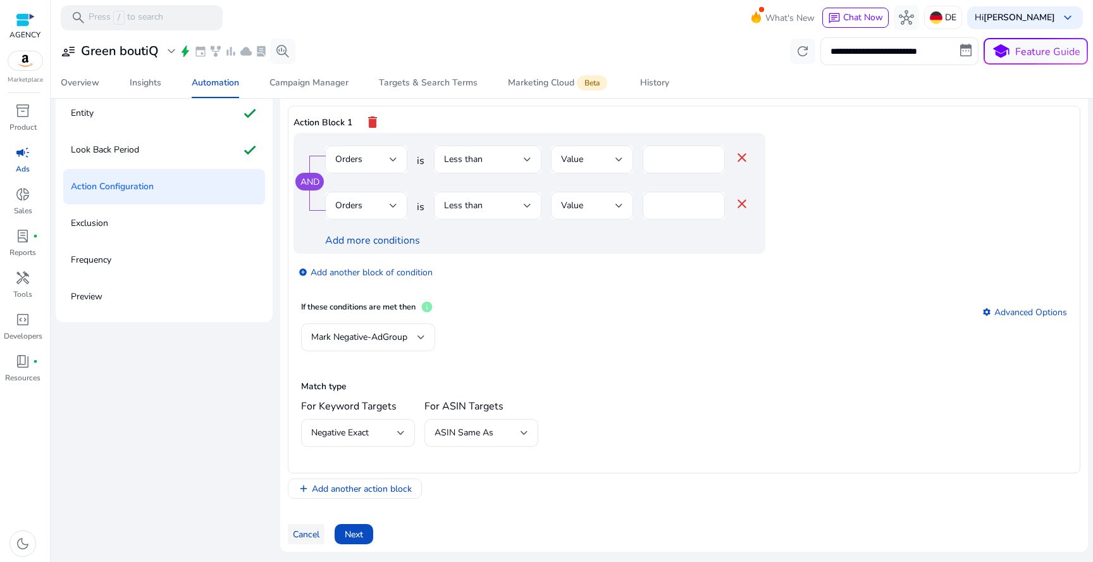
click at [312, 534] on span "Cancel" at bounding box center [306, 533] width 27 height 13
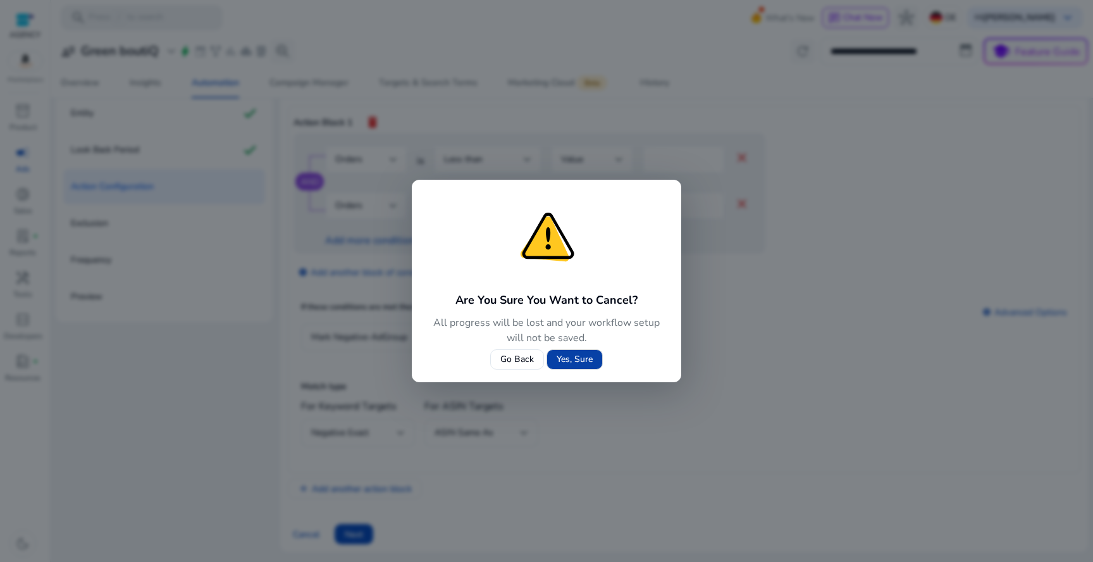
click at [582, 360] on span "Yes, Sure" at bounding box center [575, 358] width 36 height 13
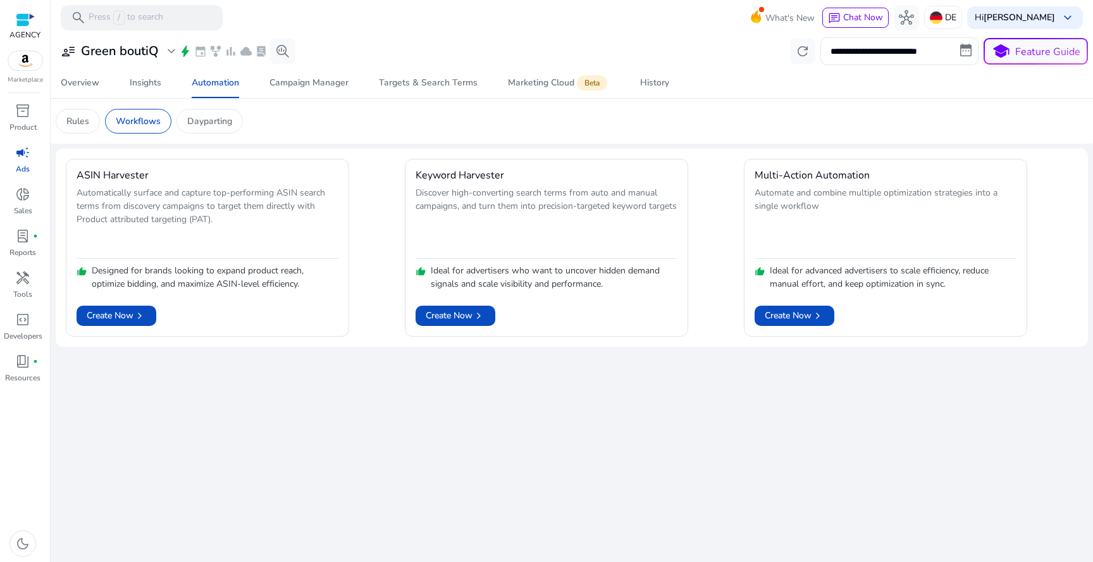
click at [30, 150] on span "campaign" at bounding box center [22, 152] width 15 height 15
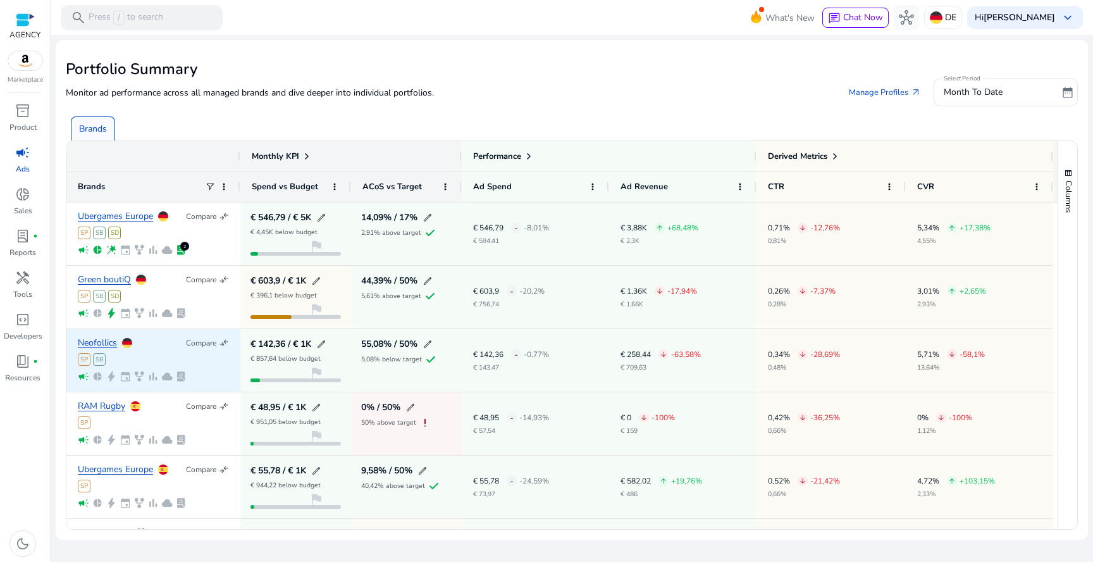
scroll to position [16, 0]
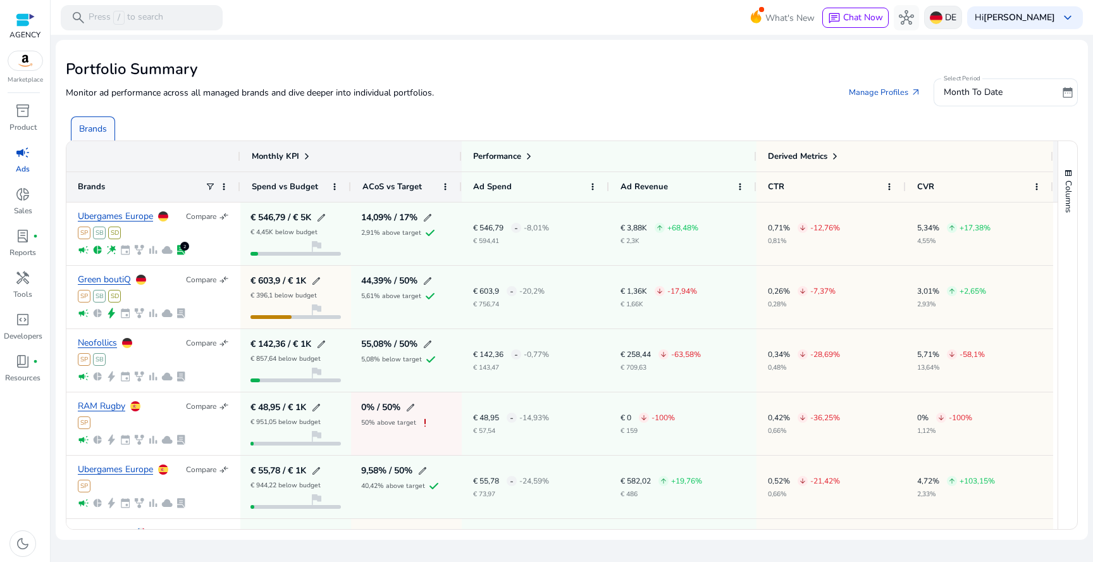
click at [936, 9] on div "DE" at bounding box center [943, 17] width 38 height 23
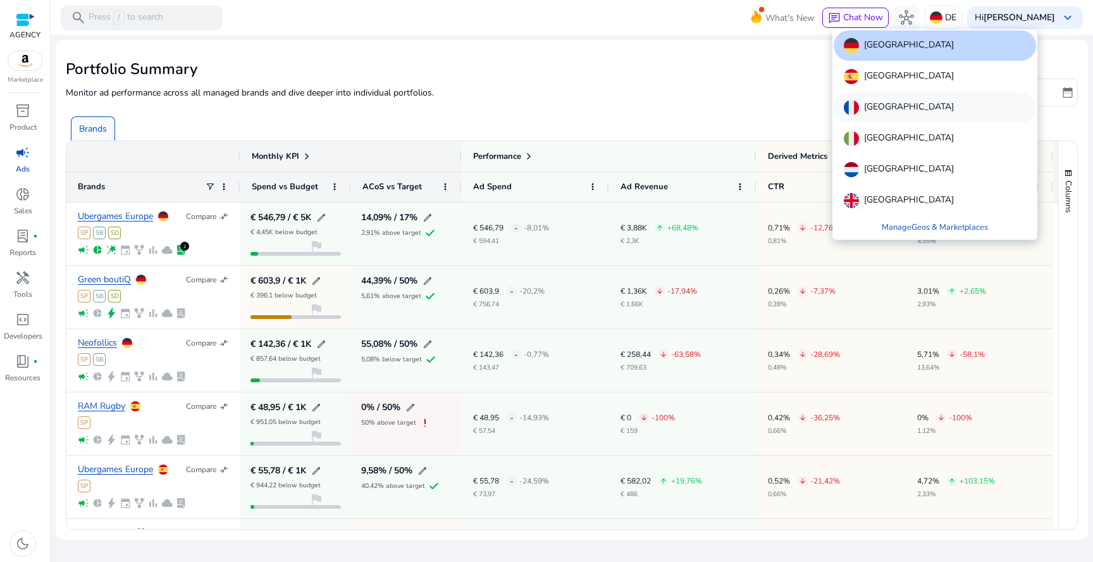
click at [908, 106] on div "France" at bounding box center [935, 107] width 202 height 30
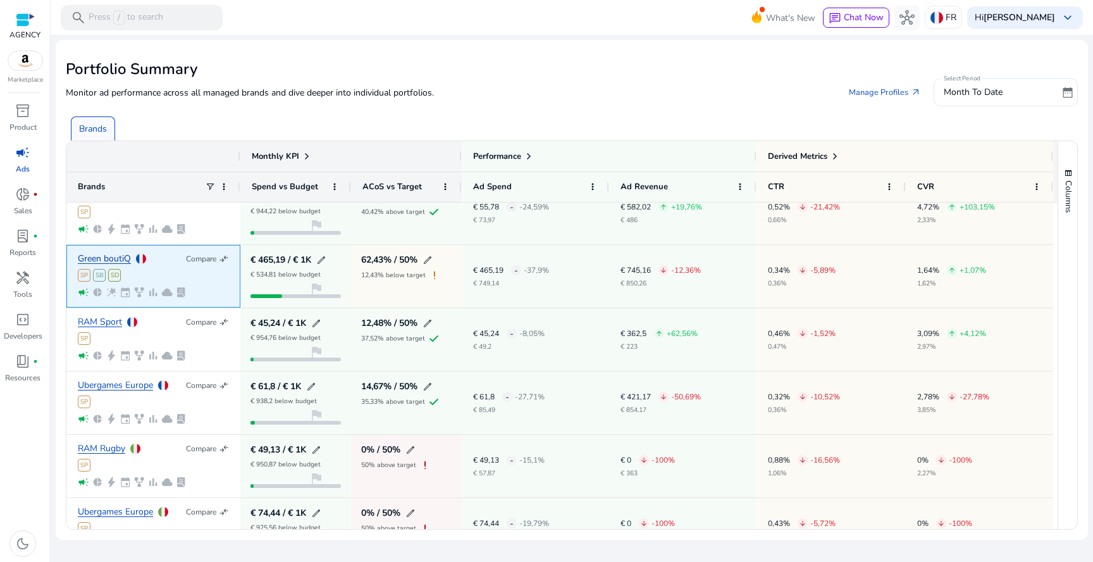
click at [111, 257] on link "Green boutiQ" at bounding box center [104, 258] width 53 height 9
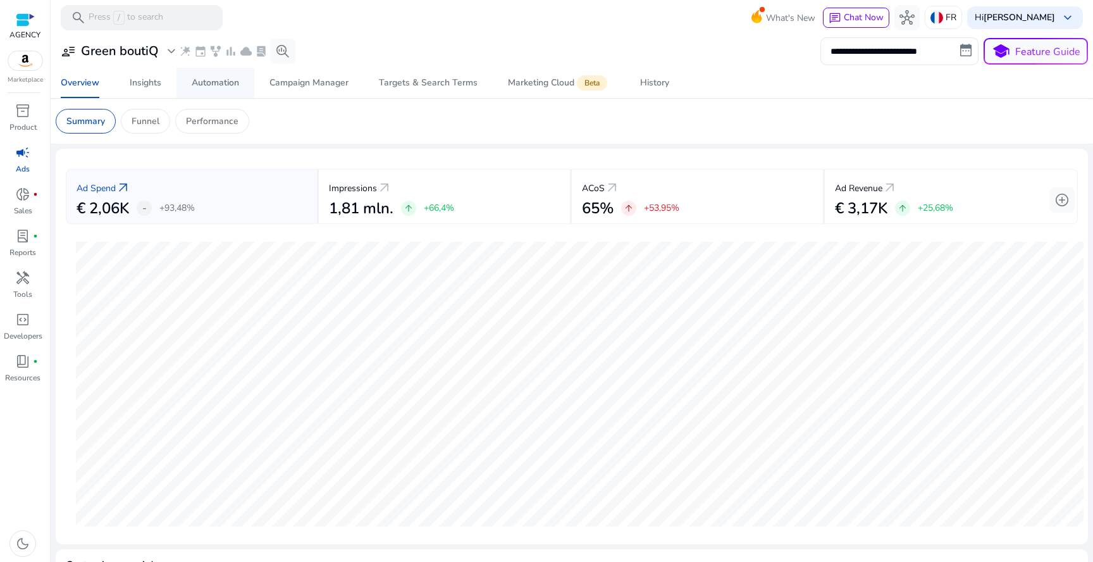
click at [217, 80] on div "Automation" at bounding box center [215, 82] width 47 height 9
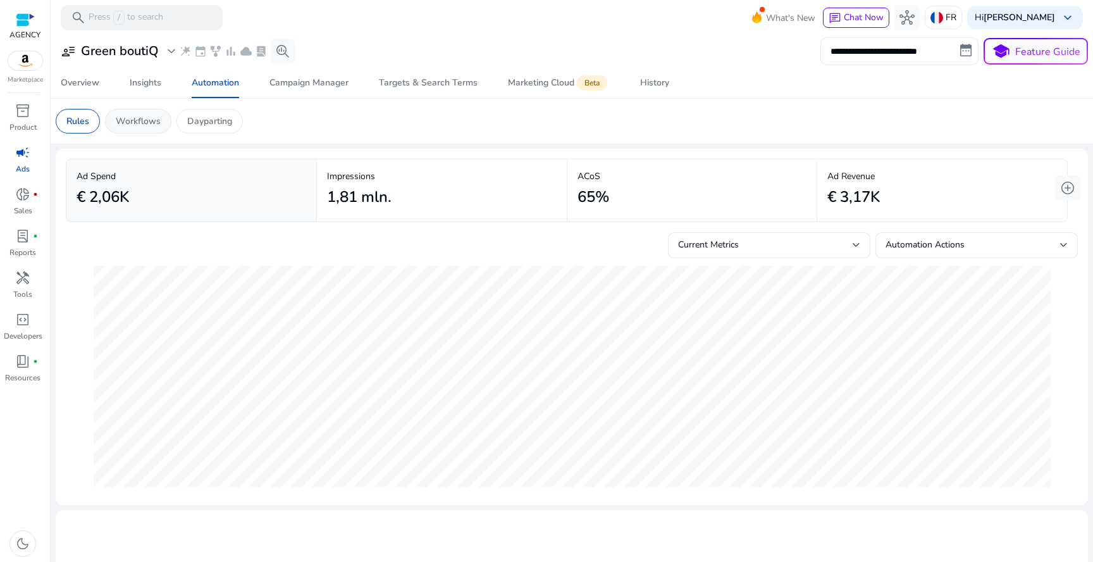
click at [140, 119] on p "Workflows" at bounding box center [138, 120] width 45 height 13
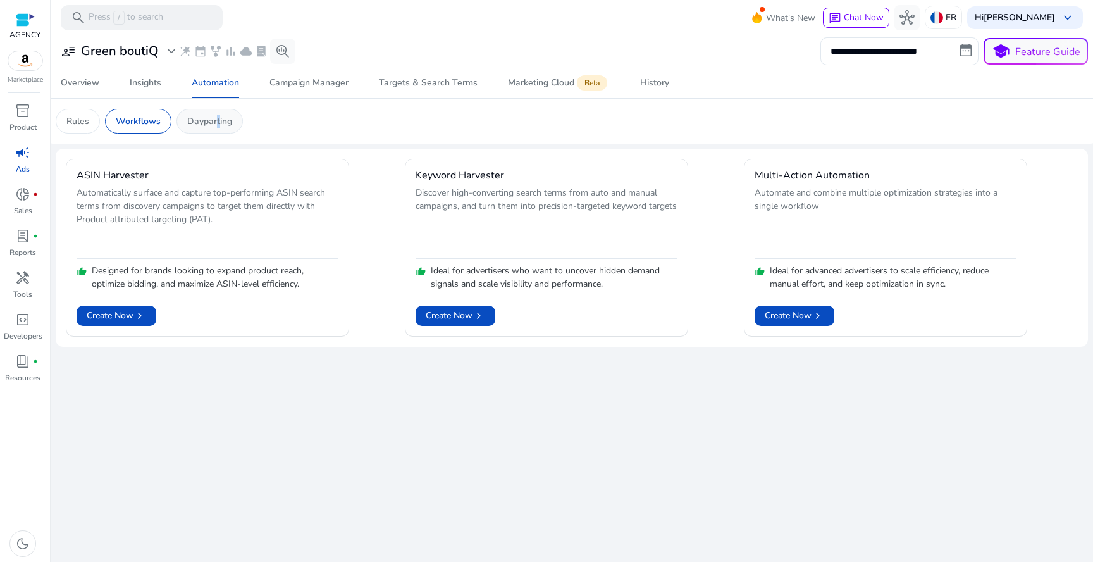
click at [216, 123] on p "Dayparting" at bounding box center [209, 120] width 45 height 13
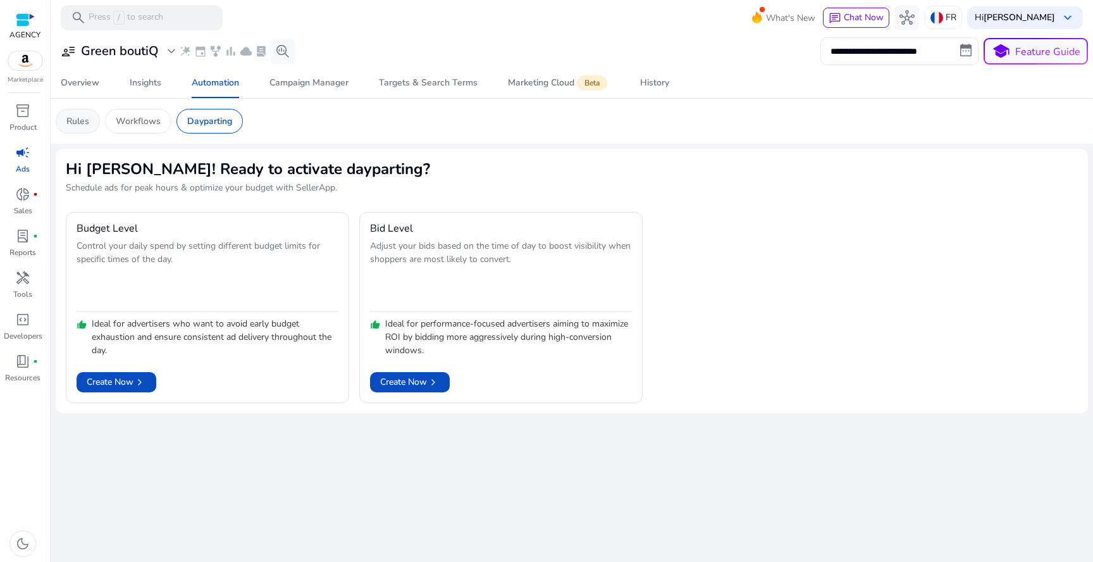
click at [85, 120] on p "Rules" at bounding box center [77, 120] width 23 height 13
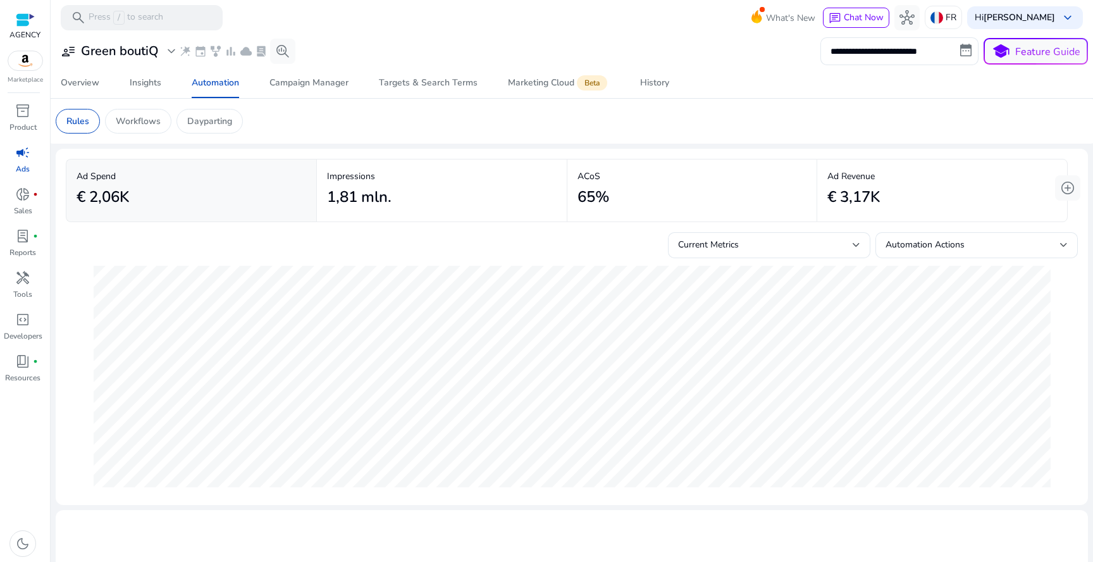
click at [102, 98] on nav "Overview Insights Automation Campaign Manager Targets & Search Terms Marketing …" at bounding box center [572, 83] width 1052 height 31
click at [94, 85] on div "Overview" at bounding box center [80, 82] width 39 height 9
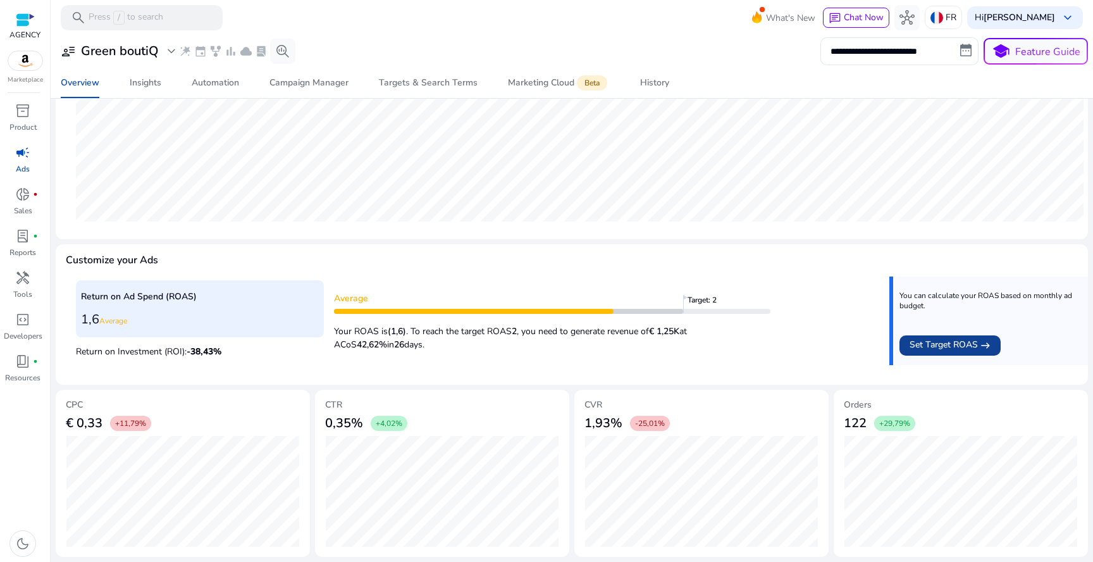
click at [926, 345] on span "Set Target ROAS" at bounding box center [943, 345] width 68 height 15
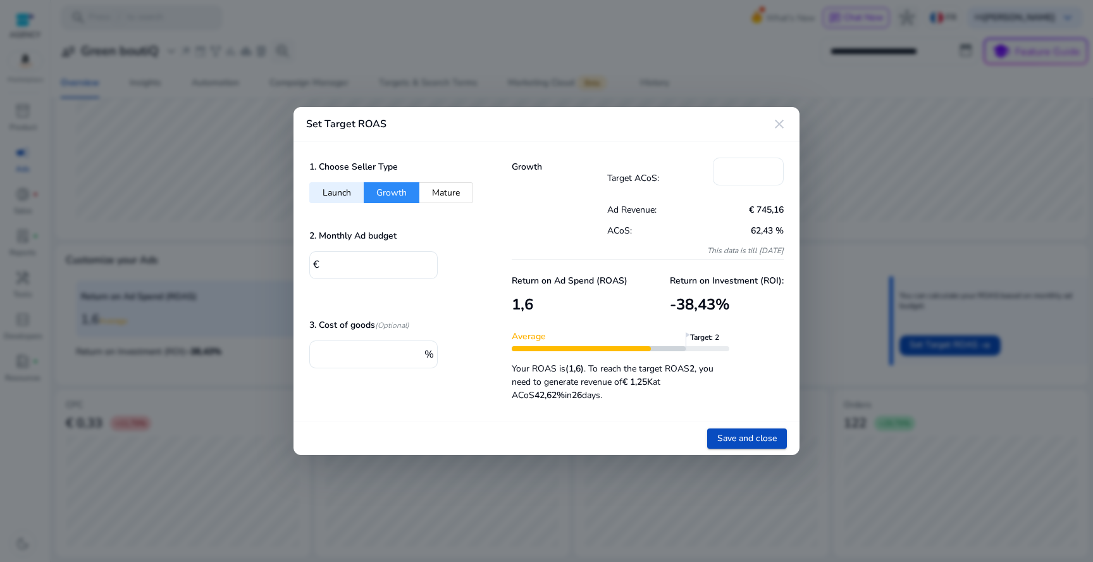
click at [735, 171] on input "**" at bounding box center [748, 170] width 51 height 14
type input "**"
drag, startPoint x: 368, startPoint y: 266, endPoint x: 262, endPoint y: 268, distance: 106.3
click at [262, 268] on div "Set Target ROAS close 1. Choose Seller Type Launch Growth Mature 2. Monthly Ad …" at bounding box center [546, 281] width 1093 height 562
type input "*****"
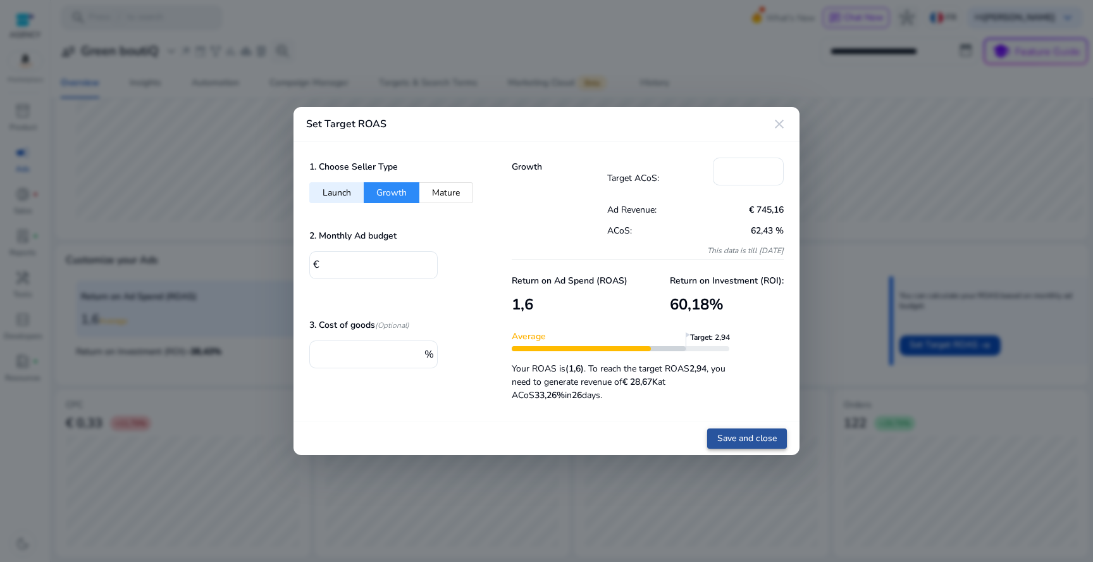
click at [729, 438] on span "Save and close" at bounding box center [746, 437] width 59 height 13
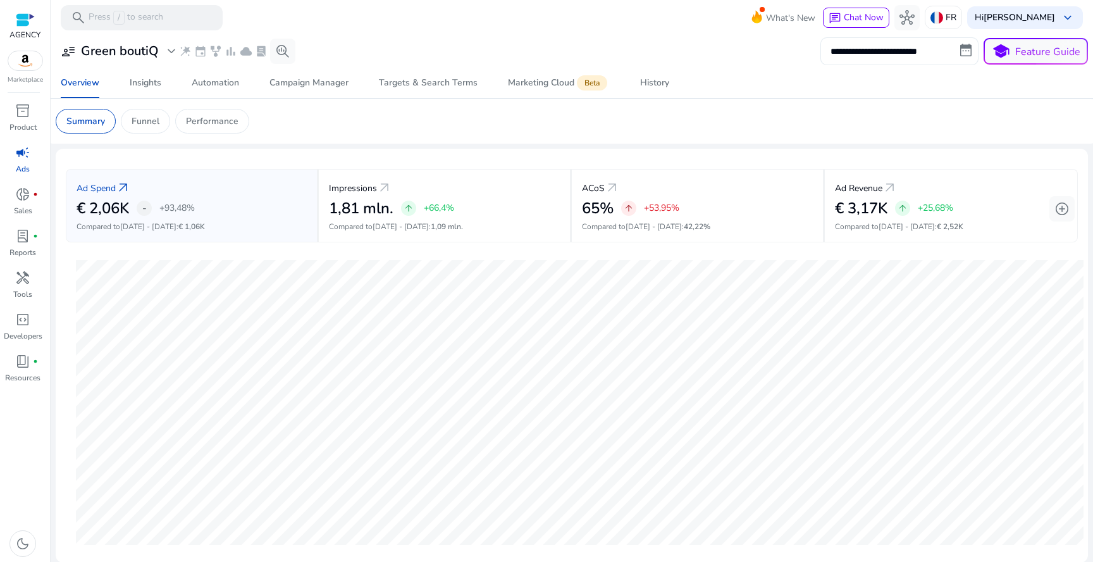
click at [908, 56] on input "**********" at bounding box center [899, 51] width 158 height 28
select select "*"
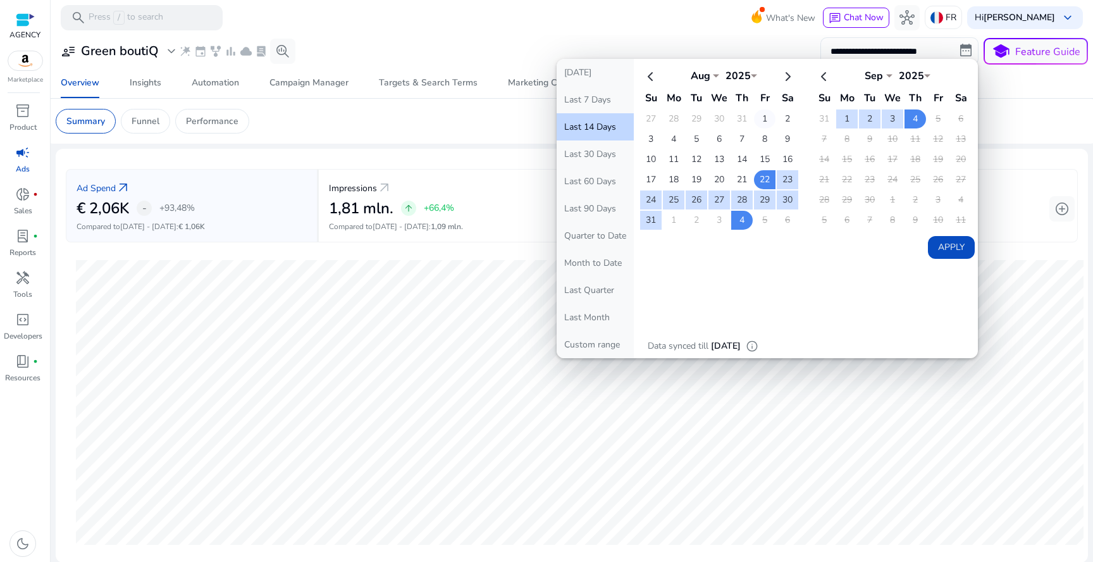
click at [760, 119] on td "1" at bounding box center [765, 118] width 22 height 19
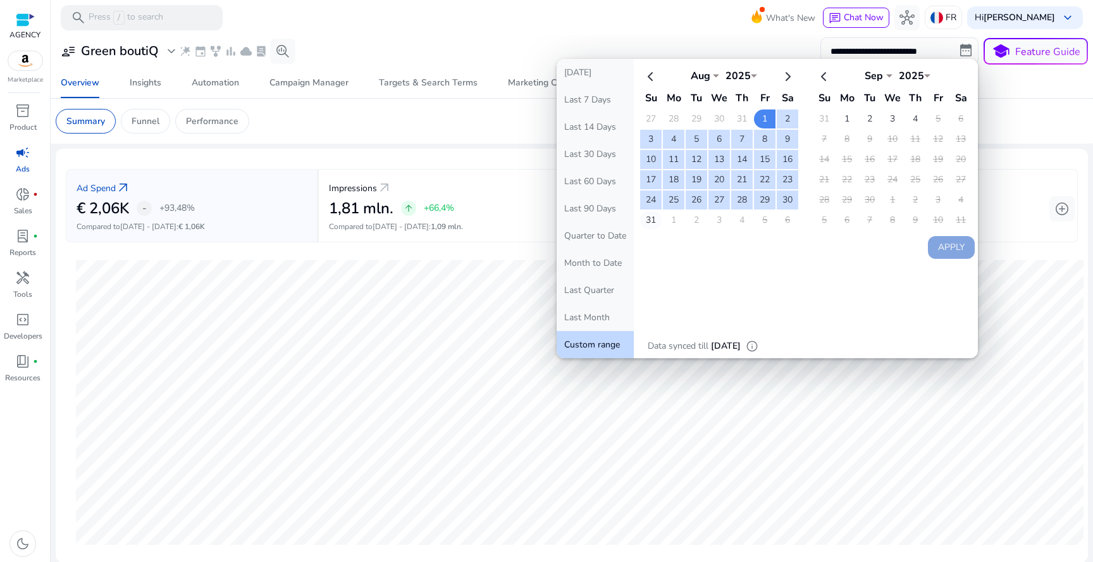
click at [644, 221] on td "31" at bounding box center [651, 220] width 22 height 19
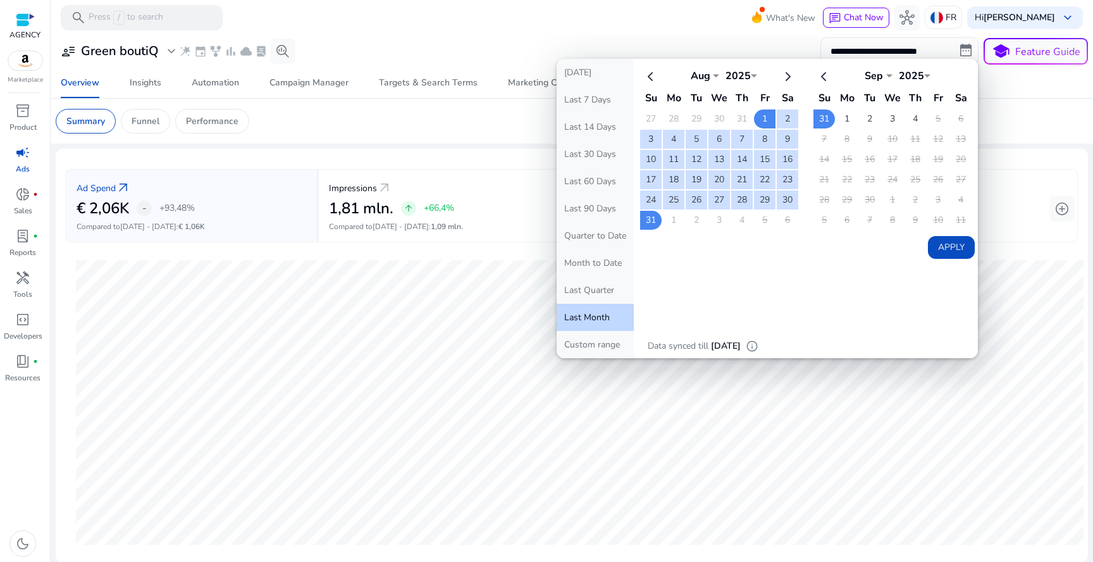
click at [943, 252] on button "Apply" at bounding box center [951, 247] width 47 height 23
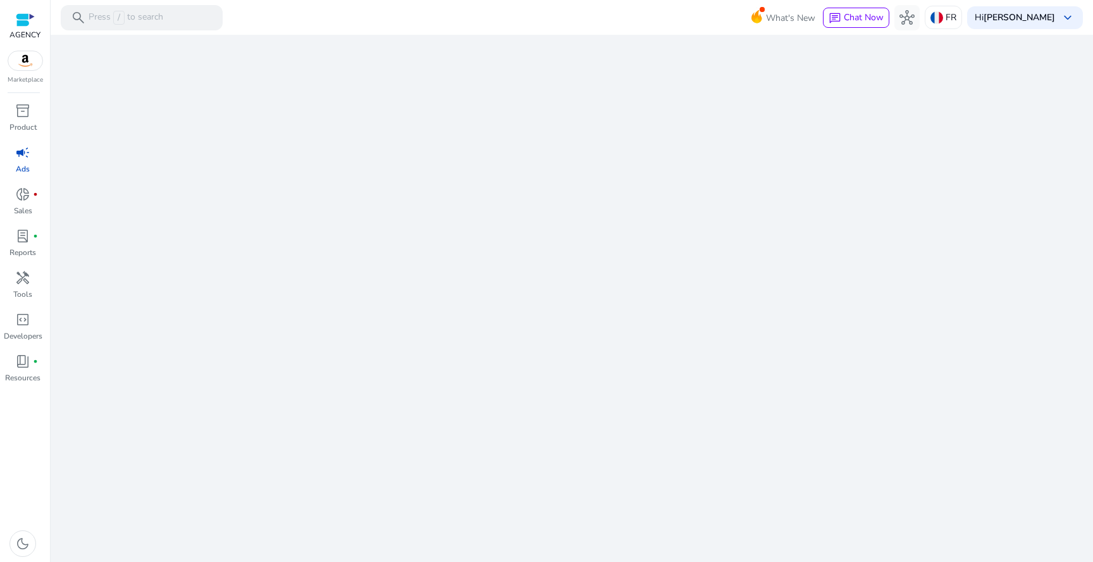
select select "*"
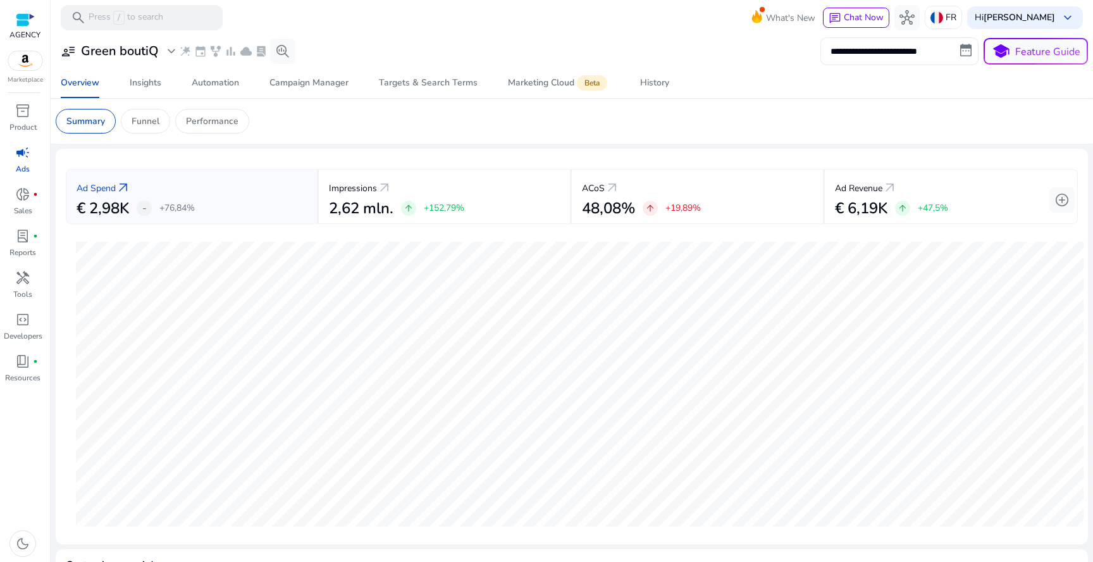
click at [883, 46] on input "**********" at bounding box center [899, 51] width 158 height 28
select select "*"
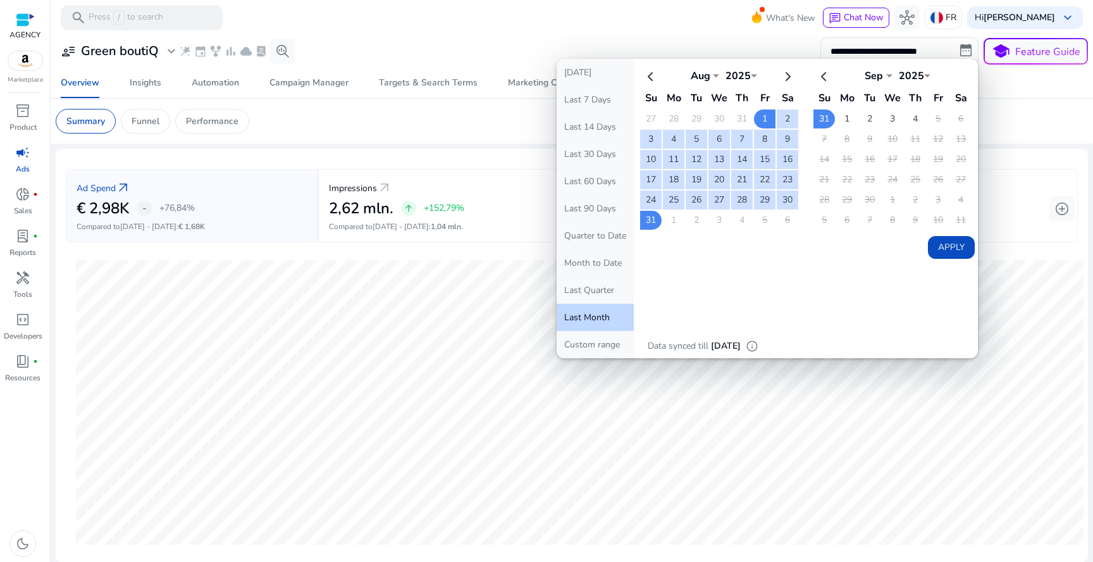
click at [502, 132] on app-sa-custom-tab "Summary Funnel Performance" at bounding box center [572, 121] width 1032 height 25
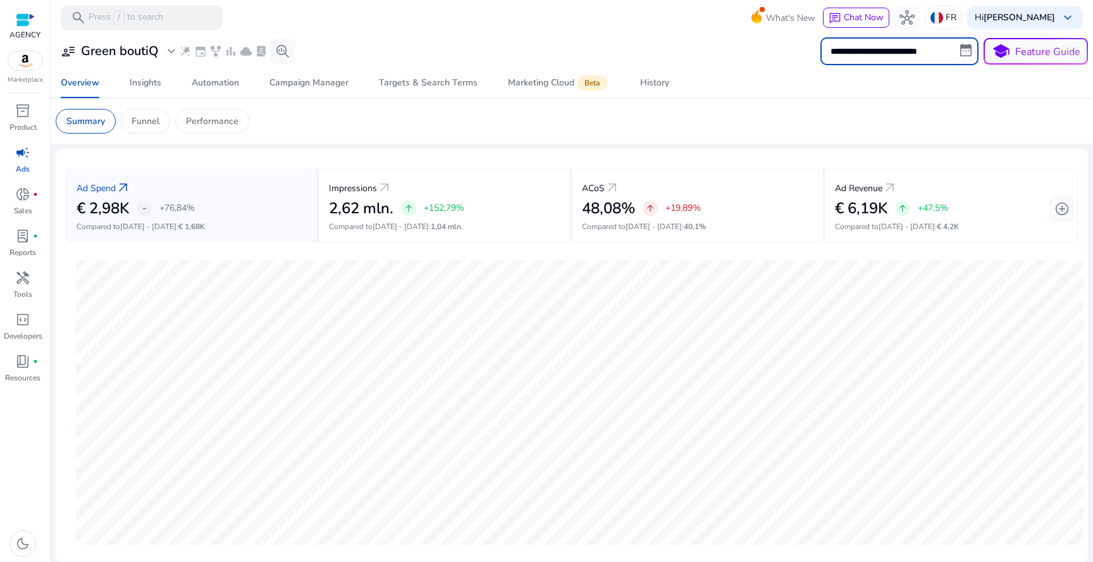
click at [909, 53] on input "**********" at bounding box center [899, 51] width 158 height 28
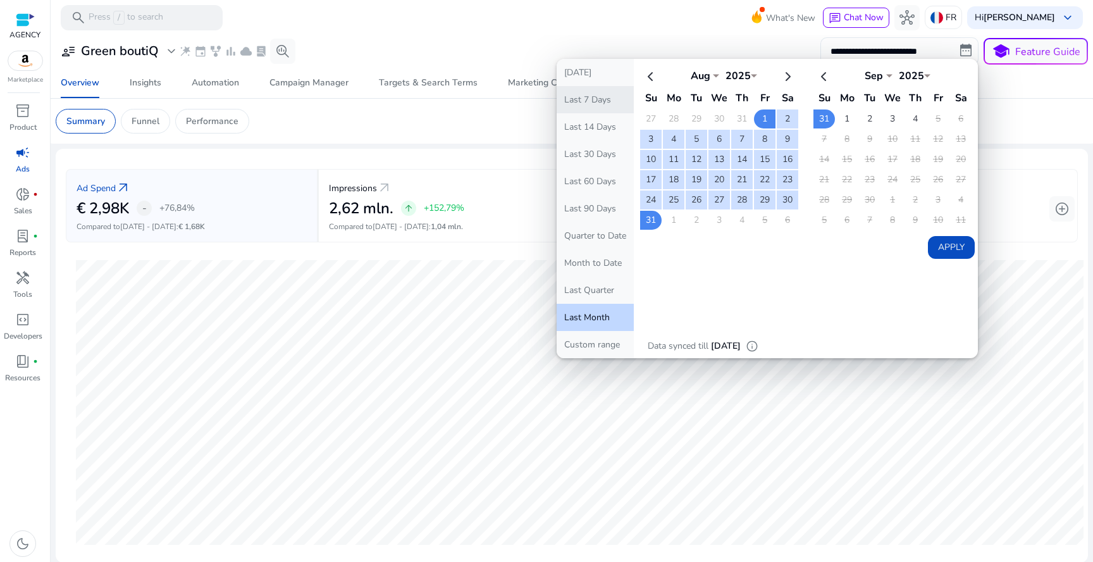
click at [609, 103] on button "Last 7 Days" at bounding box center [595, 99] width 77 height 27
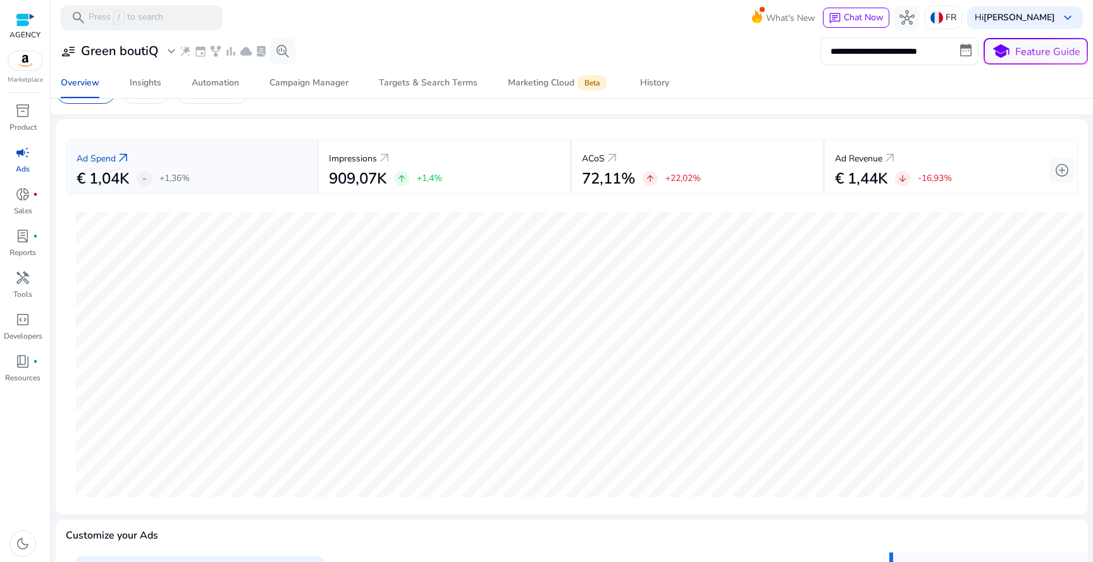
scroll to position [28, 0]
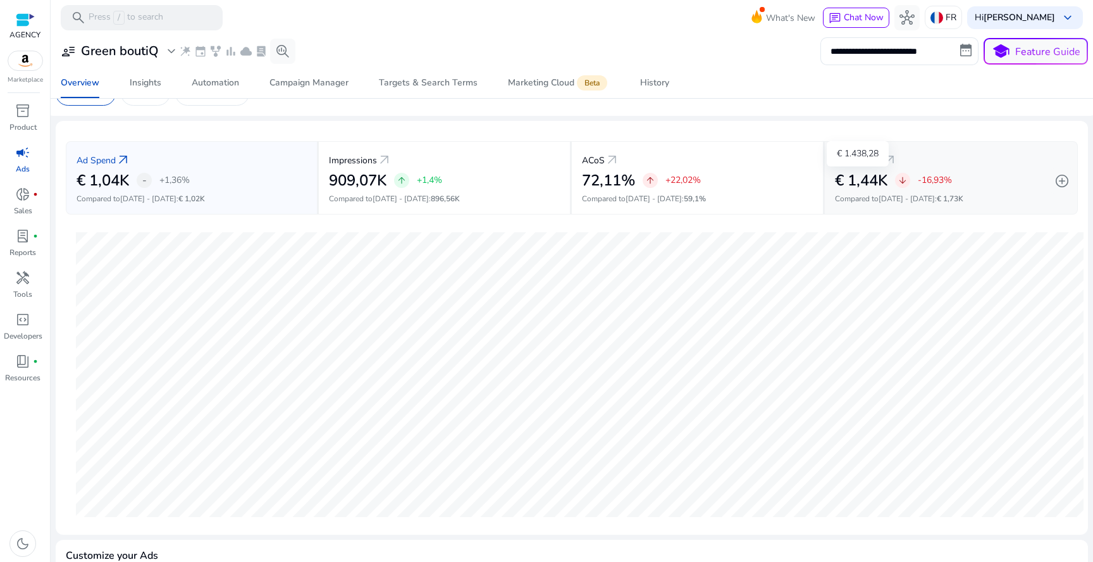
click at [861, 186] on h2 "€ 1,44K" at bounding box center [861, 180] width 52 height 18
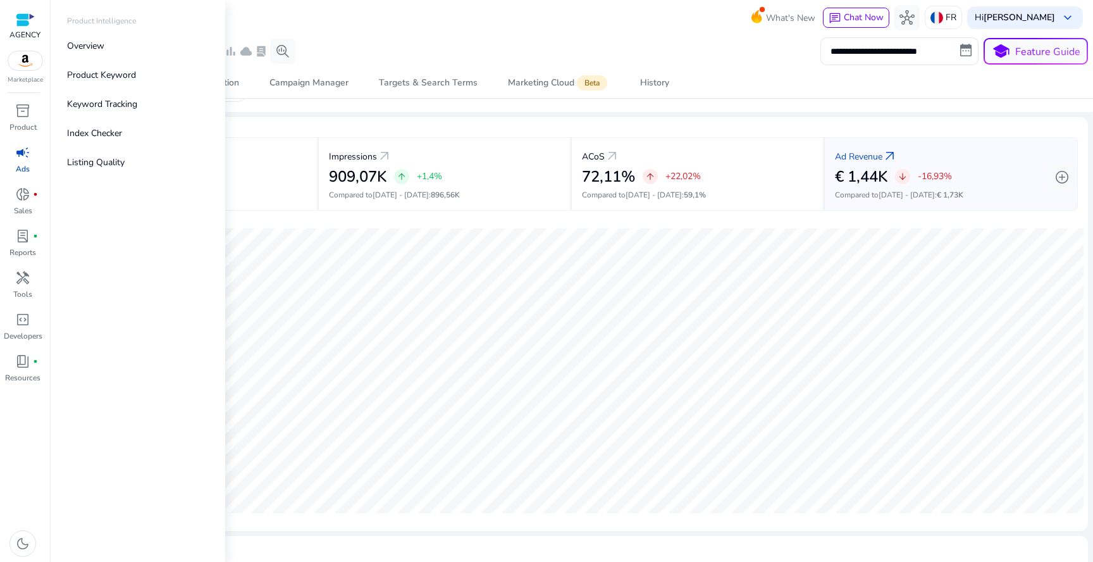
click at [27, 153] on span "campaign" at bounding box center [22, 152] width 15 height 15
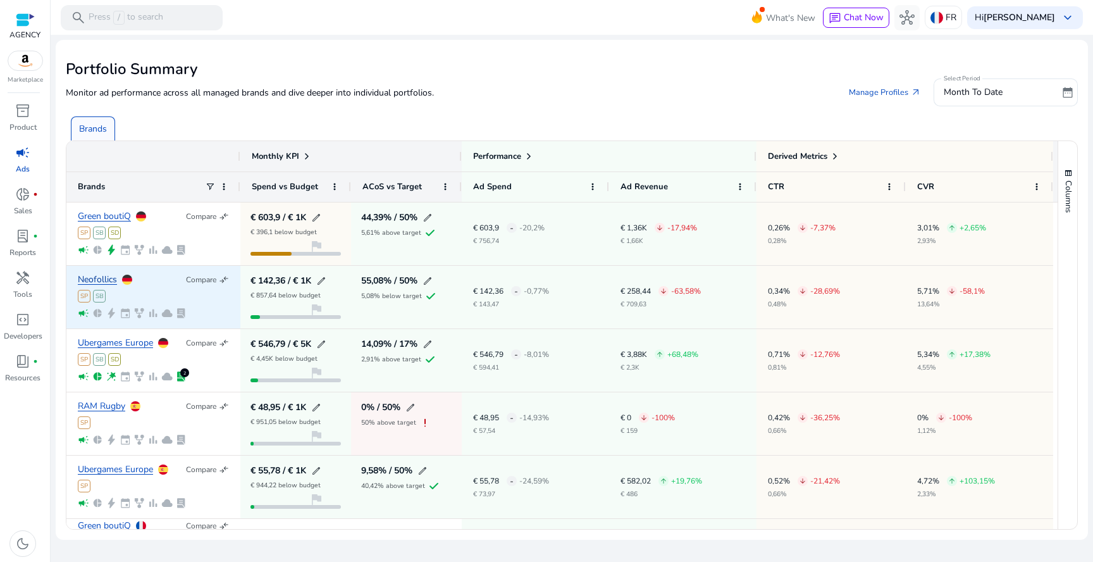
click at [101, 276] on link "Neofollics" at bounding box center [97, 279] width 39 height 9
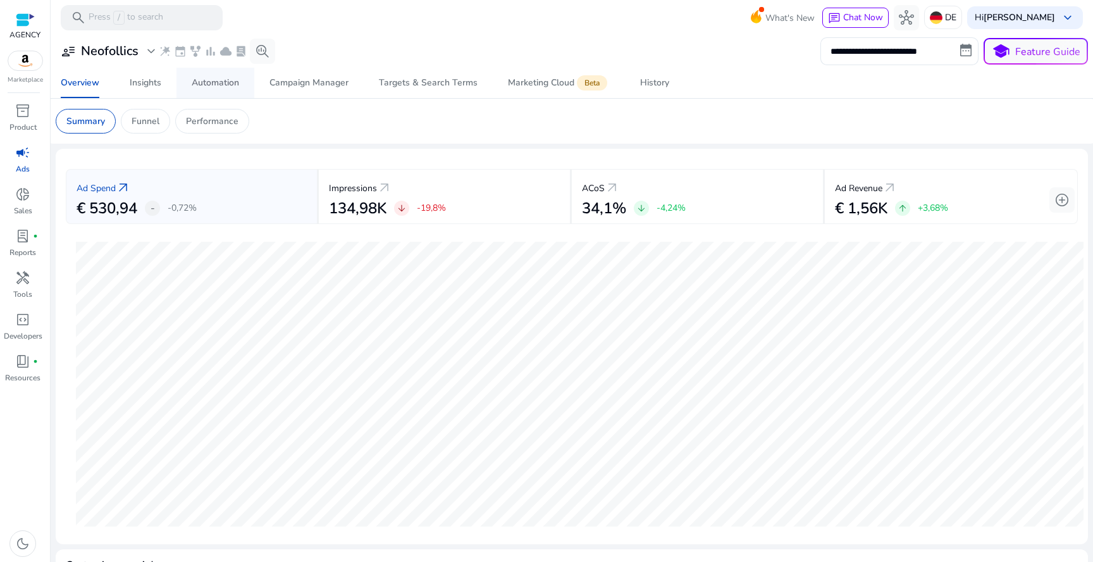
click at [220, 85] on div "Automation" at bounding box center [215, 82] width 47 height 9
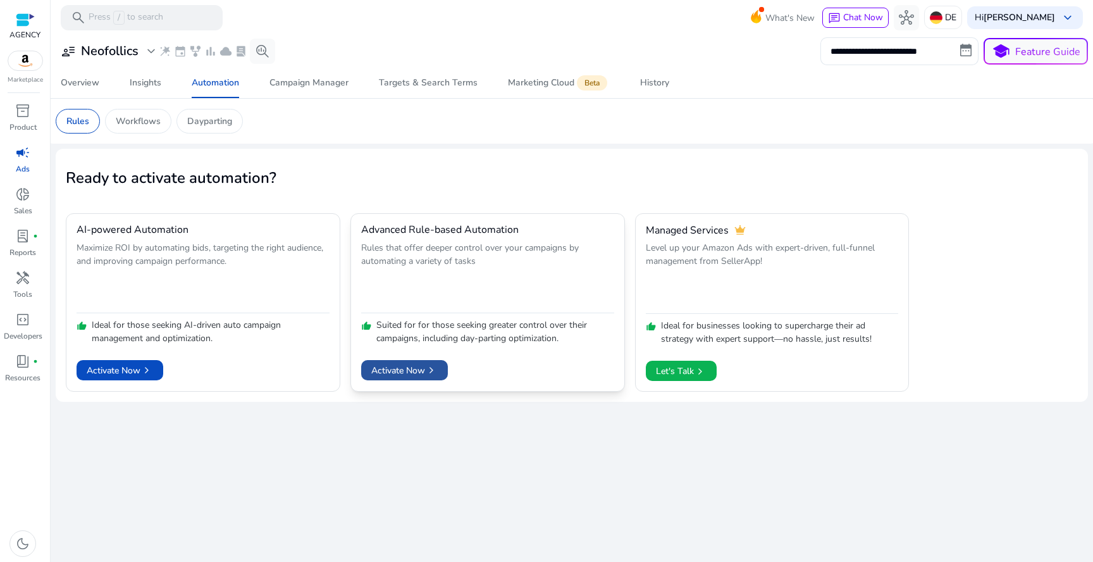
click at [404, 371] on span "Activate Now chevron_right" at bounding box center [404, 370] width 66 height 13
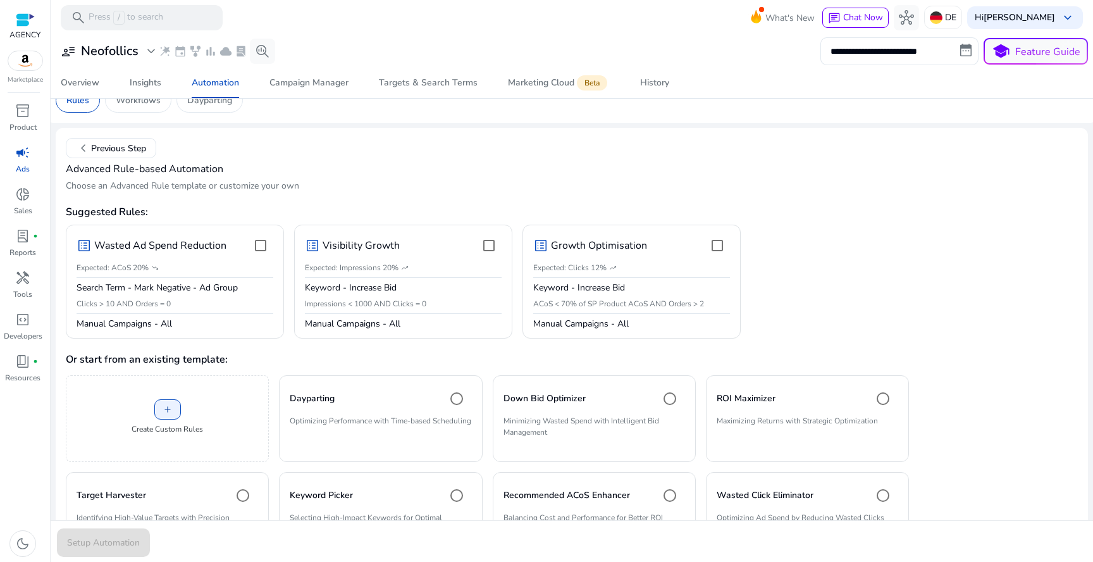
scroll to position [25, 0]
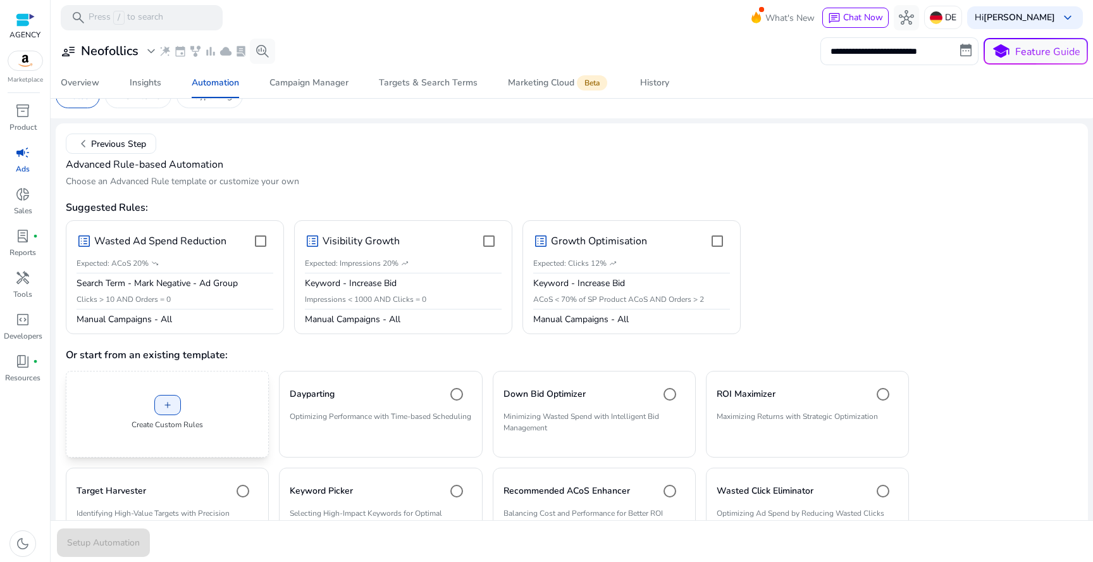
click at [228, 397] on div "add Create Custom Rules" at bounding box center [167, 414] width 203 height 87
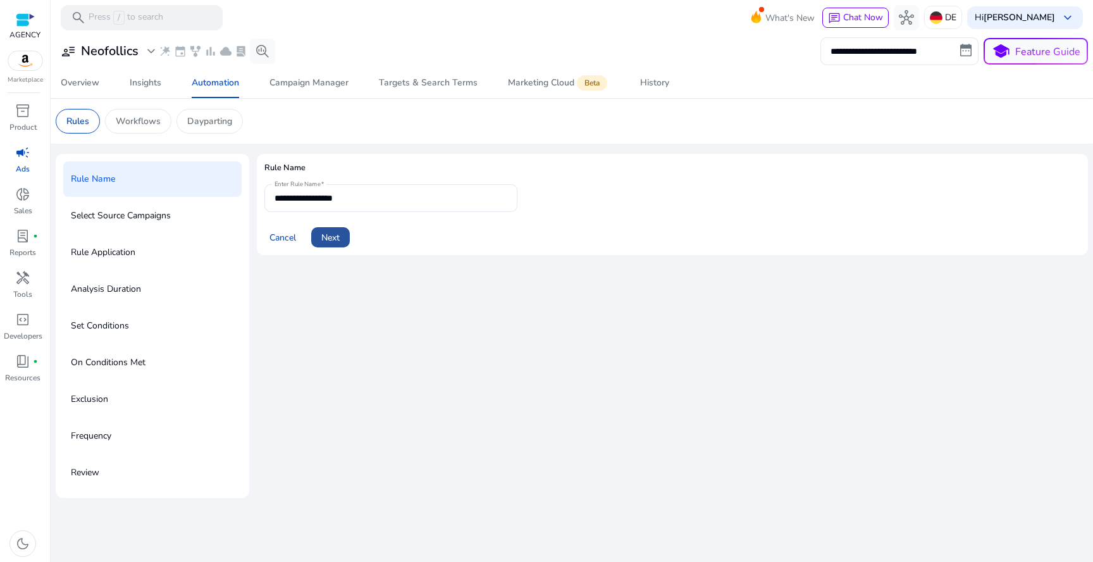
click at [330, 237] on span "Next" at bounding box center [330, 237] width 18 height 13
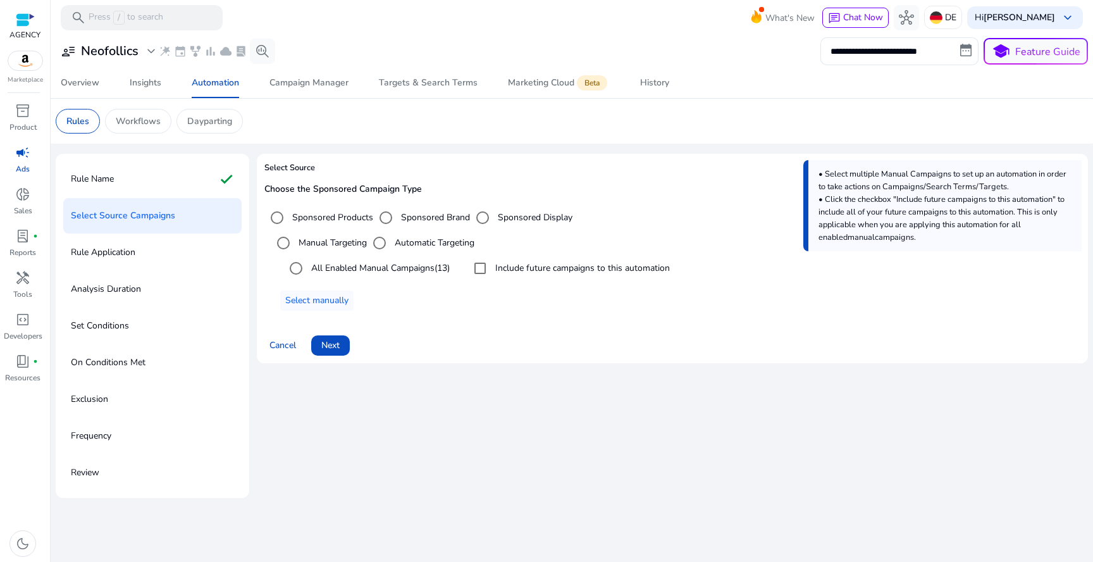
click at [402, 246] on label "Automatic Targeting" at bounding box center [433, 242] width 82 height 13
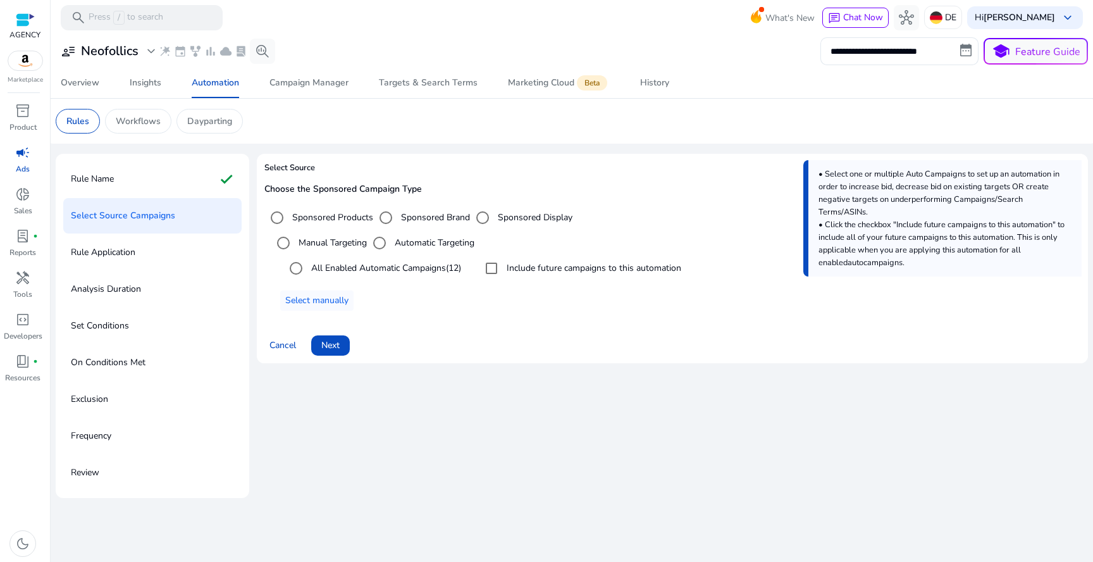
click at [346, 243] on label "Manual Targeting" at bounding box center [331, 242] width 71 height 13
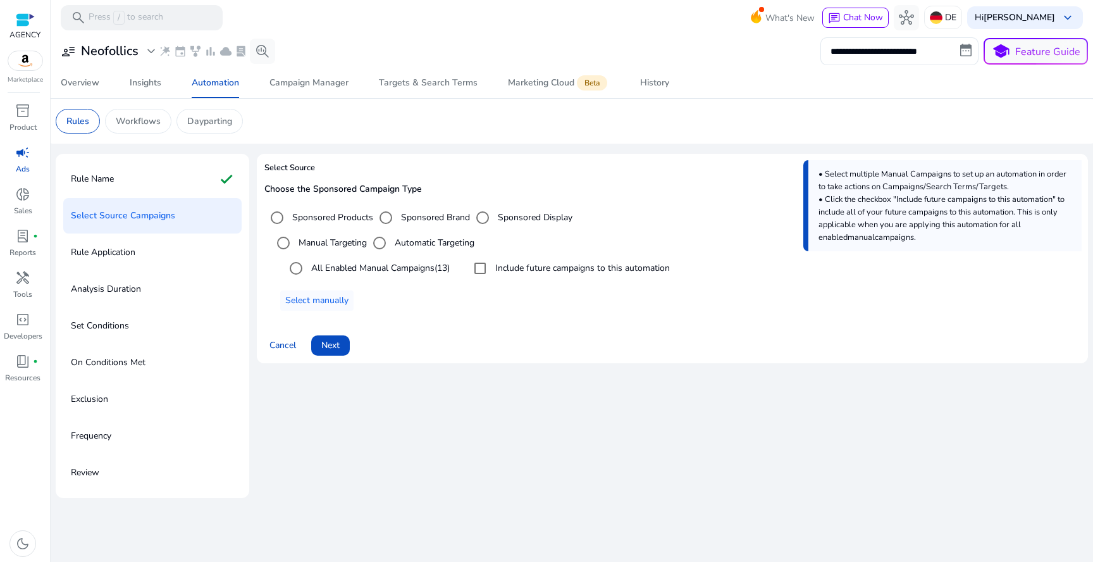
click at [20, 151] on span "campaign" at bounding box center [22, 152] width 15 height 15
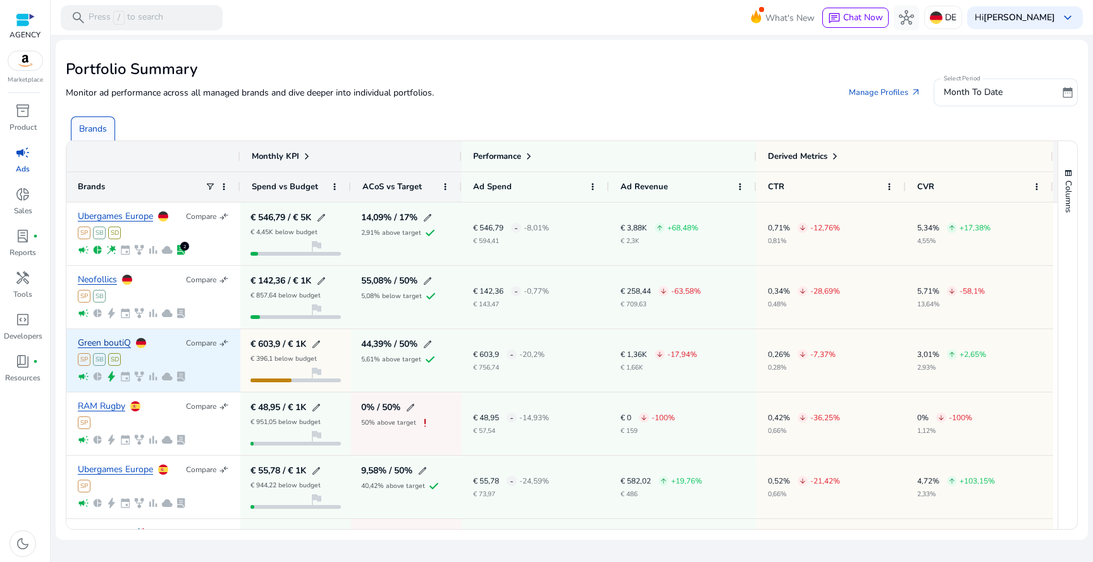
click at [121, 340] on link "Green boutiQ" at bounding box center [104, 342] width 53 height 9
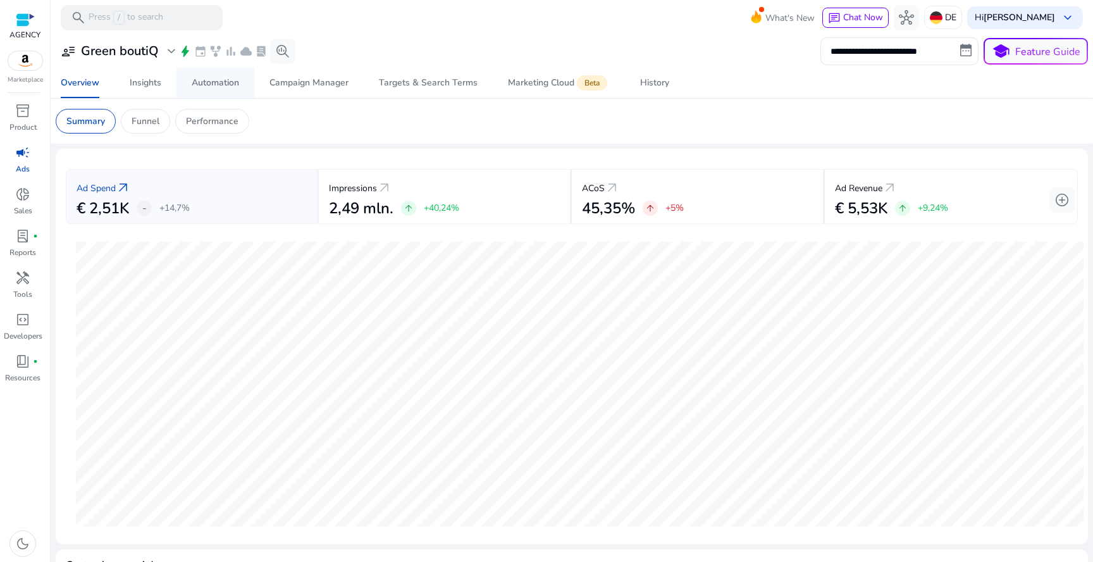
click at [190, 90] on link "Automation" at bounding box center [215, 83] width 78 height 30
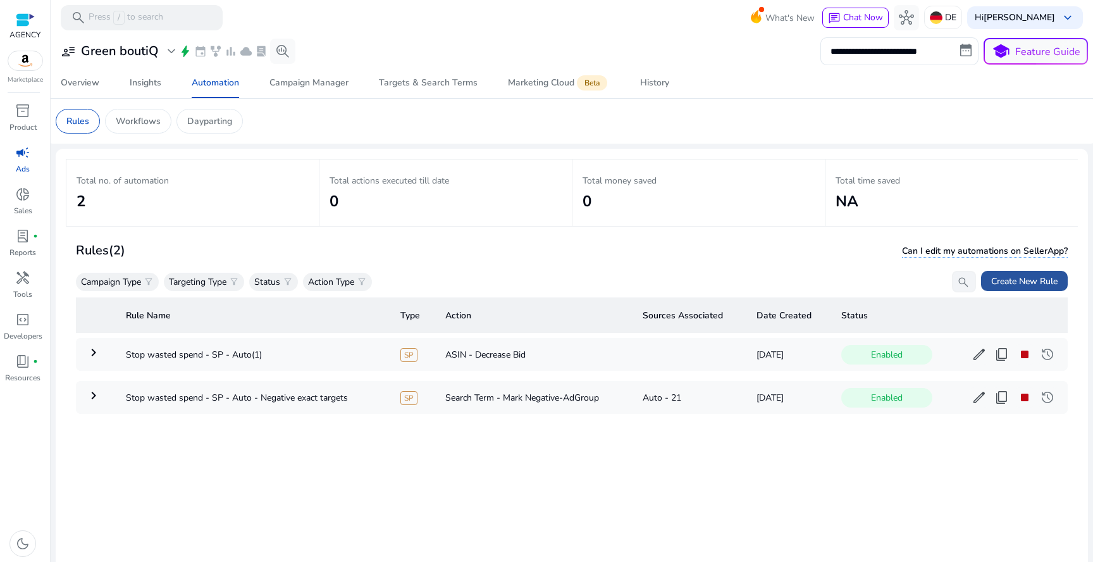
click at [991, 282] on span "Create New Rule" at bounding box center [1024, 280] width 66 height 13
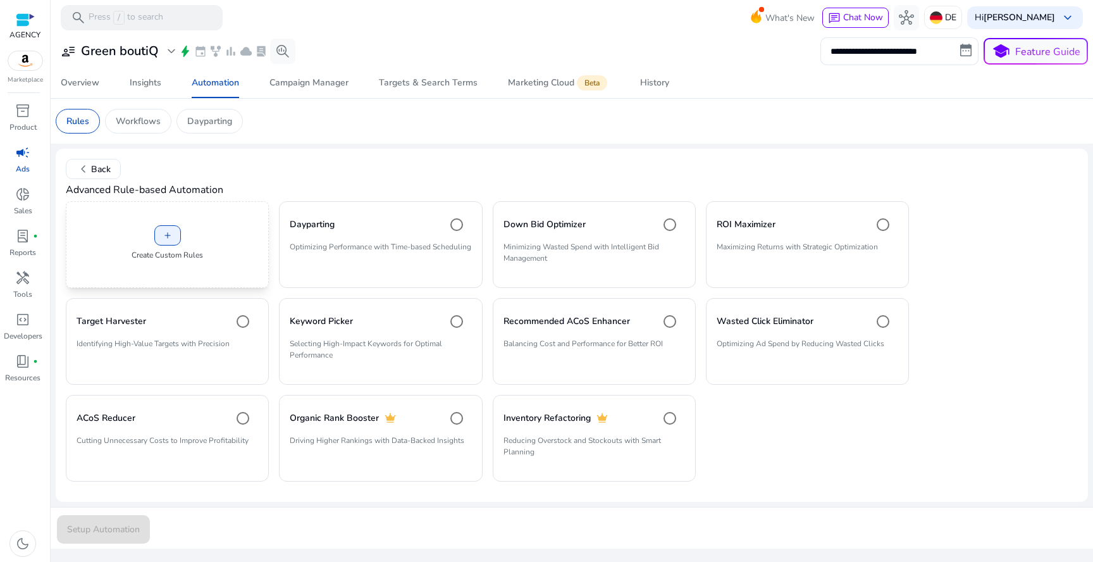
click at [219, 236] on div "add Create Custom Rules" at bounding box center [167, 244] width 203 height 87
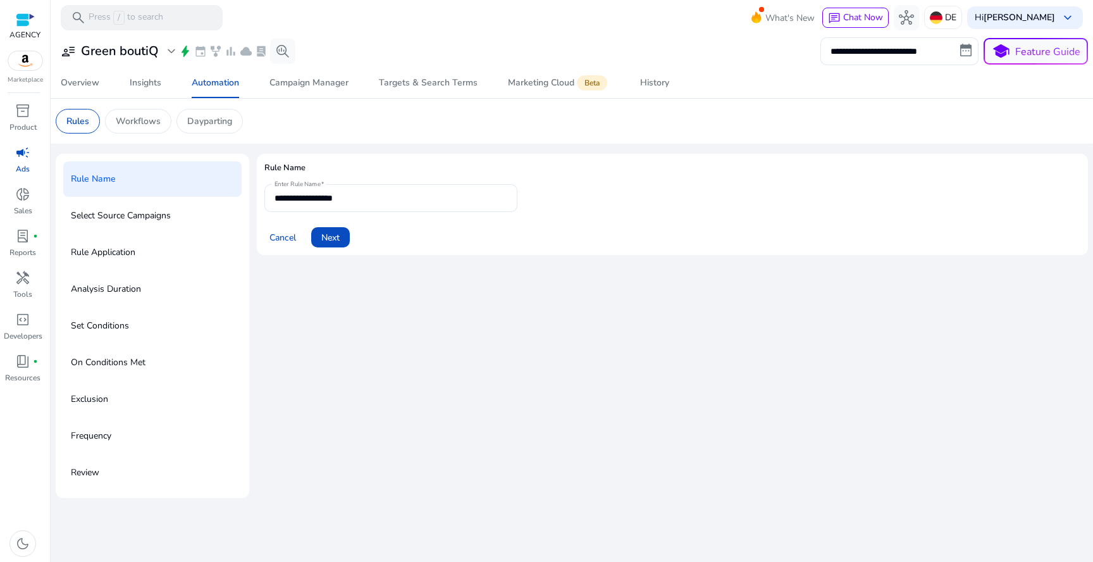
click at [364, 213] on form "**********" at bounding box center [672, 215] width 816 height 63
click at [331, 245] on span at bounding box center [330, 237] width 39 height 30
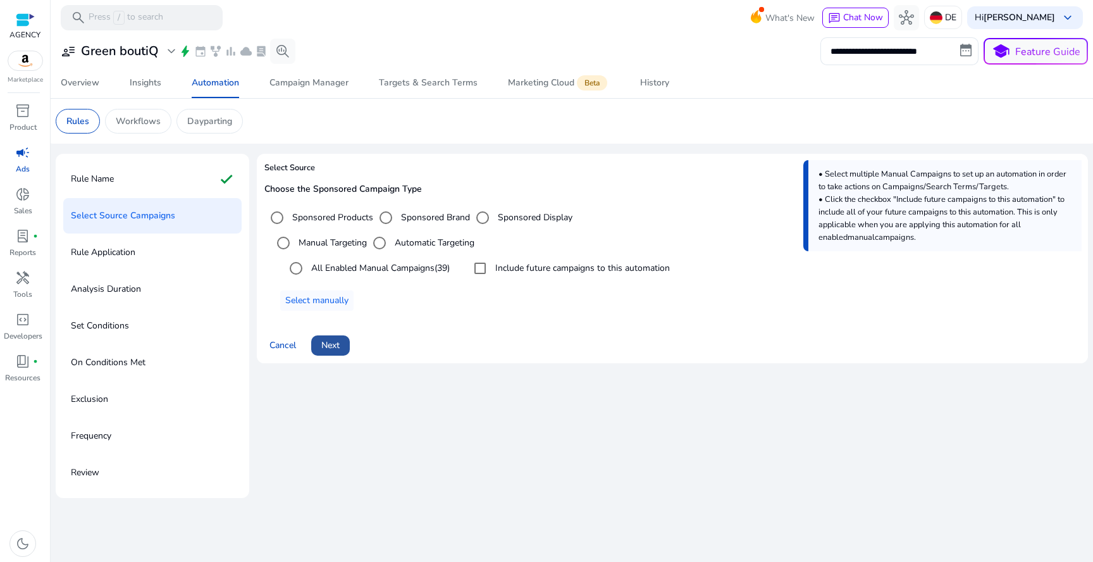
click at [342, 342] on span at bounding box center [330, 345] width 39 height 30
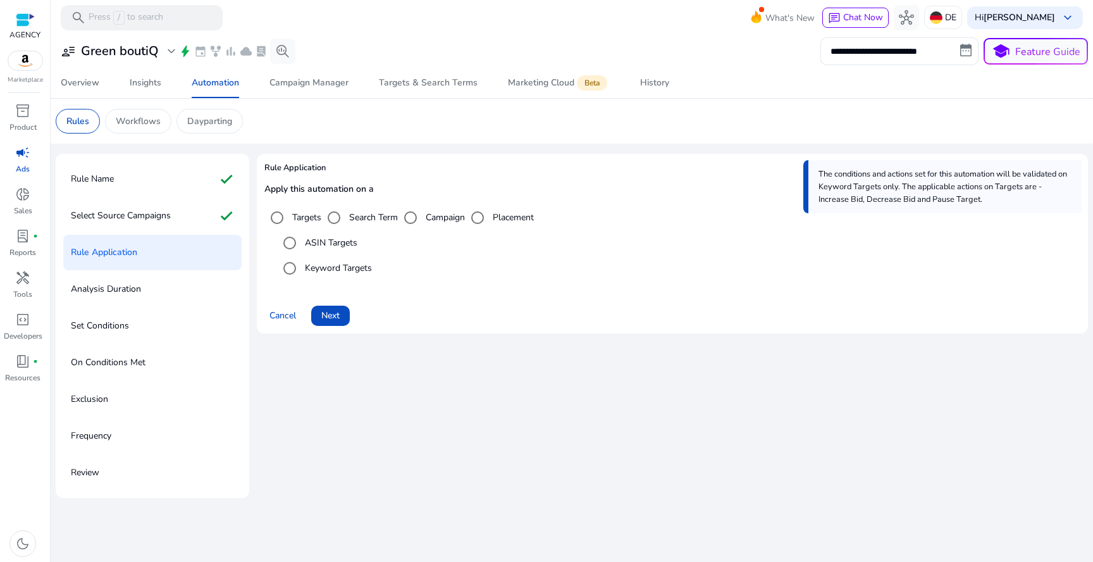
click at [369, 222] on label "Search Term" at bounding box center [372, 217] width 51 height 13
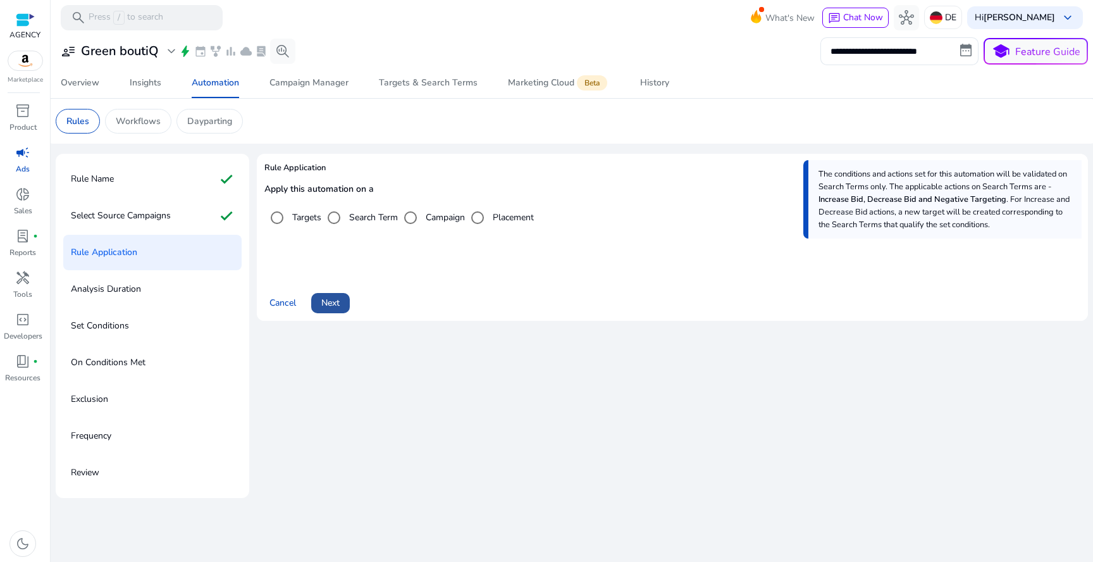
click at [333, 300] on span "Next" at bounding box center [330, 302] width 18 height 13
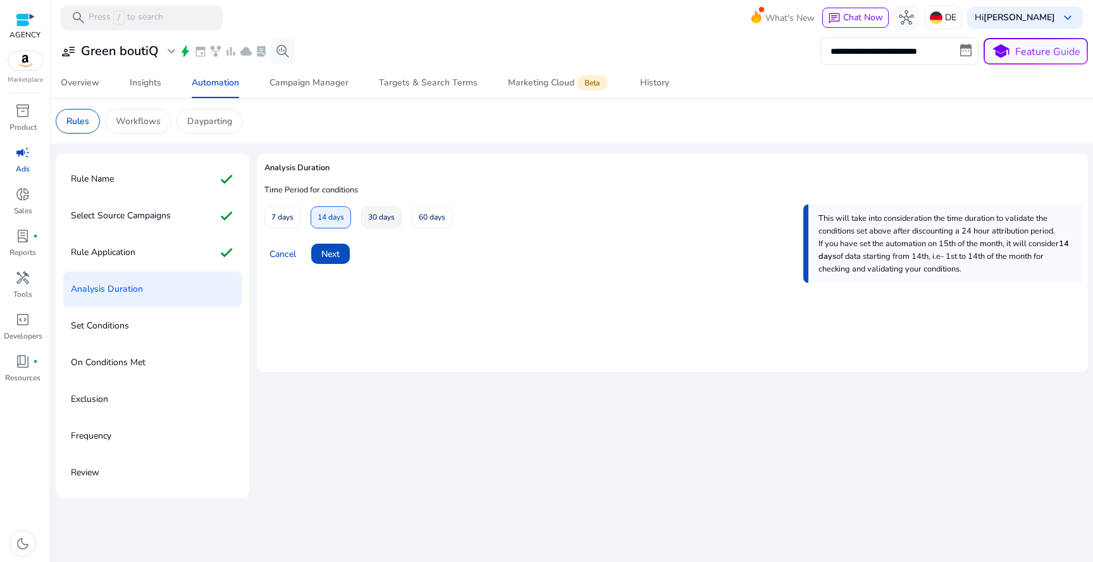
click at [374, 225] on span "30 days" at bounding box center [381, 217] width 27 height 22
click at [335, 261] on span at bounding box center [330, 253] width 39 height 30
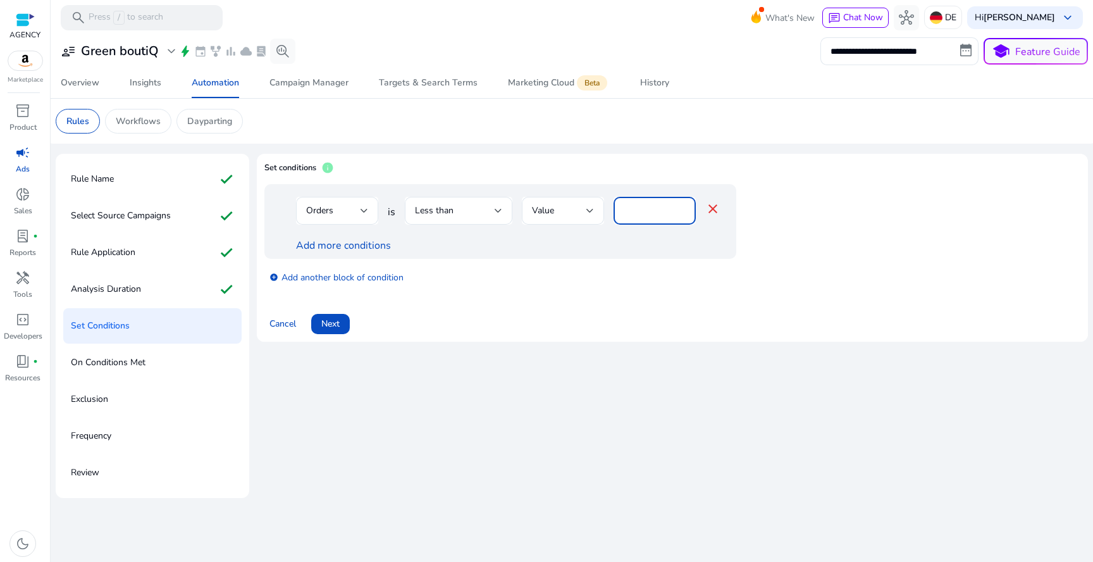
click at [649, 207] on input "*" at bounding box center [655, 211] width 62 height 14
type input "*"
click at [336, 322] on span "Next" at bounding box center [330, 323] width 18 height 13
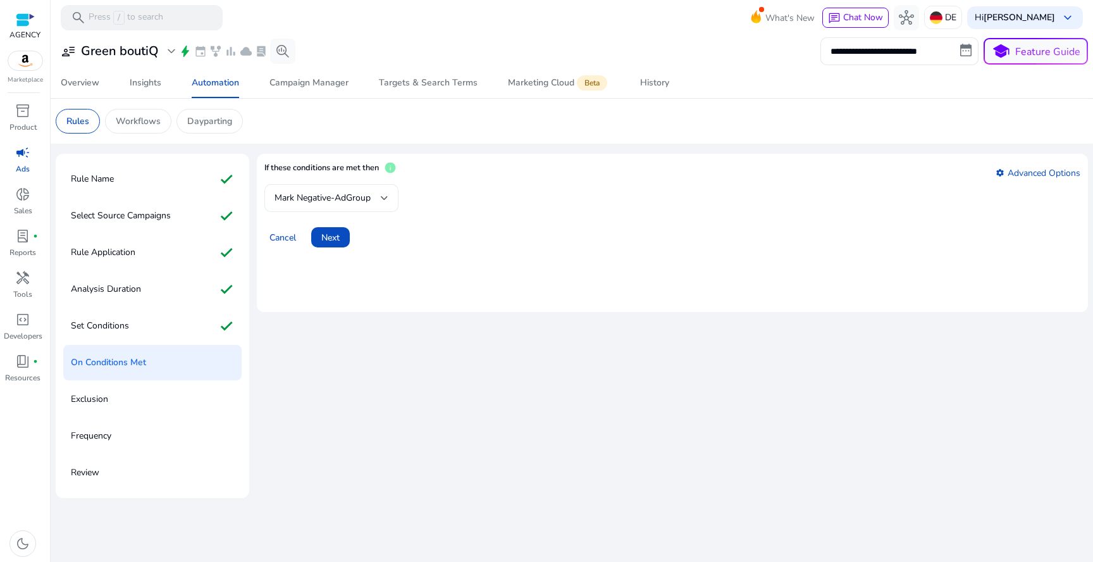
click at [366, 211] on div "Mark Negative-AdGroup" at bounding box center [331, 198] width 114 height 28
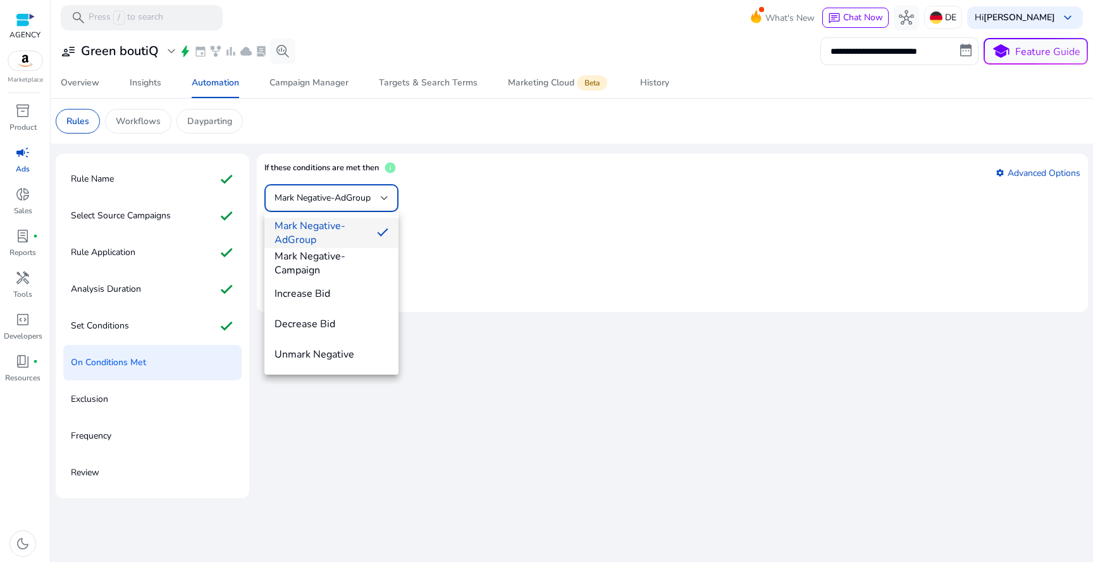
click at [82, 124] on div at bounding box center [546, 281] width 1093 height 562
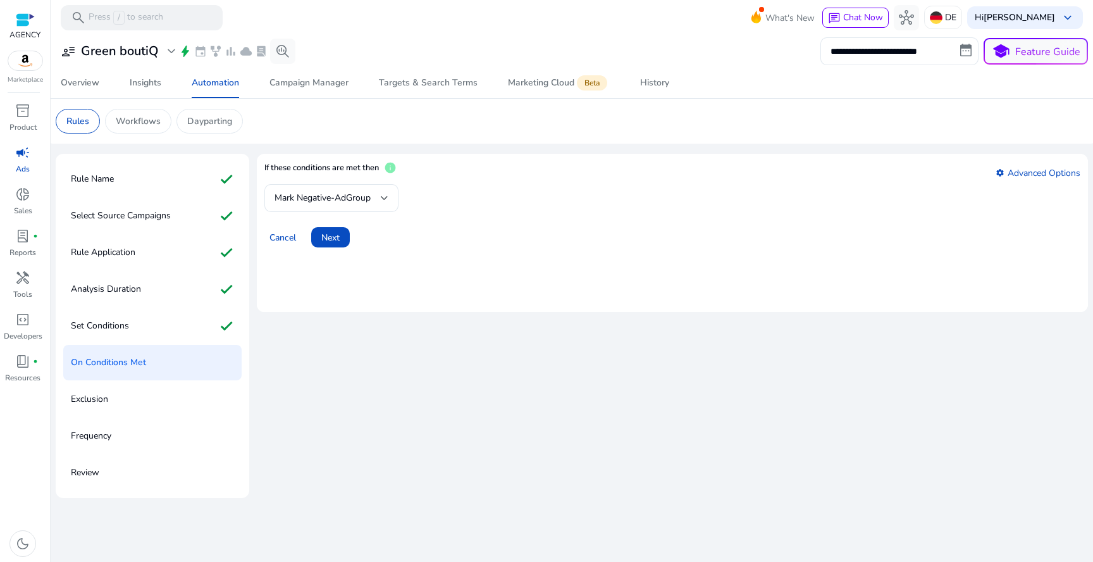
click at [82, 124] on p "Rules" at bounding box center [77, 120] width 23 height 13
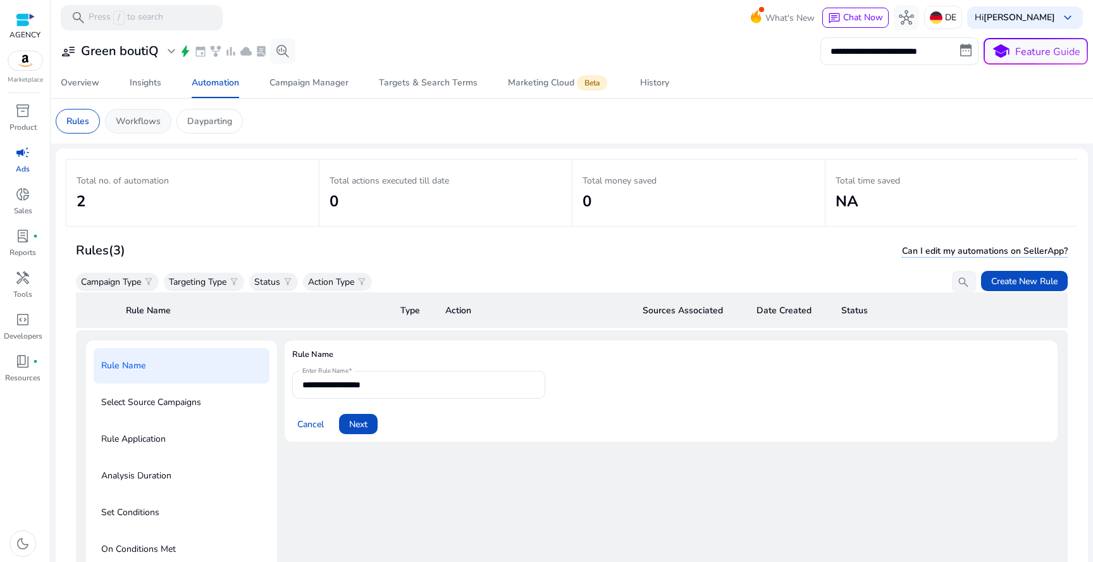
click at [125, 128] on div "Workflows" at bounding box center [138, 121] width 66 height 25
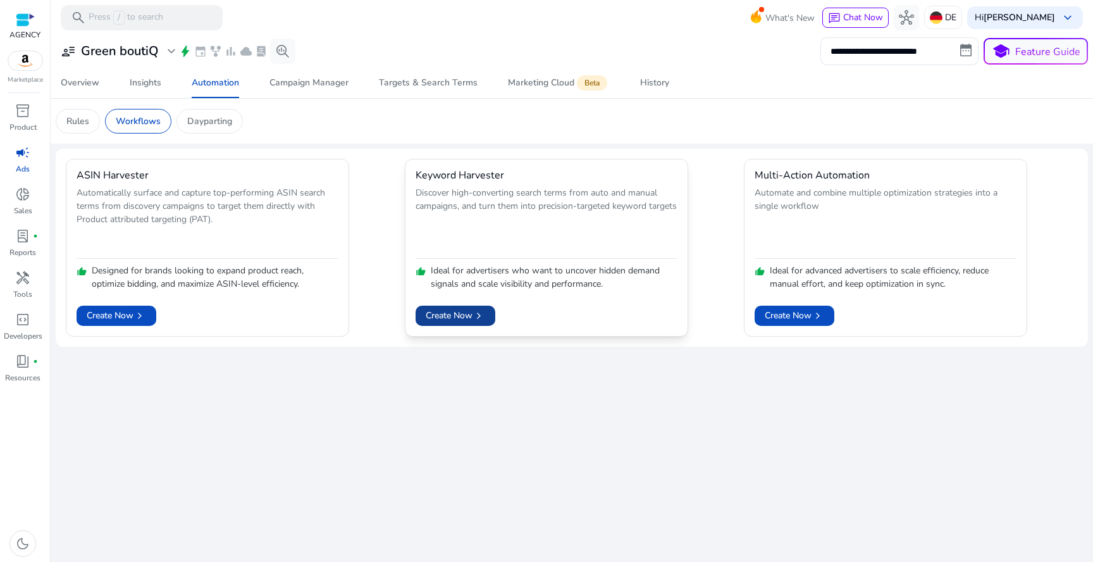
click at [469, 313] on span "Create Now chevron_right" at bounding box center [455, 315] width 59 height 13
click at [471, 306] on span at bounding box center [456, 315] width 80 height 30
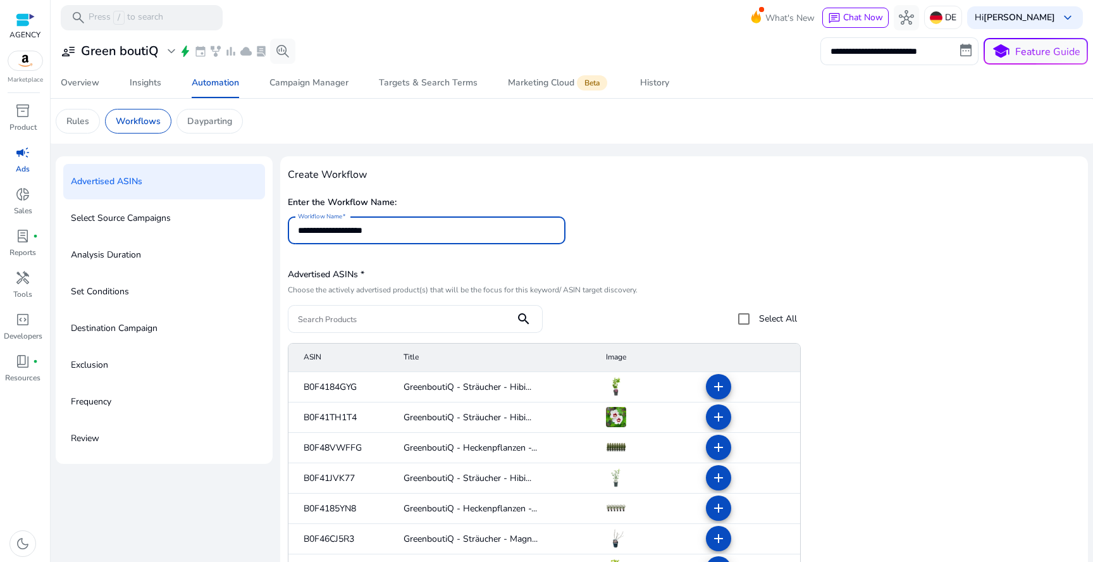
type input "**********"
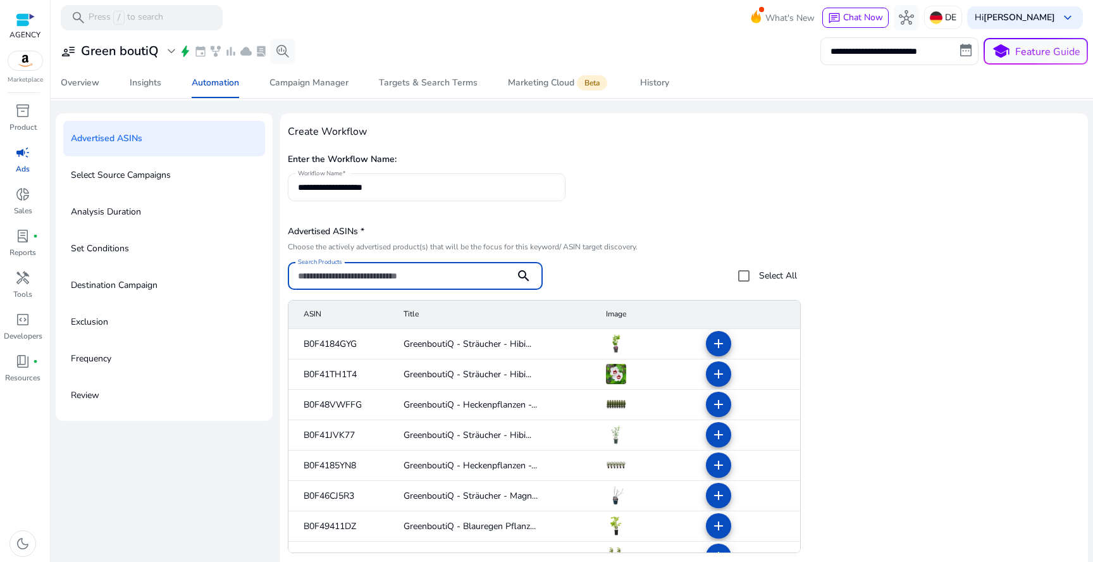
scroll to position [42, 0]
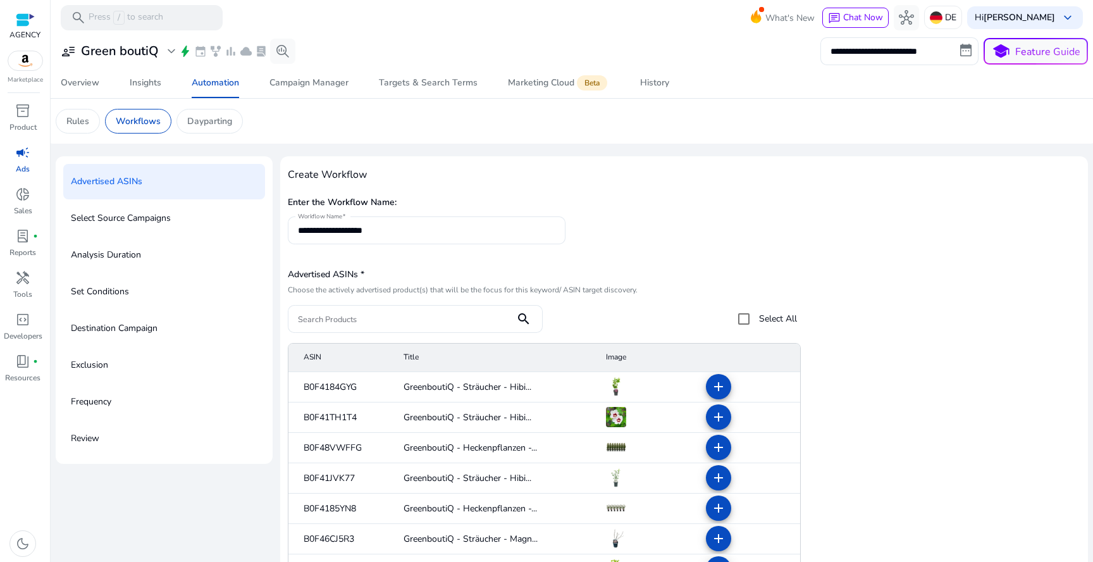
click at [188, 209] on div "Select Source Campaigns" at bounding box center [164, 217] width 202 height 35
click at [152, 121] on p "Workflows" at bounding box center [138, 120] width 45 height 13
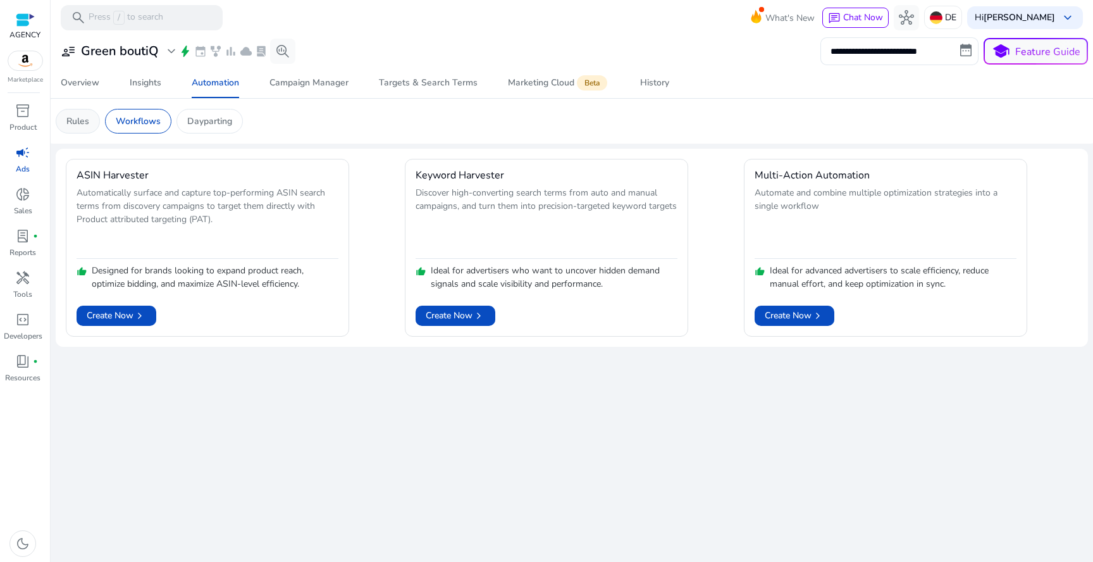
click at [85, 126] on p "Rules" at bounding box center [77, 120] width 23 height 13
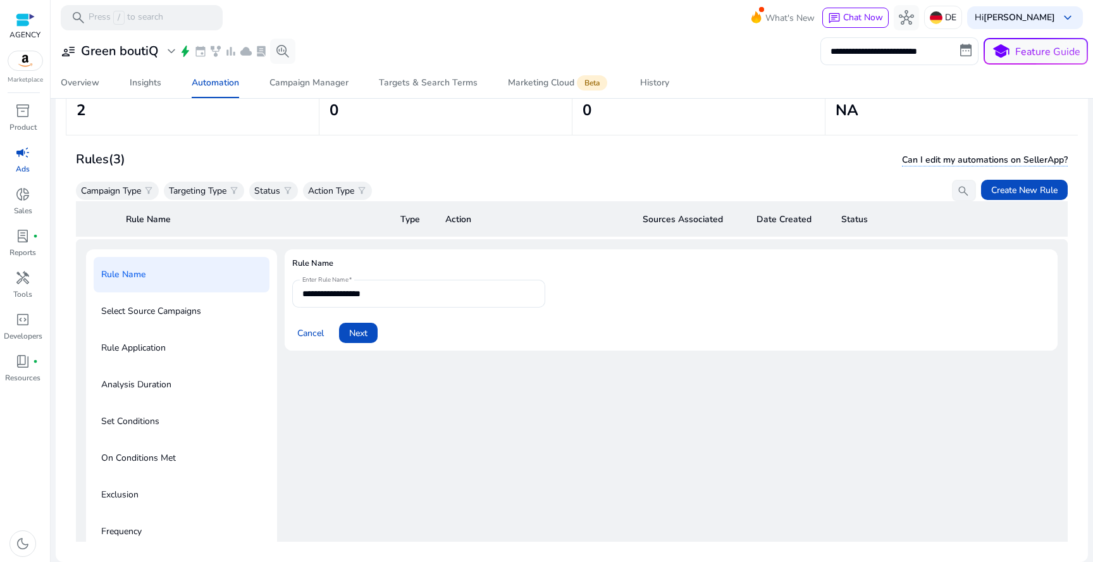
scroll to position [92, 0]
click at [1008, 186] on span "Create New Rule" at bounding box center [1024, 189] width 66 height 13
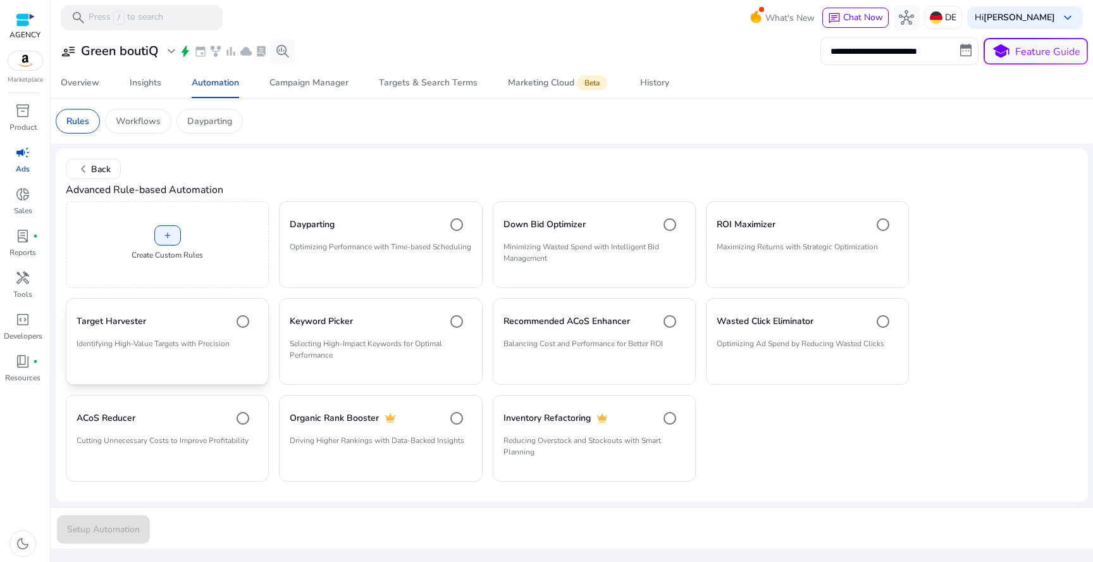
click at [243, 357] on p "Identifying High-Value Targets with Precision" at bounding box center [168, 349] width 182 height 22
click at [130, 523] on span "Setup Automation" at bounding box center [103, 528] width 73 height 13
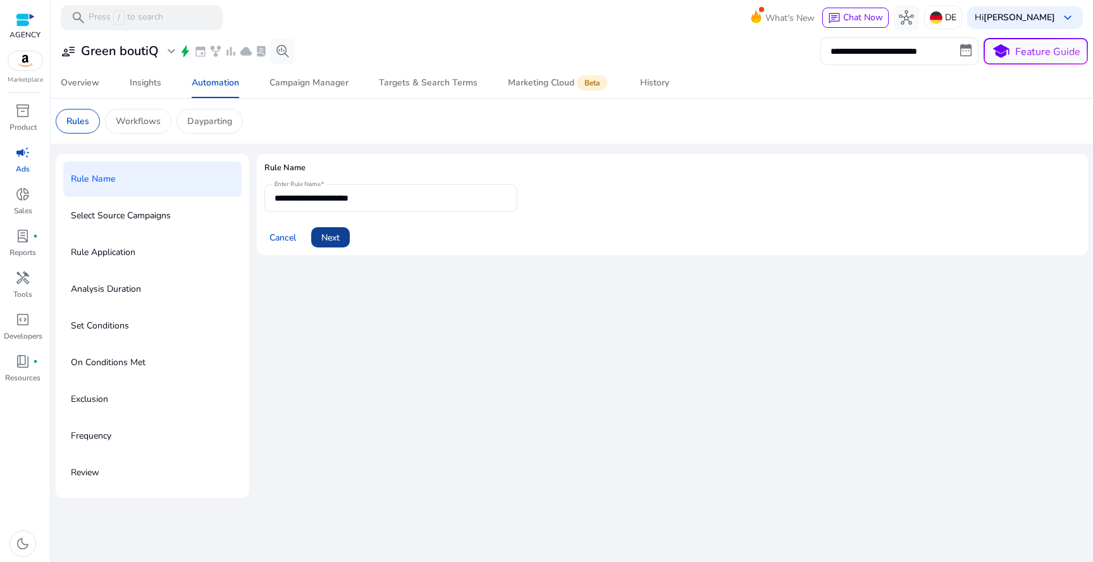
click at [346, 234] on span at bounding box center [330, 237] width 39 height 30
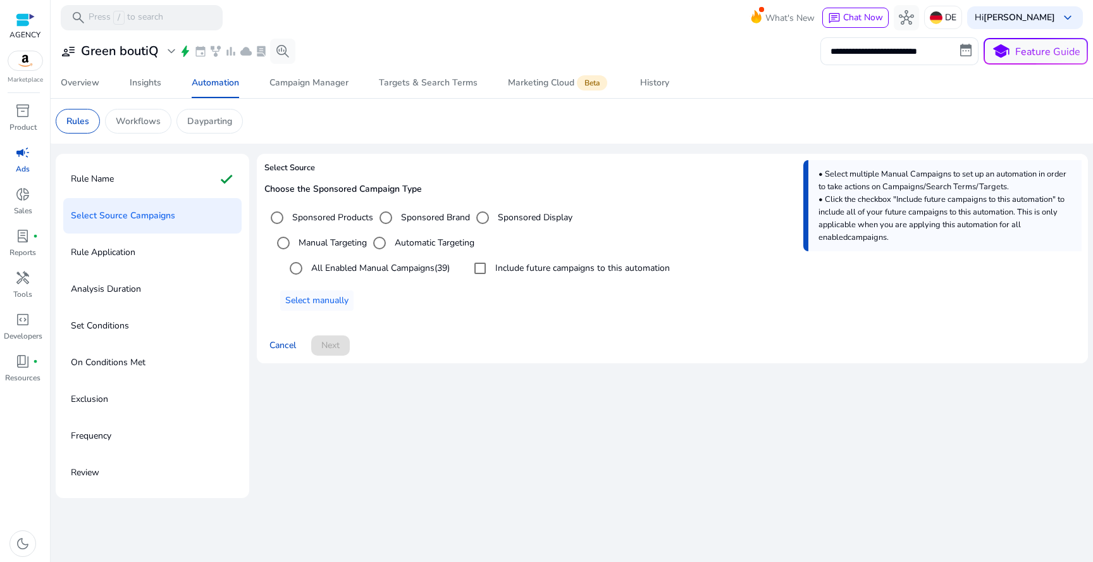
click at [420, 260] on div "All Enabled Manual Campaigns (39)" at bounding box center [366, 268] width 166 height 25
click at [382, 278] on div "All Enabled Manual Campaigns (39)" at bounding box center [366, 268] width 166 height 25
click at [382, 268] on label "All Enabled Manual Campaigns (39)" at bounding box center [379, 267] width 141 height 13
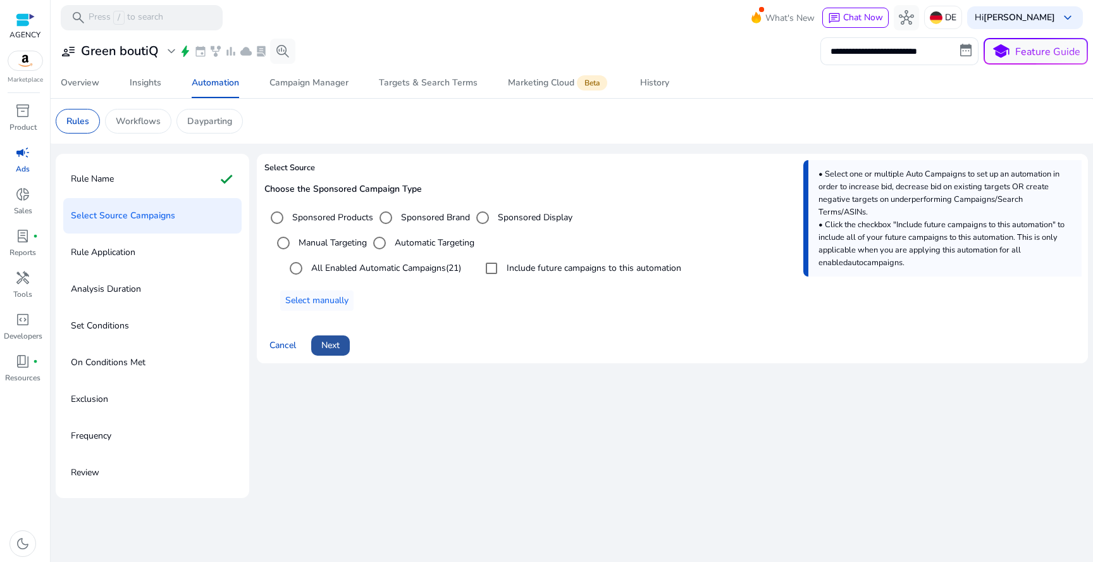
click at [345, 347] on span at bounding box center [330, 345] width 39 height 30
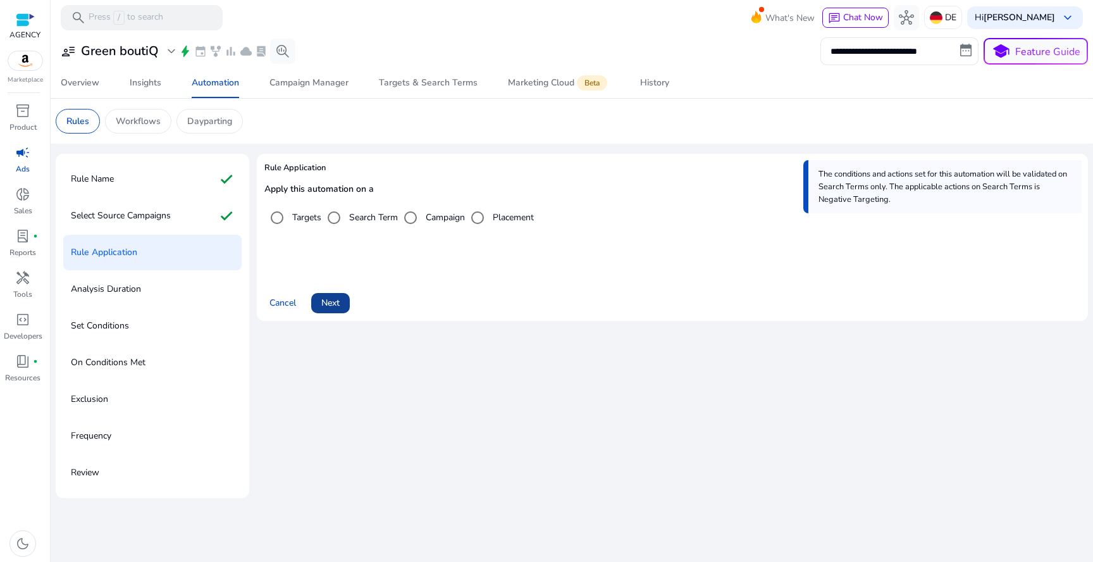
click at [325, 296] on span "Next" at bounding box center [330, 302] width 18 height 13
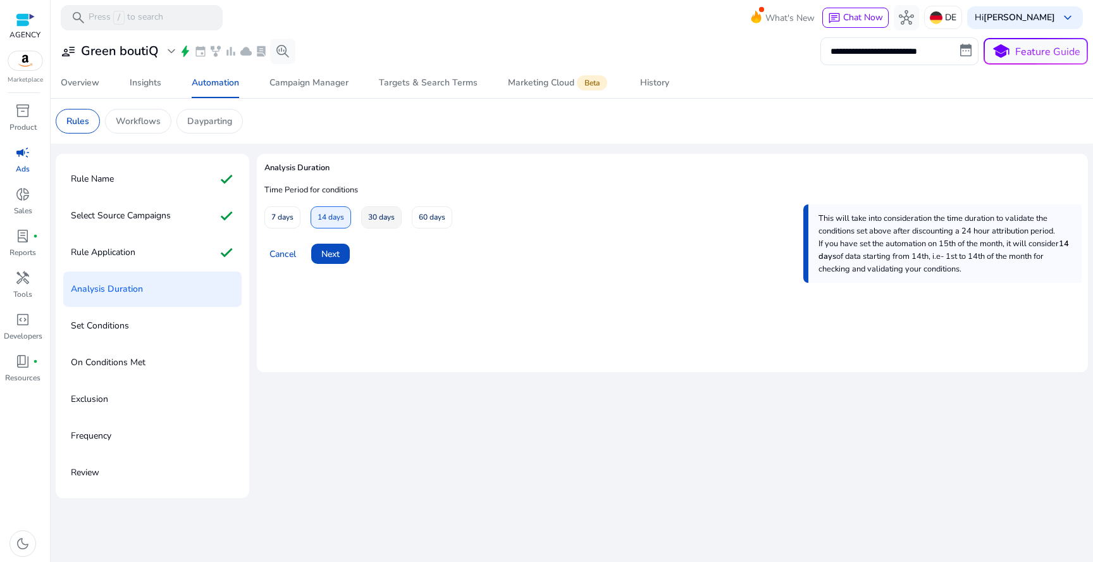
click at [362, 213] on span at bounding box center [381, 217] width 39 height 30
click at [332, 267] on span at bounding box center [330, 253] width 39 height 30
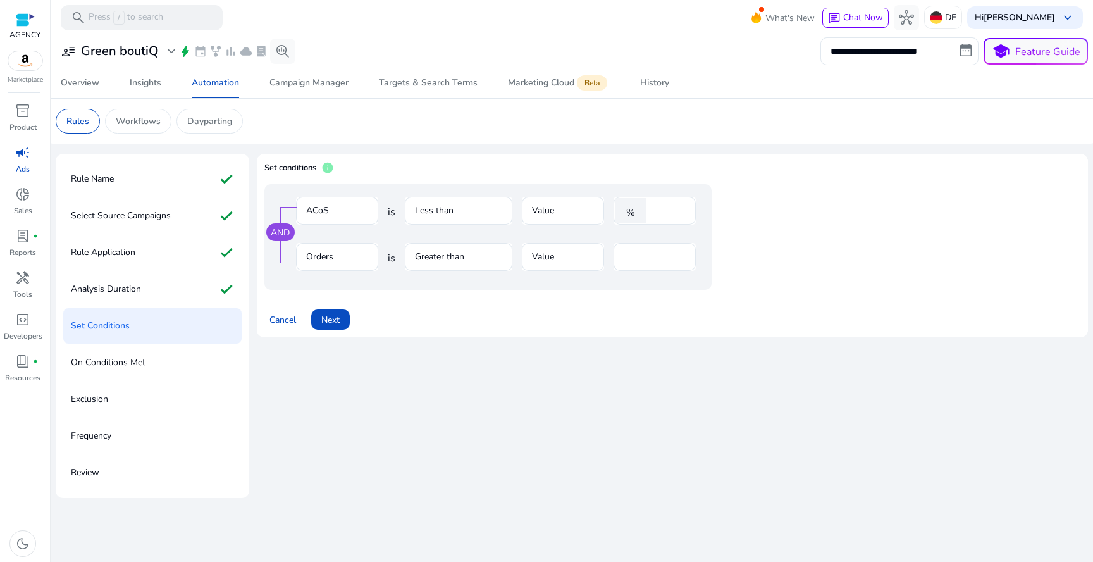
click at [364, 214] on mat-form-field "ACoS" at bounding box center [337, 217] width 82 height 41
click at [438, 216] on mat-form-field "Less than" at bounding box center [459, 217] width 108 height 41
click at [330, 315] on span "Next" at bounding box center [330, 319] width 18 height 13
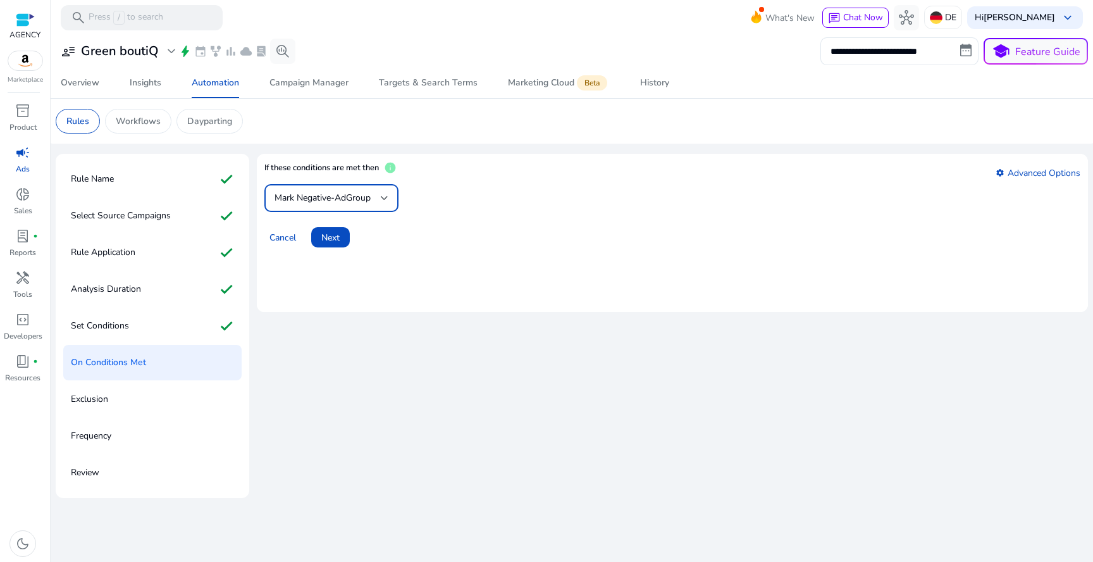
click at [349, 197] on span "Mark Negative-AdGroup" at bounding box center [322, 198] width 96 height 12
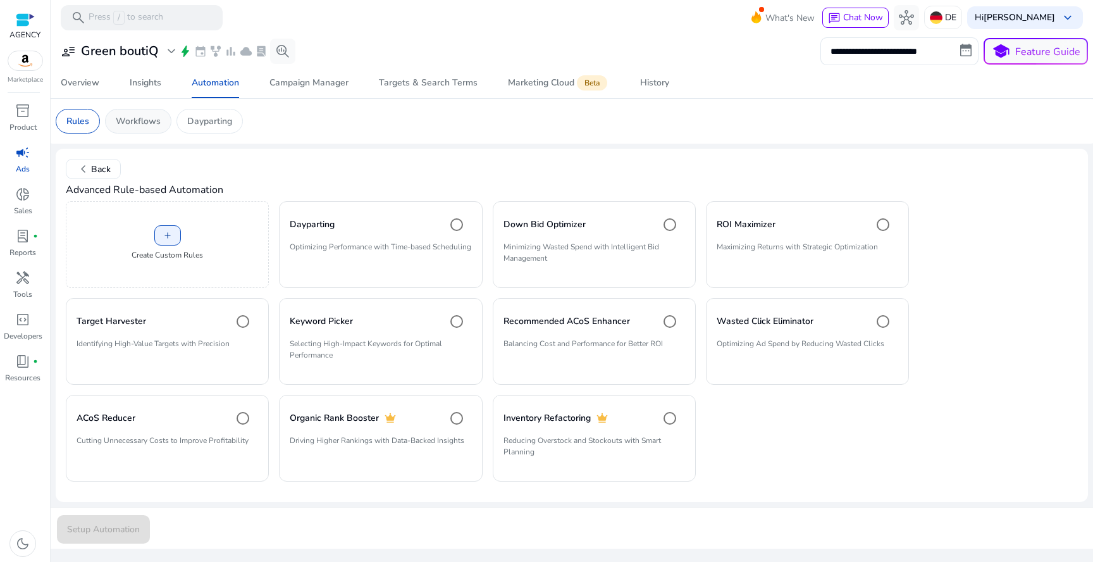
click at [157, 112] on div "Workflows" at bounding box center [138, 121] width 66 height 25
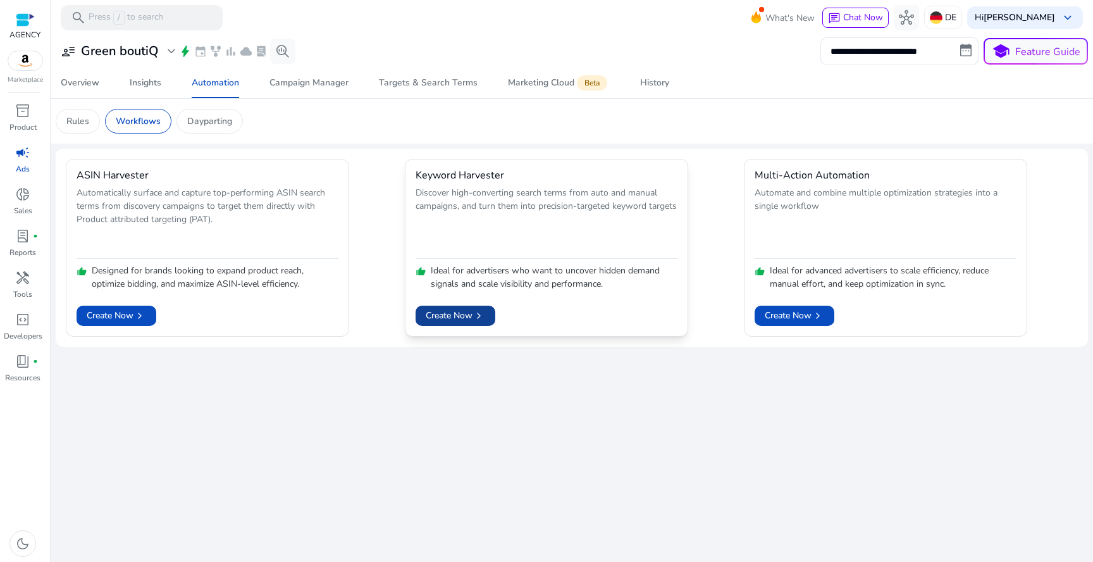
click at [462, 312] on span "Create Now chevron_right" at bounding box center [455, 315] width 59 height 13
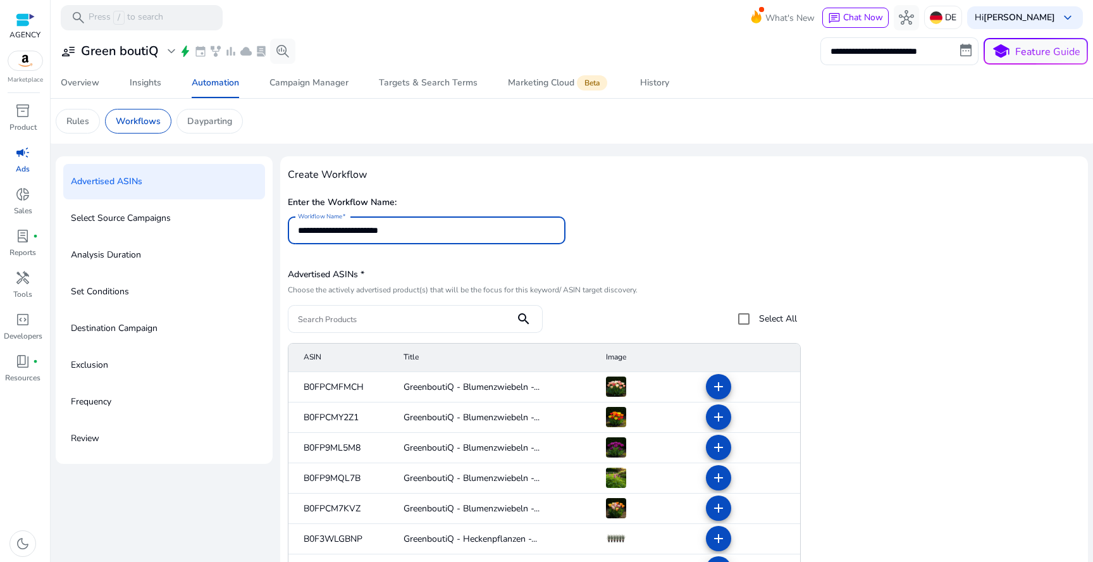
type input "**********"
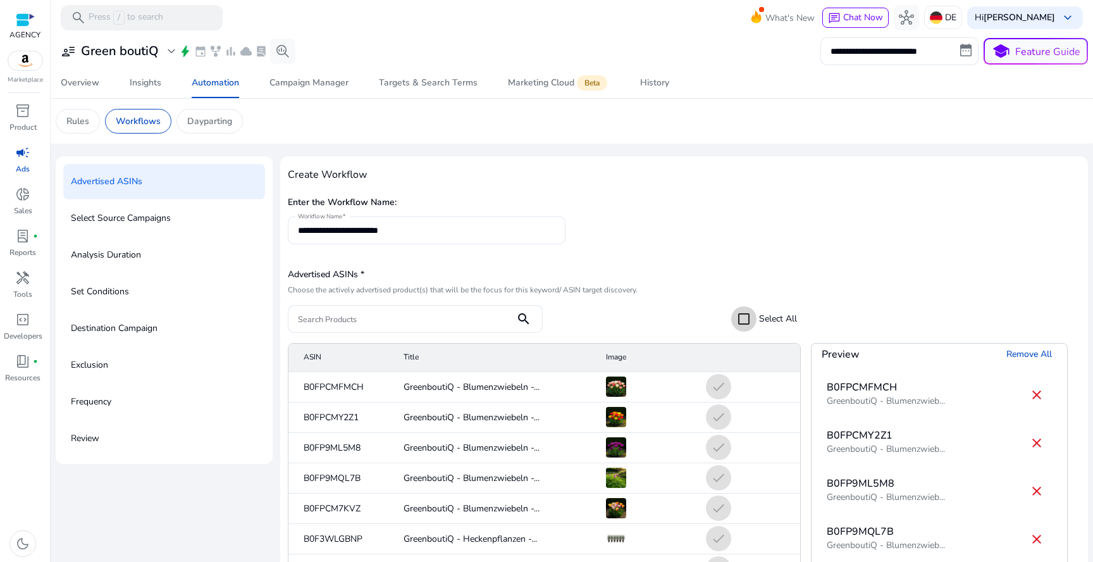
scroll to position [97, 0]
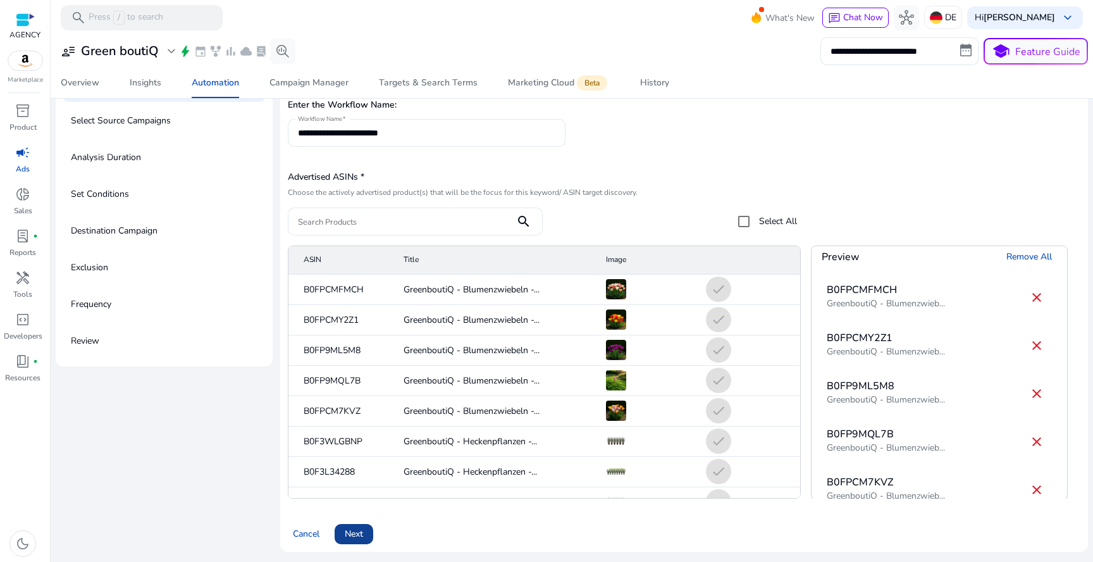
click at [340, 543] on span at bounding box center [354, 534] width 39 height 30
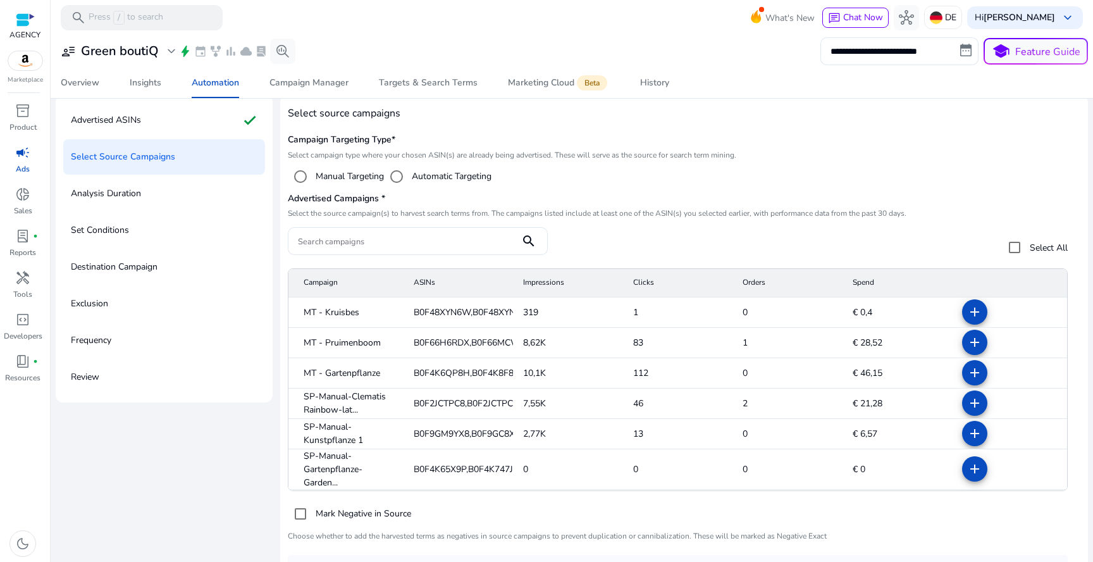
scroll to position [55, 0]
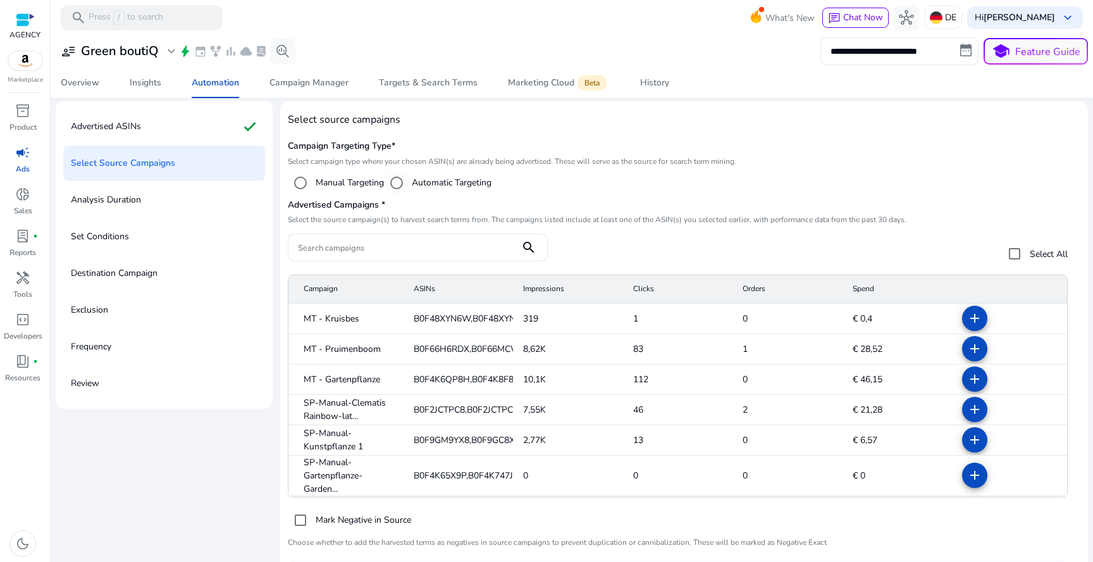
click at [416, 180] on label "Automatic Targeting" at bounding box center [450, 182] width 82 height 13
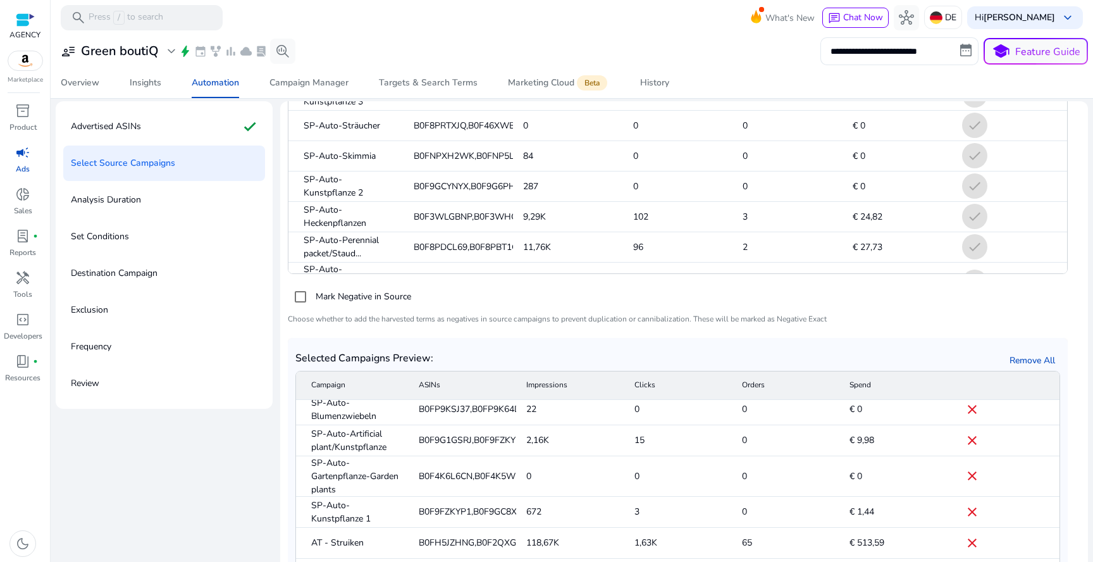
scroll to position [197, 0]
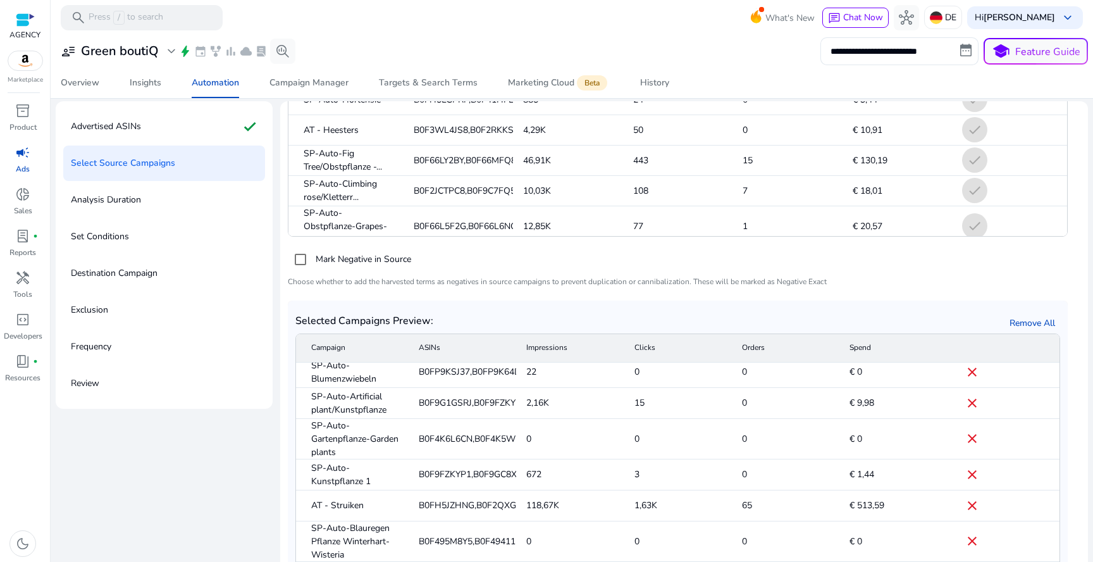
scroll to position [156, 0]
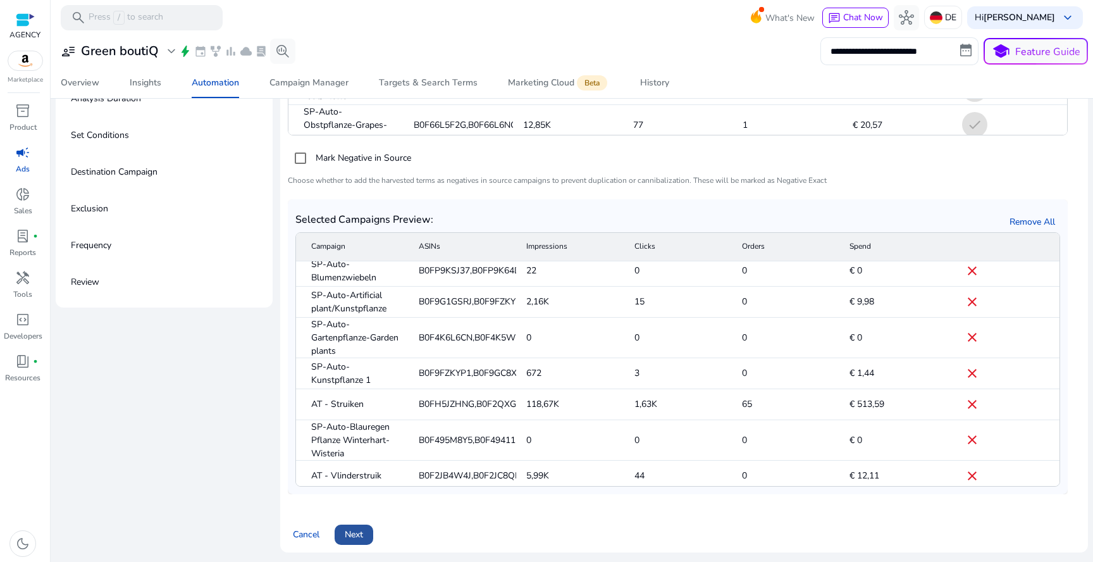
click at [357, 534] on span "Next" at bounding box center [354, 533] width 18 height 13
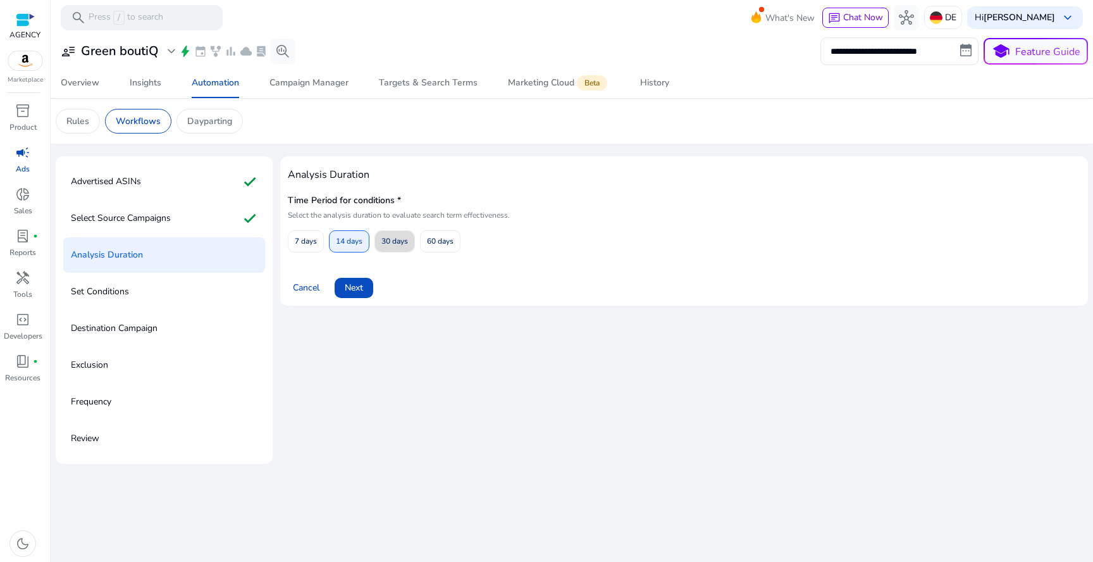
click at [403, 245] on span "30 days" at bounding box center [394, 241] width 27 height 22
click at [362, 285] on span "Next" at bounding box center [354, 287] width 18 height 13
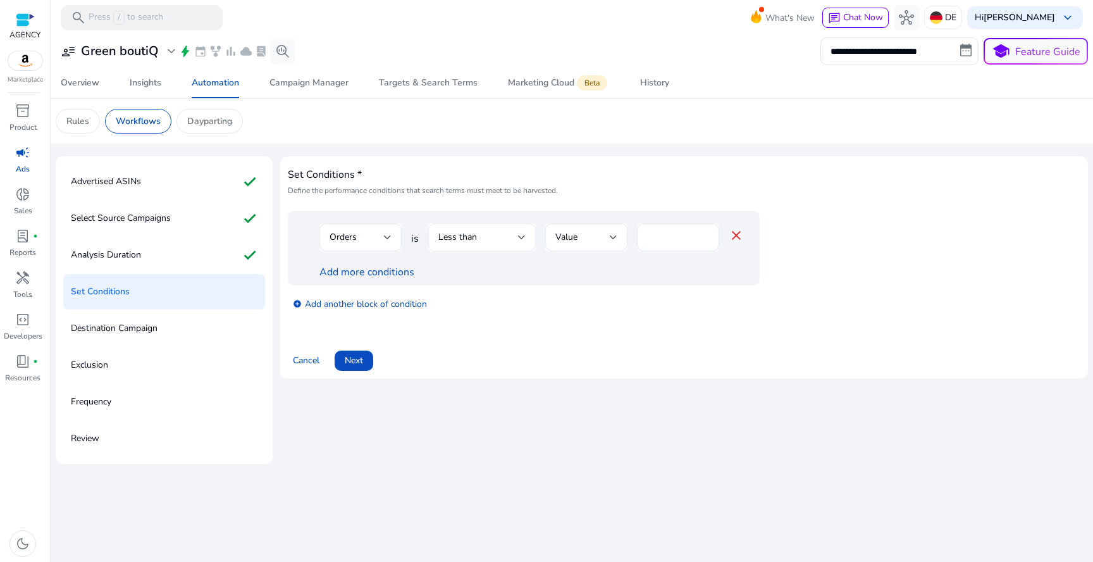
click at [510, 230] on div "Less than" at bounding box center [481, 237] width 87 height 28
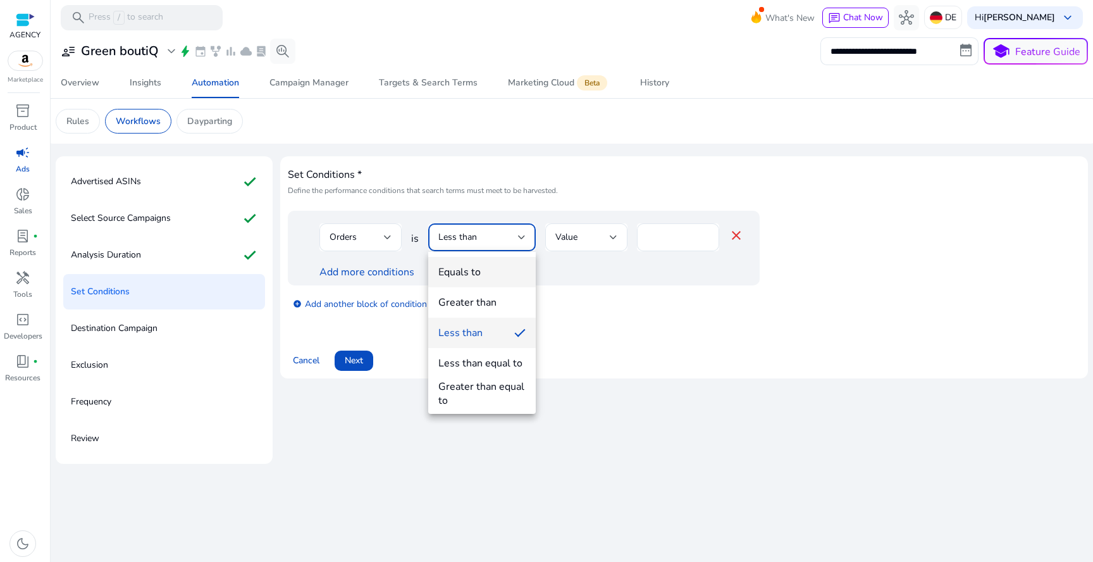
click at [498, 272] on span "Equals to" at bounding box center [481, 272] width 87 height 14
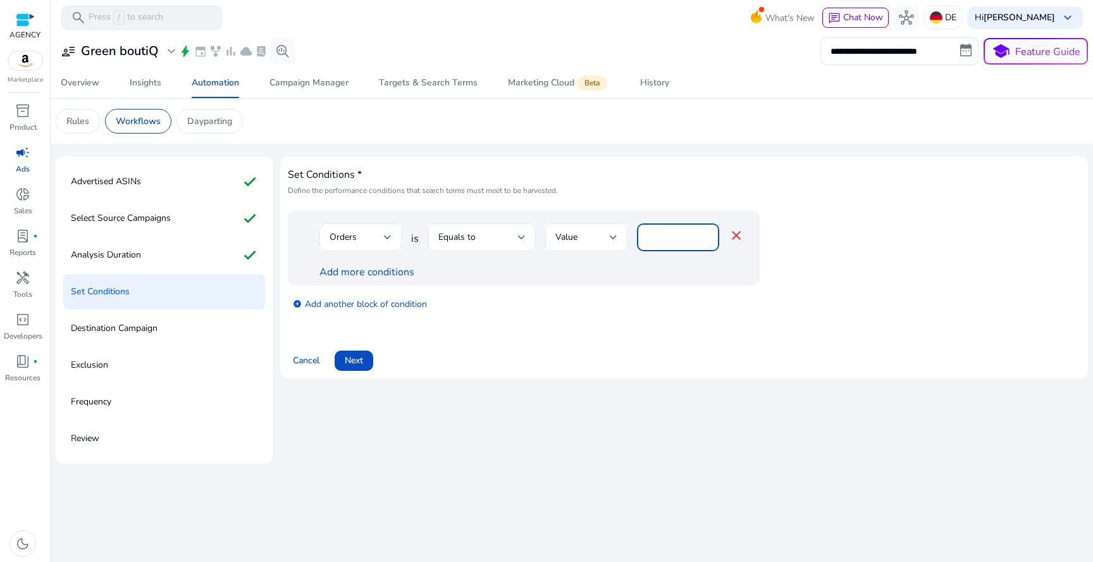
click at [670, 231] on input "*" at bounding box center [678, 237] width 62 height 14
type input "*"
click at [405, 274] on link "Add more conditions" at bounding box center [366, 272] width 95 height 14
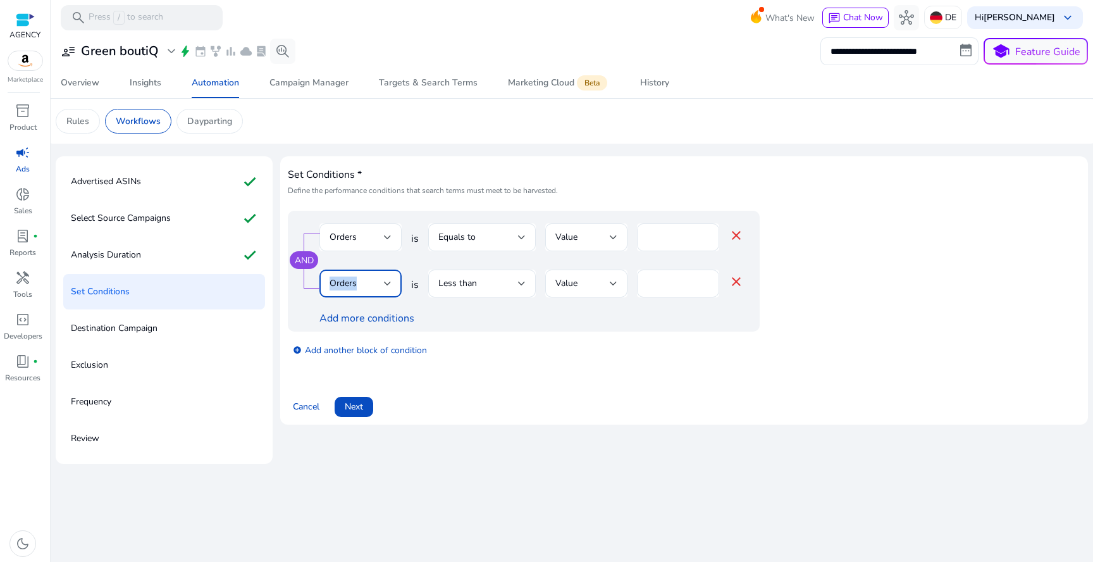
click at [381, 276] on div "Orders" at bounding box center [357, 283] width 54 height 14
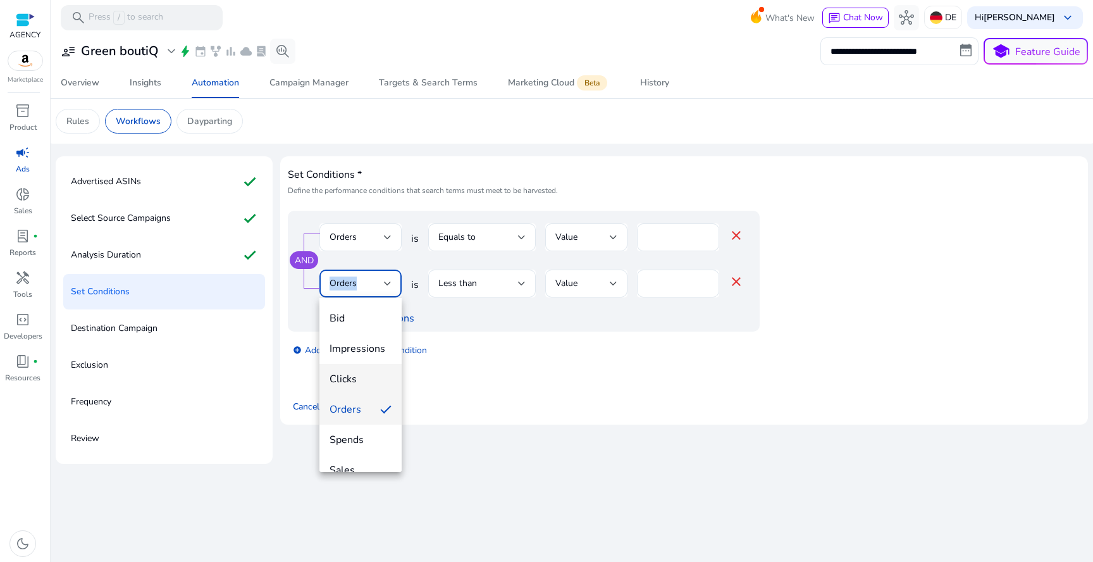
click at [361, 381] on span "Clicks" at bounding box center [361, 379] width 62 height 14
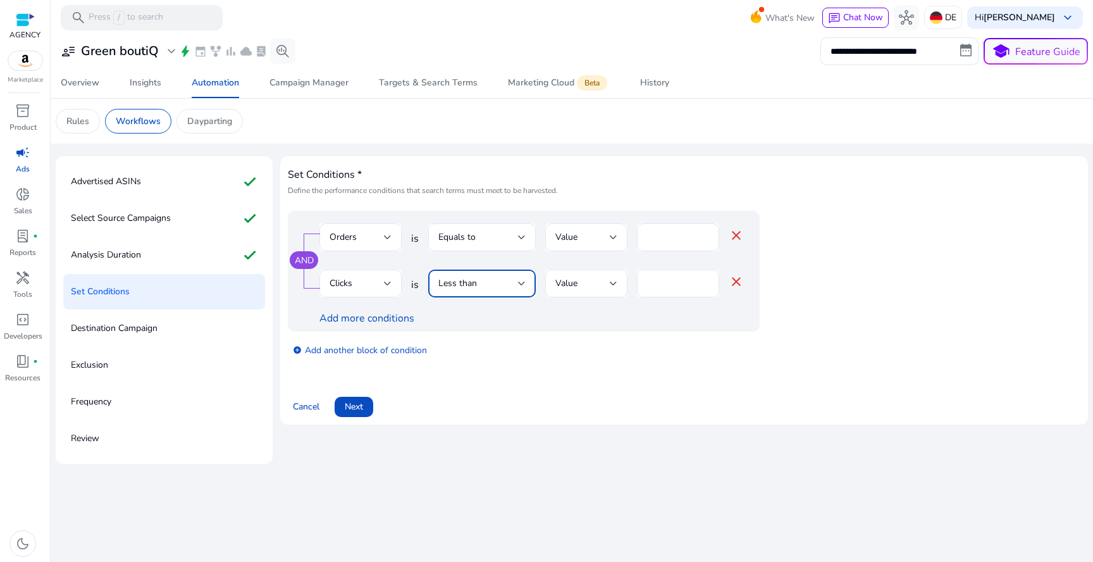
click at [491, 285] on div "Less than" at bounding box center [478, 283] width 80 height 14
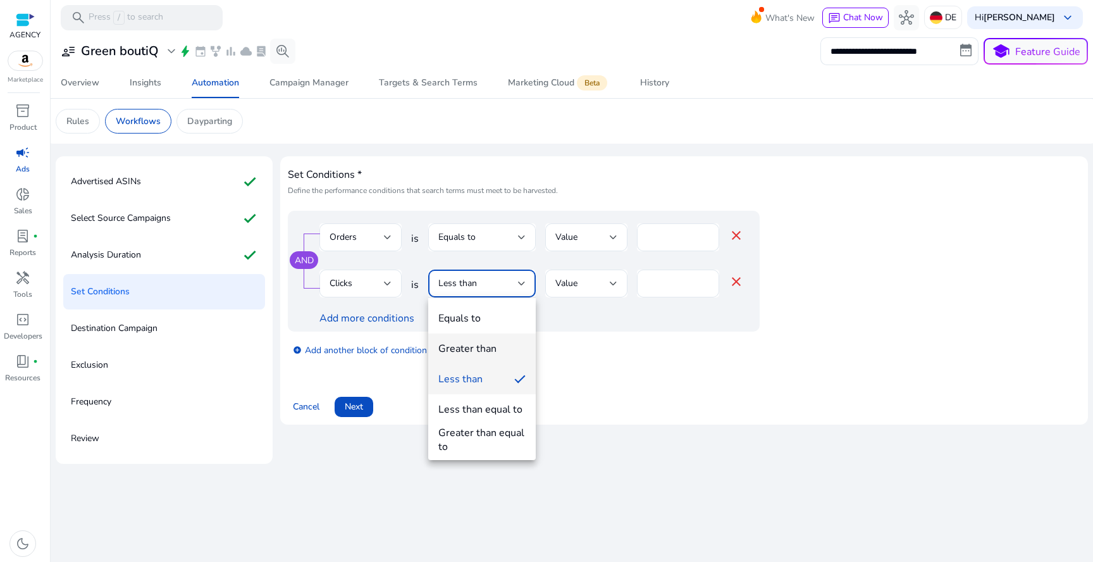
click at [491, 350] on div "Greater than" at bounding box center [467, 349] width 58 height 14
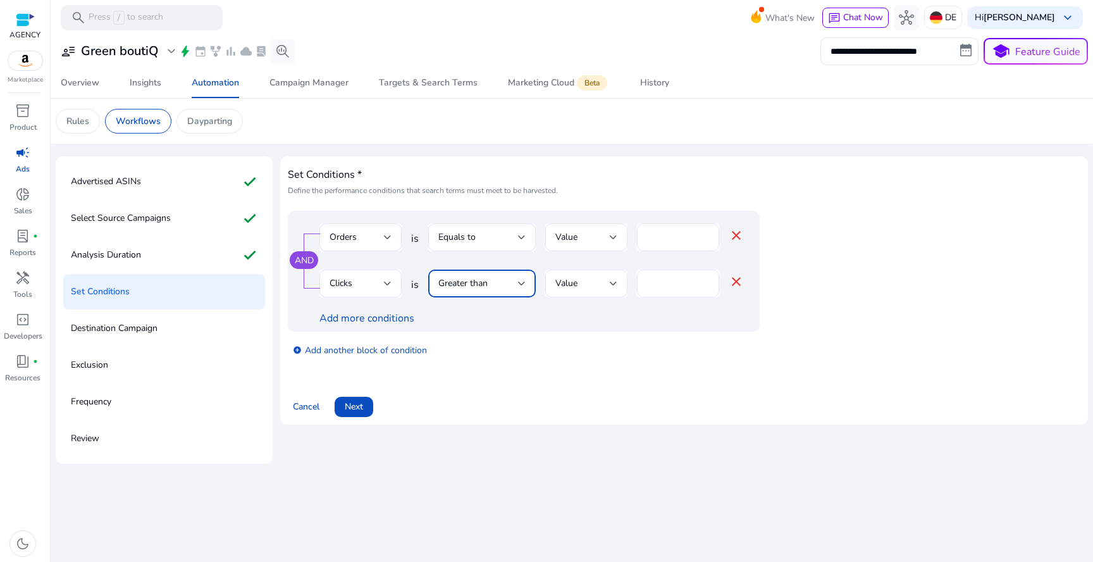
click at [659, 287] on input "*" at bounding box center [678, 283] width 62 height 14
type input "**"
click at [390, 350] on link "add_circle Add another block of condition" at bounding box center [360, 349] width 134 height 15
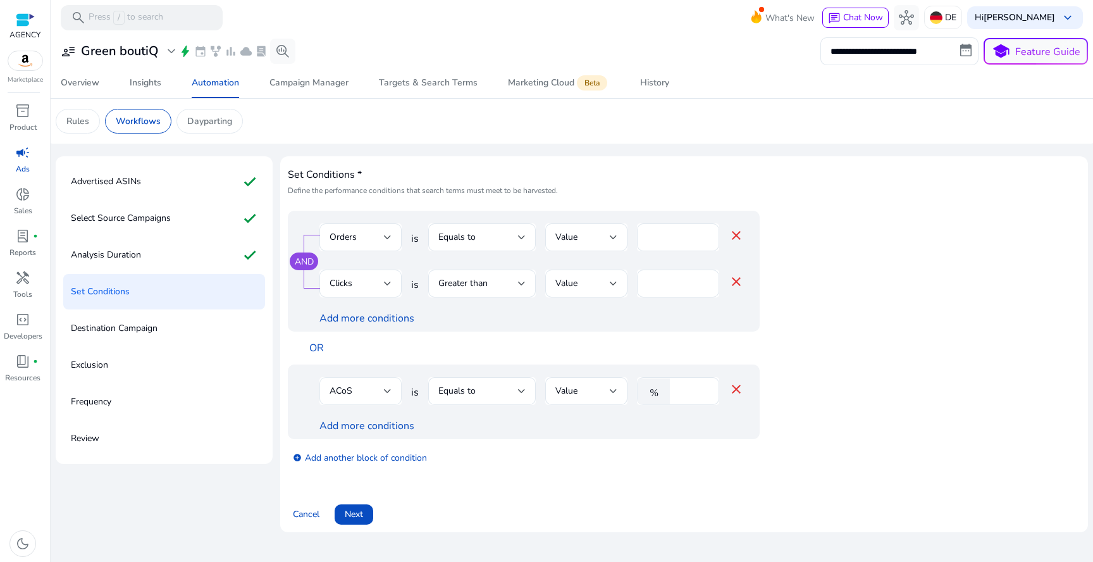
click at [373, 394] on div "ACoS" at bounding box center [357, 391] width 54 height 14
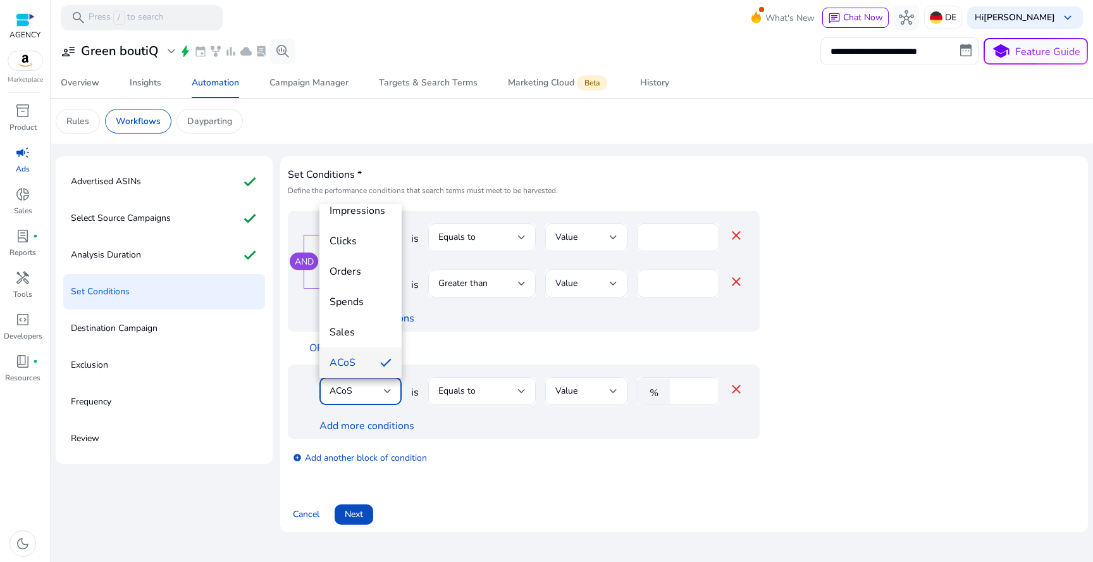
click at [519, 387] on div at bounding box center [546, 281] width 1093 height 562
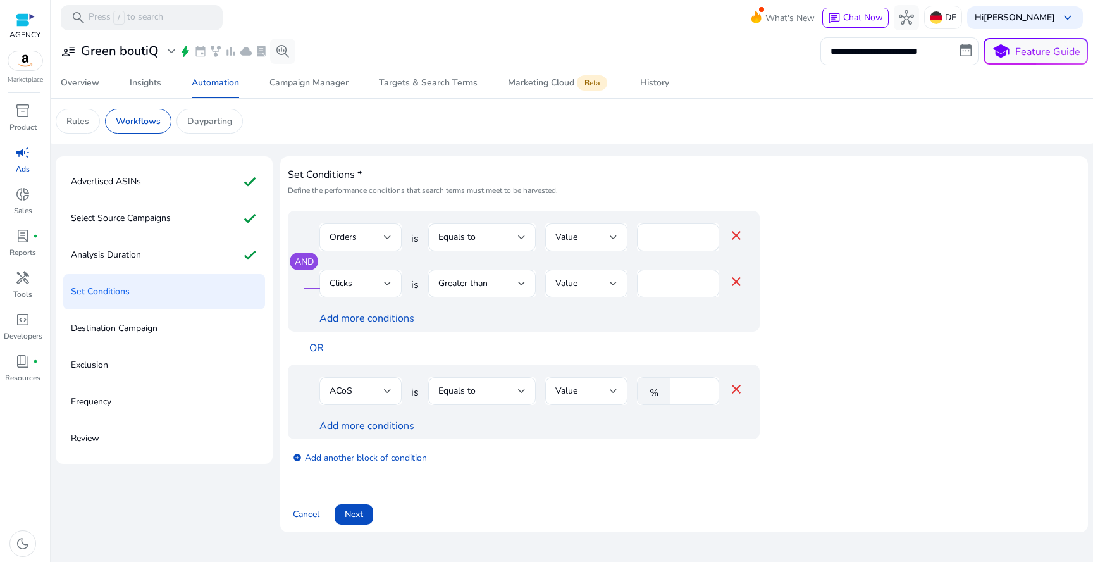
click at [519, 387] on div at bounding box center [522, 390] width 8 height 15
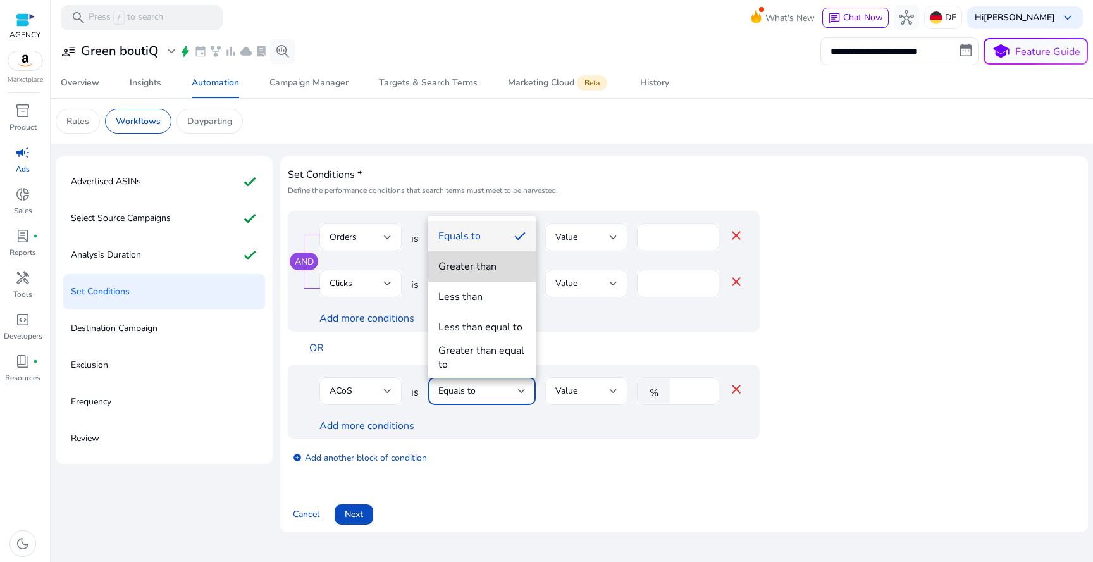
click at [507, 269] on span "Greater than" at bounding box center [481, 266] width 87 height 14
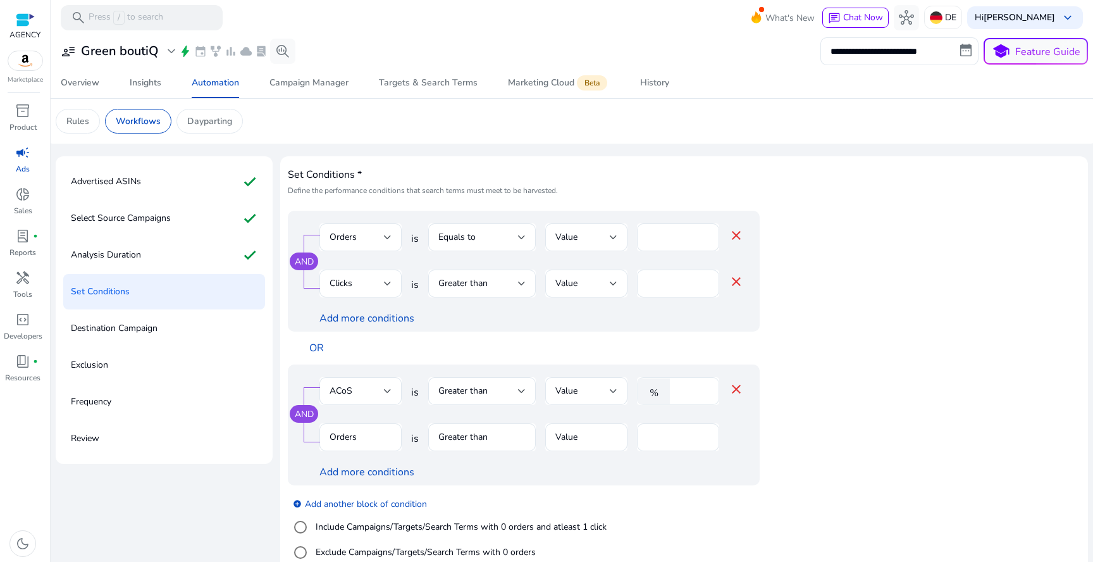
click at [679, 388] on input "****" at bounding box center [692, 391] width 33 height 14
type input "***"
type input "*"
click at [776, 457] on div "AND ACoS is Greater than Value % *** close Orders is Greater than Value * Add m…" at bounding box center [549, 424] width 522 height 121
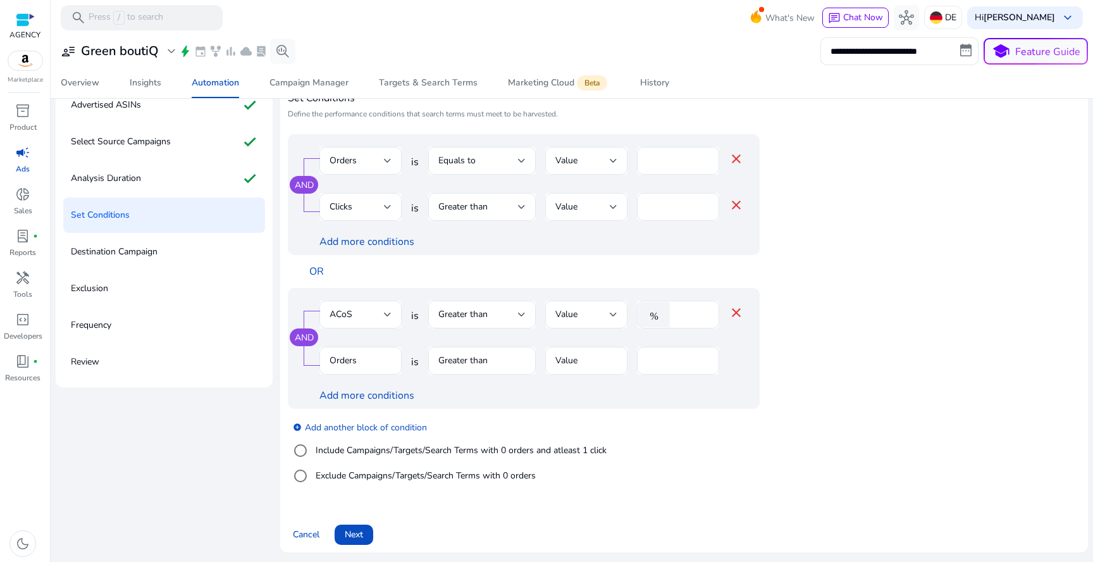
scroll to position [78, 0]
click at [354, 533] on span "Next" at bounding box center [354, 533] width 18 height 13
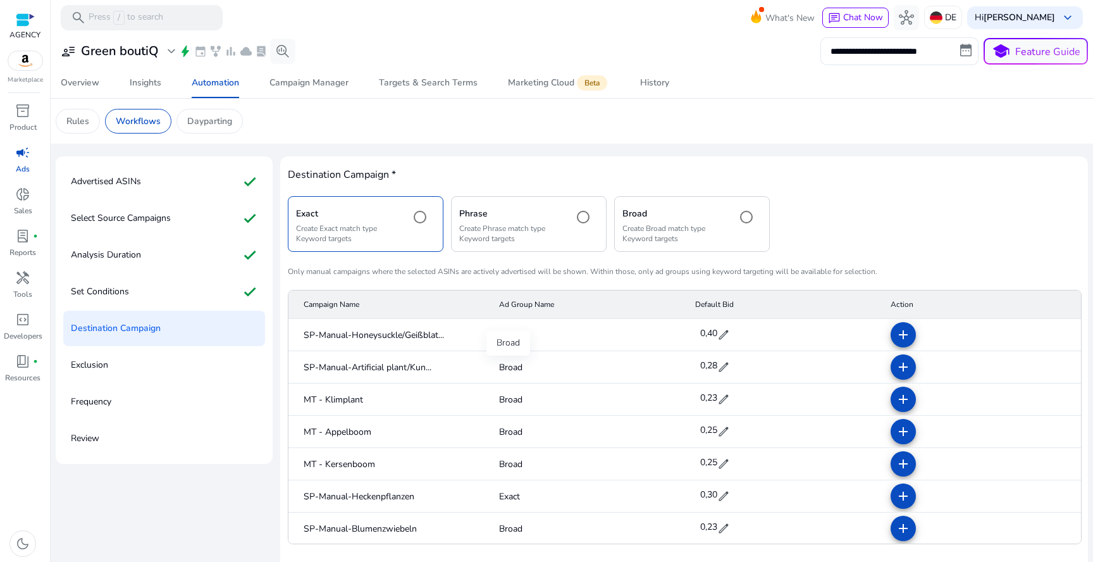
click at [508, 368] on span "Broad" at bounding box center [510, 367] width 23 height 13
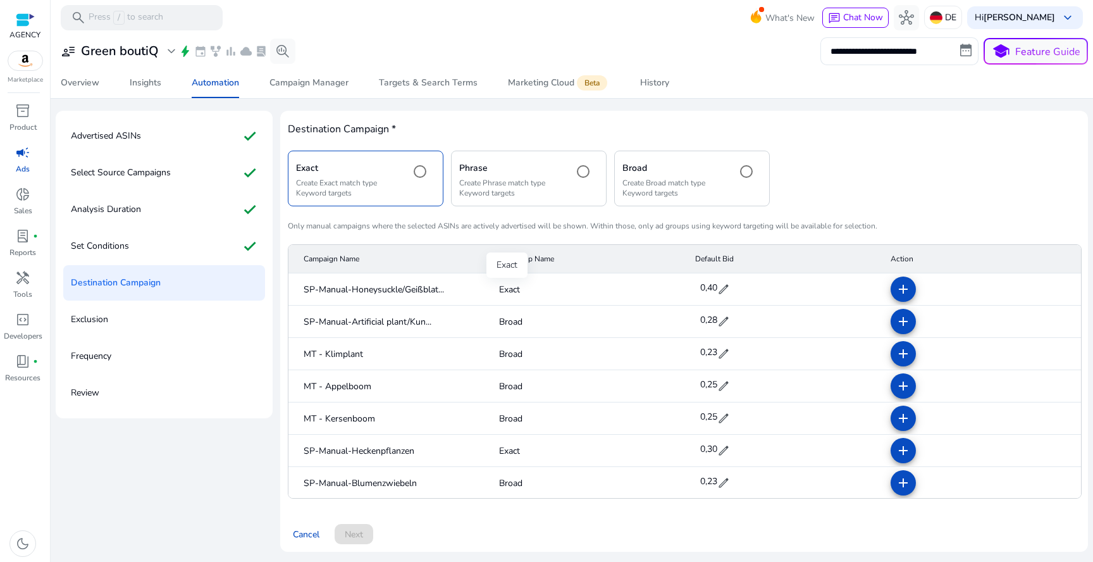
click at [506, 287] on span "Exact" at bounding box center [509, 289] width 21 height 13
click at [508, 317] on span "Broad" at bounding box center [510, 321] width 23 height 13
click at [506, 362] on mat-cell "Broad" at bounding box center [586, 354] width 195 height 32
click at [508, 349] on span "Broad" at bounding box center [510, 353] width 23 height 13
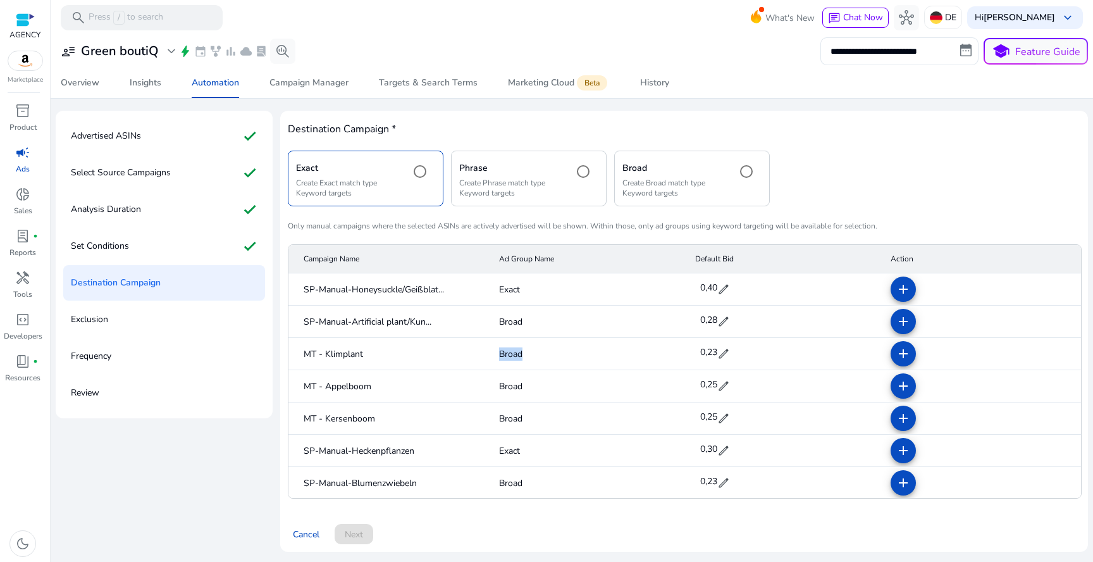
click at [508, 349] on span "Broad" at bounding box center [510, 353] width 23 height 13
click at [903, 352] on mat-icon "add" at bounding box center [903, 353] width 15 height 15
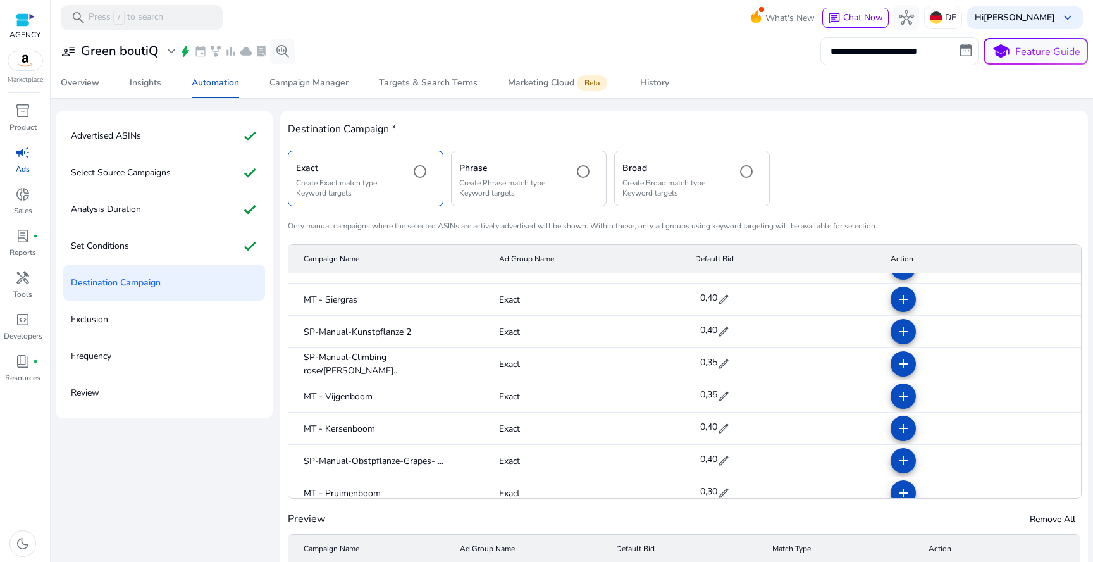
scroll to position [141, 0]
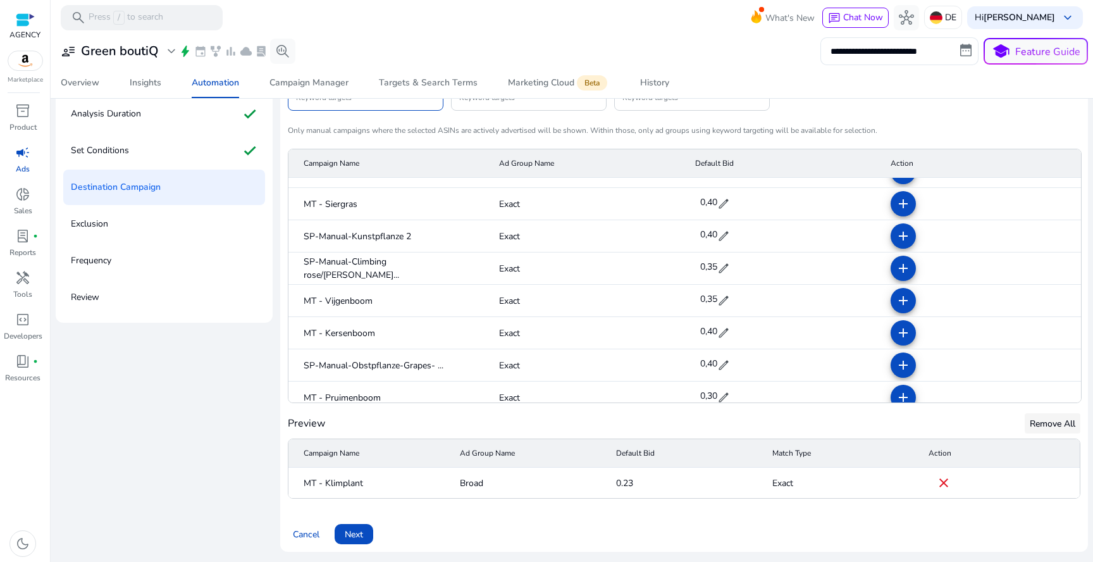
click at [1025, 423] on span at bounding box center [1053, 423] width 56 height 30
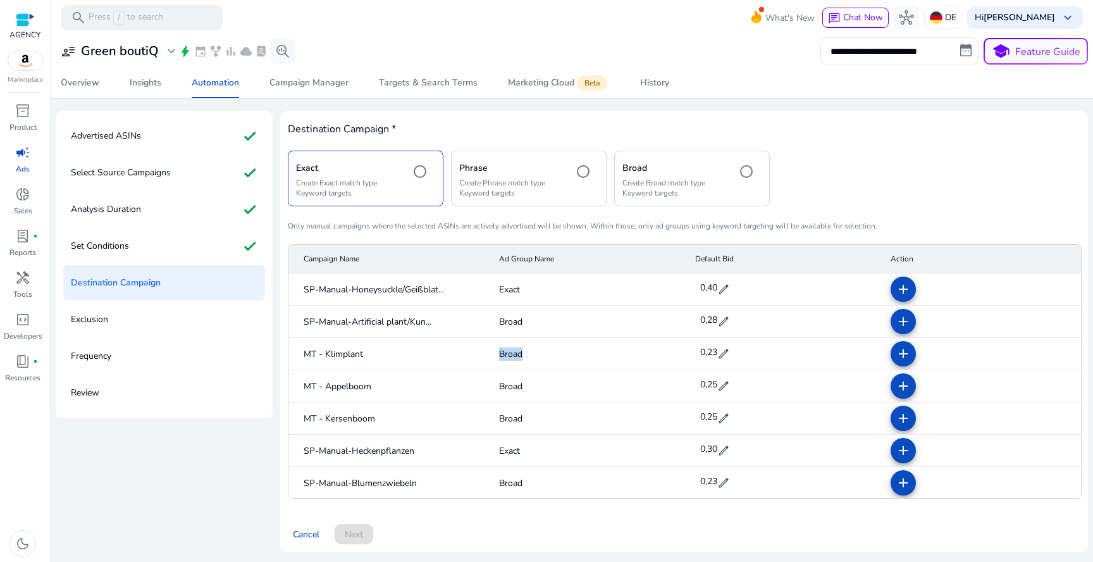
scroll to position [30, 0]
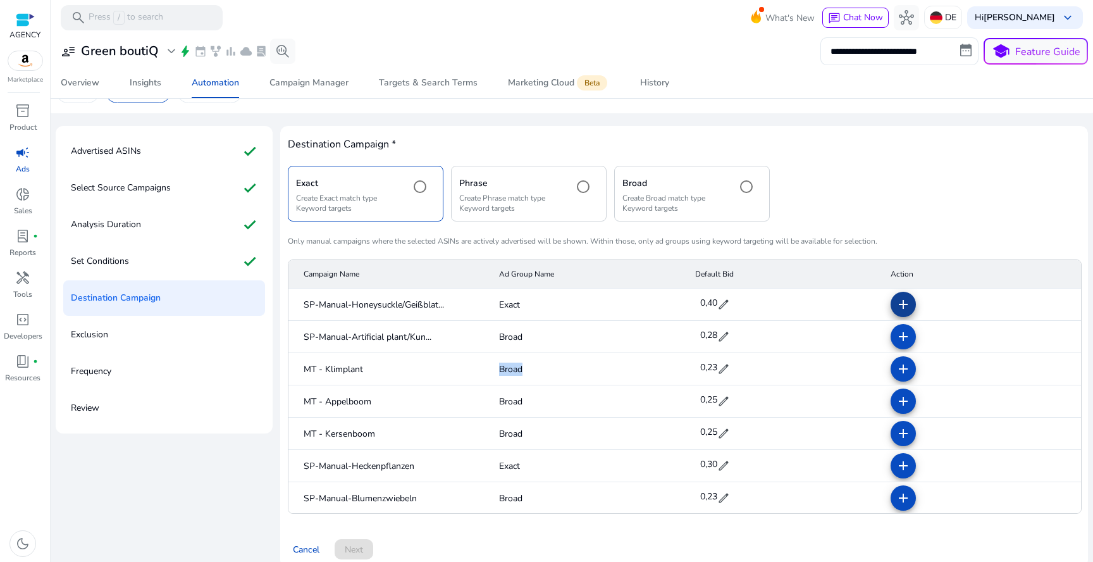
click at [896, 305] on mat-icon "add" at bounding box center [903, 304] width 15 height 15
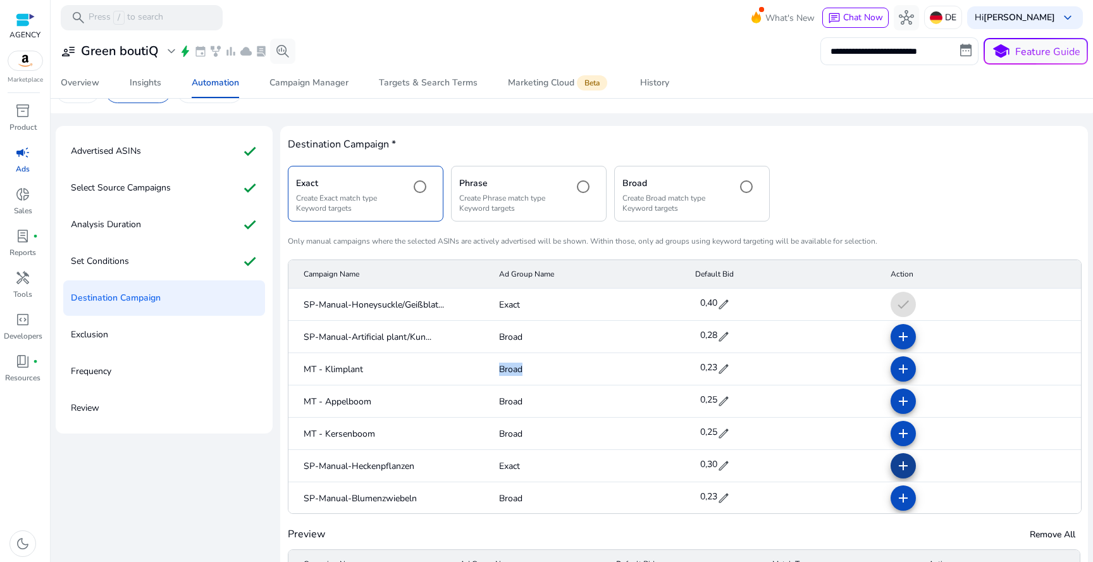
click at [902, 464] on mat-icon "add" at bounding box center [903, 465] width 15 height 15
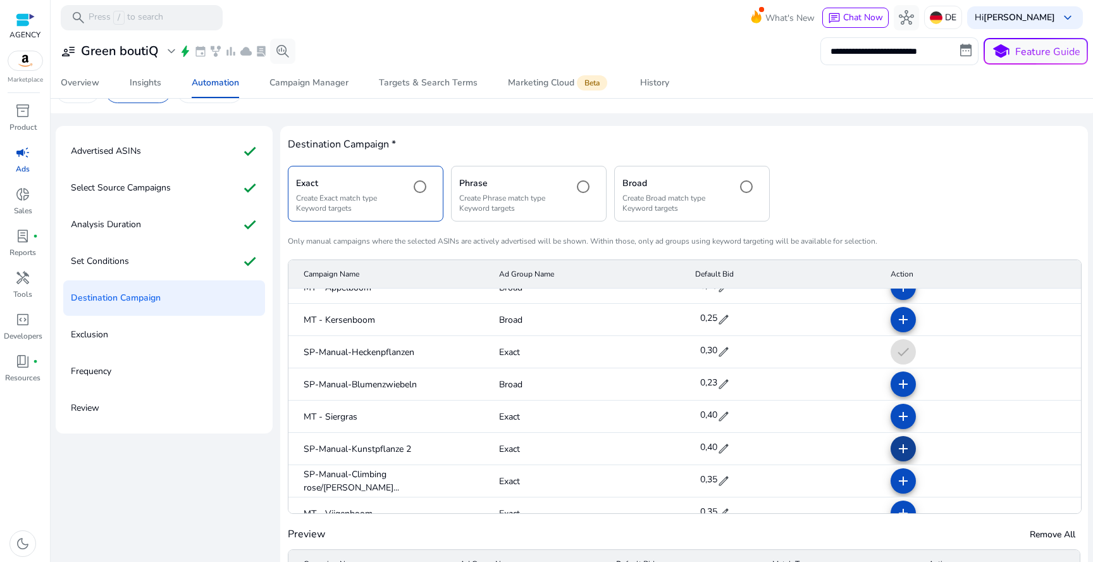
scroll to position [108, 0]
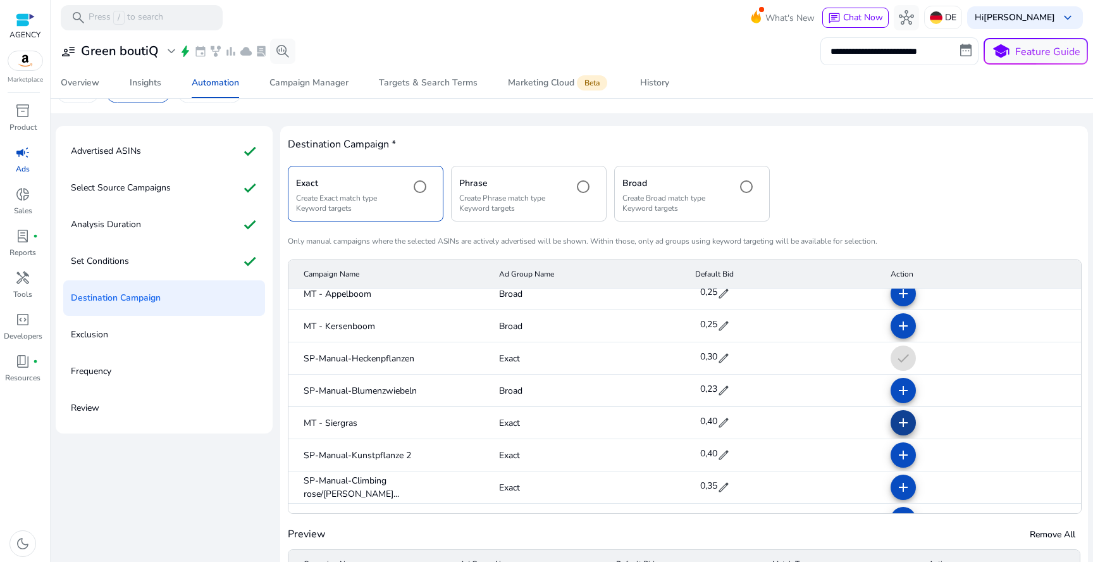
click at [898, 429] on mat-icon "add" at bounding box center [903, 422] width 15 height 15
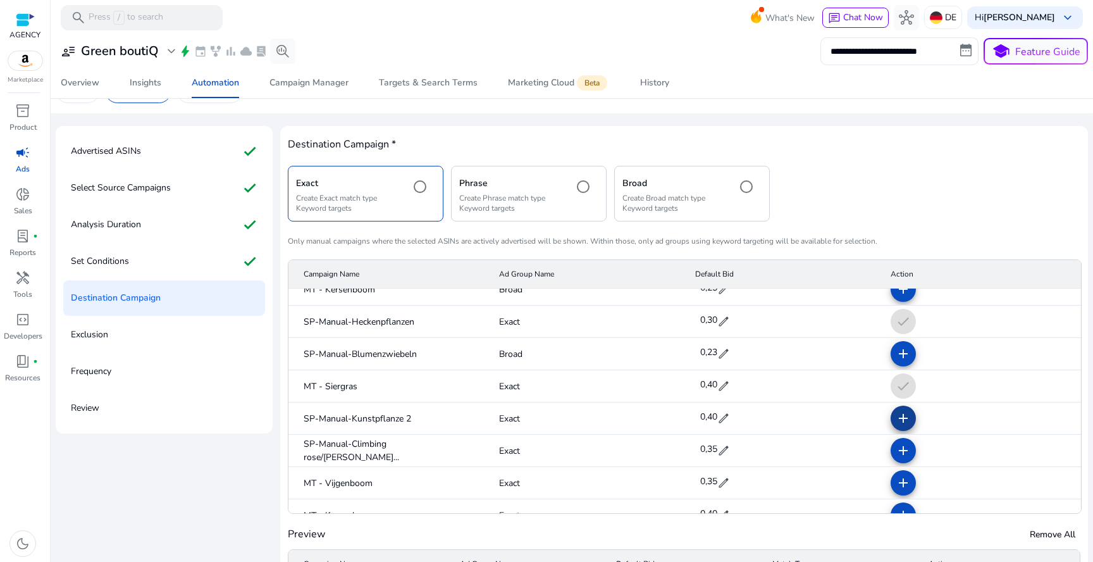
click at [897, 414] on mat-icon "add" at bounding box center [903, 417] width 15 height 15
click at [896, 465] on span at bounding box center [903, 450] width 30 height 30
click at [896, 478] on mat-icon "add" at bounding box center [903, 482] width 15 height 15
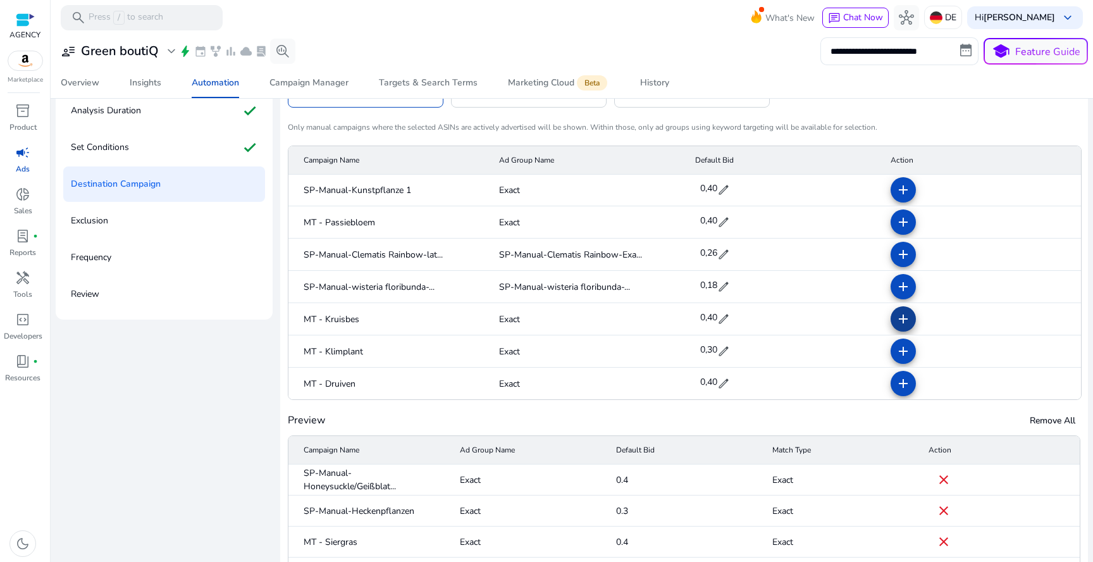
click at [896, 312] on mat-icon "add" at bounding box center [903, 318] width 15 height 15
click at [896, 350] on mat-icon "add" at bounding box center [903, 350] width 15 height 15
click at [896, 379] on mat-icon "add" at bounding box center [903, 383] width 15 height 15
click at [896, 217] on mat-icon "add" at bounding box center [903, 221] width 15 height 15
click at [896, 188] on mat-icon "add" at bounding box center [903, 189] width 15 height 15
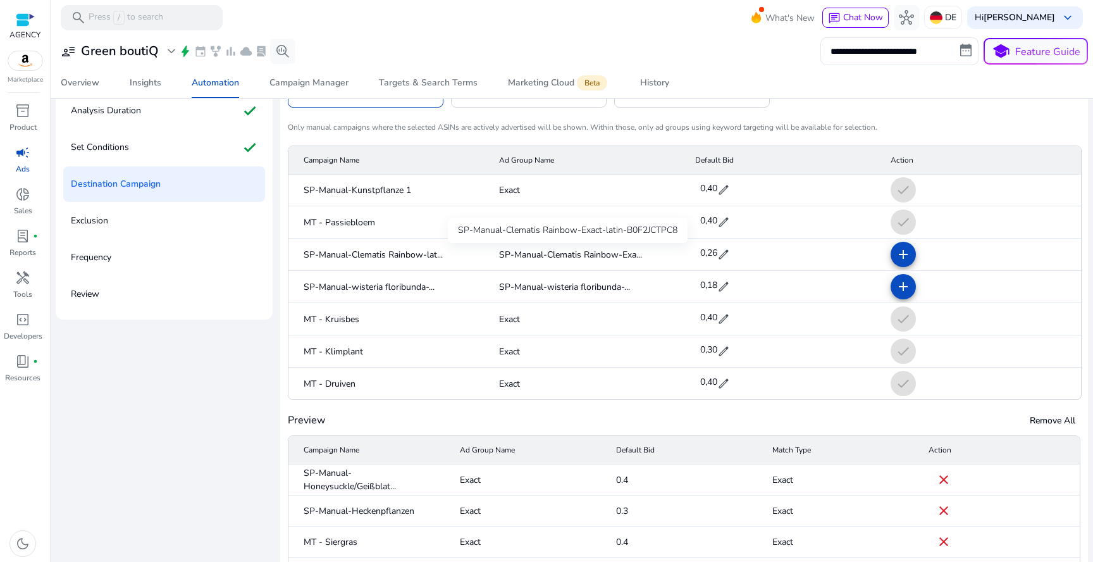
click at [607, 254] on span "SP-Manual-Clematis Rainbow-Exa..." at bounding box center [570, 254] width 143 height 13
click at [626, 254] on span "SP-Manual-Clematis Rainbow-Exa..." at bounding box center [570, 254] width 143 height 13
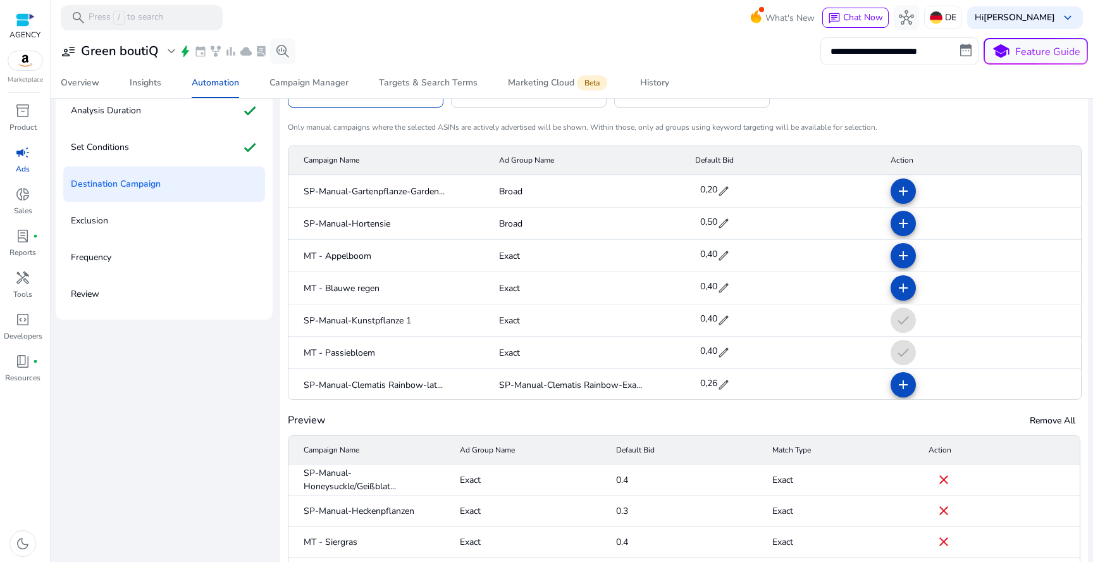
scroll to position [2319, 0]
click at [896, 286] on mat-icon "add" at bounding box center [903, 290] width 15 height 15
click at [896, 257] on mat-icon "add" at bounding box center [903, 257] width 15 height 15
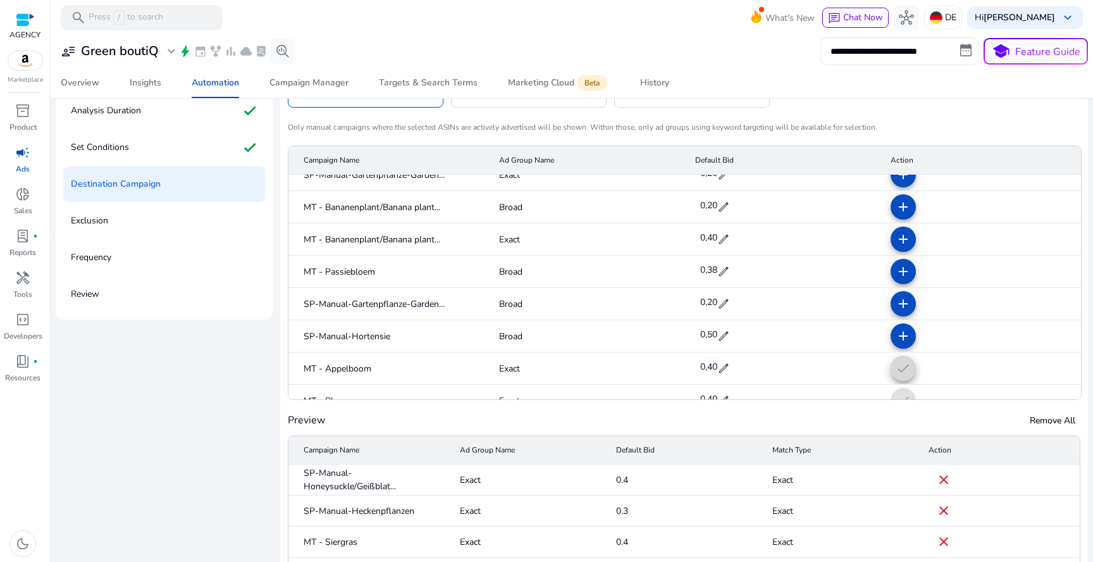
scroll to position [2190, 0]
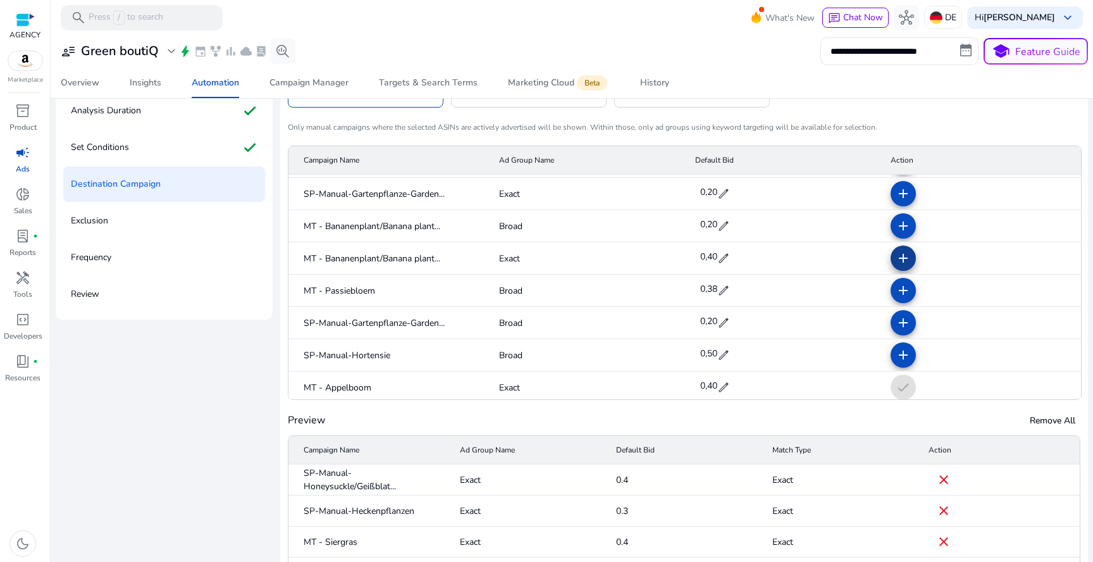
click at [896, 259] on mat-icon "add" at bounding box center [903, 257] width 15 height 15
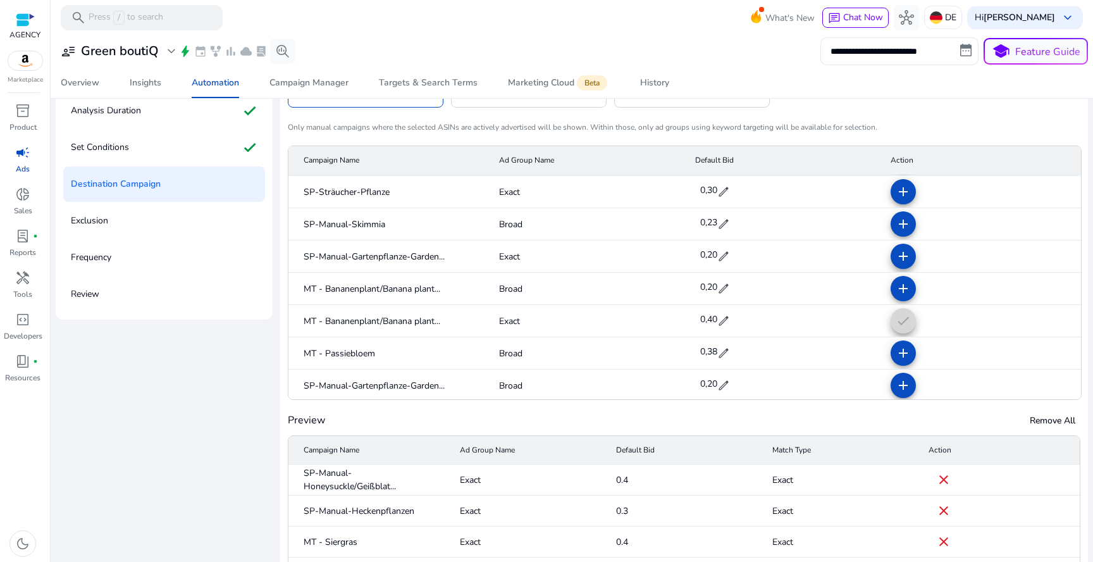
click at [896, 259] on mat-icon "add" at bounding box center [903, 256] width 15 height 15
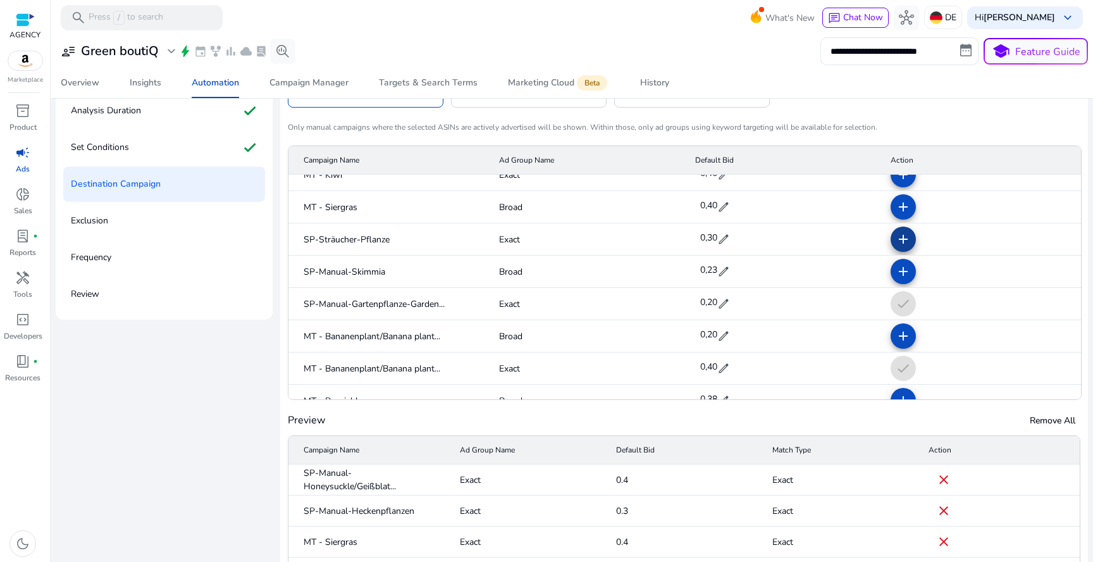
click at [896, 240] on mat-icon "add" at bounding box center [903, 238] width 15 height 15
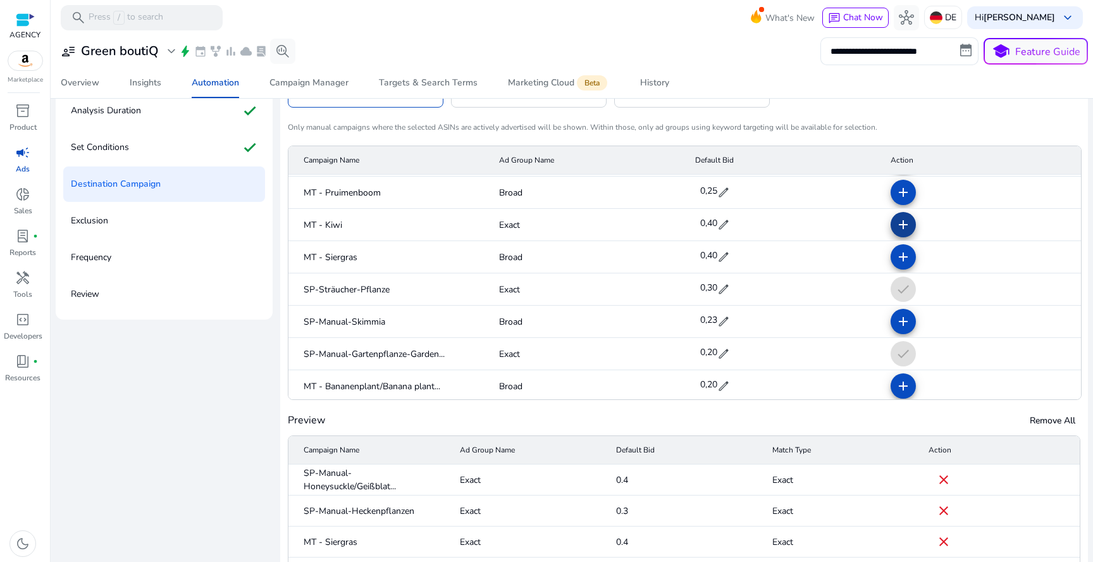
click at [896, 224] on mat-icon "add" at bounding box center [903, 224] width 15 height 15
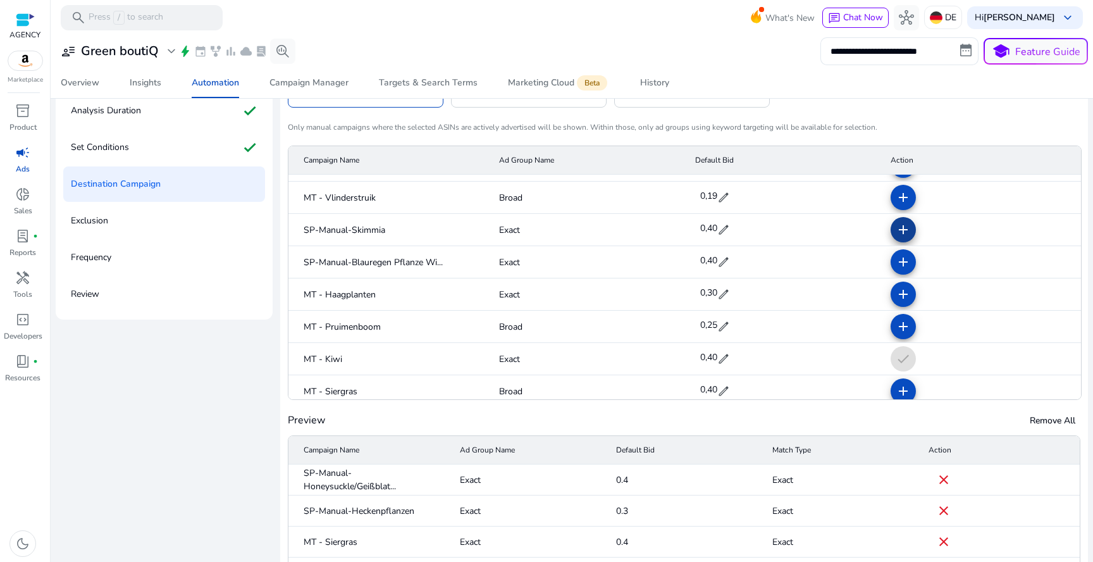
click at [896, 226] on mat-icon "add" at bounding box center [903, 229] width 15 height 15
click at [896, 264] on mat-icon "add" at bounding box center [903, 261] width 15 height 15
click at [896, 287] on mat-icon "add" at bounding box center [903, 294] width 15 height 15
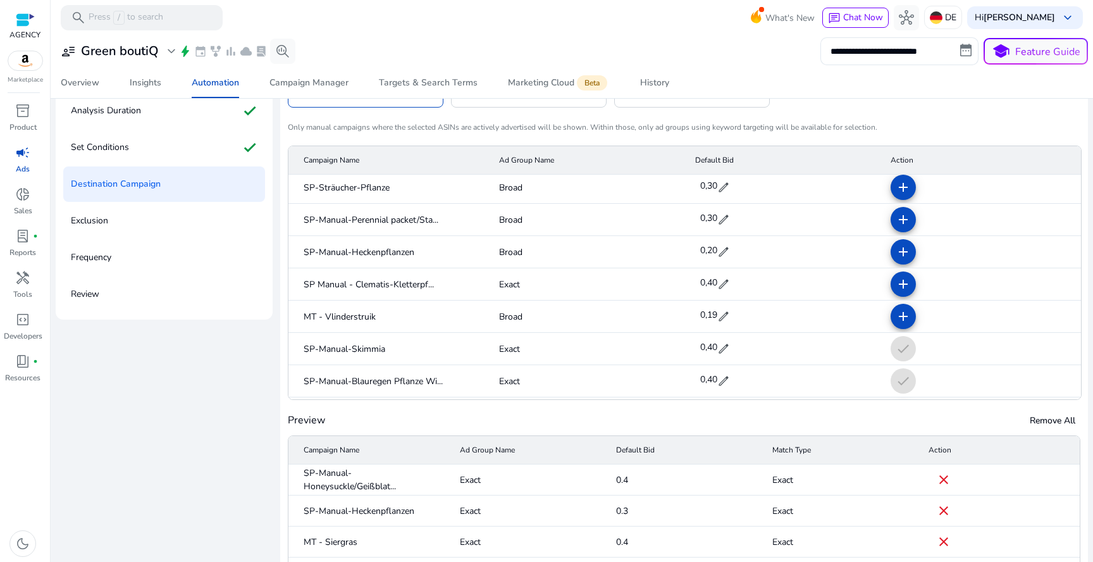
scroll to position [2452, 0]
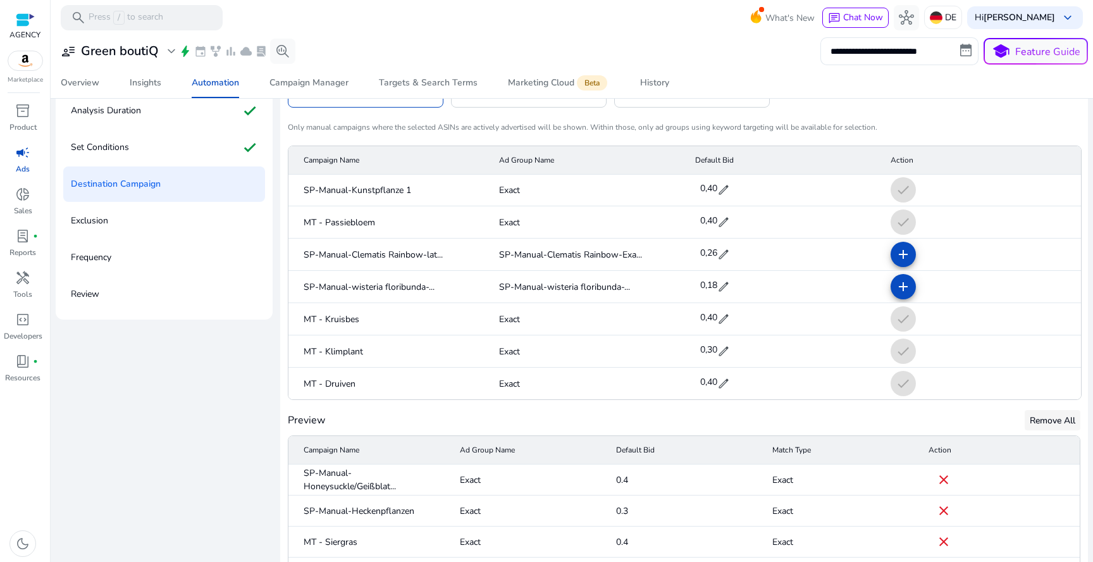
click at [1047, 412] on span at bounding box center [1053, 420] width 56 height 30
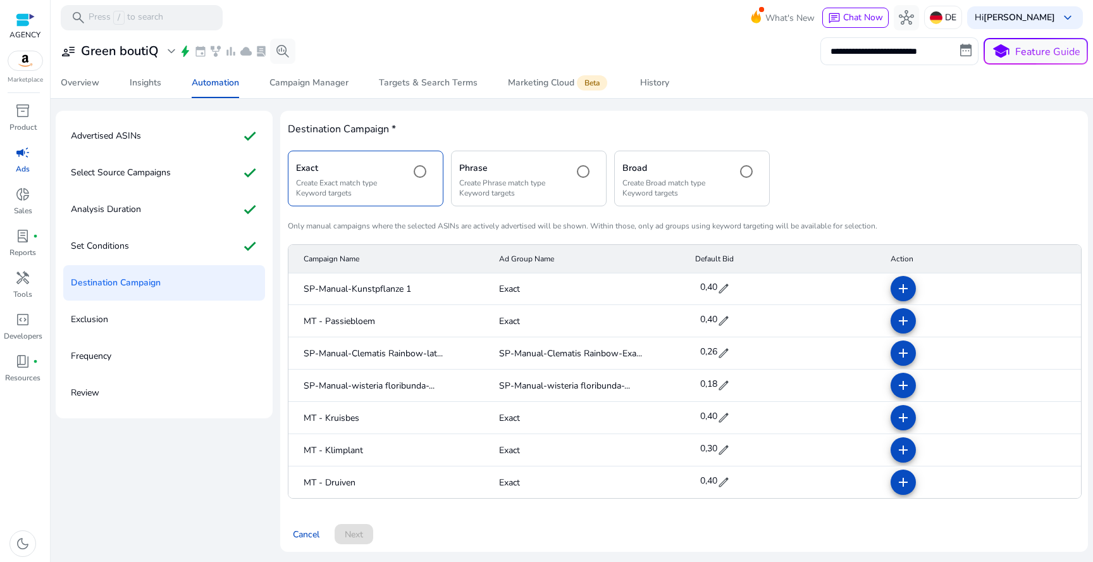
scroll to position [46, 0]
click at [139, 245] on div "Set Conditions check" at bounding box center [164, 245] width 202 height 35
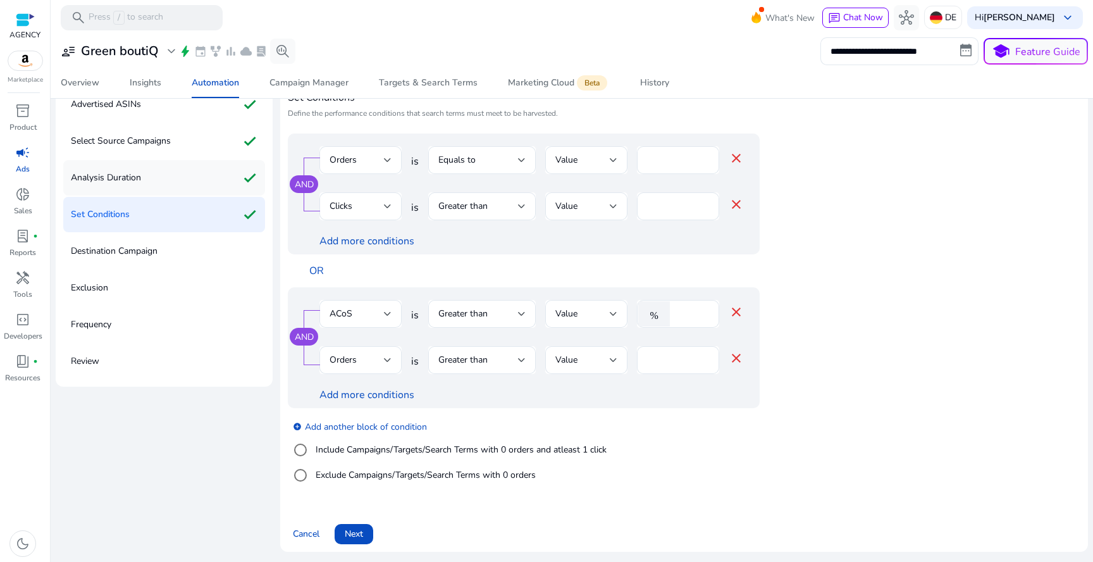
click at [176, 177] on div "Analysis Duration check" at bounding box center [164, 177] width 202 height 35
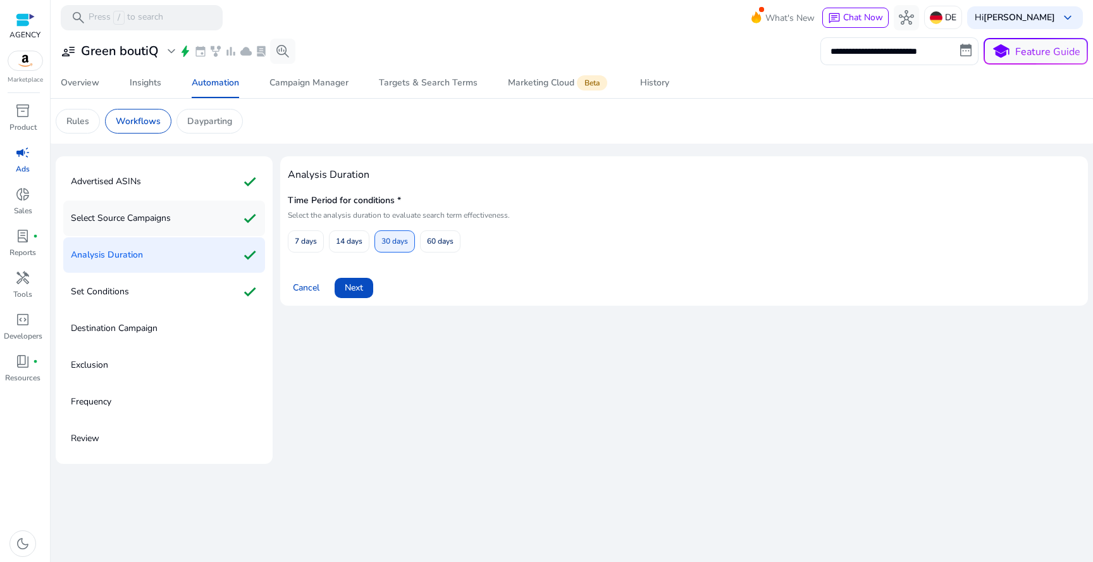
click at [168, 212] on p "Select Source Campaigns" at bounding box center [121, 218] width 100 height 20
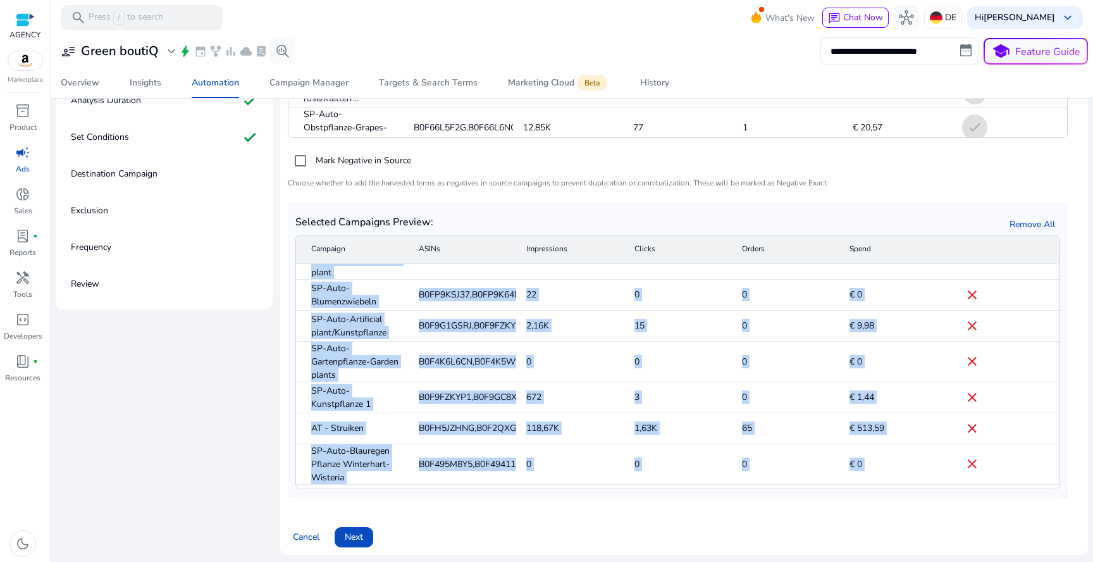
scroll to position [566, 0]
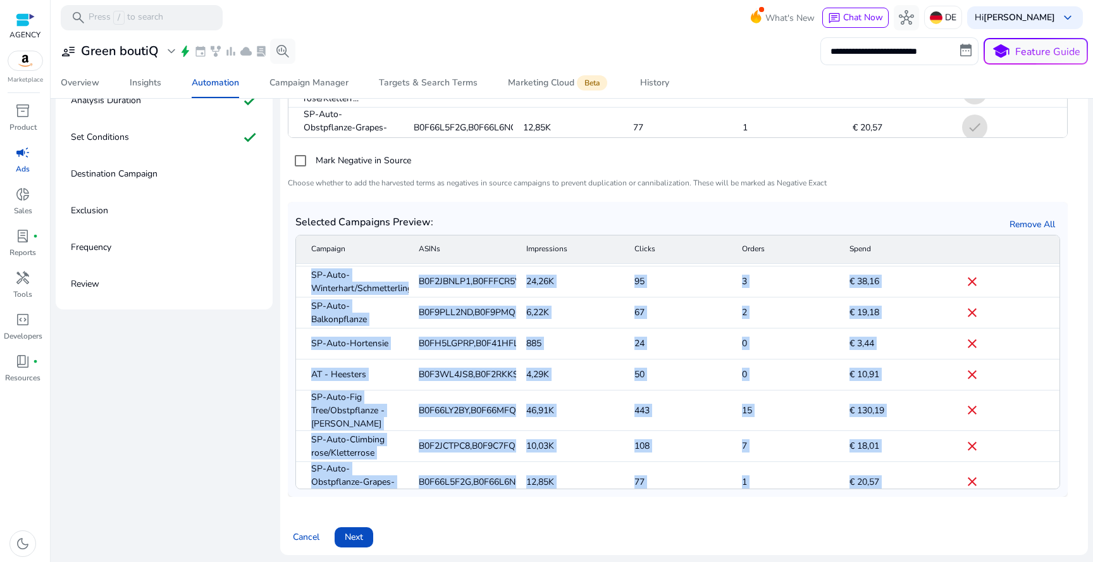
drag, startPoint x: 311, startPoint y: 271, endPoint x: 671, endPoint y: 553, distance: 457.2
click at [671, 553] on div "Select source campaigns Campaign Targeting Type* Select campaign type where you…" at bounding box center [684, 148] width 808 height 813
copy body "SP-Auto- Kunstpflanze 3 B0F9G77LCL,B0F9GC8TCW,B0F9G1VL4M,B0F9GC9G21 1,63K 15 0 …"
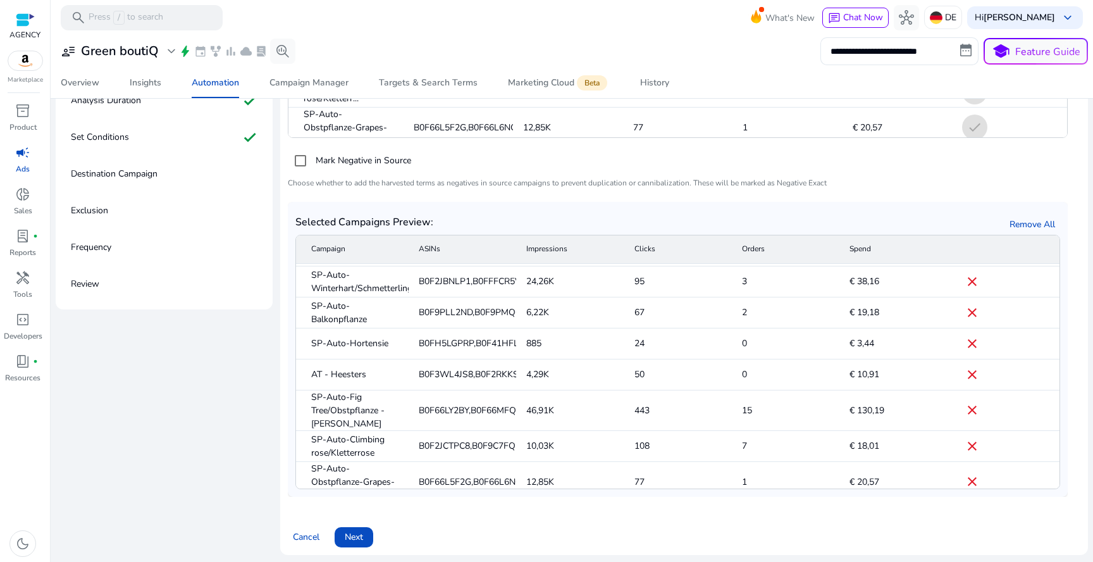
click at [355, 342] on mat-cell "SP-Auto-Hortensie" at bounding box center [352, 343] width 113 height 31
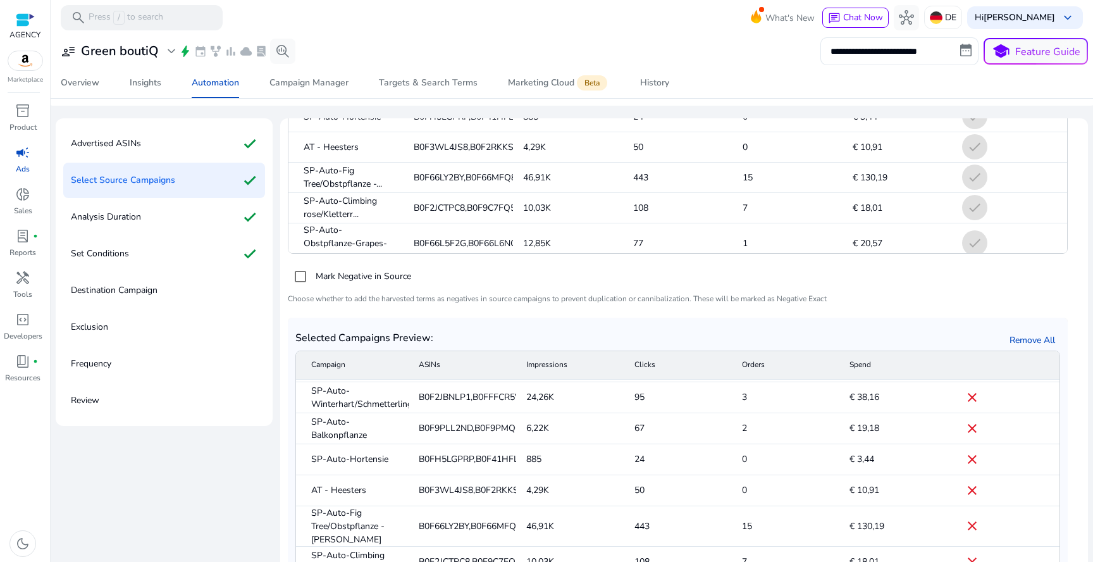
scroll to position [30, 0]
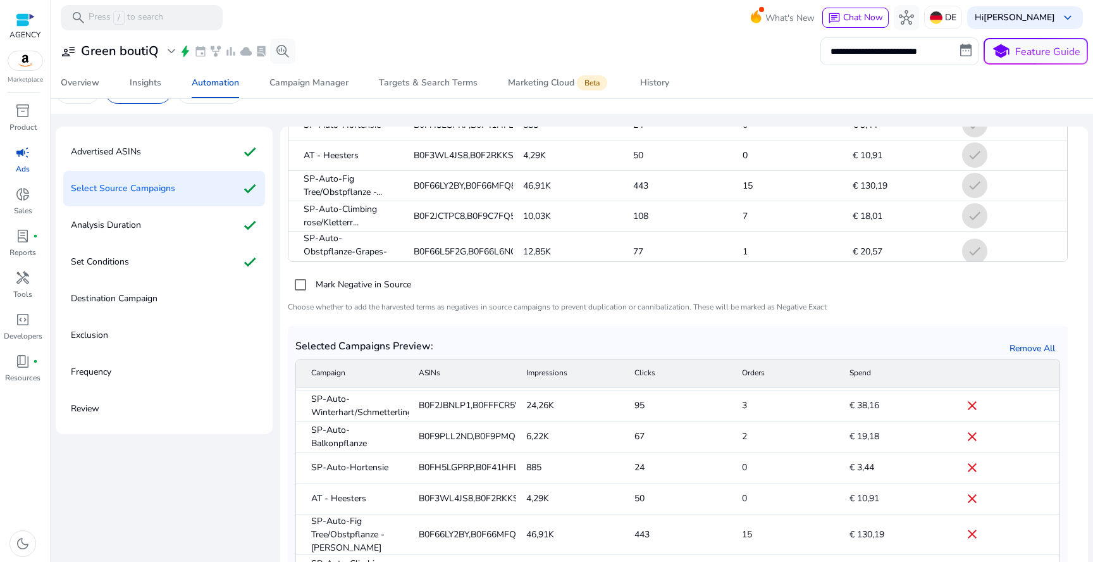
click at [157, 291] on p "Destination Campaign" at bounding box center [114, 298] width 87 height 20
click at [192, 253] on div "Set Conditions check" at bounding box center [164, 261] width 202 height 35
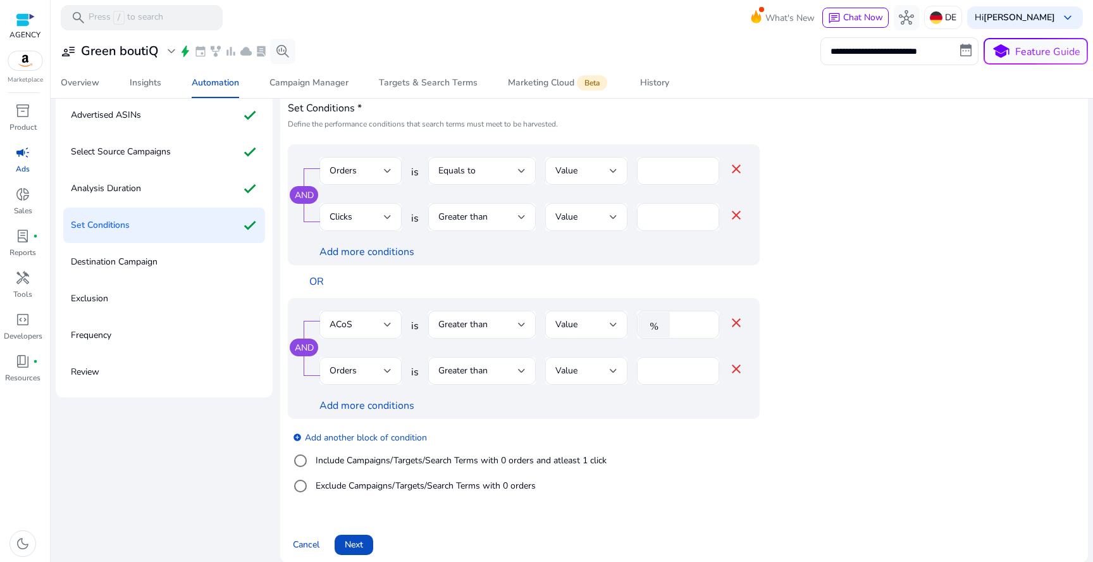
scroll to position [78, 0]
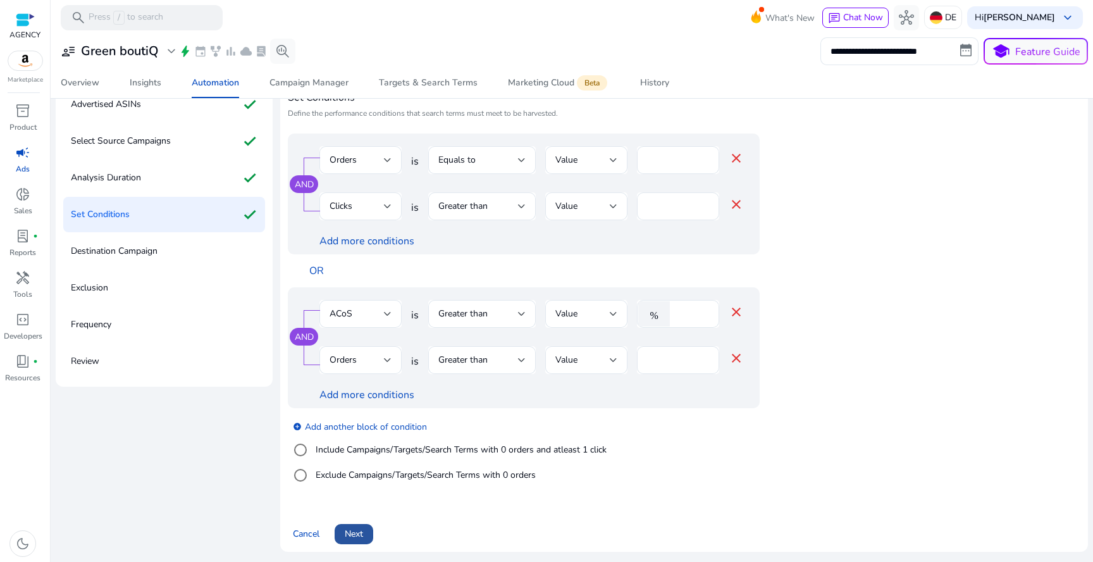
click at [362, 529] on span "Next" at bounding box center [354, 533] width 18 height 13
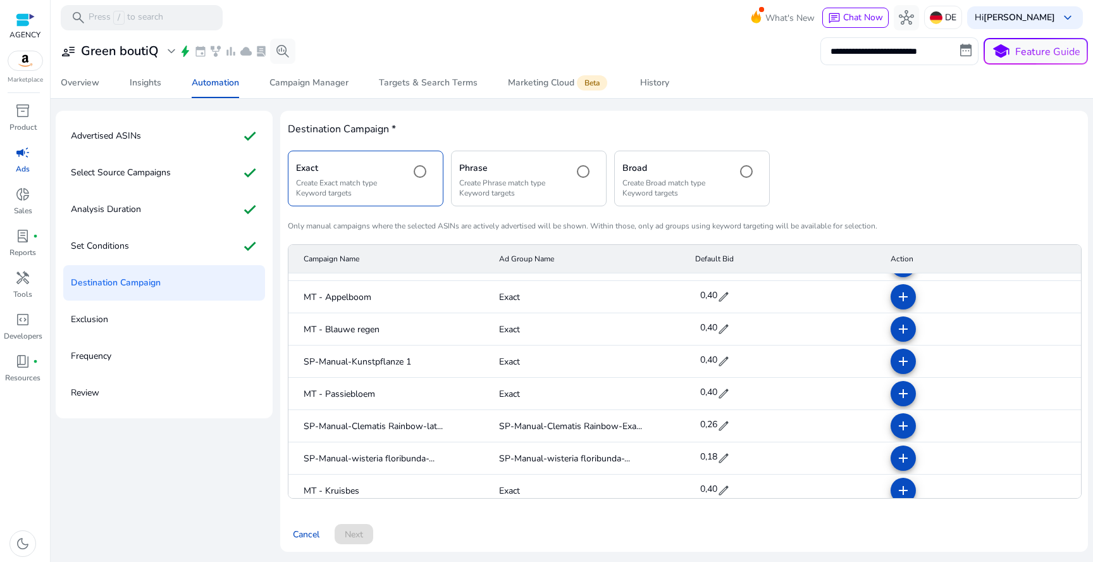
scroll to position [2376, 0]
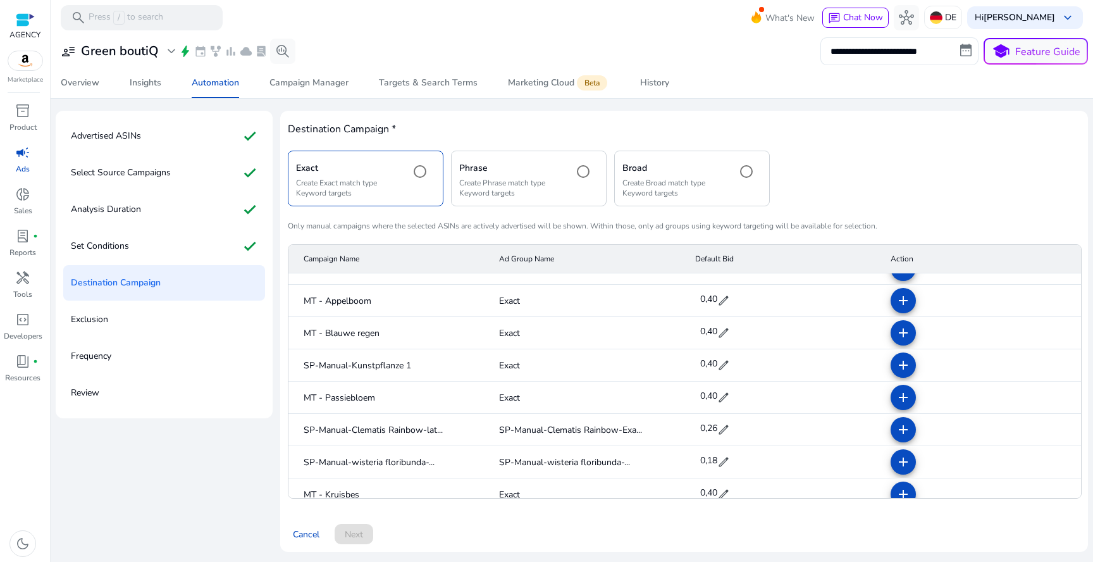
click at [717, 369] on span "edit" at bounding box center [723, 365] width 13 height 13
click at [717, 369] on input "***" at bounding box center [715, 364] width 35 height 20
type input "***"
click at [734, 366] on span "check" at bounding box center [741, 364] width 14 height 14
click at [902, 364] on mat-icon "add" at bounding box center [903, 364] width 15 height 15
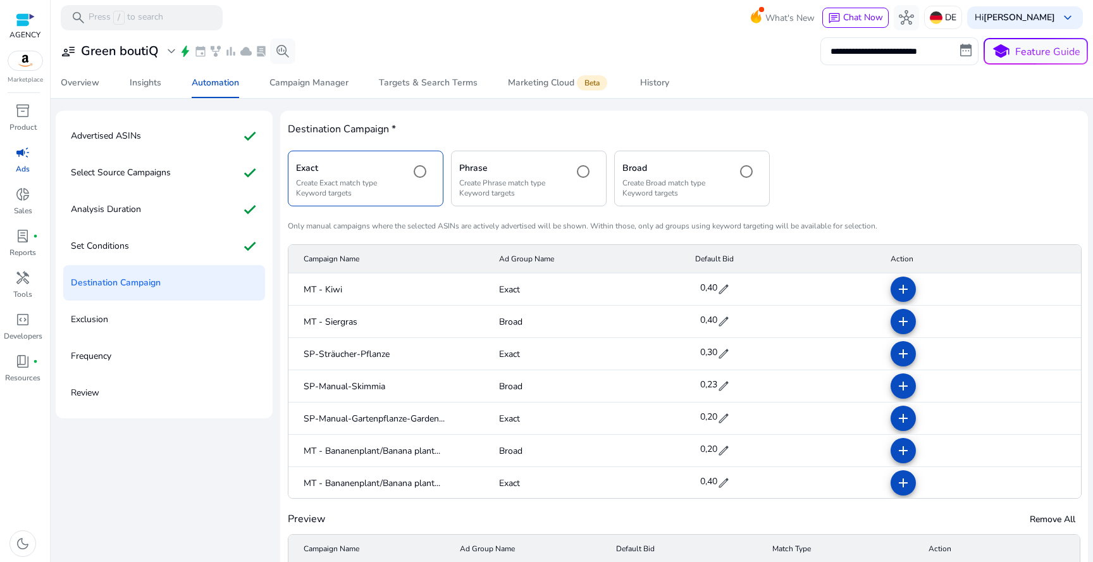
scroll to position [1853, 0]
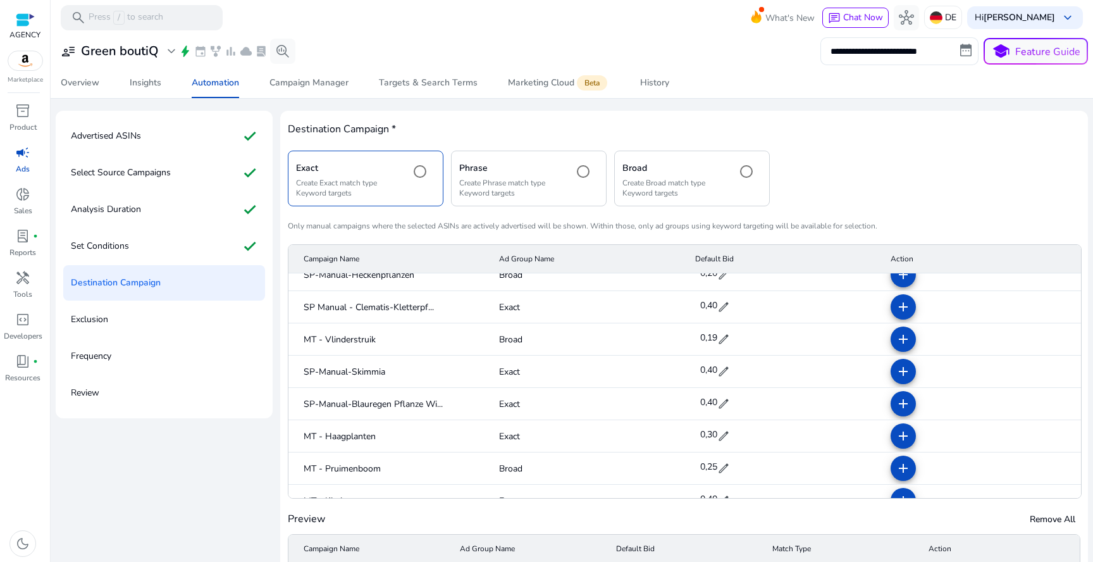
click at [721, 370] on span "edit" at bounding box center [723, 371] width 13 height 13
click at [719, 370] on input "***" at bounding box center [715, 372] width 35 height 20
type input "***"
click at [735, 370] on span "check" at bounding box center [741, 372] width 14 height 14
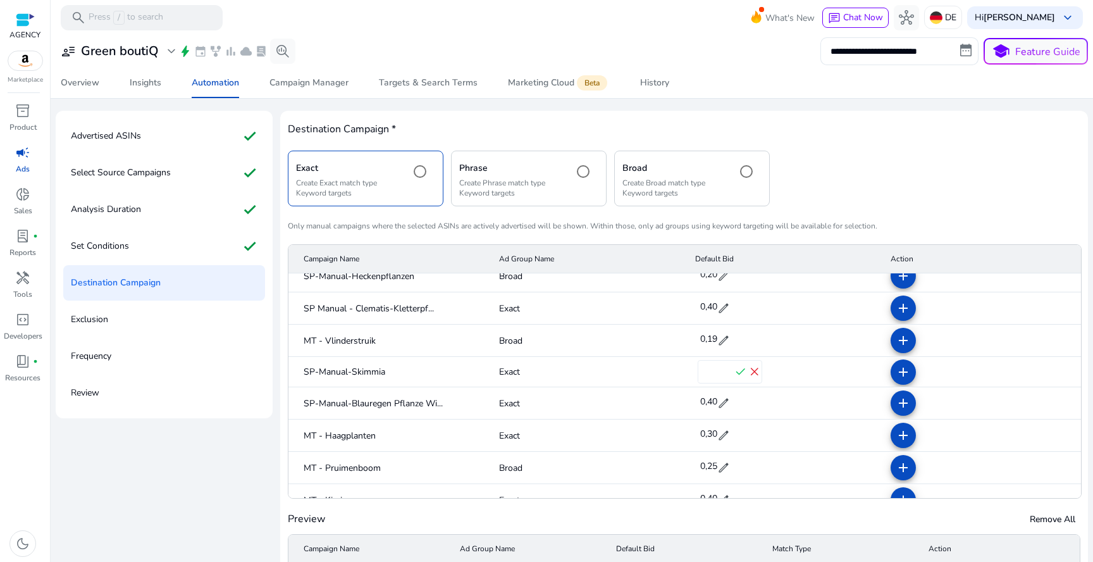
scroll to position [1853, 0]
click at [903, 371] on mat-icon "add" at bounding box center [903, 371] width 15 height 15
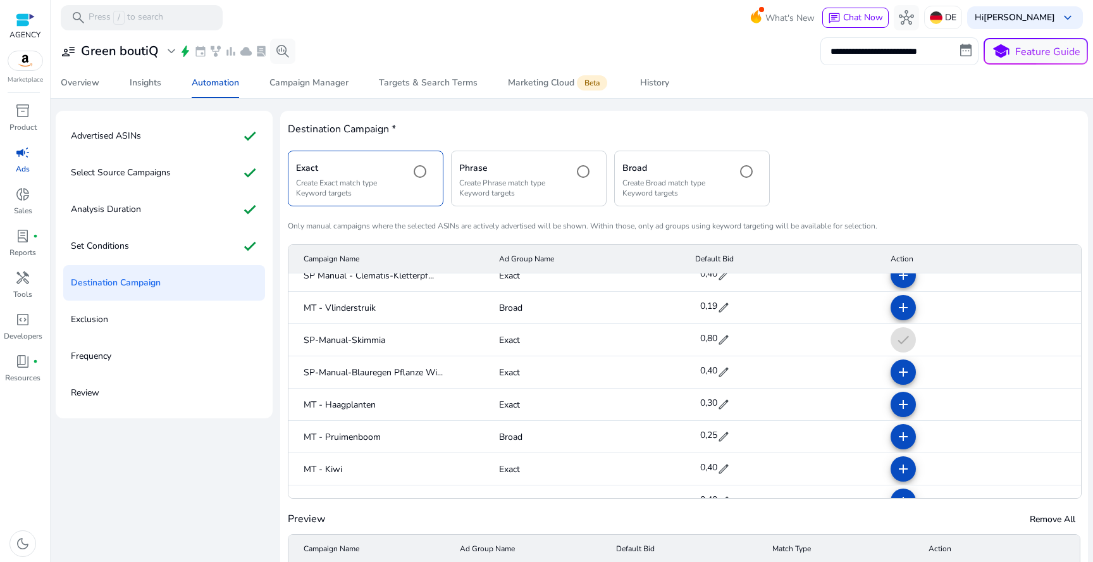
scroll to position [337, 0]
click at [729, 370] on mat-cell "0,30 edit" at bounding box center [782, 371] width 195 height 32
click at [722, 369] on span "edit" at bounding box center [723, 371] width 13 height 13
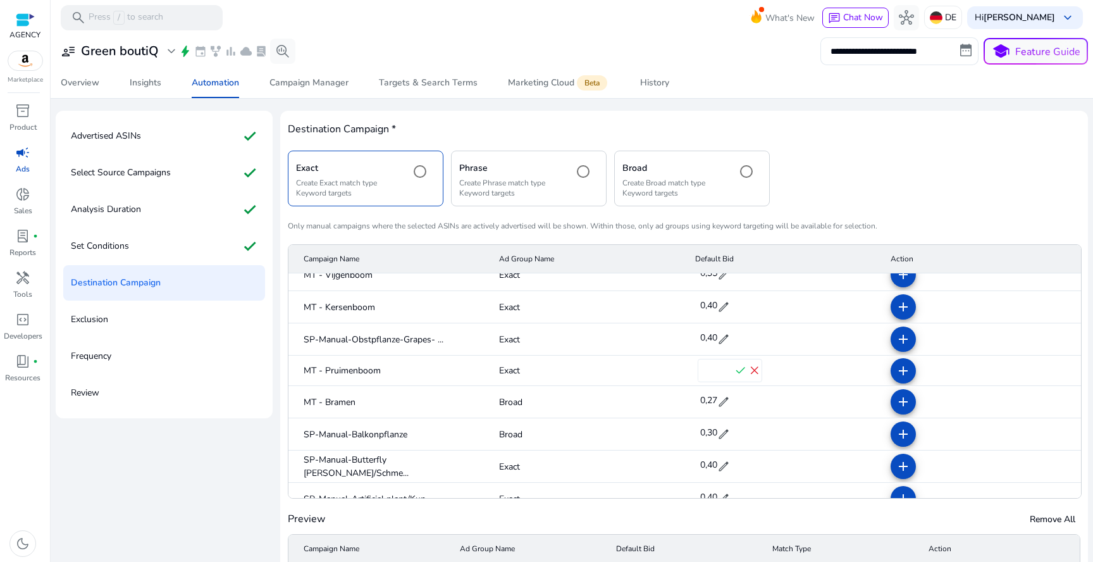
scroll to position [336, 0]
click at [720, 369] on input "***" at bounding box center [715, 372] width 35 height 20
type input "***"
click at [734, 376] on span "check" at bounding box center [741, 372] width 14 height 14
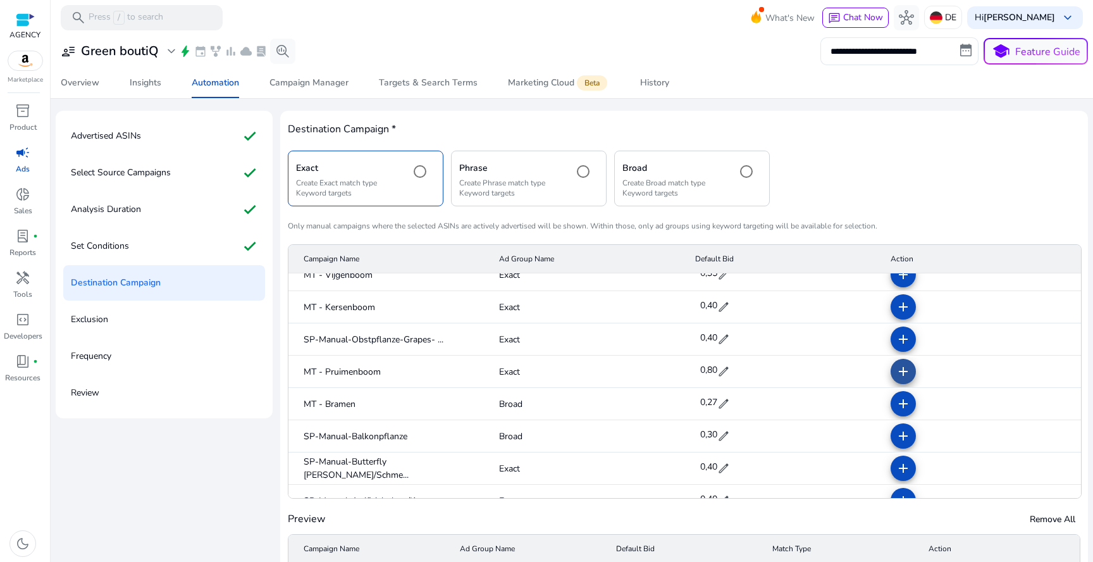
click at [896, 373] on mat-icon "add" at bounding box center [903, 371] width 15 height 15
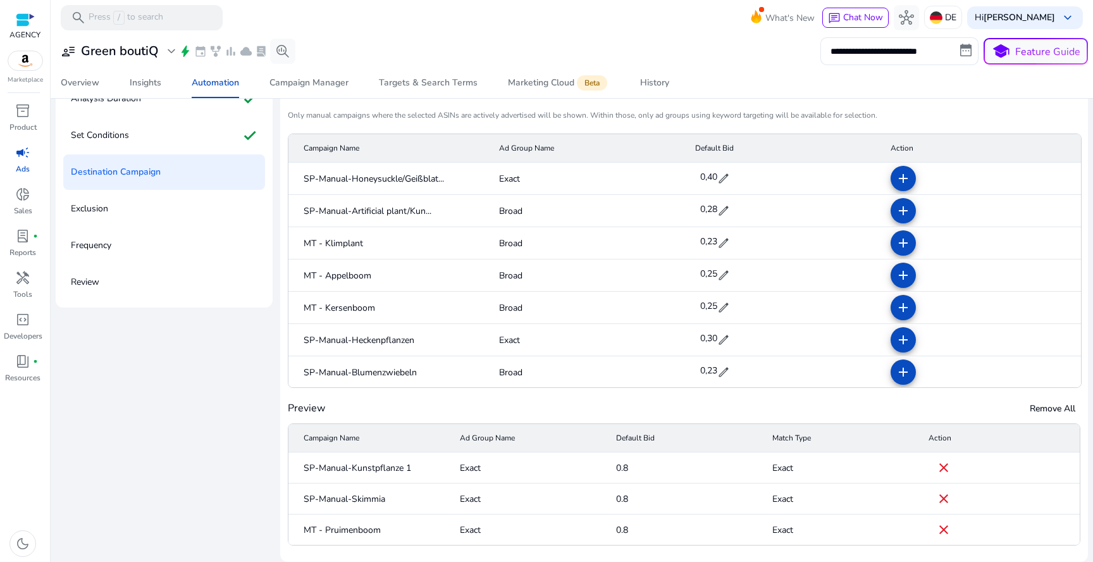
scroll to position [47, 0]
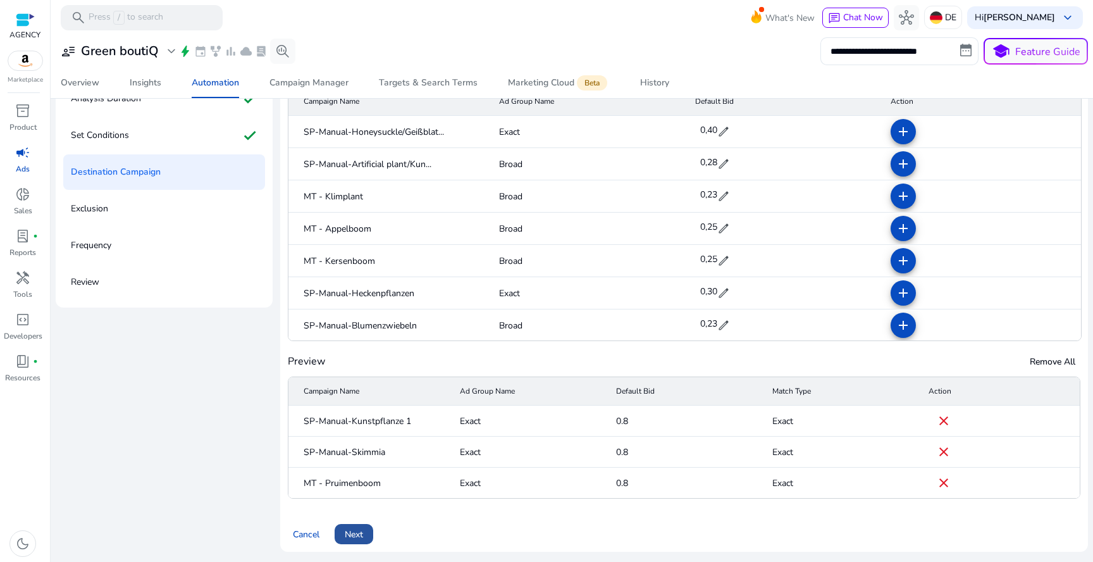
click at [361, 528] on span "Next" at bounding box center [354, 533] width 18 height 13
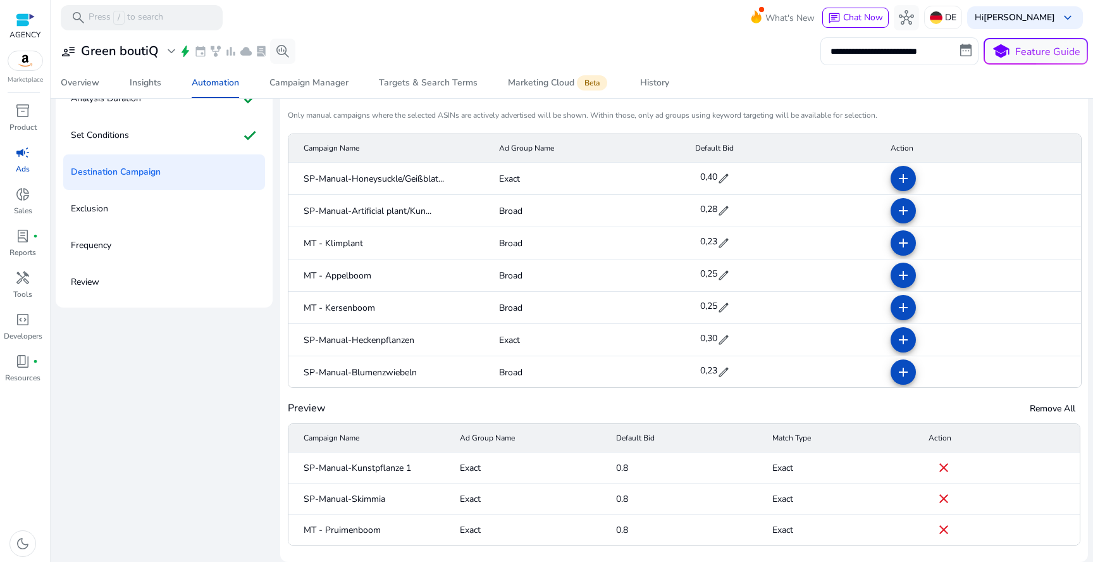
scroll to position [0, 0]
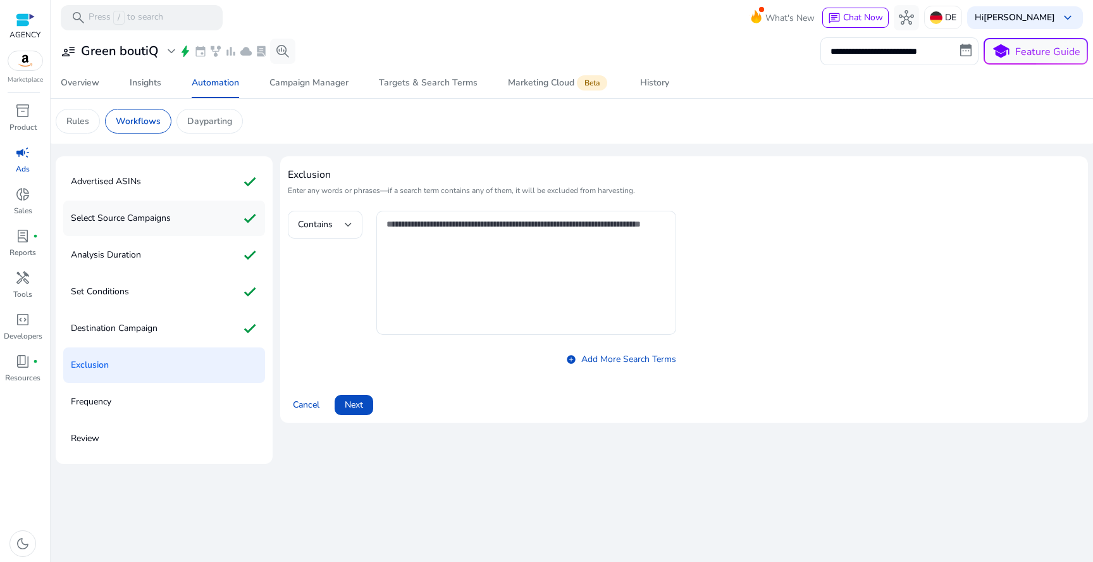
click at [159, 221] on p "Select Source Campaigns" at bounding box center [121, 218] width 100 height 20
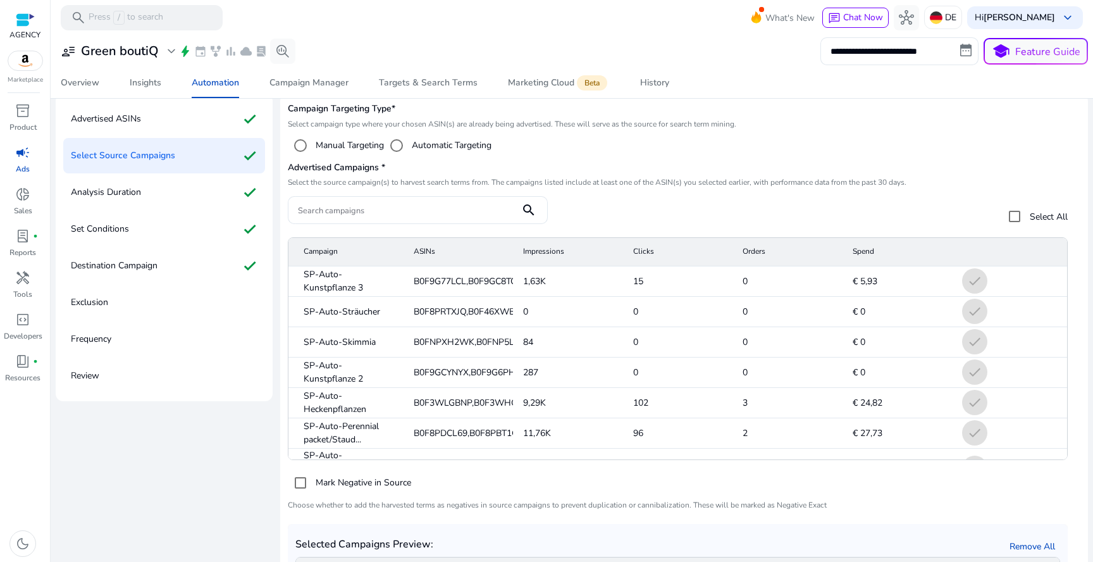
scroll to position [565, 0]
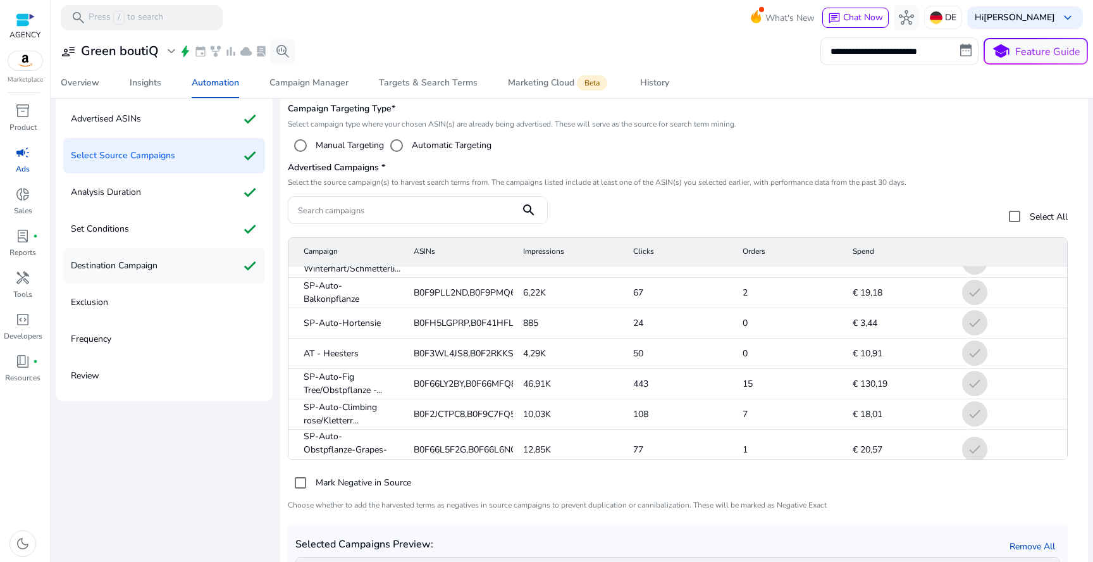
click at [193, 272] on div "Destination Campaign check" at bounding box center [164, 265] width 202 height 35
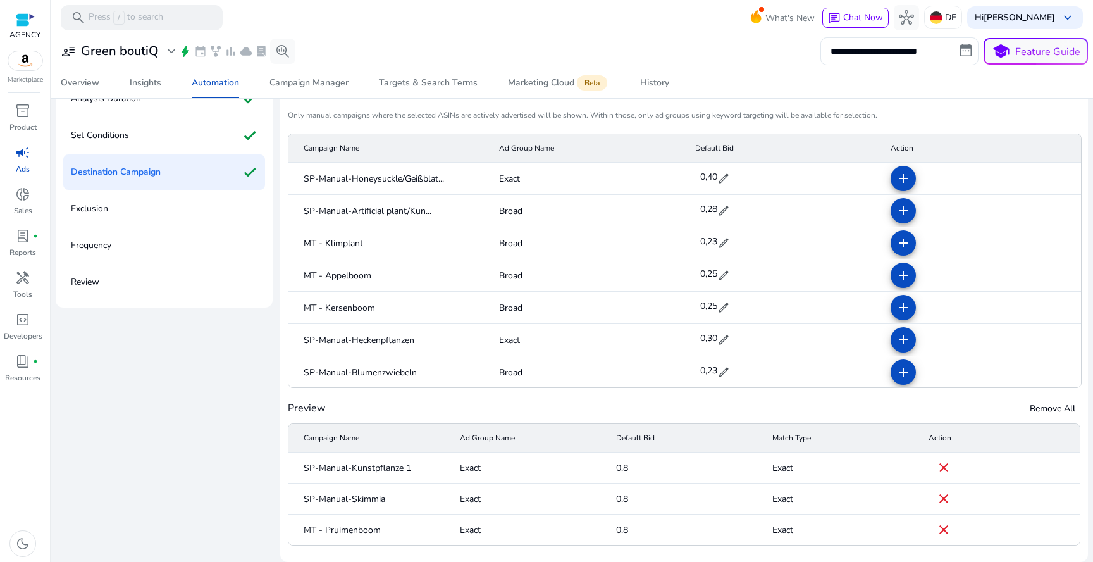
scroll to position [240, 0]
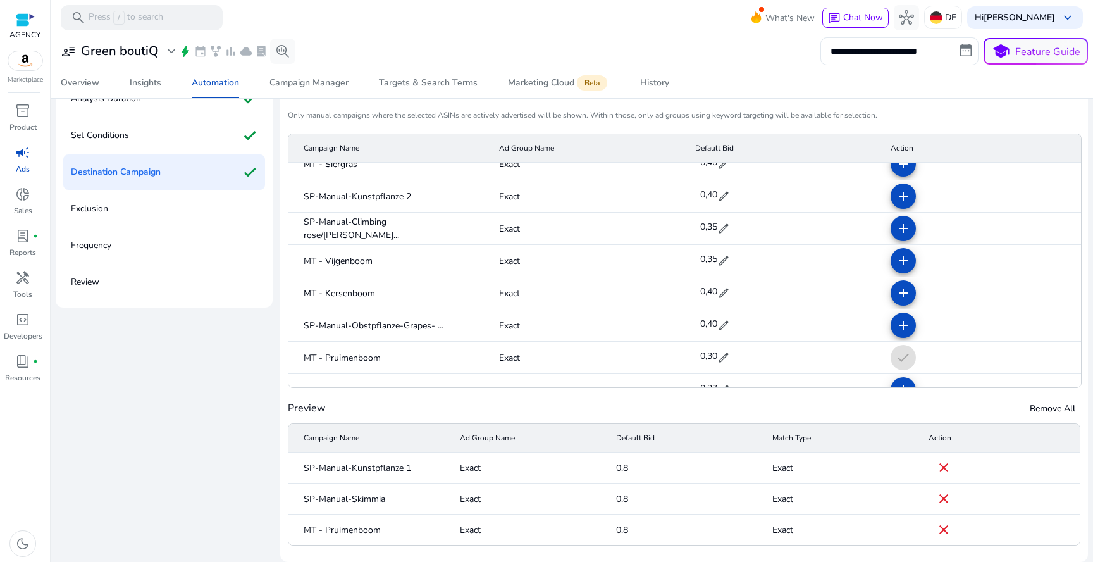
click at [717, 257] on span "edit" at bounding box center [723, 260] width 13 height 13
click at [711, 256] on input "****" at bounding box center [715, 261] width 35 height 20
type input "****"
click at [734, 261] on span "check" at bounding box center [741, 261] width 14 height 14
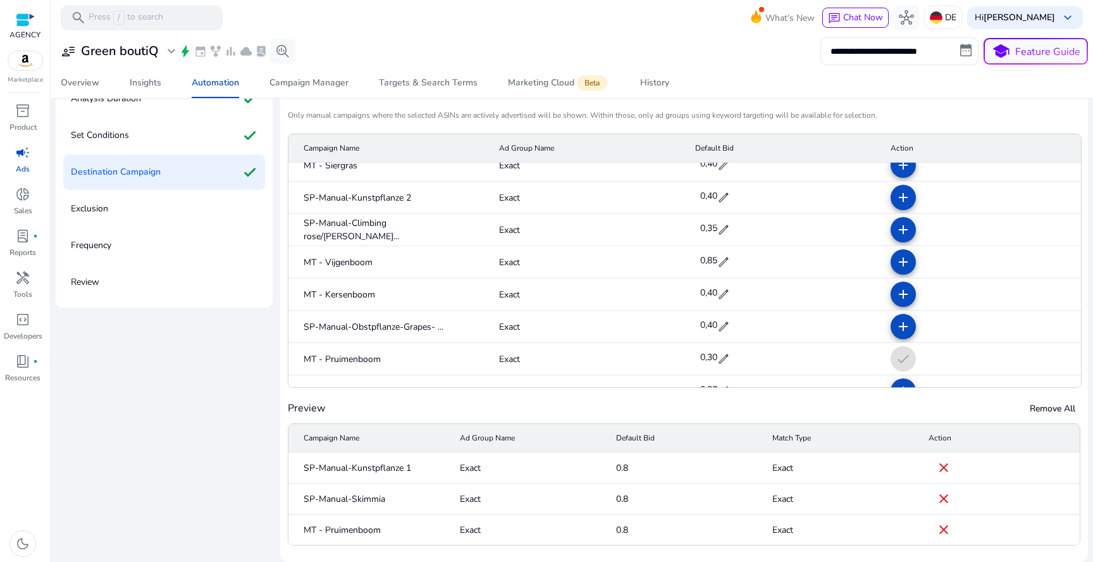
scroll to position [240, 0]
click at [911, 259] on mat-cell "add" at bounding box center [980, 261] width 200 height 32
click at [900, 259] on span at bounding box center [903, 260] width 30 height 30
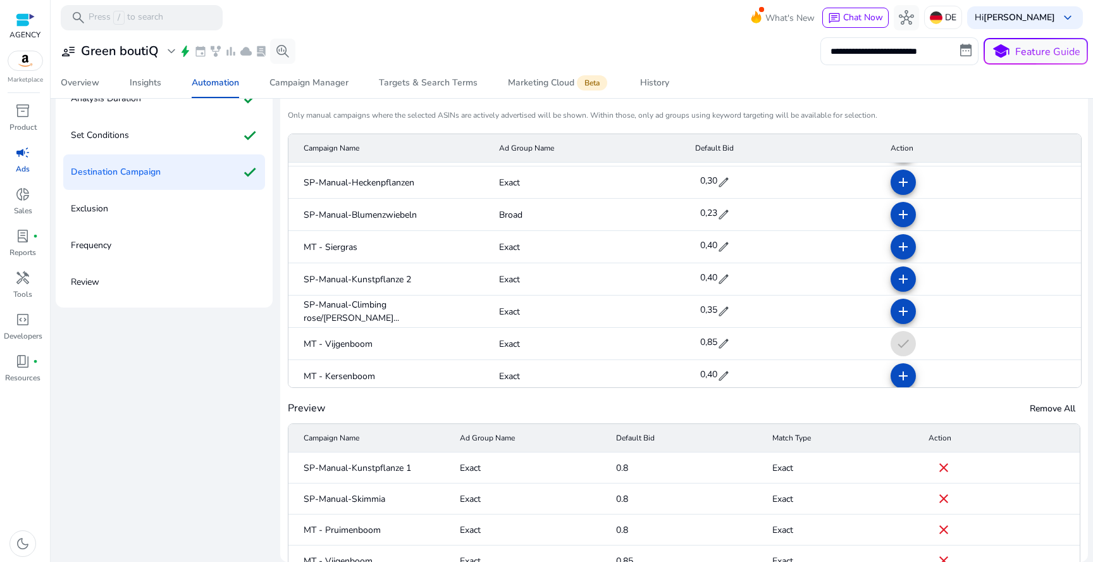
scroll to position [163, 0]
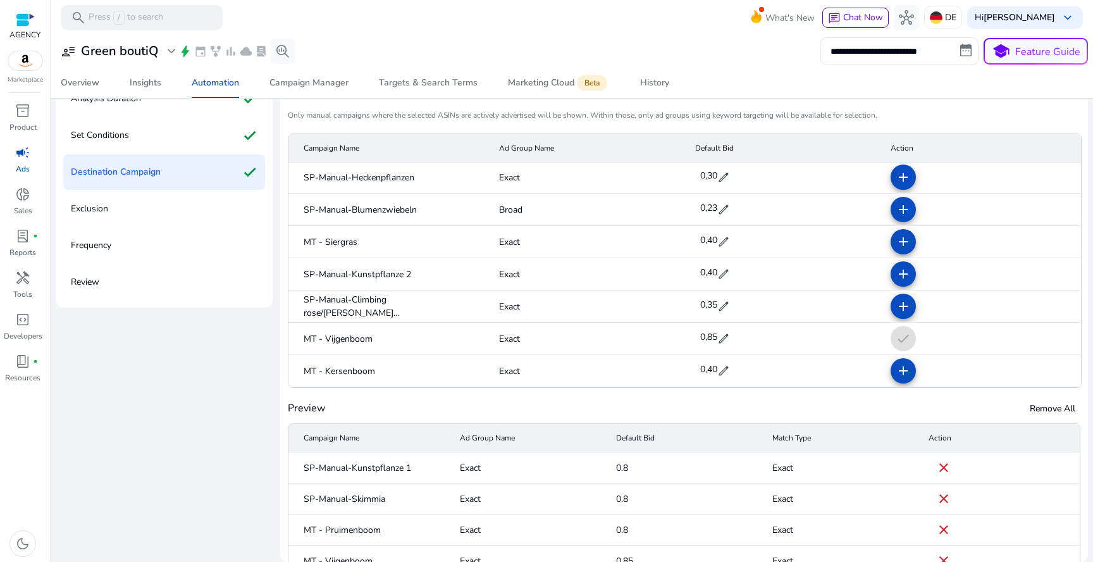
click at [717, 309] on span "edit" at bounding box center [723, 306] width 13 height 13
click at [710, 304] on input "****" at bounding box center [715, 305] width 35 height 20
type input "****"
click at [738, 307] on span "check" at bounding box center [741, 306] width 14 height 14
click at [897, 302] on mat-icon "add" at bounding box center [903, 306] width 15 height 15
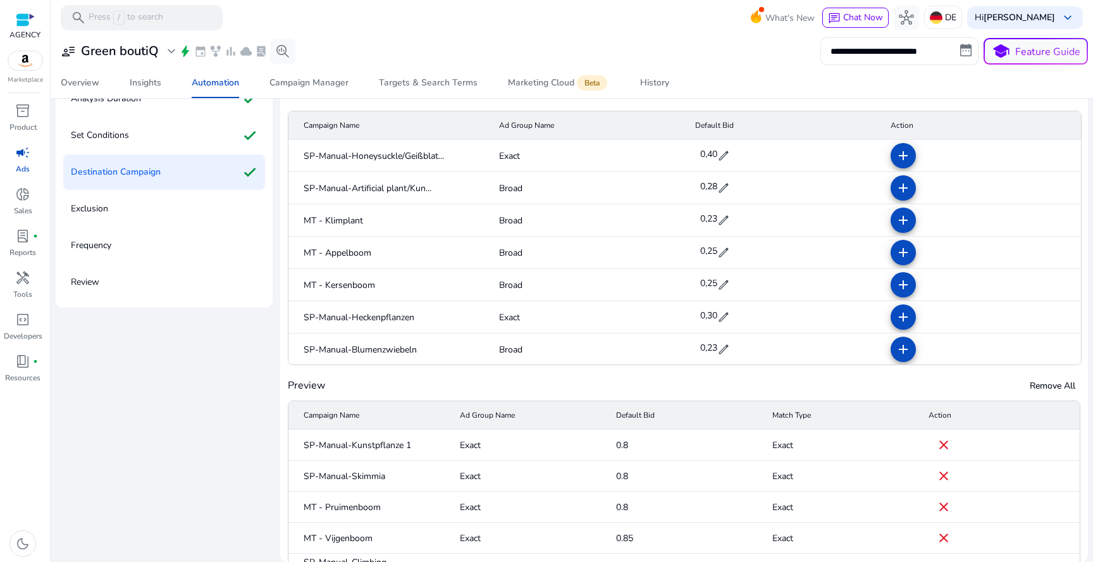
scroll to position [0, 0]
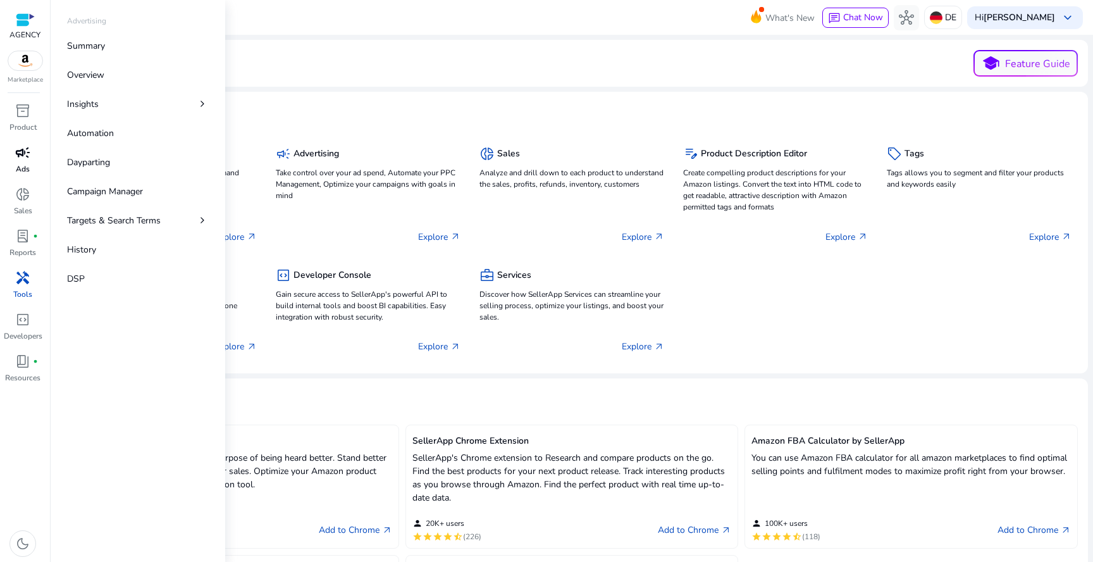
click at [25, 149] on span "campaign" at bounding box center [22, 152] width 15 height 15
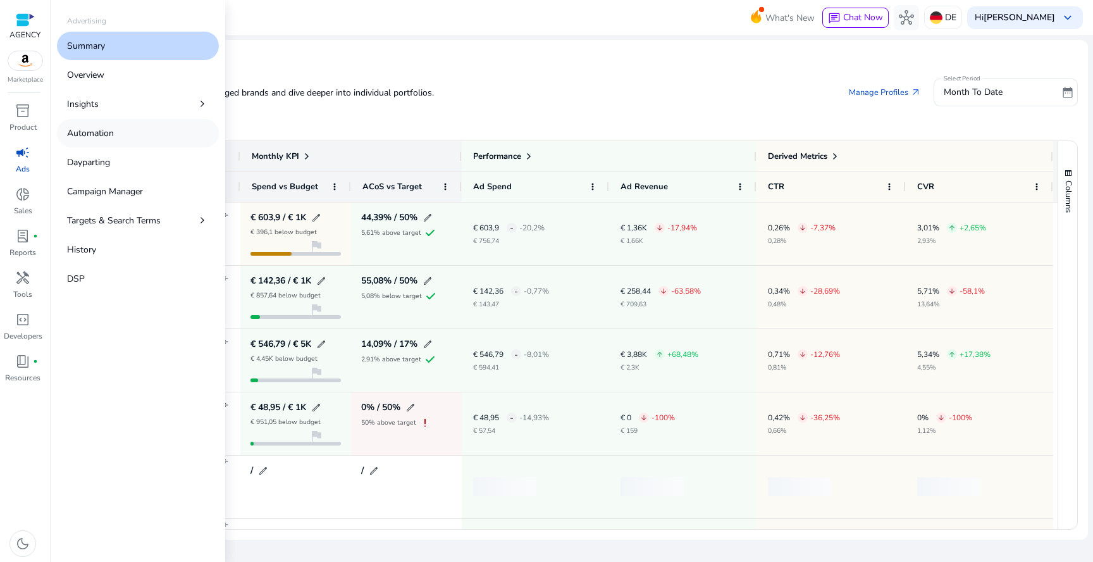
click at [130, 142] on link "Automation" at bounding box center [138, 133] width 162 height 28
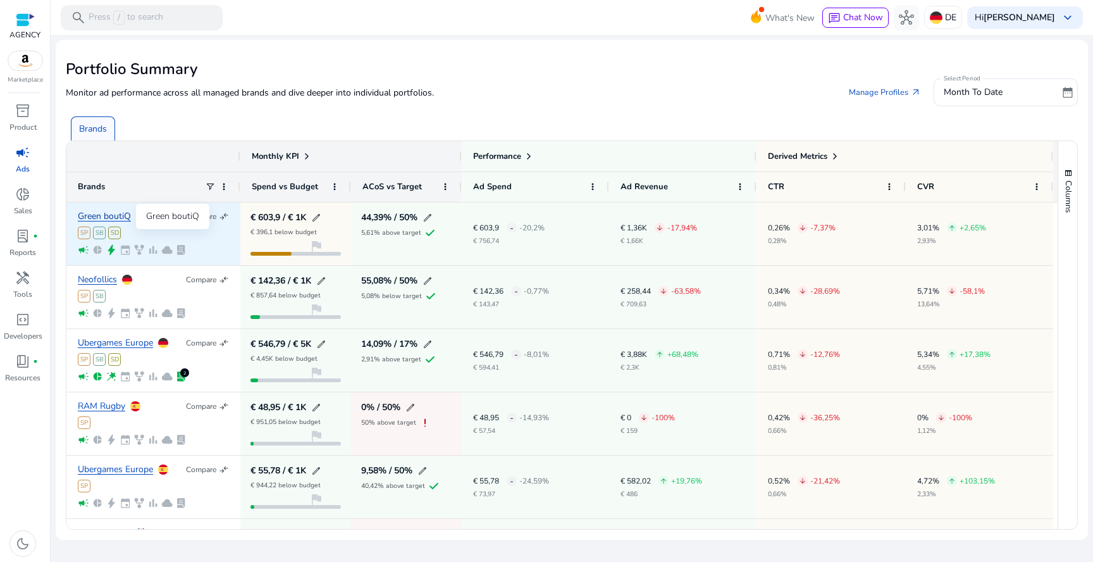
click at [124, 217] on link "Green boutiQ" at bounding box center [104, 216] width 53 height 9
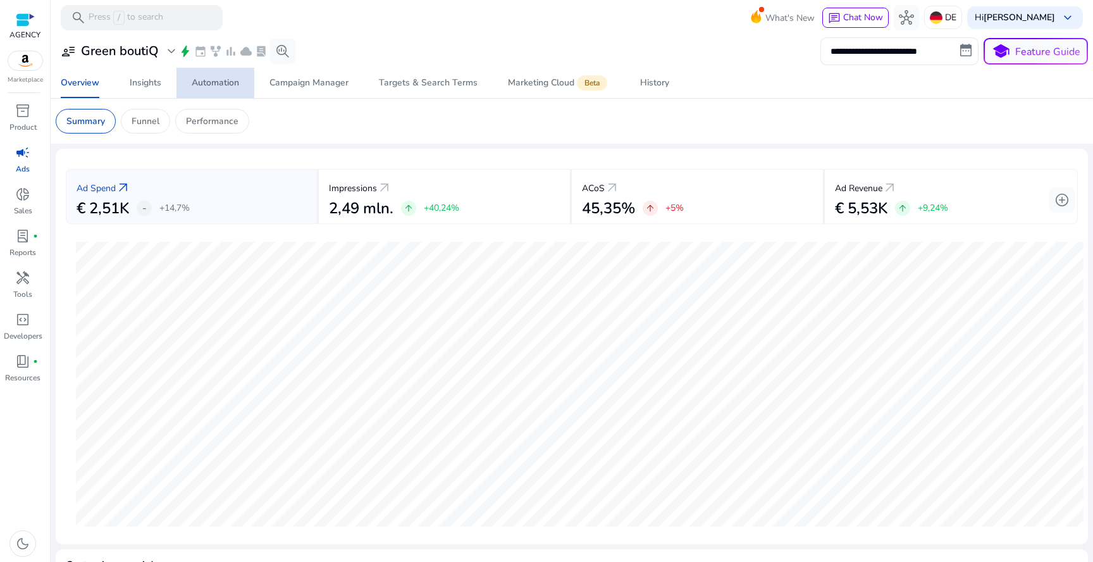
click at [215, 87] on div "Automation" at bounding box center [215, 82] width 47 height 9
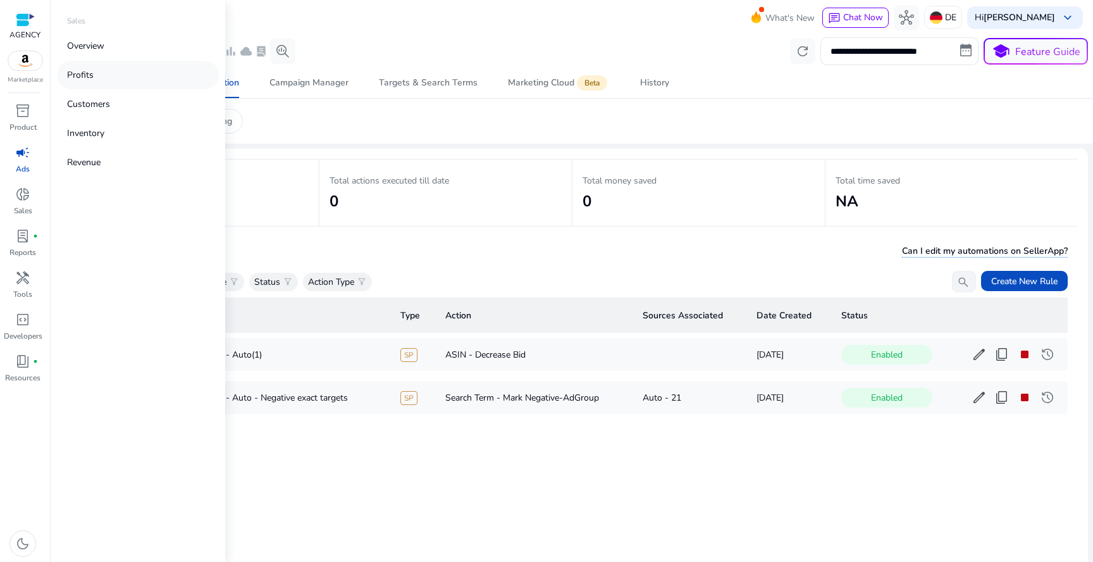
click at [115, 80] on link "Profits" at bounding box center [138, 75] width 162 height 28
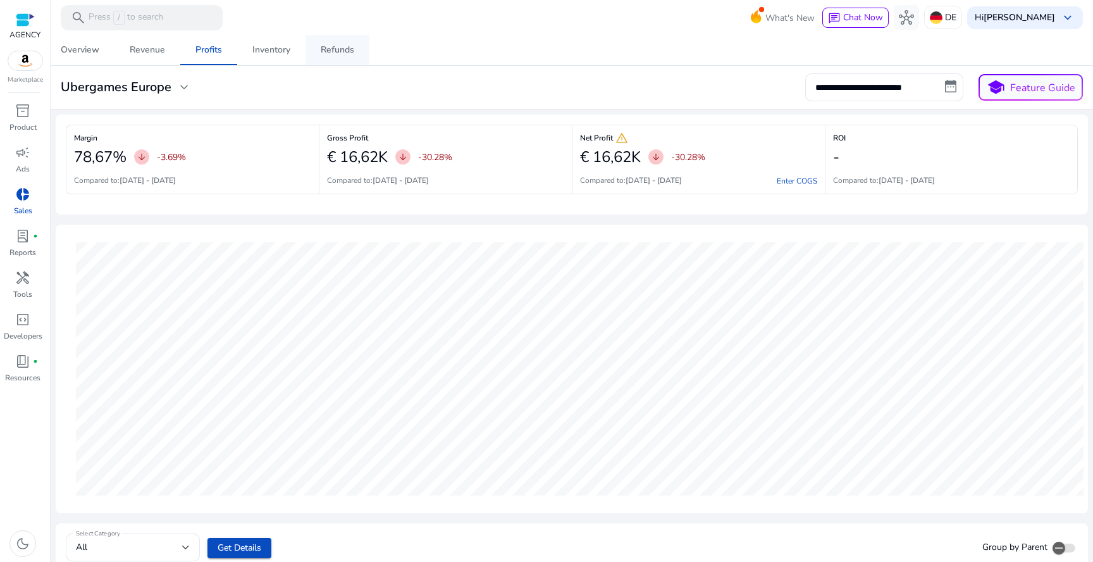
click at [323, 53] on div "Refunds" at bounding box center [338, 50] width 34 height 9
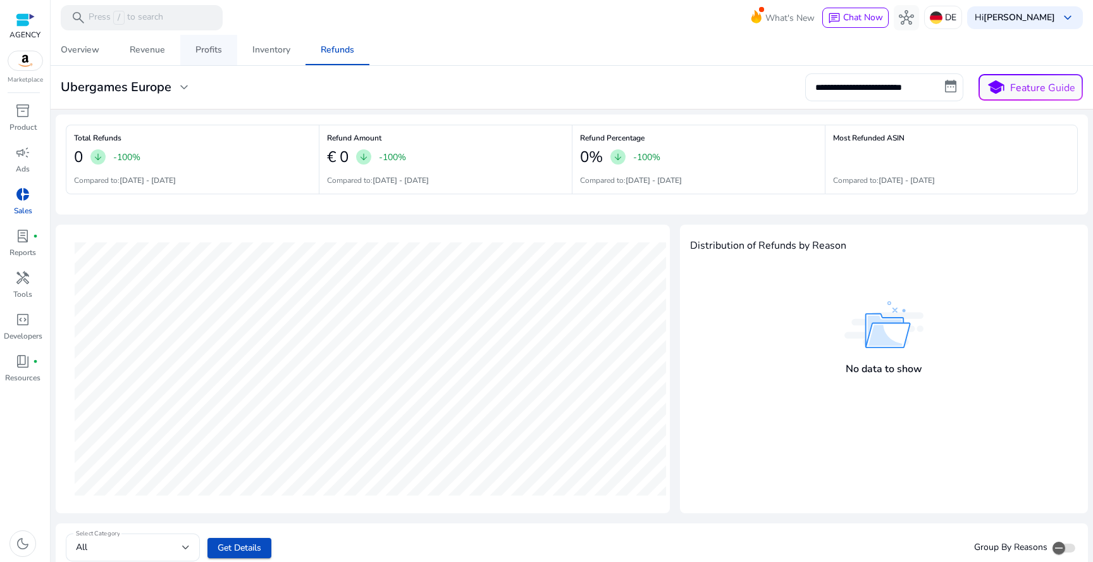
click at [211, 50] on div "Profits" at bounding box center [208, 50] width 27 height 9
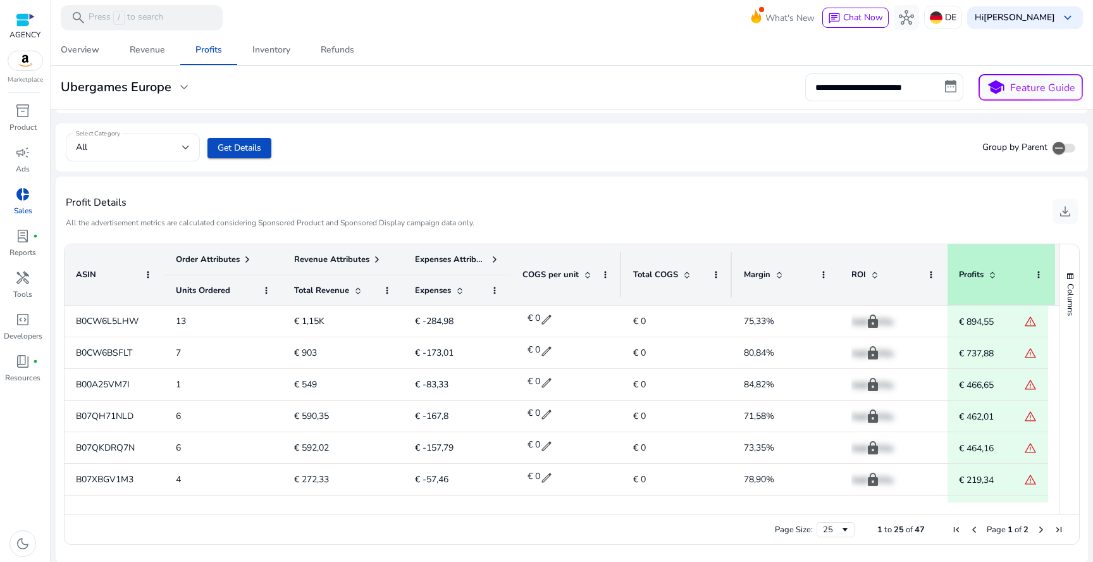
scroll to position [400, 0]
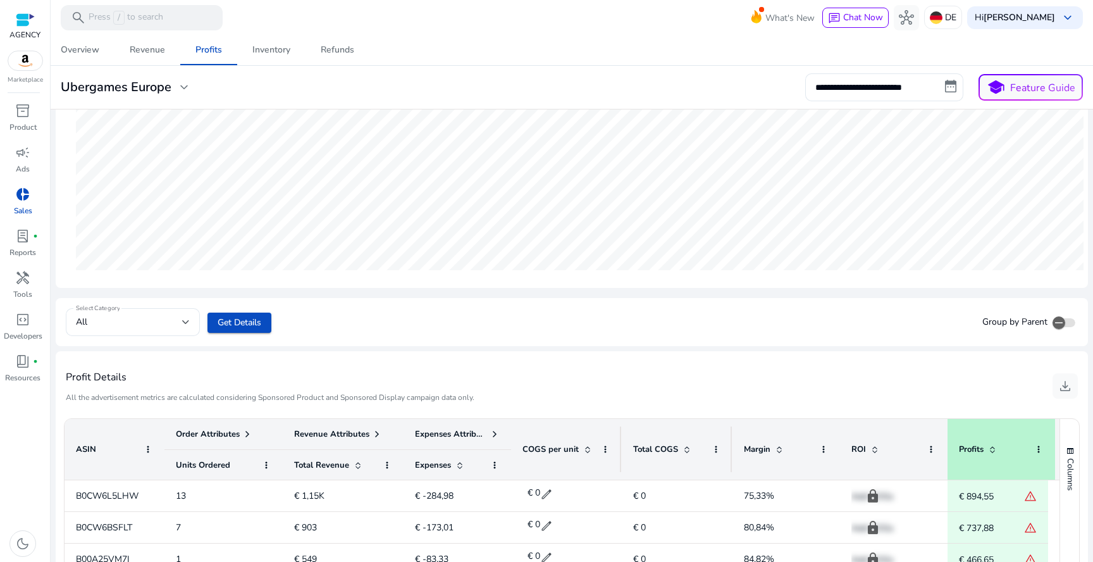
scroll to position [400, 0]
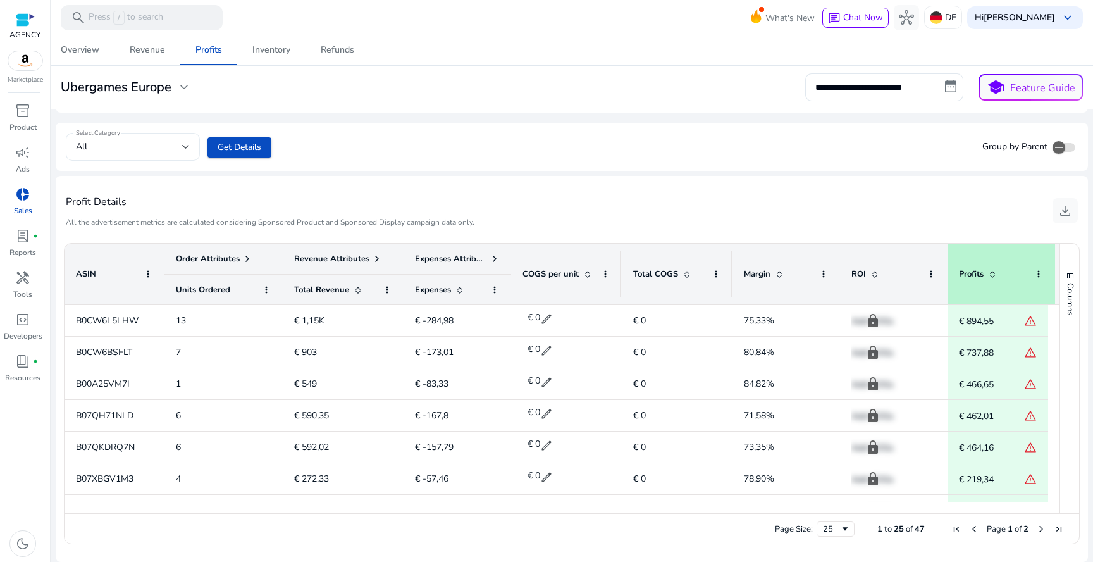
click at [170, 149] on div "All" at bounding box center [129, 147] width 106 height 14
click at [385, 170] on div at bounding box center [546, 281] width 1093 height 562
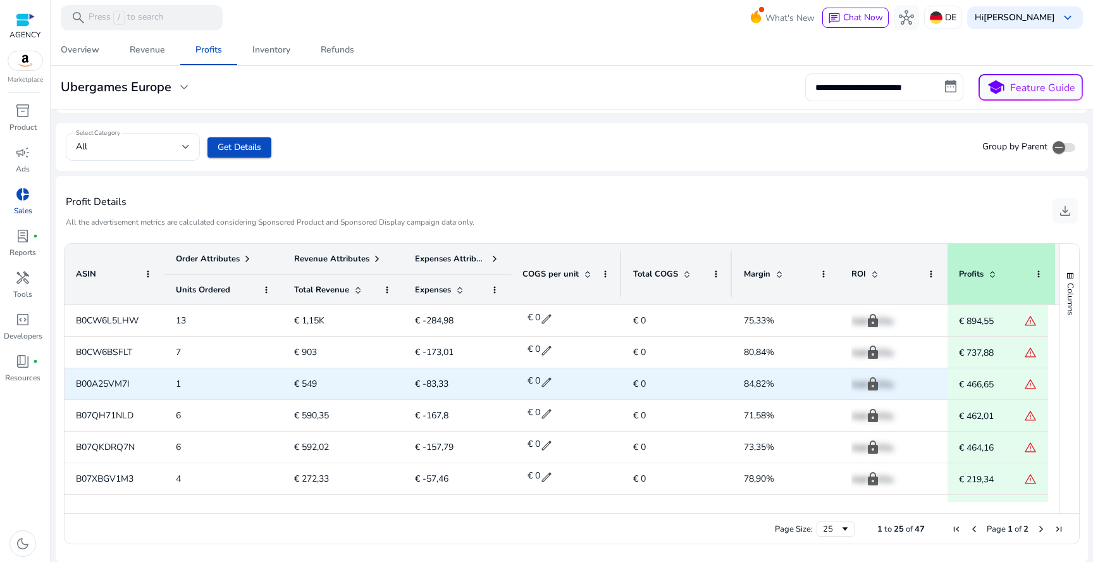
scroll to position [0, 11]
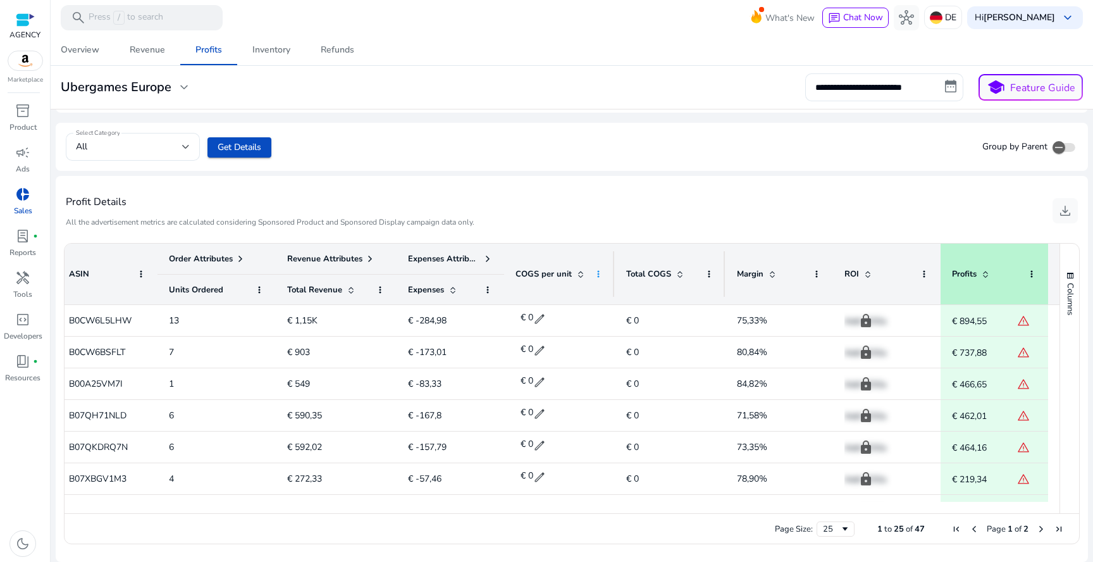
click at [595, 270] on span at bounding box center [598, 274] width 10 height 10
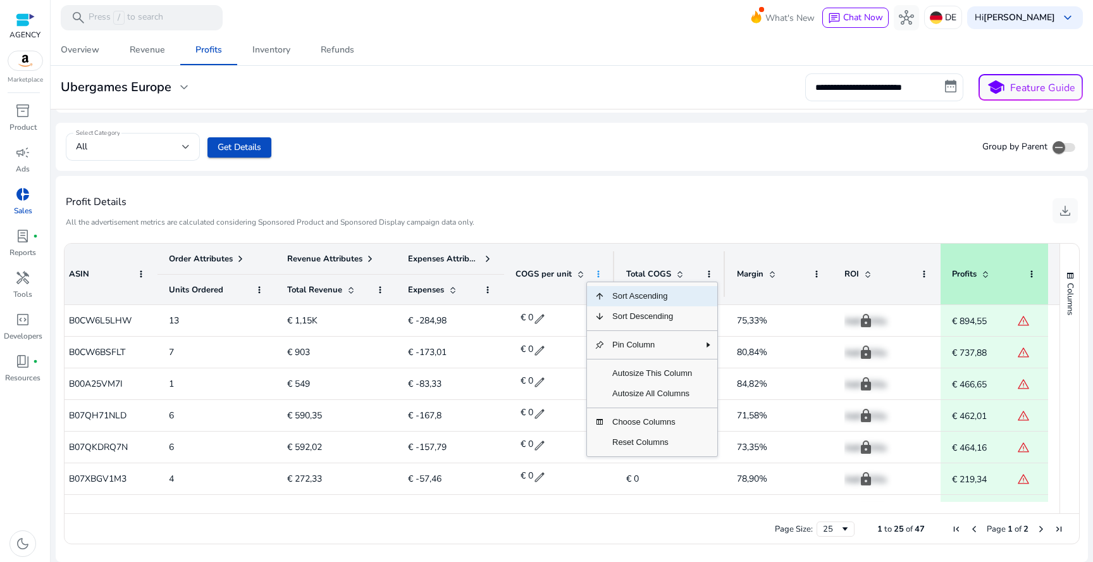
click at [595, 270] on span at bounding box center [598, 274] width 10 height 10
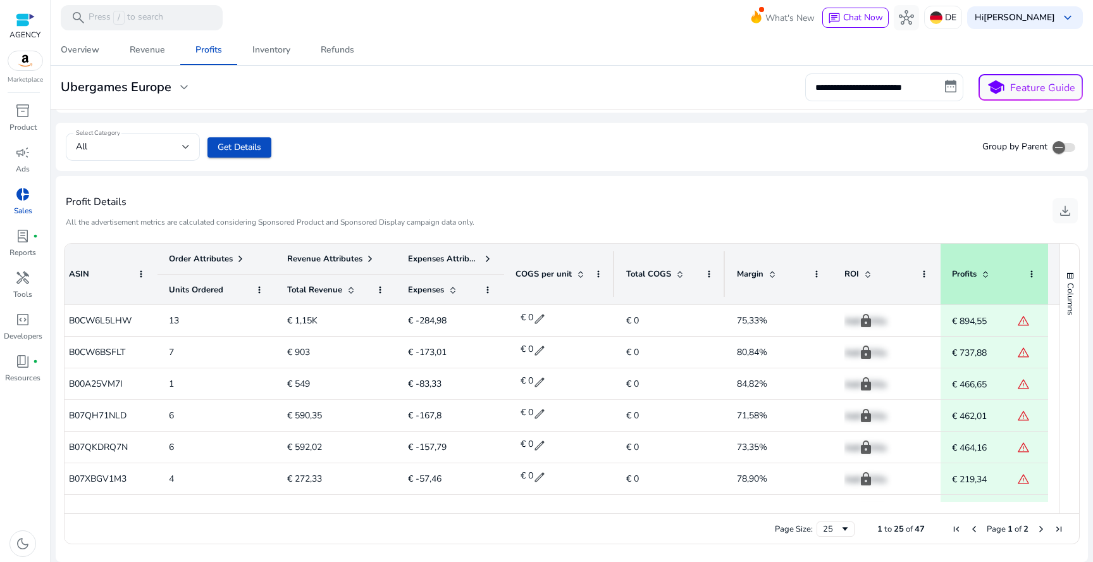
click at [483, 258] on span at bounding box center [488, 259] width 10 height 10
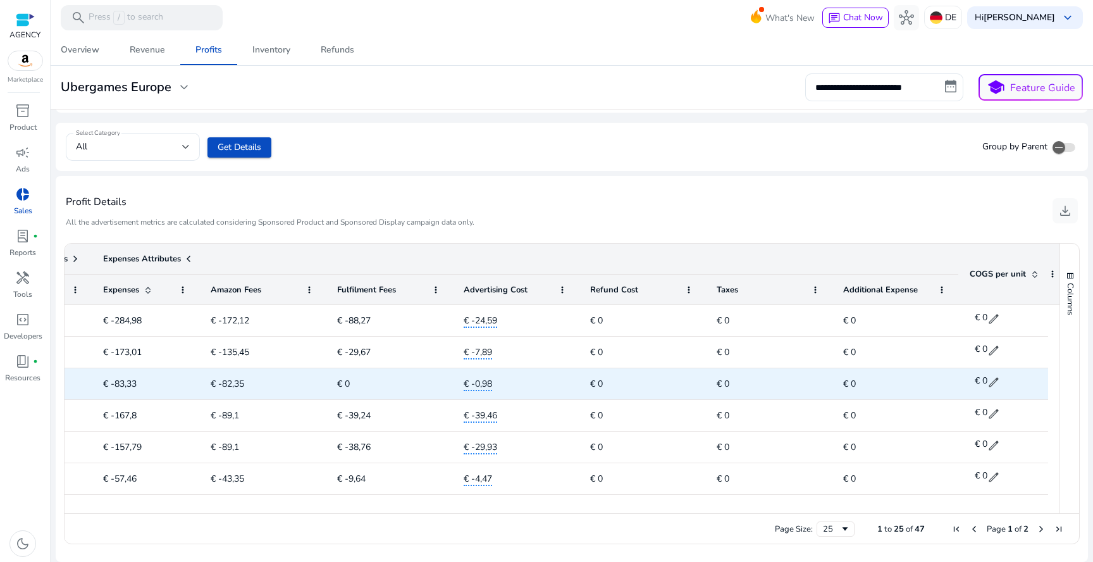
scroll to position [0, 390]
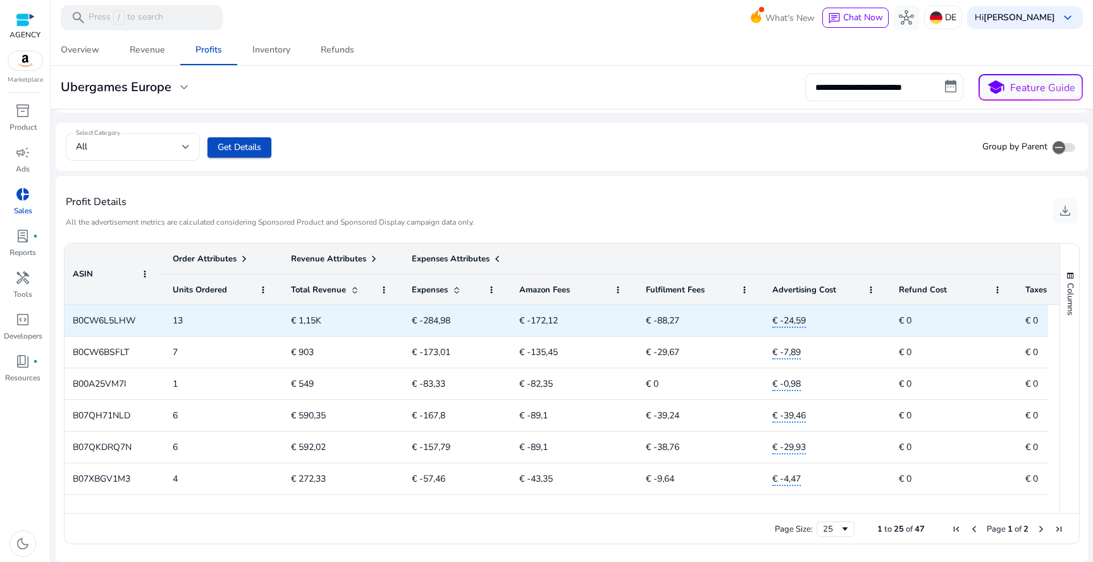
click at [650, 316] on span "€ -88,27" at bounding box center [663, 320] width 34 height 12
click at [670, 322] on span "€ -88,27" at bounding box center [663, 320] width 34 height 12
click at [846, 321] on div "€ -24,59" at bounding box center [824, 320] width 104 height 26
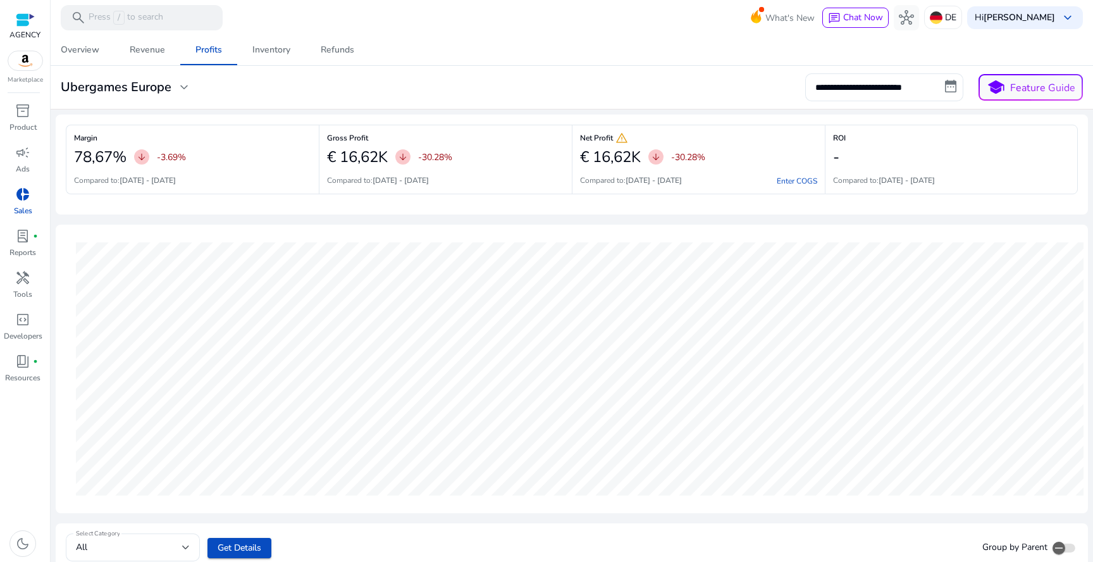
scroll to position [0, 441]
